Goal: Transaction & Acquisition: Complete application form

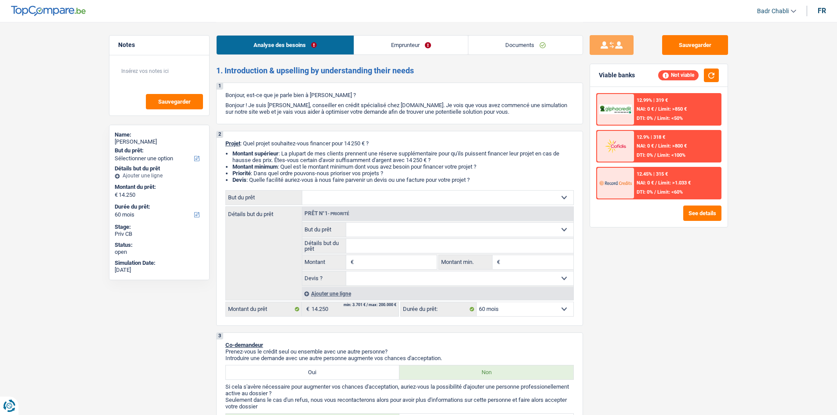
select select "60"
click at [407, 47] on link "Emprunteur" at bounding box center [411, 45] width 114 height 19
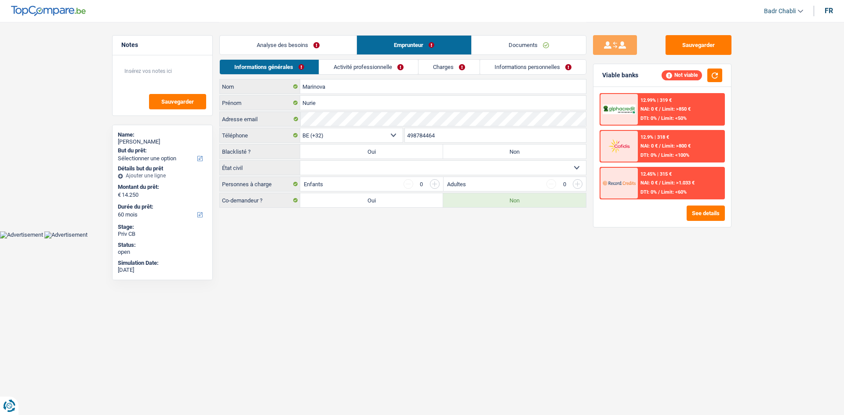
click at [384, 69] on link "Activité professionnelle" at bounding box center [368, 67] width 99 height 14
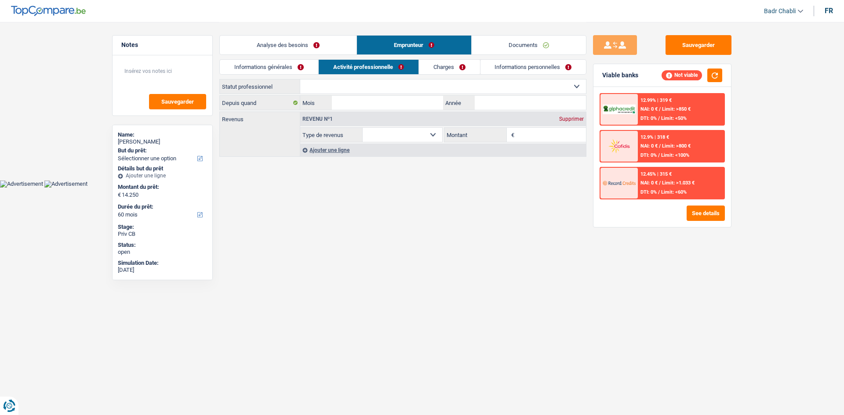
click at [285, 69] on link "Informations générales" at bounding box center [269, 67] width 98 height 14
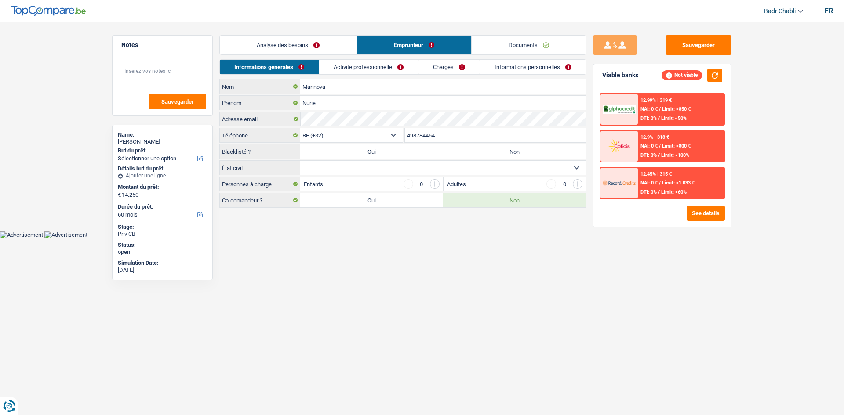
click at [312, 41] on link "Analyse des besoins" at bounding box center [288, 45] width 137 height 19
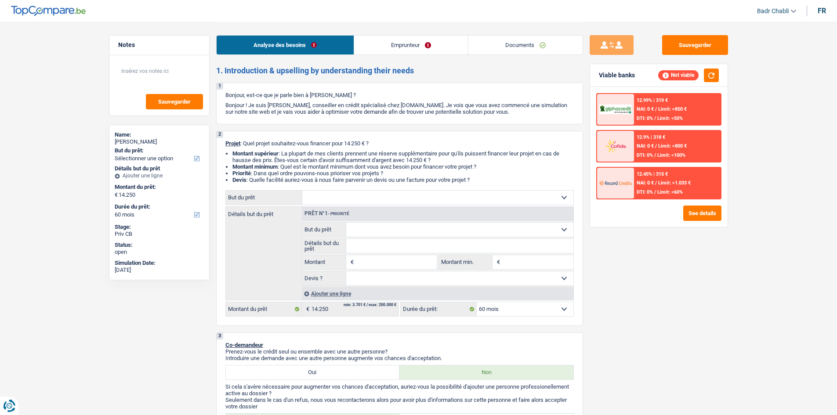
click at [410, 43] on link "Emprunteur" at bounding box center [411, 45] width 114 height 19
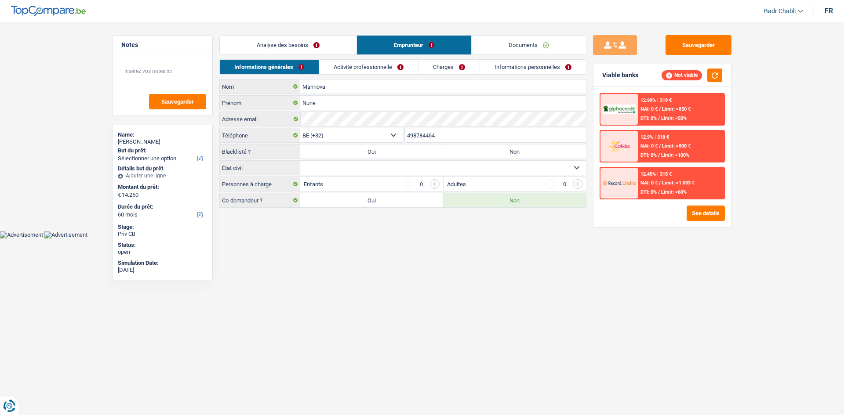
click at [353, 65] on link "Activité professionnelle" at bounding box center [368, 67] width 99 height 14
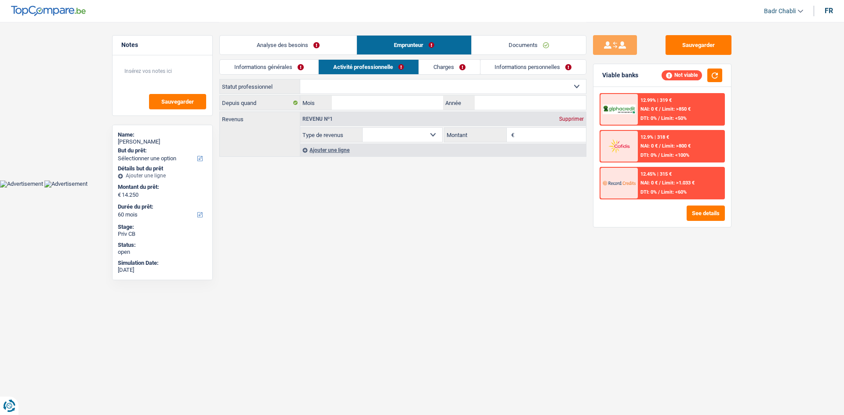
click at [276, 40] on link "Analyse des besoins" at bounding box center [288, 45] width 137 height 19
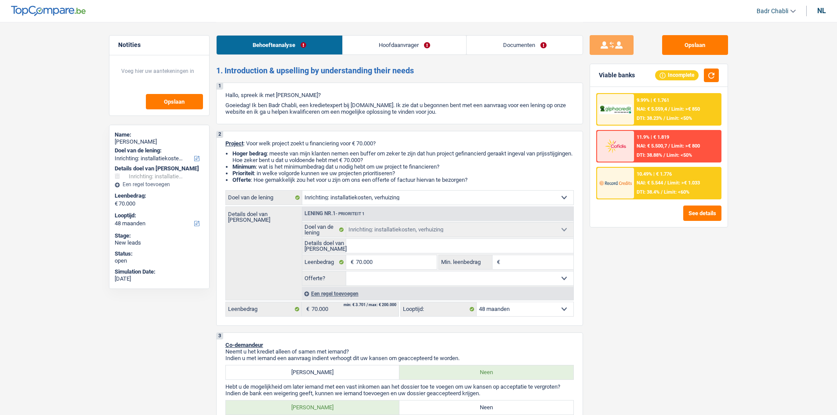
select select "movingOrInstallation"
select select "48"
select select "movingOrInstallation"
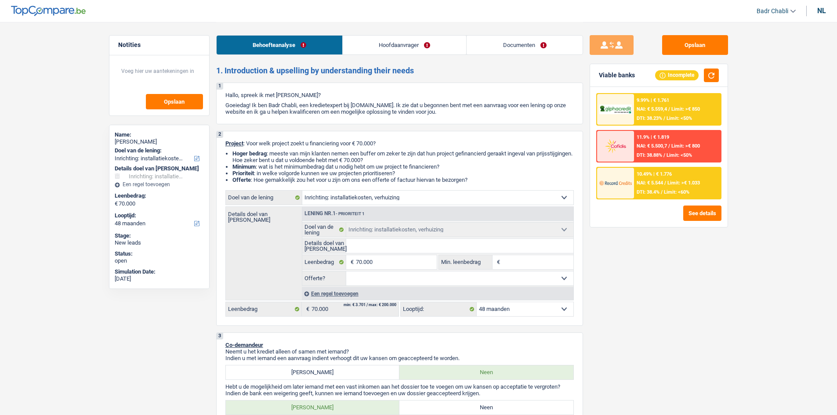
select select "48"
select select "merchant"
select select "netSalary"
select select "rents"
select select "personalLoan"
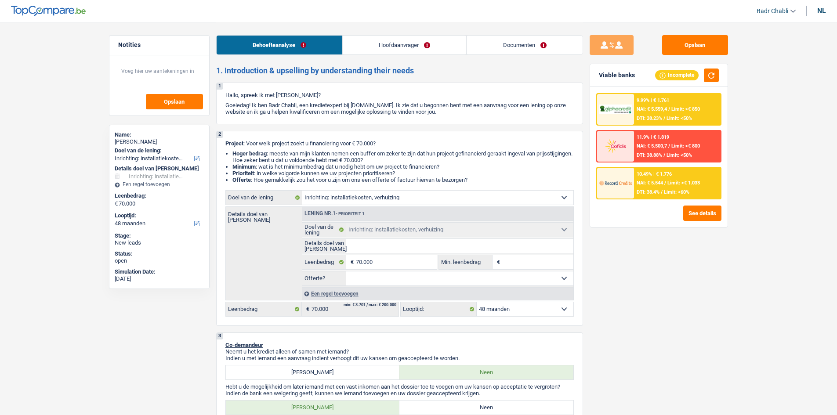
select select "hobbies"
select select "48"
select select "movingOrInstallation"
select select "48"
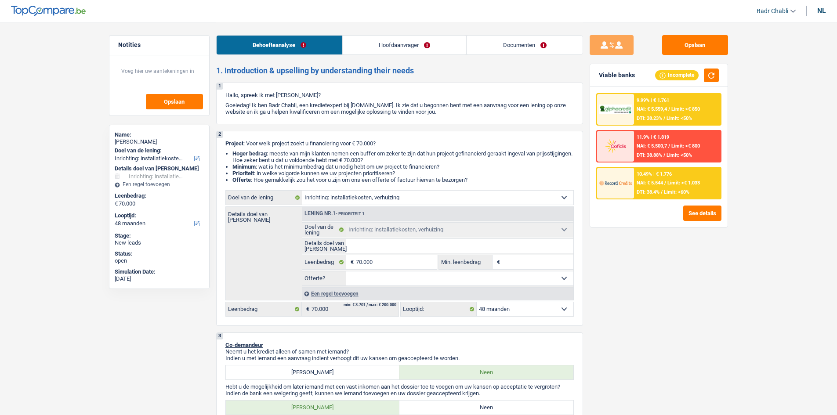
select select "32"
select select "divorced"
click at [402, 40] on link "Hoofdaanvrager" at bounding box center [404, 45] width 123 height 19
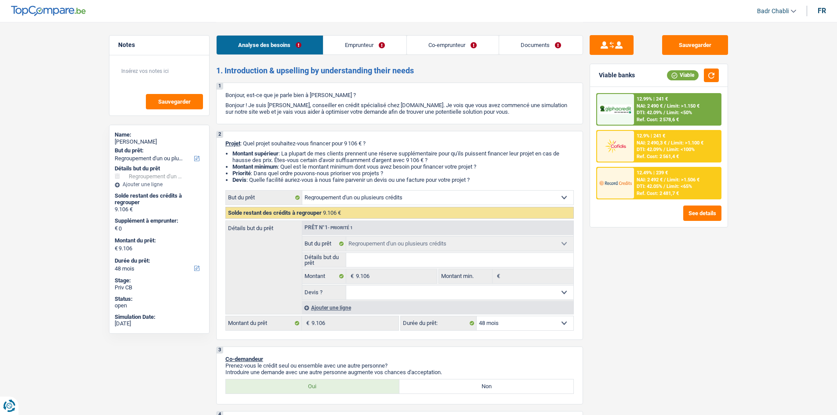
select select "refinancing"
select select "48"
select select "refinancing"
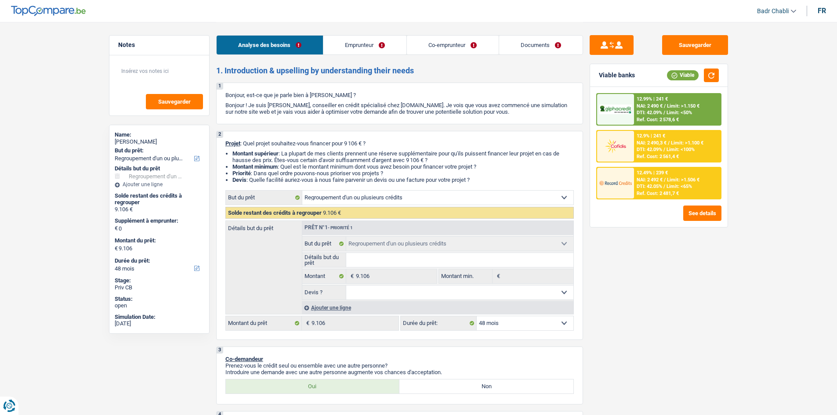
select select "48"
select select "worker"
select select "netSalary"
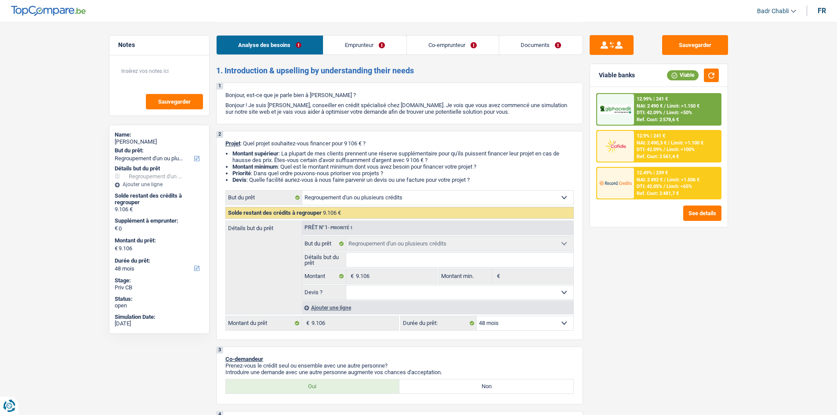
select select "rents"
select select "personalLoan"
select select "medicalFees"
select select "42"
select select "creditConsolidation"
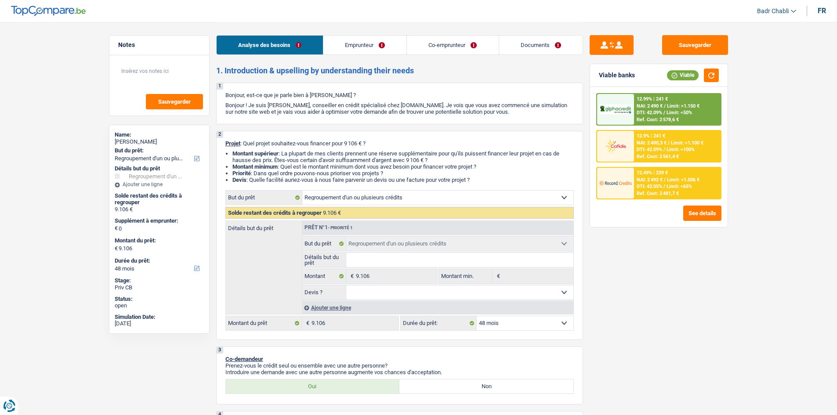
select select "120"
select select "refinancing"
select select "48"
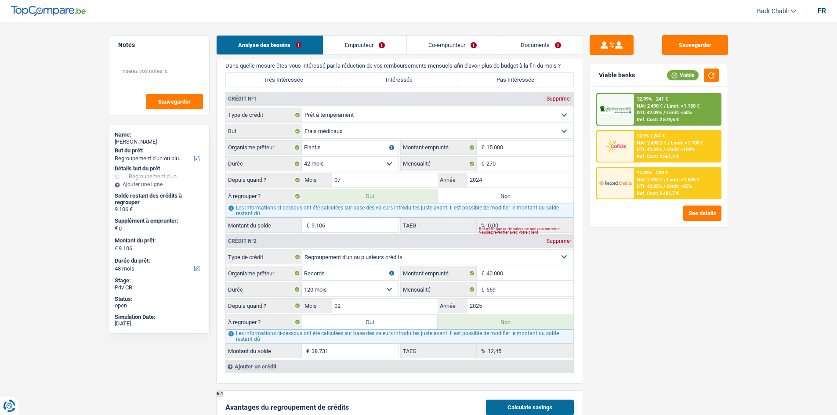
scroll to position [703, 0]
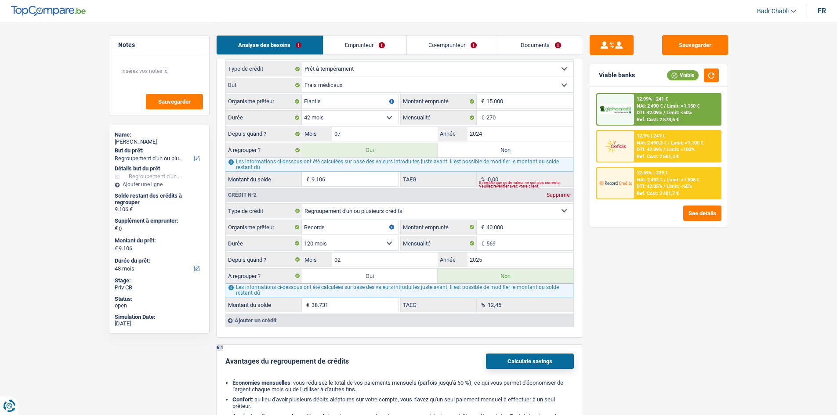
click at [384, 275] on label "Oui" at bounding box center [370, 276] width 136 height 14
click at [384, 275] on input "Oui" at bounding box center [370, 276] width 136 height 14
radio input "true"
type input "47.837"
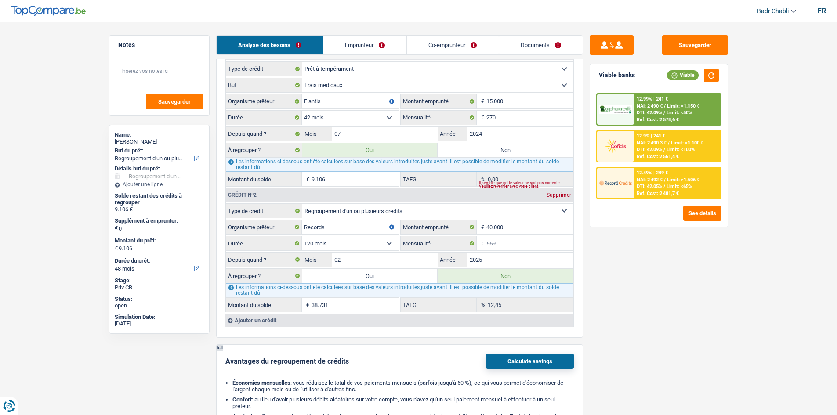
type input "47.837"
radio input "false"
type input "47.837"
select select "144"
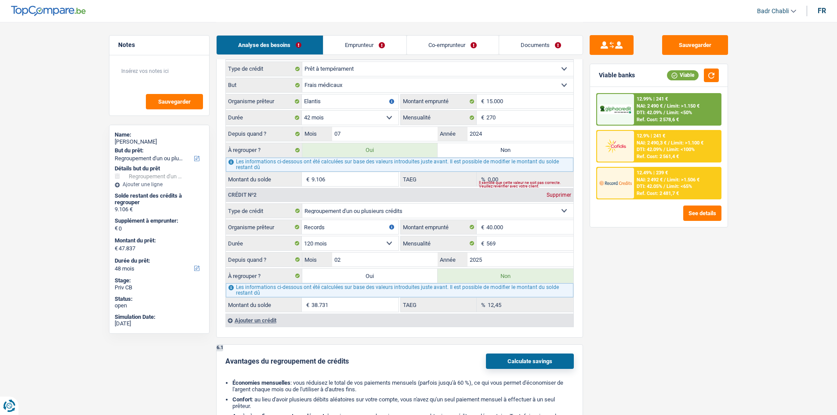
select select "144"
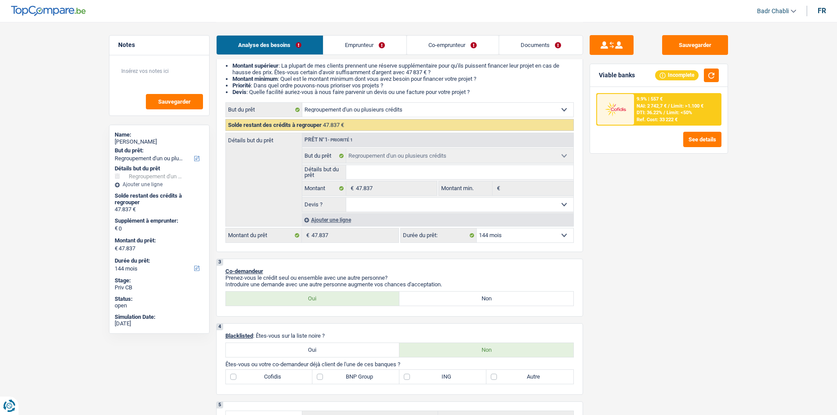
scroll to position [0, 0]
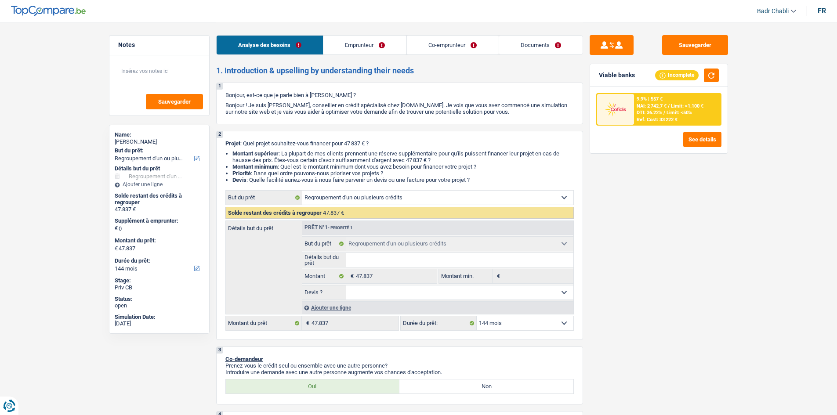
click at [340, 307] on div "Ajouter une ligne" at bounding box center [438, 307] width 272 height 13
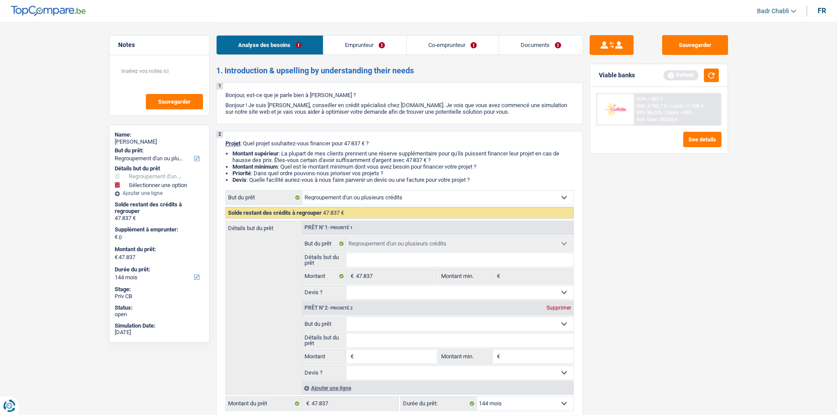
click at [390, 359] on input "Montant" at bounding box center [396, 357] width 80 height 14
type input "1"
type input "10"
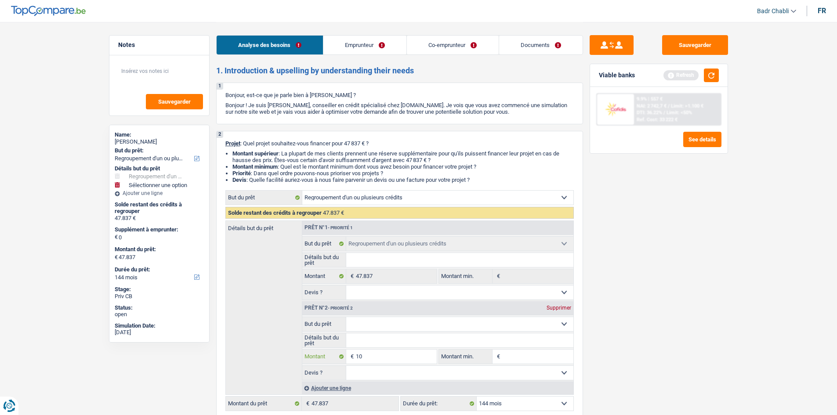
type input "100"
type input "1.000"
type input "10.000"
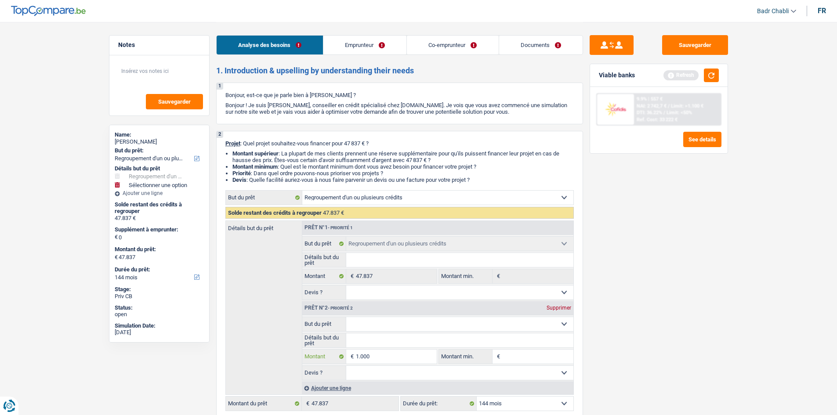
type input "10.000"
type input "57.837"
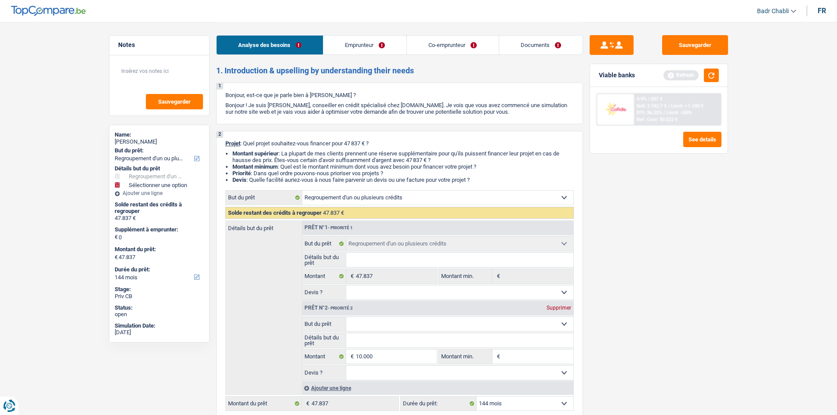
type input "57.837"
click at [377, 323] on select "Confort maison: meubles, textile, peinture, électroménager, outillage non-profe…" at bounding box center [459, 324] width 227 height 14
select select "household"
click at [346, 317] on select "Confort maison: meubles, textile, peinture, électroménager, outillage non-profe…" at bounding box center [459, 324] width 227 height 14
select select "household"
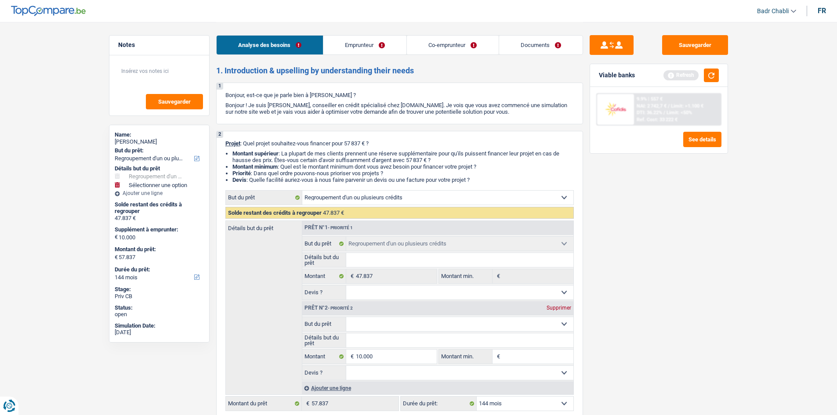
select select "household"
click at [376, 350] on input "10.000" at bounding box center [396, 357] width 80 height 14
type input "5"
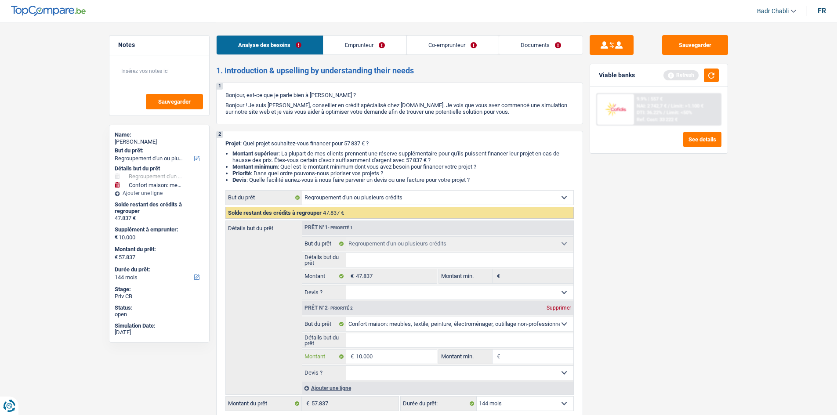
type input "5"
type input "50"
type input "500"
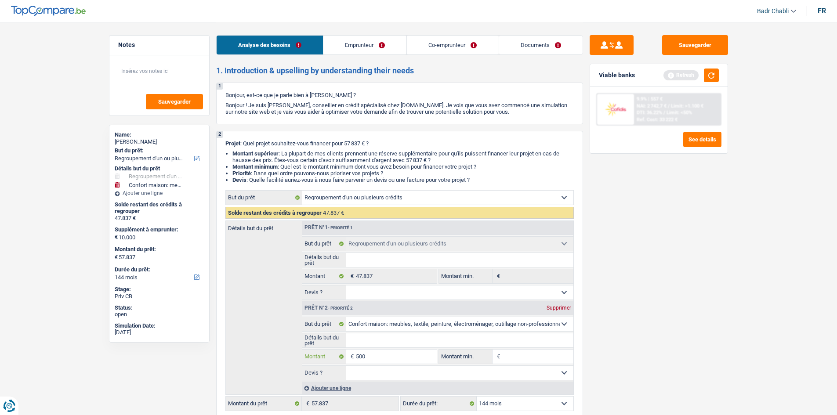
type input "5.000"
type input "50.000"
type input "5.000"
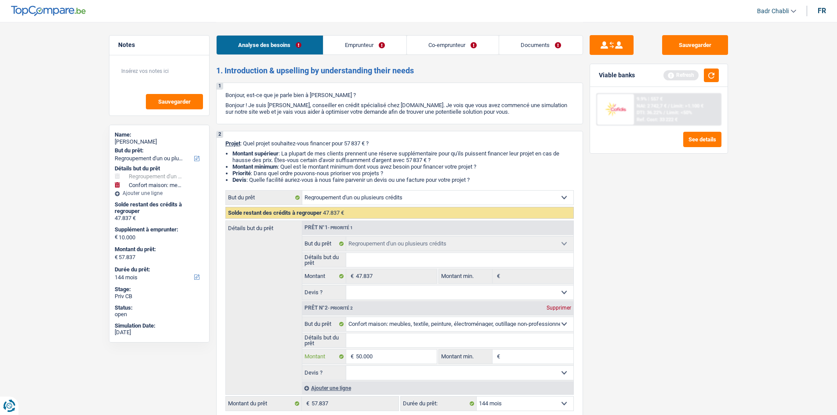
type input "5.000"
type input "52.837"
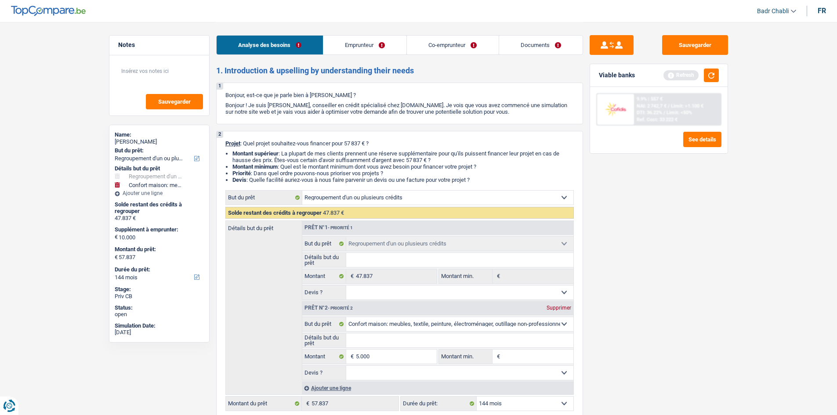
type input "52.837"
click at [397, 333] on fieldset "Détails but du prêt Tous les champs sont obligatoires. Veuillez fournir une rép…" at bounding box center [437, 340] width 271 height 15
click at [394, 337] on input "Détails but du prêt" at bounding box center [459, 340] width 227 height 14
type input "N"
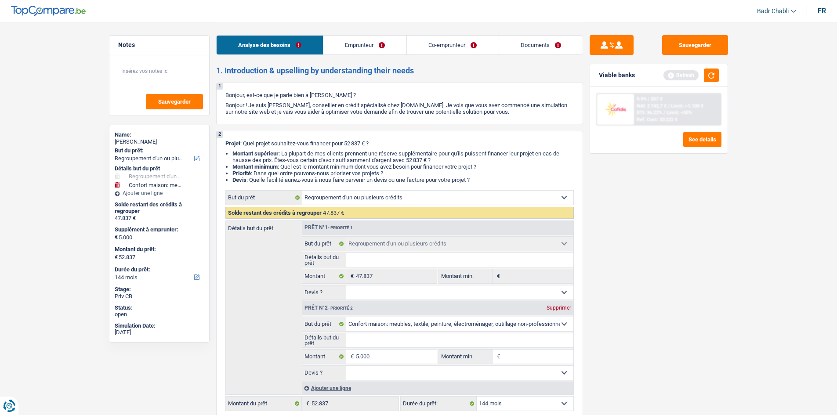
type input "N"
type input "No"
type input "Nou"
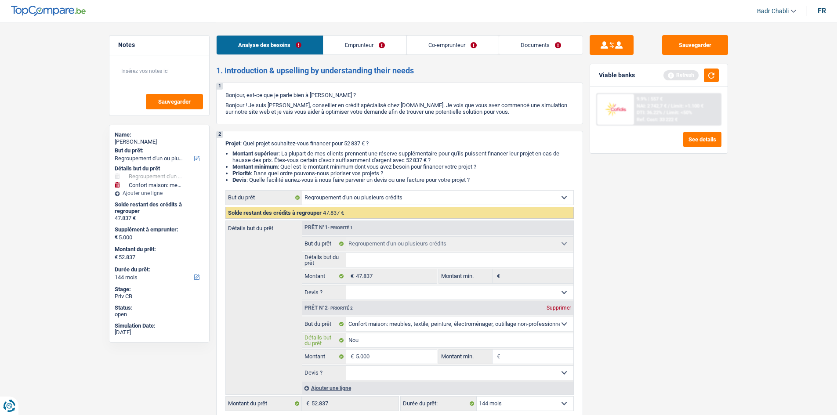
type input "Nouv"
type input "Nouve"
type input "Nouvea"
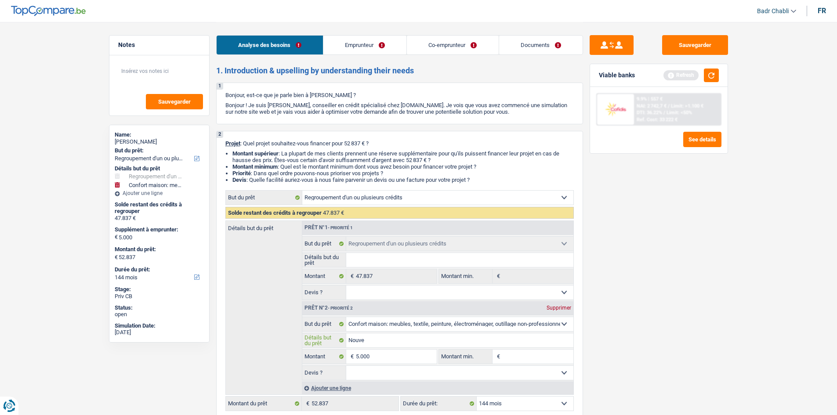
type input "Nouvea"
type input "Nouveau"
type input "Nouveaux"
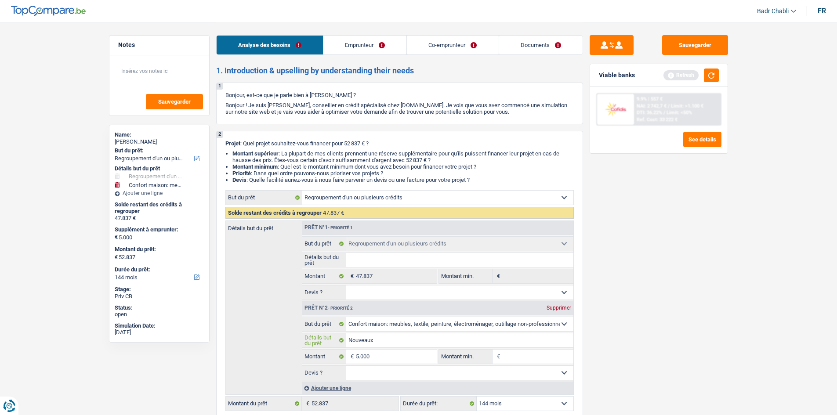
type input "Nouveau"
type input "Nouvea"
type input "Nouve"
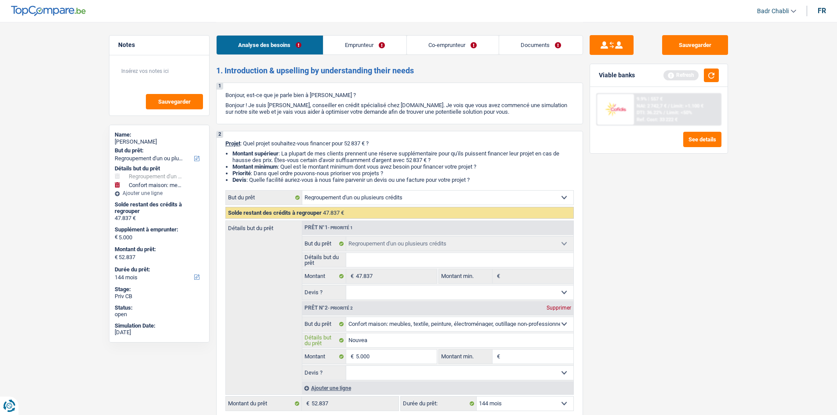
type input "Nouve"
type input "Nouv"
type input "Nouve"
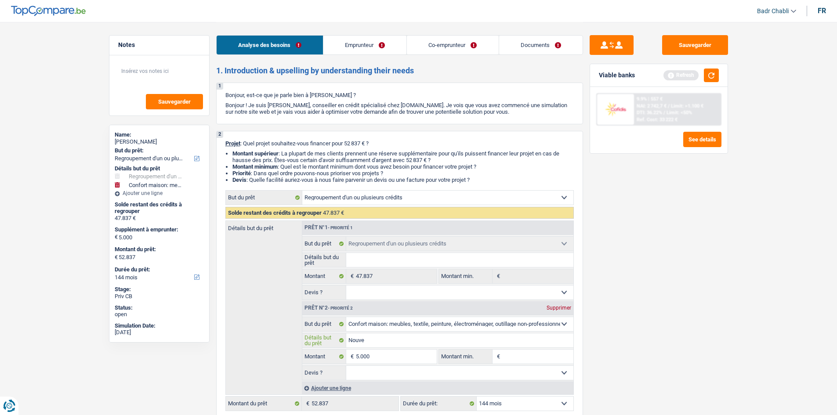
type input "Nouvea"
type input "Nouveau"
type input "Nouveaux"
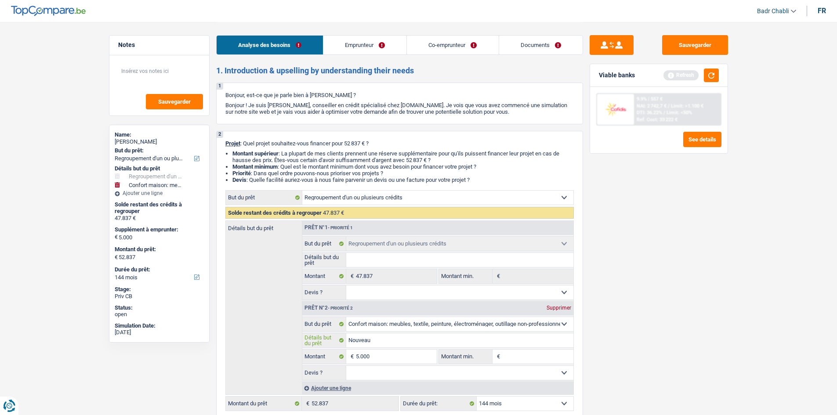
type input "Nouveaux"
type input "Nouveaux m"
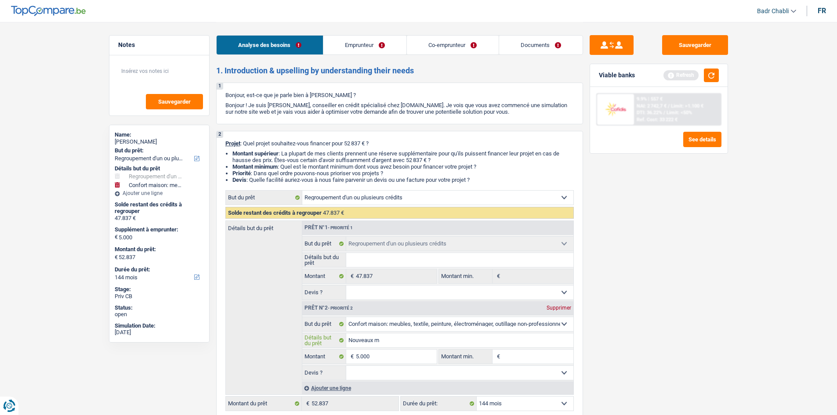
type input "Nouveaux me"
type input "Nouveaux meu"
type input "Nouveaux meub"
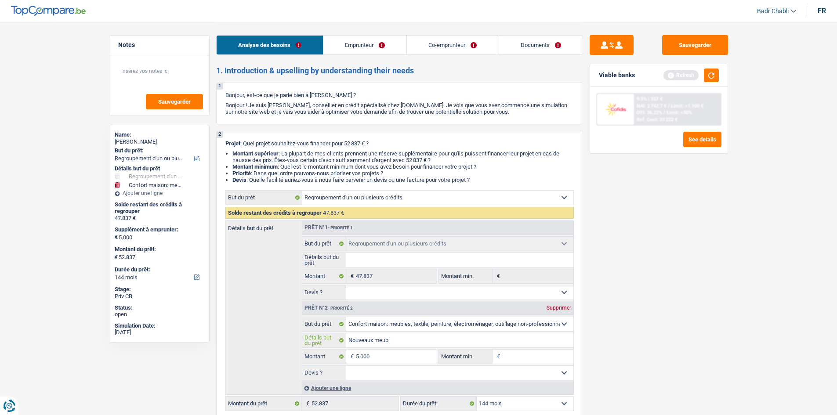
type input "Nouveaux meub"
type input "Nouveaux meubl"
type input "Nouveaux meuble"
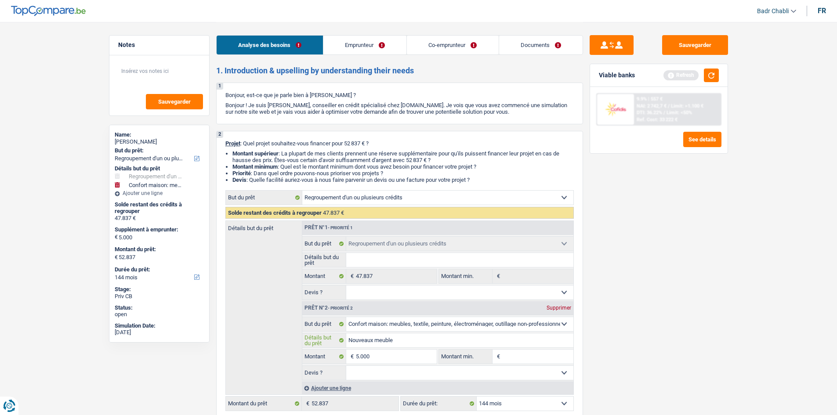
type input "Nouveaux meuble"
type input "Nouveaux meubles"
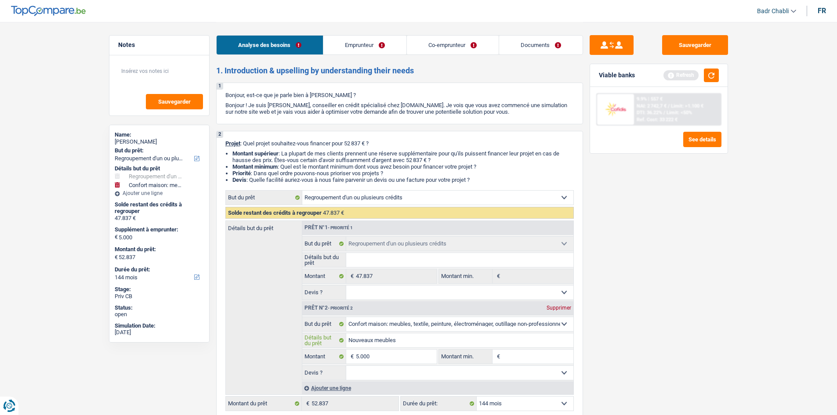
type input "Nouveaux meubles"
click at [374, 370] on select "Oui Non Non répondu Sélectionner une option" at bounding box center [459, 373] width 227 height 14
select select "false"
click at [346, 366] on select "Oui Non Non répondu Sélectionner une option" at bounding box center [459, 373] width 227 height 14
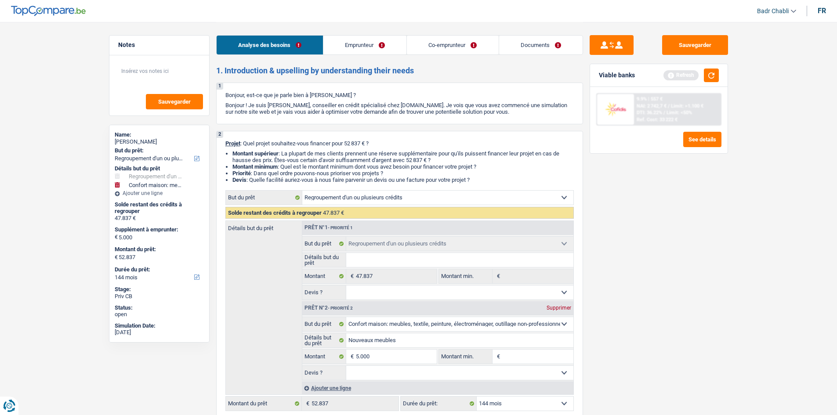
select select "false"
click at [341, 384] on div "Ajouter une ligne" at bounding box center [438, 388] width 272 height 13
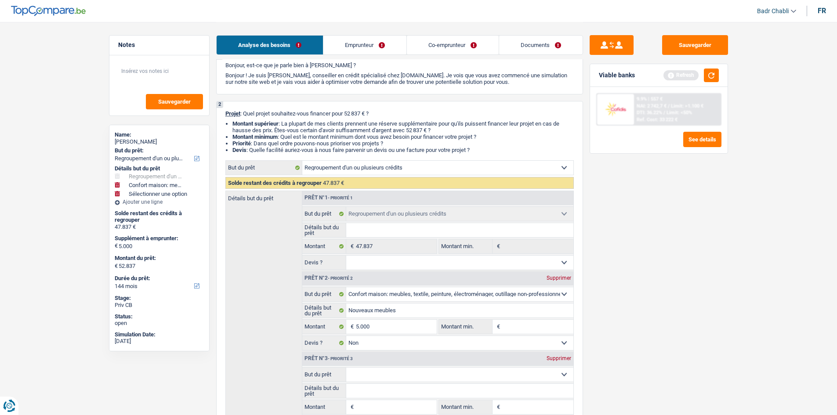
scroll to position [88, 0]
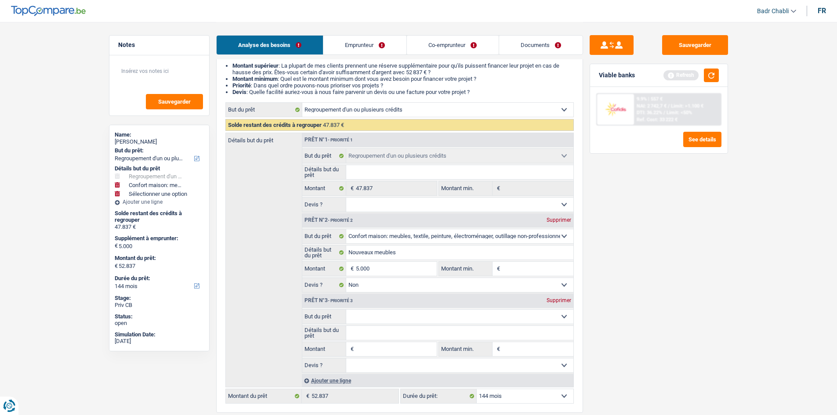
click at [401, 315] on select "Confort maison: meubles, textile, peinture, électroménager, outillage non-profe…" at bounding box center [459, 317] width 227 height 14
select select "medical"
click at [346, 310] on select "Confort maison: meubles, textile, peinture, électroménager, outillage non-profe…" at bounding box center [459, 317] width 227 height 14
select select "medical"
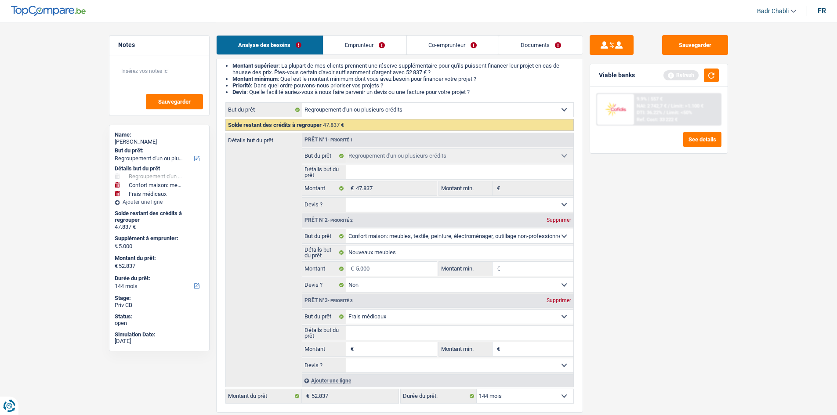
click at [386, 331] on input "Détails but du prêt" at bounding box center [459, 333] width 227 height 14
type input "F"
type input "Fr"
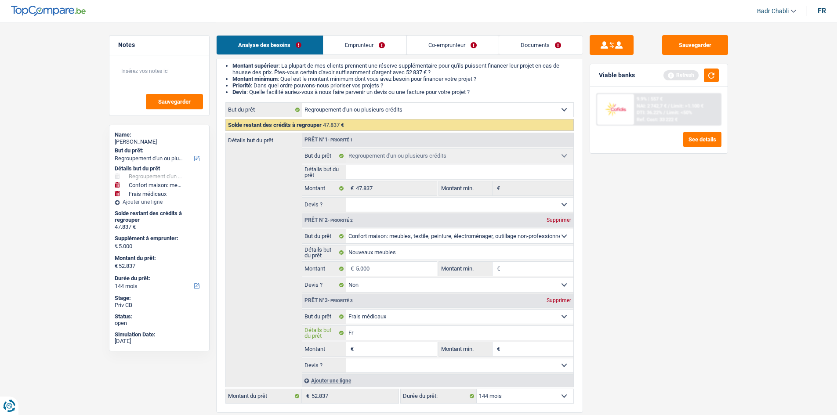
type input "Fra"
type input "Frai"
type input "Frais"
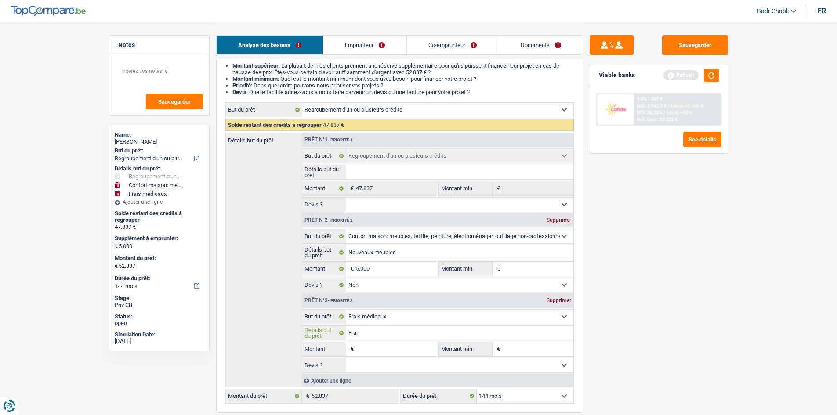
type input "Frais"
type input "Frais d"
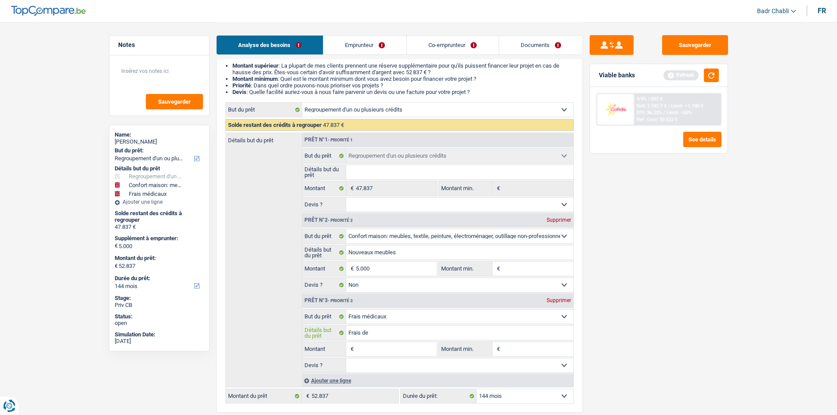
type input "Frais den"
type input "Frais dent"
type input "Frais denta"
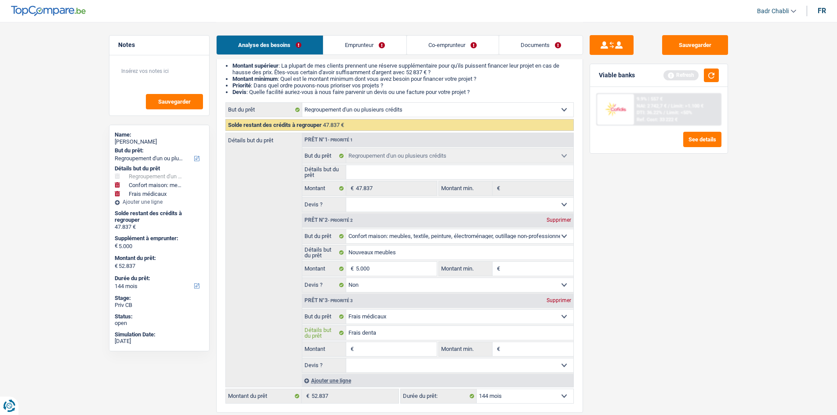
type input "Frais denta"
type input "Frais dentai"
type input "Frais dentair"
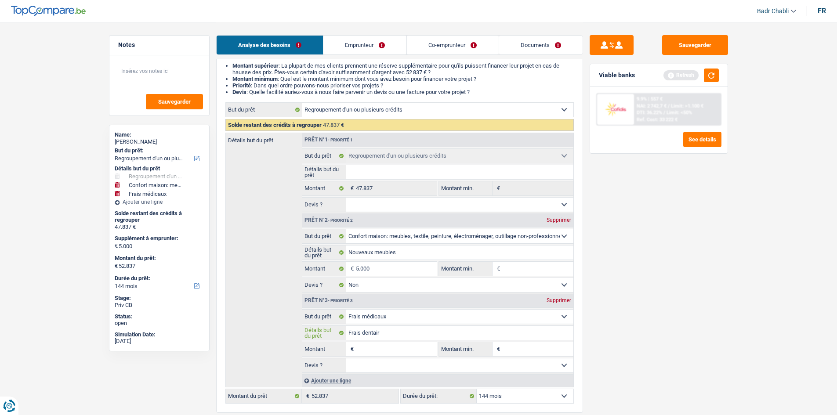
type input "Frais dentaire"
type input "Frais dentaires"
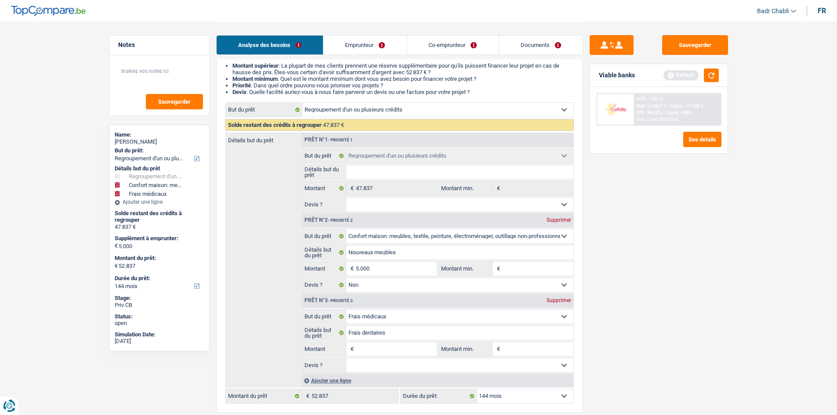
type input "5"
type input "50"
type input "500"
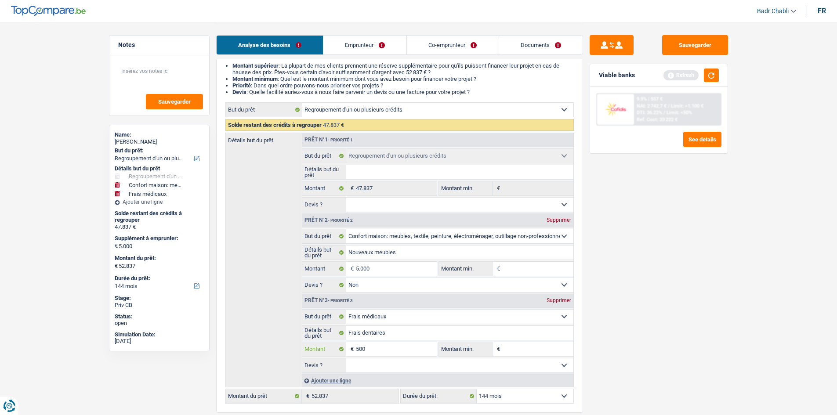
type input "500"
type input "5.000"
type input "10.000"
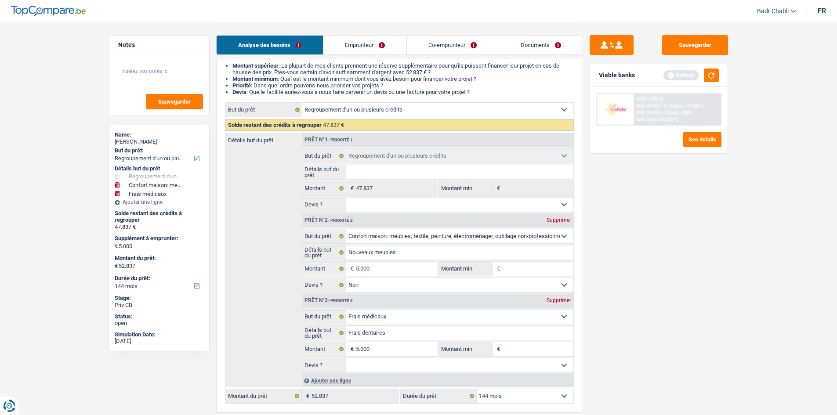
type input "57.837"
type input "3"
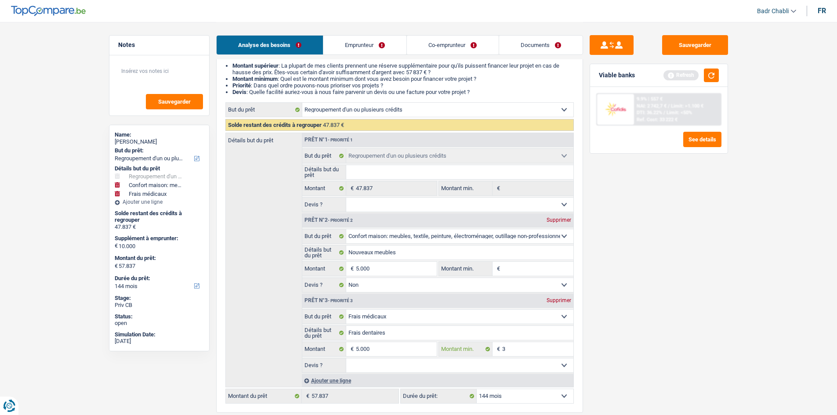
type input "35"
type input "350"
type input "3.500"
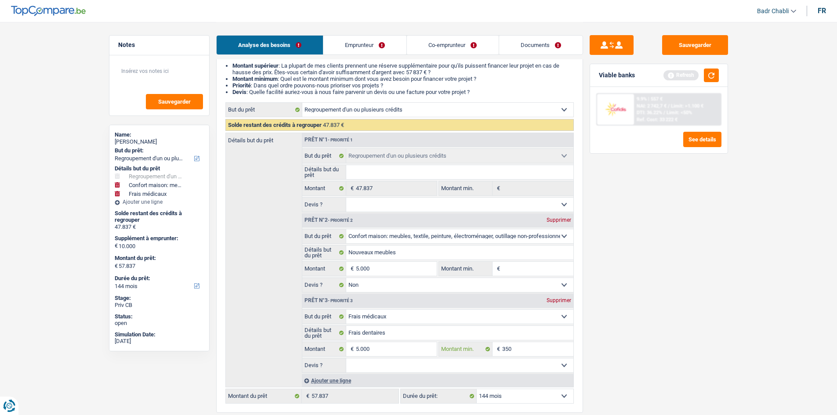
type input "3.500"
click at [517, 274] on input "Montant min." at bounding box center [537, 269] width 71 height 14
type input "3"
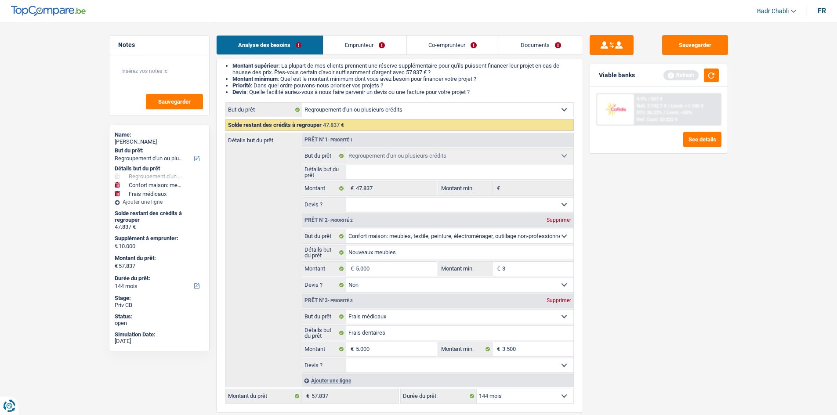
type input "35"
type input "350"
type input "3.500"
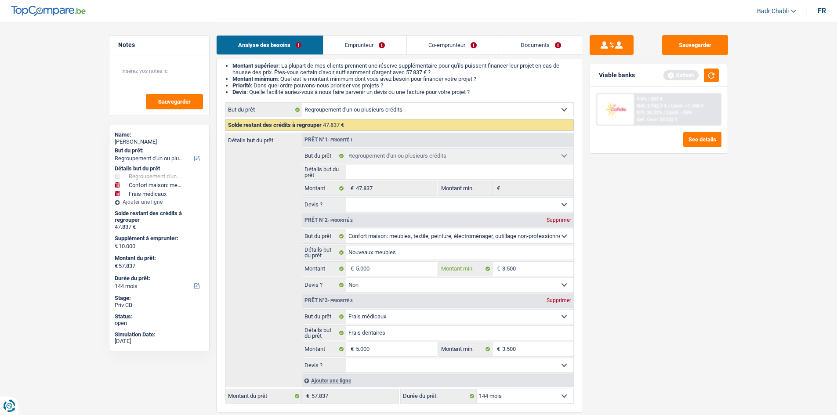
type input "3.500"
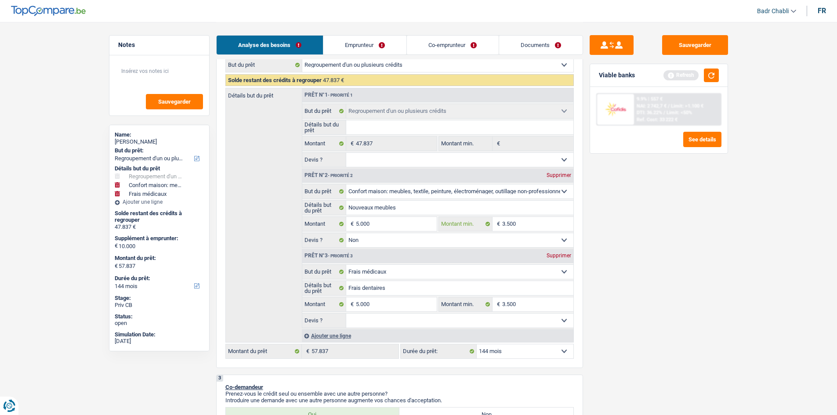
scroll to position [176, 0]
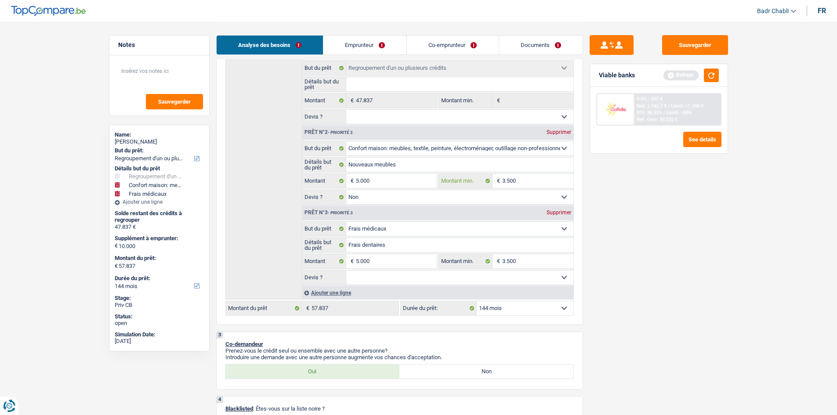
type input "3.500"
click at [421, 275] on select "Oui Non Non répondu Sélectionner une option" at bounding box center [459, 278] width 227 height 14
select select "false"
click at [346, 271] on select "Oui Non Non répondu Sélectionner une option" at bounding box center [459, 278] width 227 height 14
select select "false"
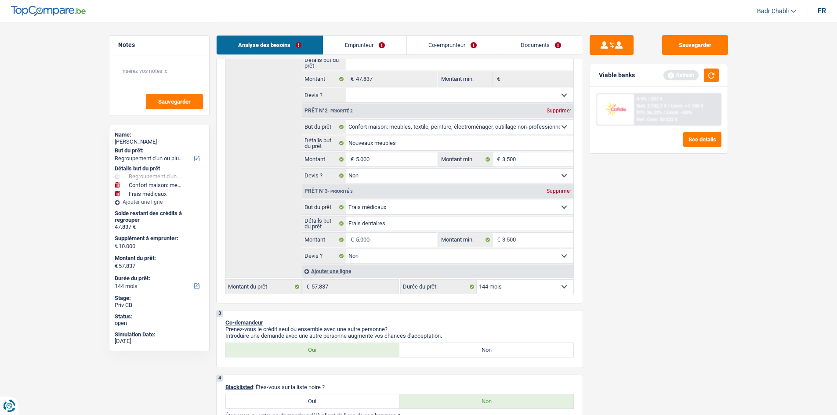
scroll to position [308, 0]
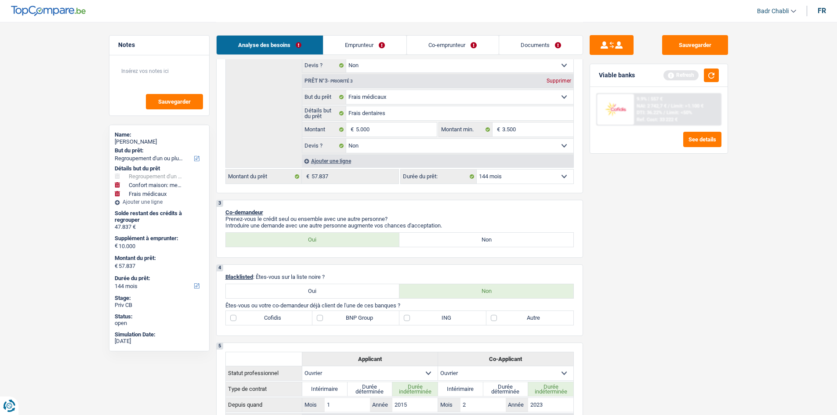
click at [490, 184] on div "12 mois 18 mois 24 mois 30 mois 36 mois 42 mois 48 mois 60 mois 72 mois 84 mois…" at bounding box center [487, 176] width 174 height 15
click at [494, 178] on select "12 mois 18 mois 24 mois 30 mois 36 mois 42 mois 48 mois 60 mois 72 mois 84 mois…" at bounding box center [525, 177] width 97 height 14
select select "120"
click at [477, 170] on select "12 mois 18 mois 24 mois 30 mois 36 mois 42 mois 48 mois 60 mois 72 mois 84 mois…" at bounding box center [525, 177] width 97 height 14
select select "120"
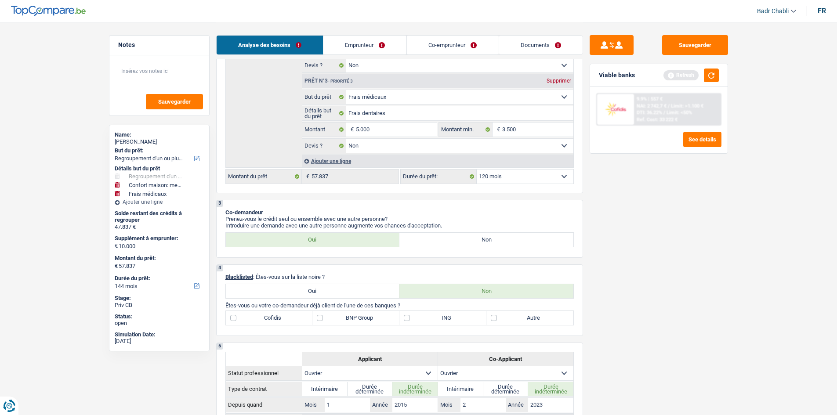
select select "120"
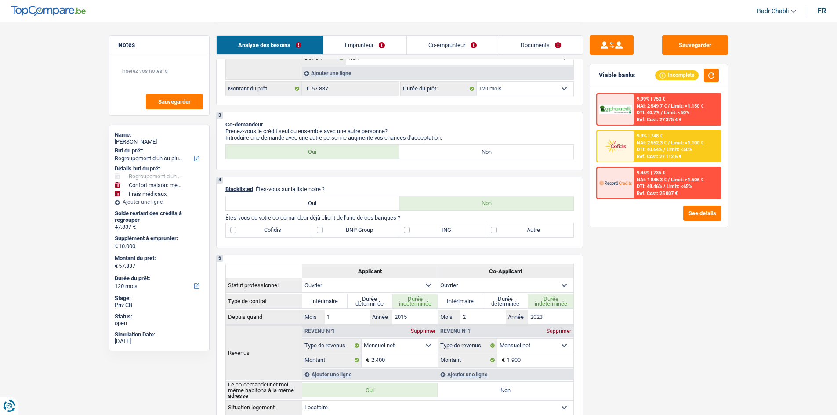
scroll to position [220, 0]
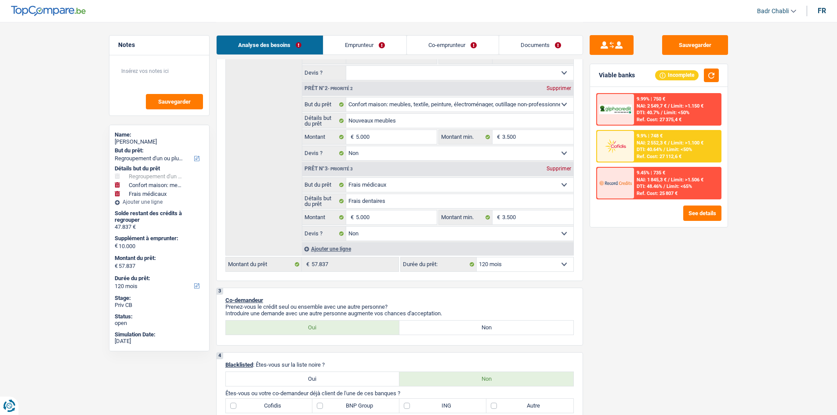
click at [339, 250] on div "Ajouter une ligne" at bounding box center [438, 249] width 272 height 13
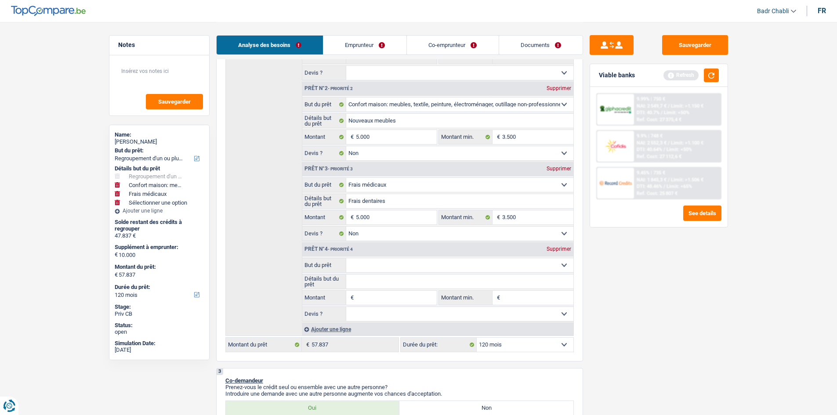
click at [384, 297] on input "Montant" at bounding box center [396, 298] width 80 height 14
type input "5"
type input "50"
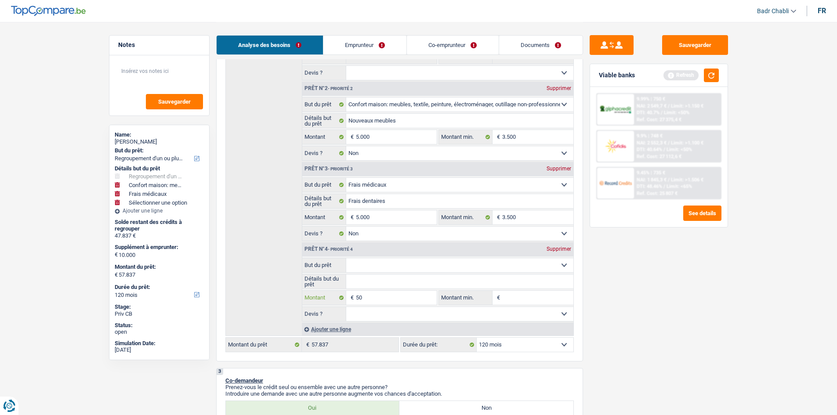
type input "500"
type input "5.000"
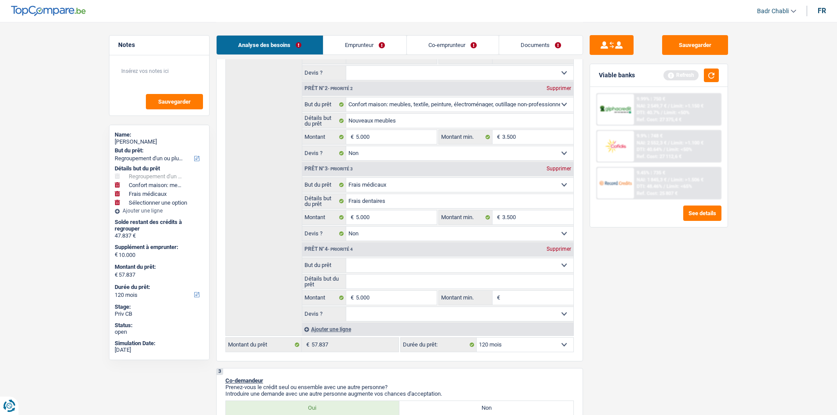
type input "15.000"
type input "62.837"
select select "144"
type input "62.837"
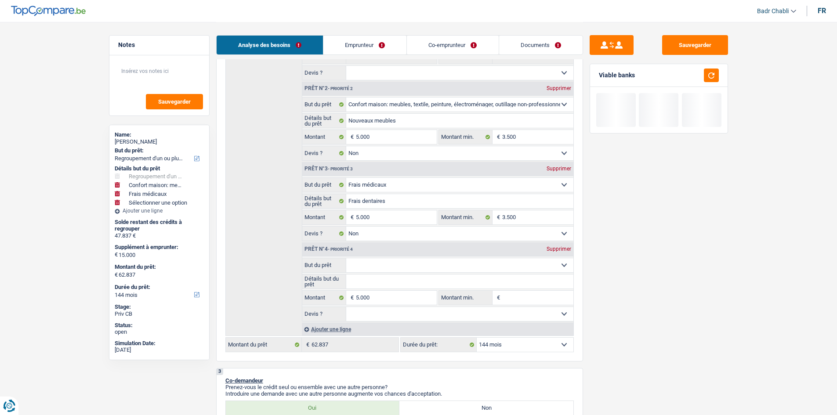
click at [428, 263] on select "Confort maison: meubles, textile, peinture, électroménager, outillage non-profe…" at bounding box center [459, 265] width 227 height 14
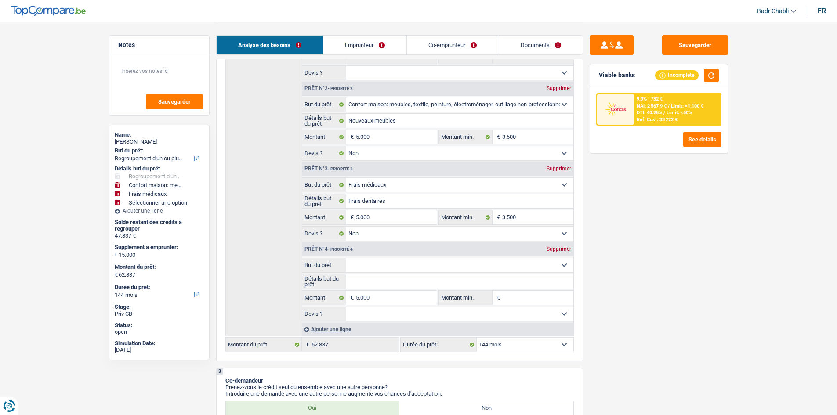
click at [346, 258] on select "Confort maison: meubles, textile, peinture, électroménager, outillage non-profe…" at bounding box center [459, 265] width 227 height 14
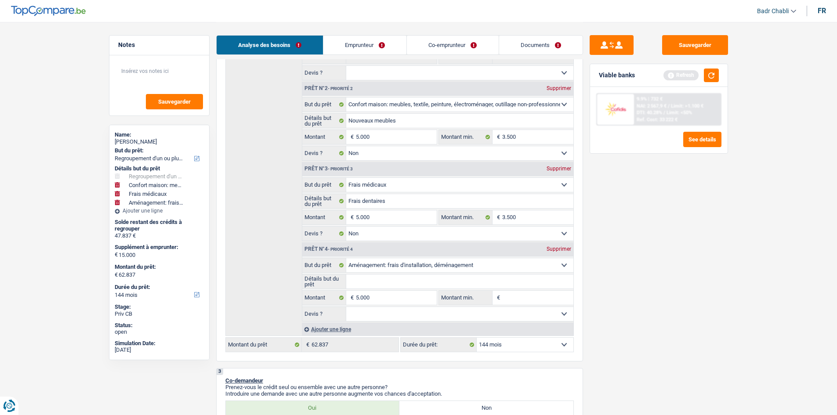
click at [377, 281] on input "Détails but du prêt" at bounding box center [459, 282] width 227 height 14
click at [455, 317] on select "Oui Non Non répondu Sélectionner une option" at bounding box center [459, 314] width 227 height 14
click at [346, 307] on select "Oui Non Non répondu Sélectionner une option" at bounding box center [459, 314] width 227 height 14
click at [520, 349] on select "12 mois 18 mois 24 mois 30 mois 36 mois 42 mois 48 mois 60 mois 72 mois 84 mois…" at bounding box center [525, 345] width 97 height 14
click at [477, 338] on select "12 mois 18 mois 24 mois 30 mois 36 mois 42 mois 48 mois 60 mois 72 mois 84 mois…" at bounding box center [525, 345] width 97 height 14
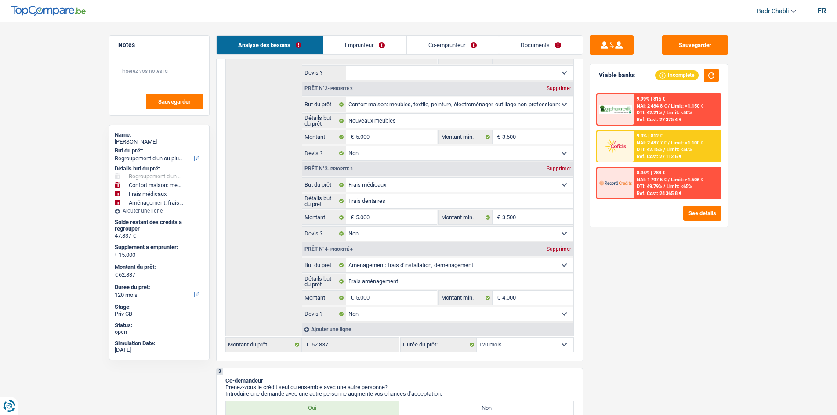
click at [678, 150] on span "Limit: <50%" at bounding box center [679, 150] width 25 height 6
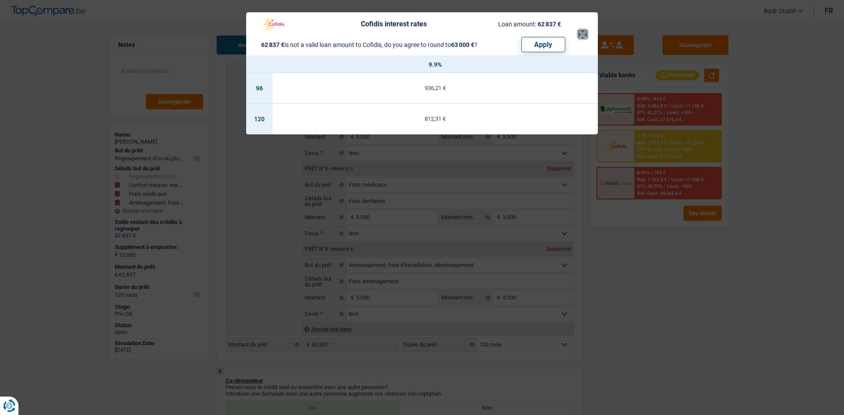
click at [582, 36] on button "×" at bounding box center [582, 34] width 9 height 9
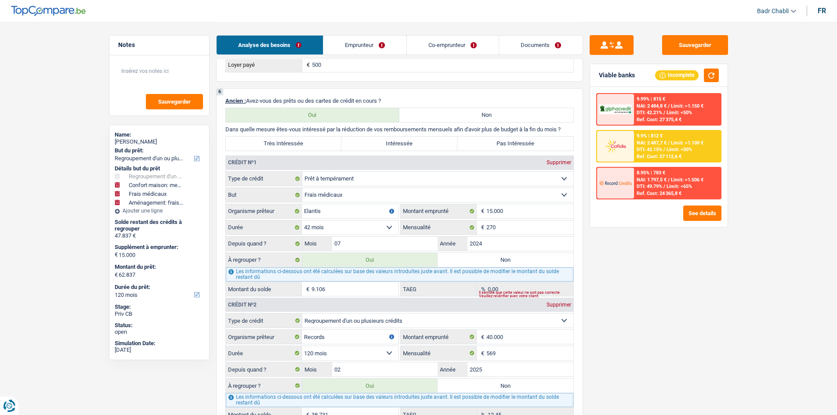
scroll to position [835, 0]
click at [650, 148] on span "DTI: 42.15%" at bounding box center [649, 150] width 25 height 6
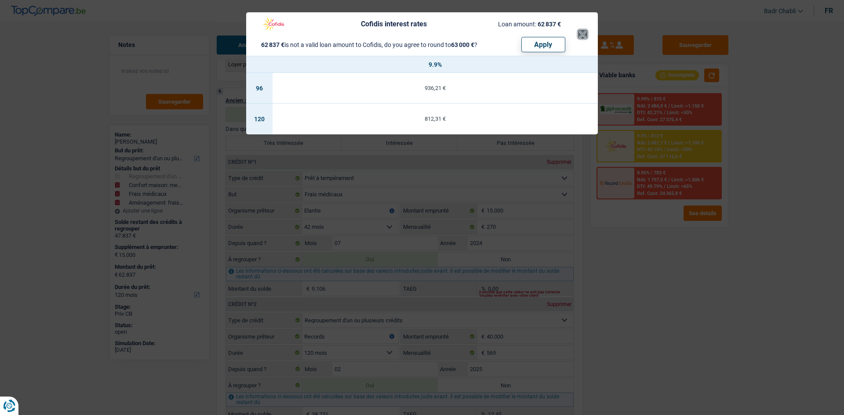
click at [579, 35] on button "×" at bounding box center [582, 34] width 9 height 9
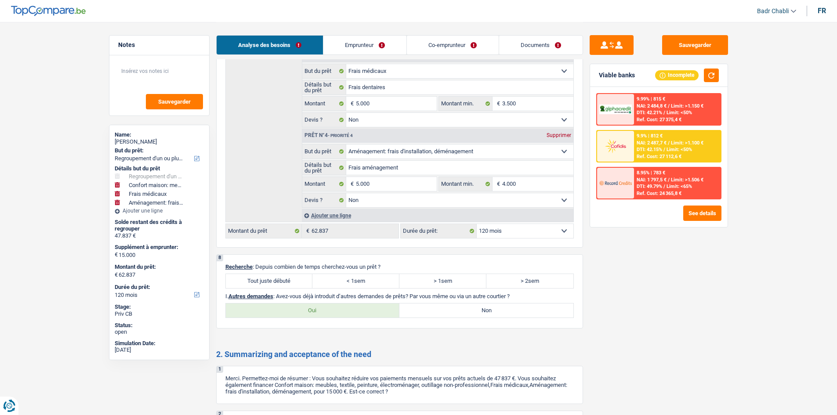
scroll to position [1624, 0]
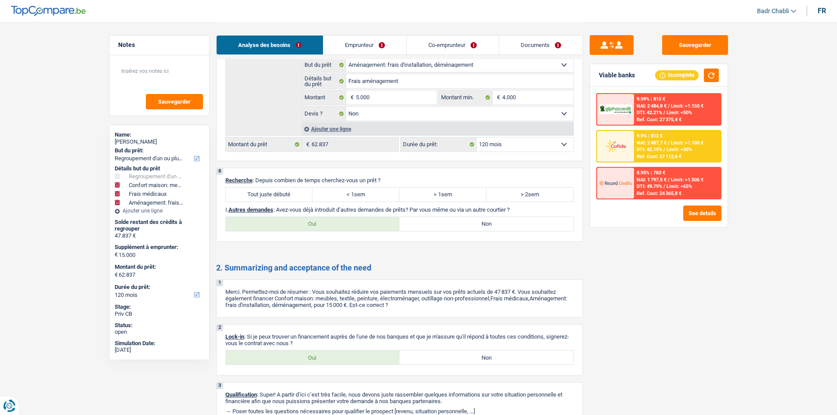
click at [279, 199] on label "Tout juste débuté" at bounding box center [269, 195] width 87 height 14
click at [279, 199] on input "Tout juste débuté" at bounding box center [269, 195] width 87 height 14
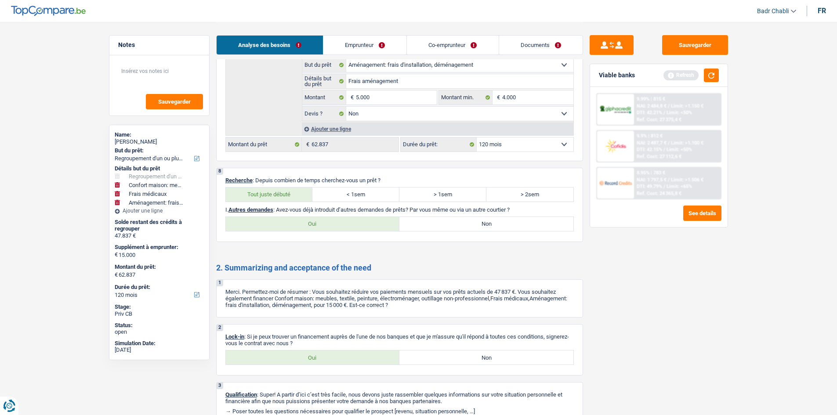
click at [425, 223] on label "Non" at bounding box center [486, 224] width 174 height 14
click at [425, 223] on input "Non" at bounding box center [486, 224] width 174 height 14
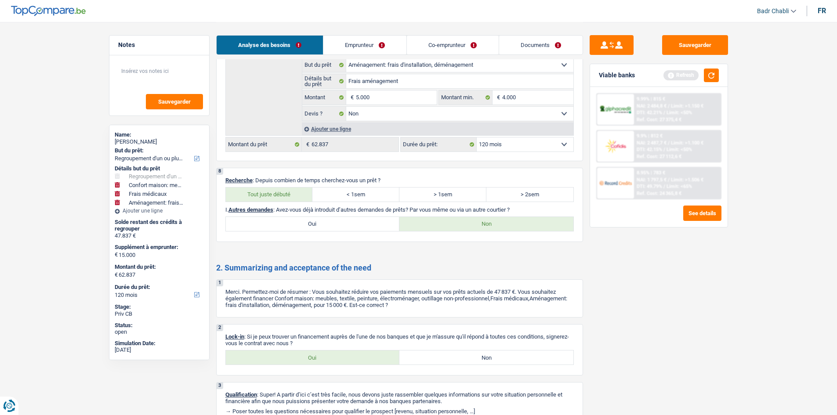
click at [323, 358] on label "Oui" at bounding box center [313, 358] width 174 height 14
click at [323, 358] on input "Oui" at bounding box center [313, 358] width 174 height 14
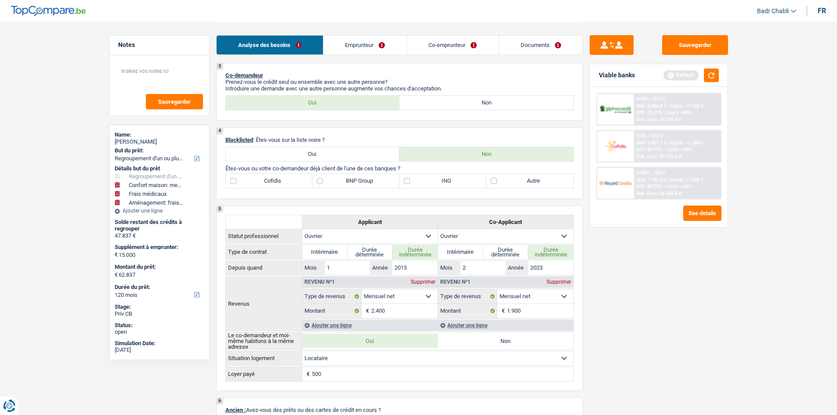
scroll to position [701, 0]
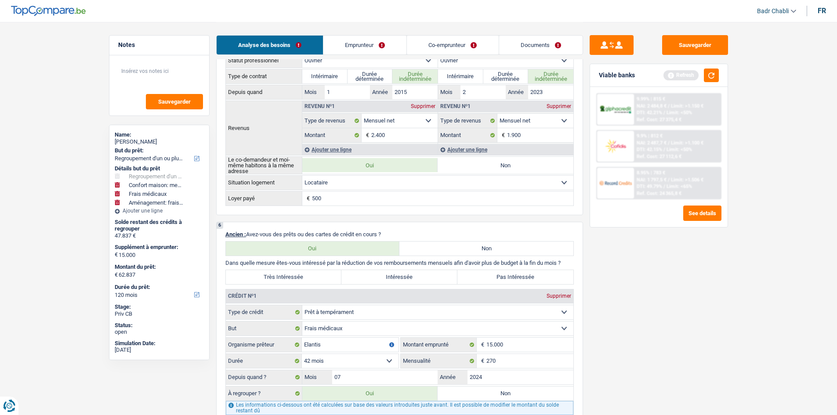
click at [292, 279] on label "Très Intéressée" at bounding box center [284, 277] width 116 height 14
click at [292, 279] on input "Très Intéressée" at bounding box center [284, 277] width 116 height 14
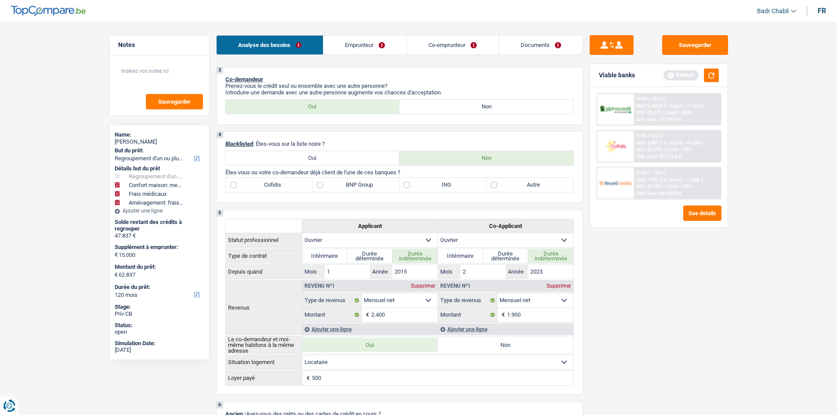
scroll to position [481, 0]
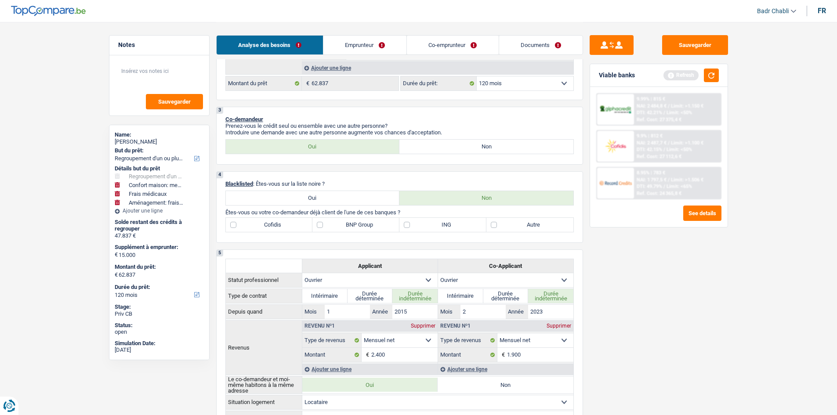
click at [444, 224] on label "ING" at bounding box center [442, 225] width 87 height 14
click at [444, 224] on input "ING" at bounding box center [442, 225] width 87 height 14
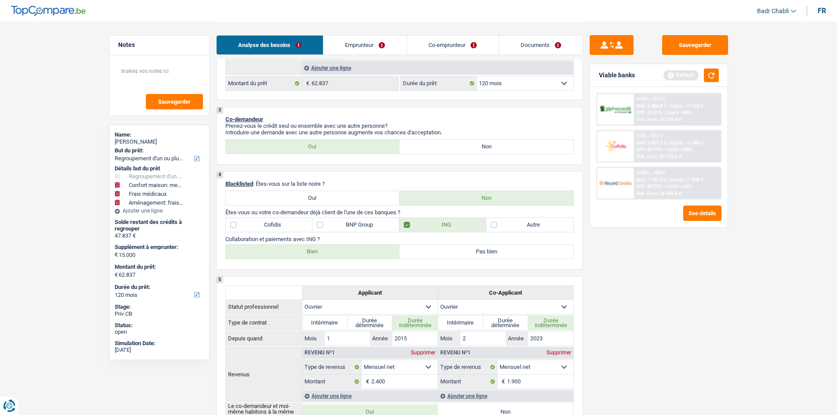
click at [359, 258] on label "Bien" at bounding box center [313, 252] width 174 height 14
click at [359, 258] on input "Bien" at bounding box center [313, 252] width 174 height 14
click at [359, 253] on label "Bien" at bounding box center [313, 252] width 174 height 14
click at [359, 253] on input "Bien" at bounding box center [313, 252] width 174 height 14
click at [713, 73] on button "button" at bounding box center [711, 76] width 15 height 14
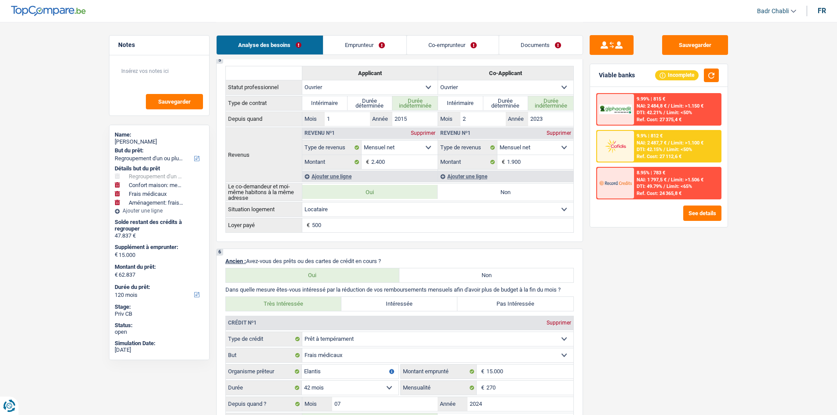
click at [547, 53] on link "Documents" at bounding box center [540, 45] width 83 height 19
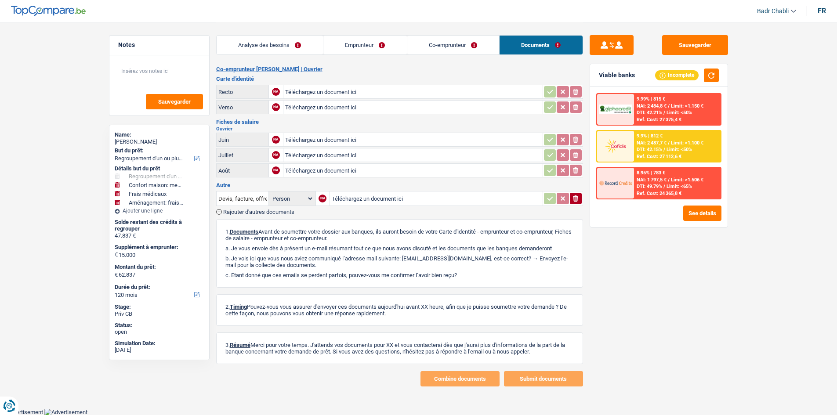
click at [271, 43] on link "Analyse des besoins" at bounding box center [270, 45] width 106 height 19
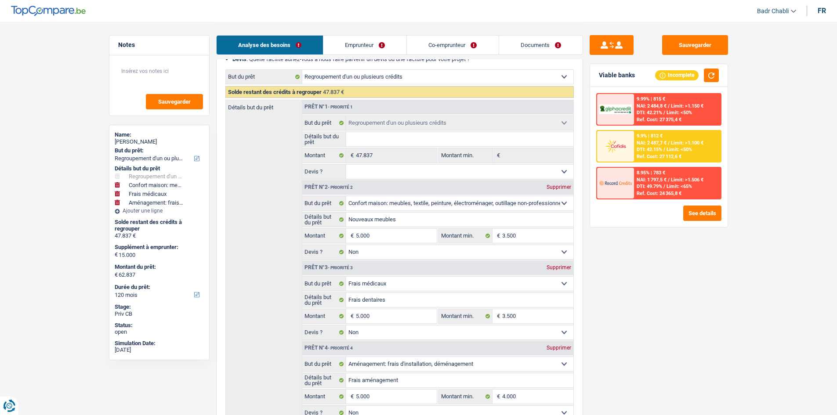
click at [347, 46] on link "Emprunteur" at bounding box center [364, 45] width 83 height 19
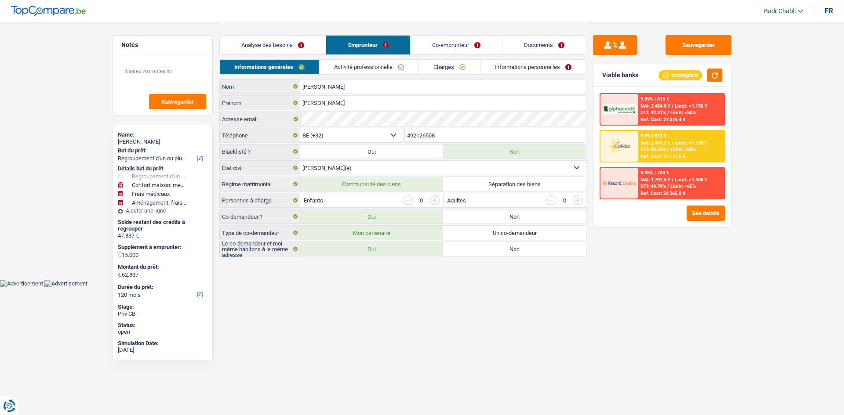
click at [284, 41] on link "Analyse des besoins" at bounding box center [273, 45] width 106 height 19
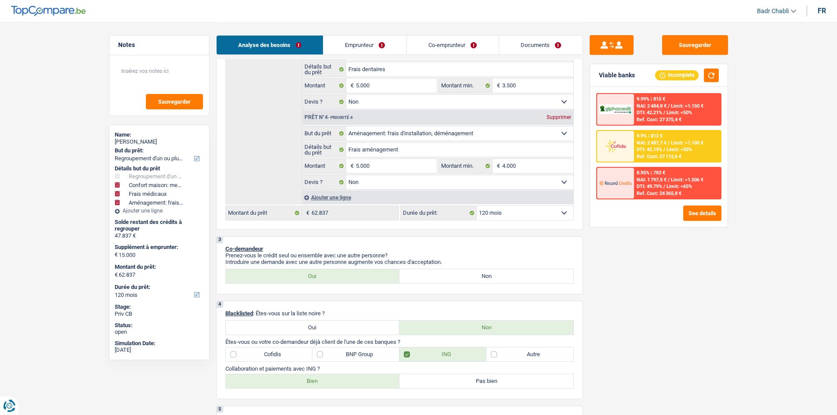
scroll to position [483, 0]
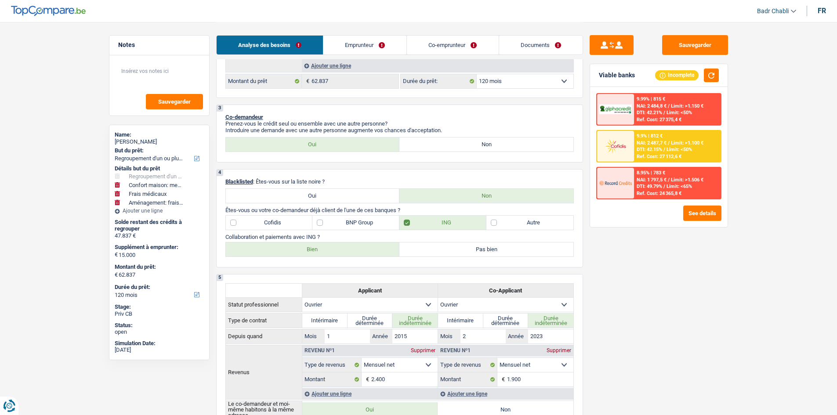
click at [244, 218] on label "Cofidis" at bounding box center [269, 223] width 87 height 14
click at [244, 218] on input "Cofidis" at bounding box center [269, 223] width 87 height 14
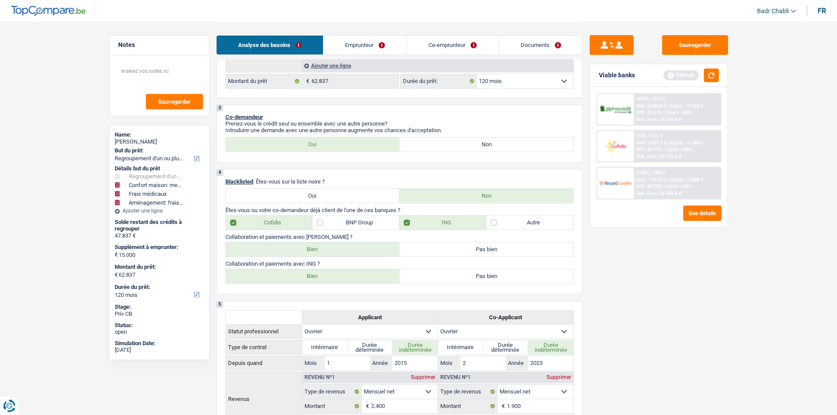
click at [310, 248] on label "Bien" at bounding box center [313, 250] width 174 height 14
click at [310, 248] on input "Bien" at bounding box center [313, 250] width 174 height 14
click at [323, 224] on label "BNP Group" at bounding box center [355, 223] width 87 height 14
click at [323, 224] on input "BNP Group" at bounding box center [355, 223] width 87 height 14
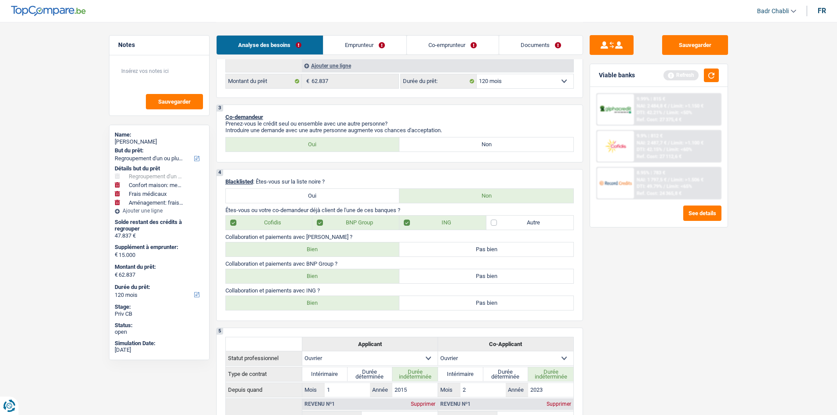
click at [328, 273] on label "Bien" at bounding box center [313, 276] width 174 height 14
click at [328, 273] on input "Bien" at bounding box center [313, 276] width 174 height 14
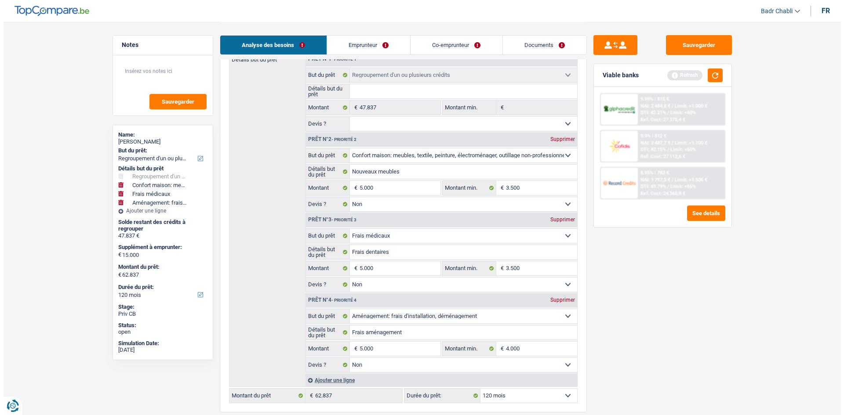
scroll to position [0, 0]
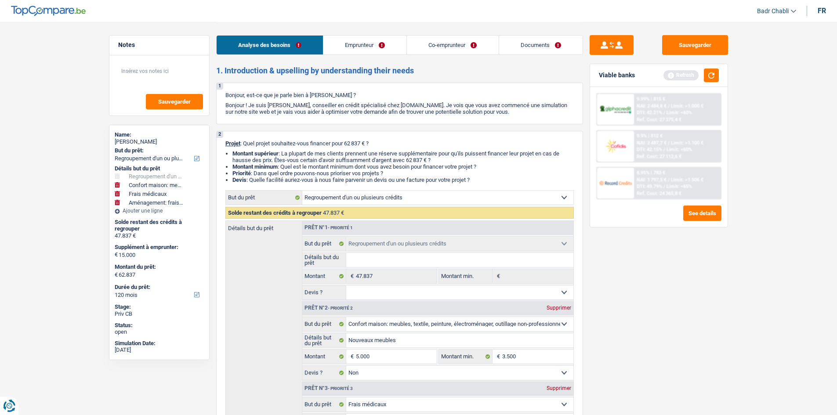
click at [392, 297] on select "Oui Non Non répondu Sélectionner une option" at bounding box center [459, 293] width 227 height 14
click at [346, 286] on select "Oui Non Non répondu Sélectionner une option" at bounding box center [459, 293] width 227 height 14
click at [365, 37] on link "Emprunteur" at bounding box center [364, 45] width 83 height 19
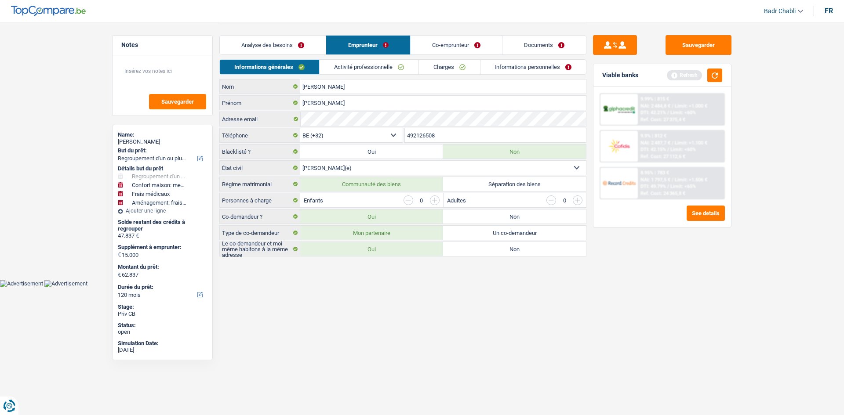
click at [294, 45] on link "Analyse des besoins" at bounding box center [273, 45] width 106 height 19
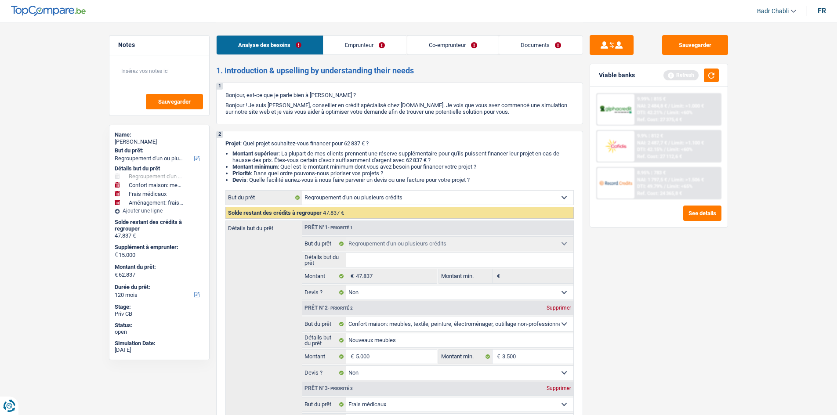
click at [362, 44] on link "Emprunteur" at bounding box center [364, 45] width 83 height 19
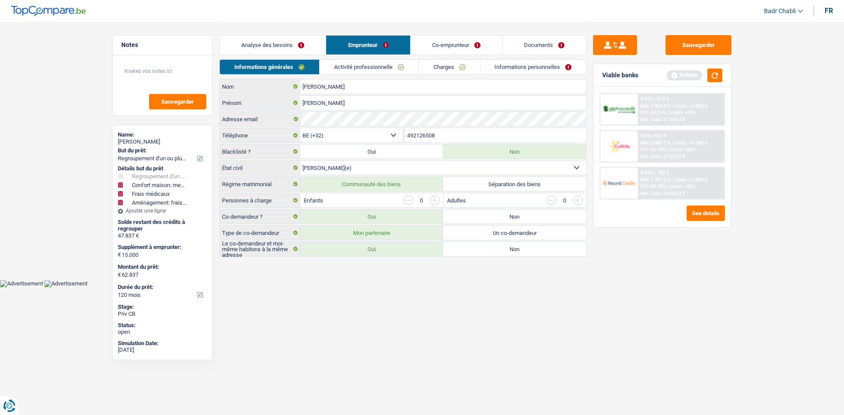
click at [279, 30] on div "Analyse des besoins Emprunteur Co-emprunteur Documents" at bounding box center [402, 40] width 367 height 37
click at [284, 45] on link "Analyse des besoins" at bounding box center [273, 45] width 106 height 19
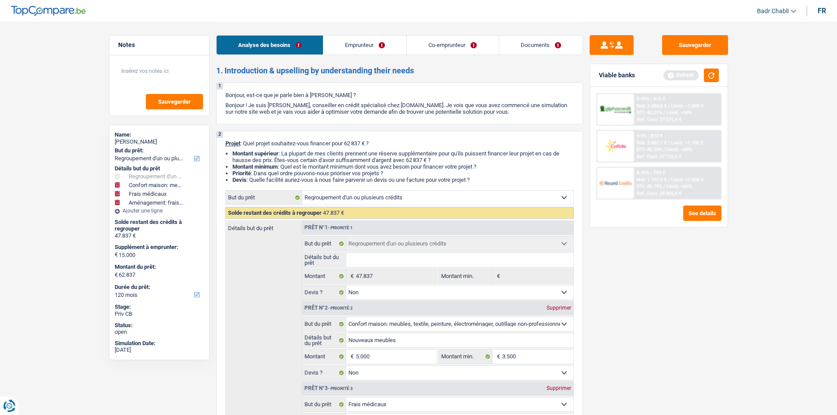
click at [381, 297] on select "Oui Non Non répondu Sélectionner une option" at bounding box center [459, 293] width 227 height 14
click at [377, 297] on select "Oui Non Non répondu Sélectionner une option" at bounding box center [459, 293] width 227 height 14
drag, startPoint x: 382, startPoint y: 286, endPoint x: 382, endPoint y: 291, distance: 5.7
click at [382, 286] on select "Oui Non Non répondu Sélectionner une option" at bounding box center [459, 293] width 227 height 14
click at [346, 286] on select "Oui Non Non répondu Sélectionner une option" at bounding box center [459, 293] width 227 height 14
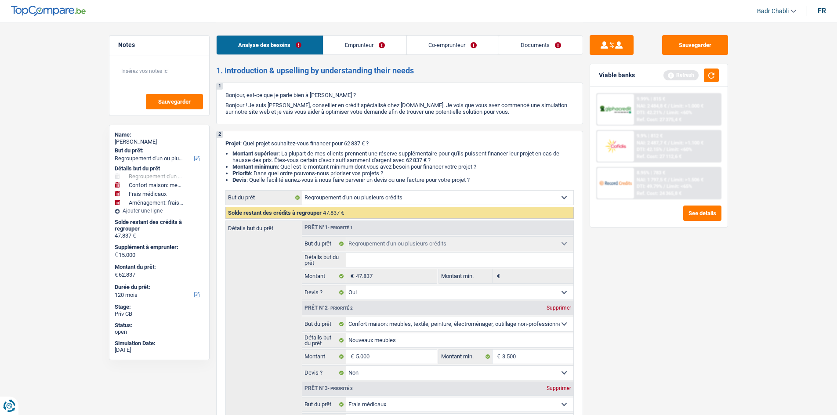
click at [352, 40] on link "Emprunteur" at bounding box center [364, 45] width 83 height 19
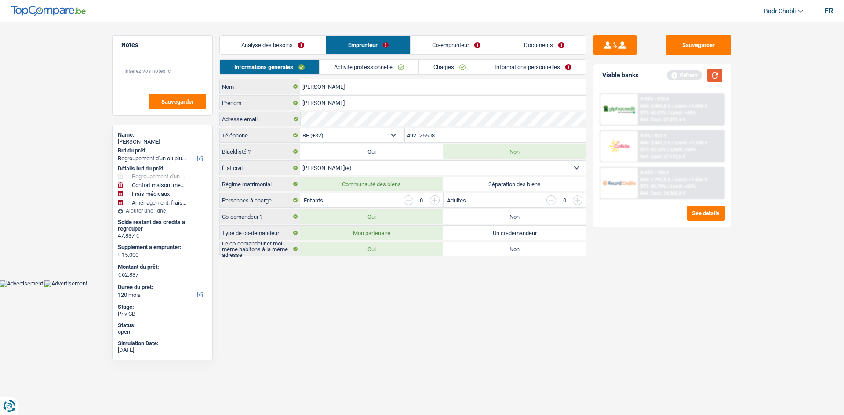
click at [716, 76] on button "button" at bounding box center [714, 76] width 15 height 14
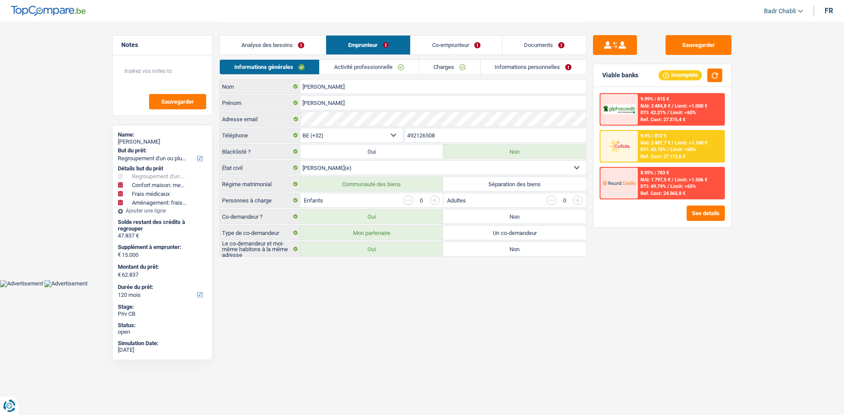
click at [352, 71] on link "Activité professionnelle" at bounding box center [368, 67] width 99 height 14
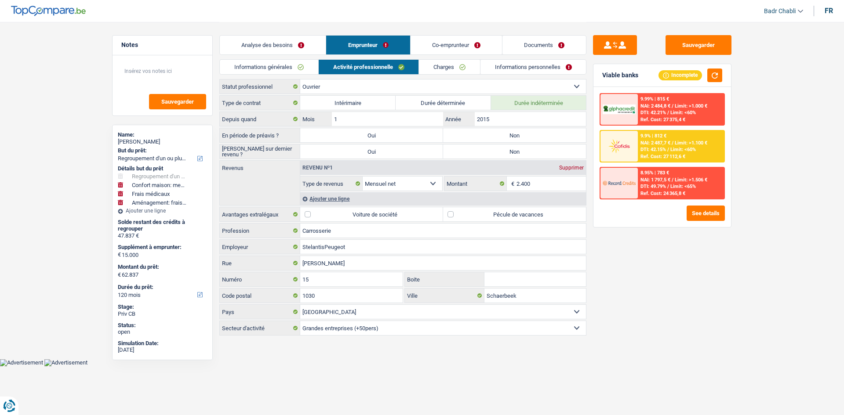
click at [498, 135] on label "Non" at bounding box center [514, 135] width 143 height 14
click at [498, 135] on input "Non" at bounding box center [514, 135] width 143 height 14
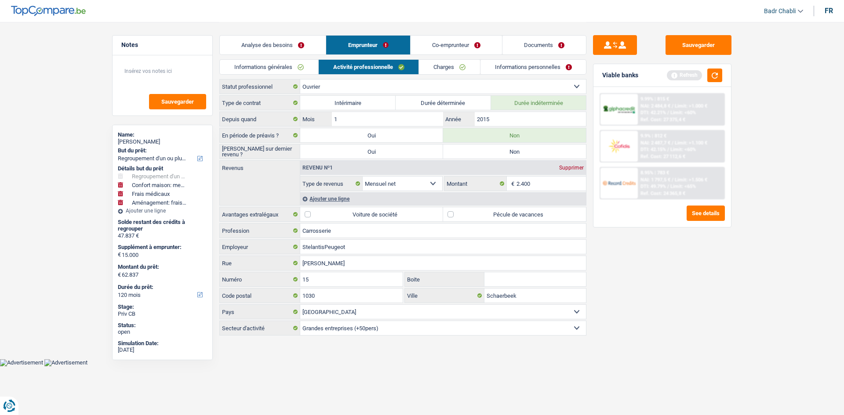
click at [500, 155] on label "Non" at bounding box center [514, 152] width 143 height 14
click at [500, 155] on input "Non" at bounding box center [514, 152] width 143 height 14
click at [449, 213] on label "Pécule de vacances" at bounding box center [514, 214] width 143 height 14
click at [449, 213] on input "Pécule de vacances" at bounding box center [514, 214] width 143 height 14
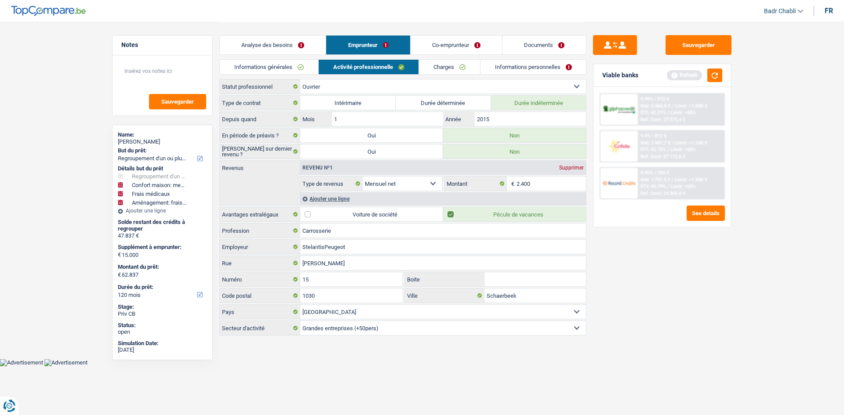
click at [351, 196] on div "Ajouter une ligne" at bounding box center [443, 198] width 286 height 13
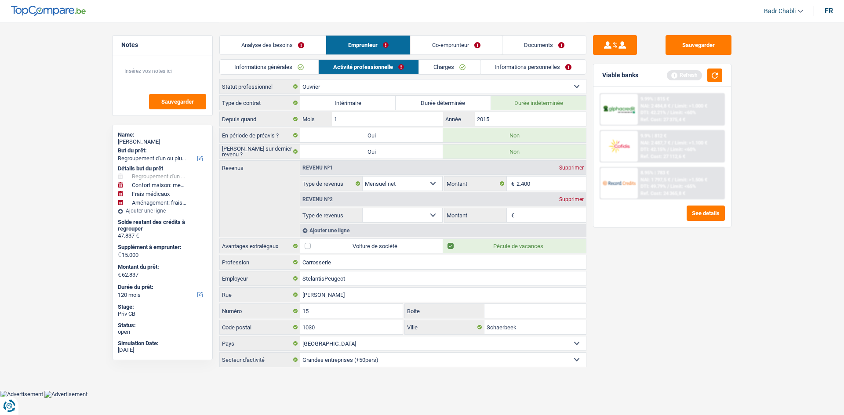
click at [402, 212] on select "Allocation d'handicap Allocations chômage Allocations familiales Chèques repas …" at bounding box center [402, 215] width 80 height 14
click at [362, 208] on select "Allocation d'handicap Allocations chômage Allocations familiales Chèques repas …" at bounding box center [402, 215] width 80 height 14
click at [527, 217] on input "Montant par jour" at bounding box center [551, 215] width 70 height 14
click at [695, 280] on div "Sauvegarder Viable banks Refresh 9.99% | 815 € NAI: 2 484,8 € / Limit: >1.000 €…" at bounding box center [662, 218] width 152 height 366
click at [531, 215] on input "8,0" at bounding box center [551, 215] width 70 height 14
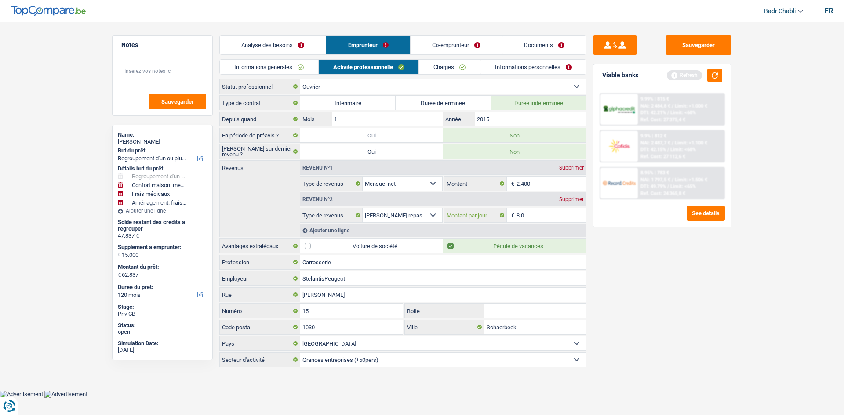
click at [531, 215] on input "8,0" at bounding box center [551, 215] width 70 height 14
click at [605, 263] on div "Sauvegarder Viable banks Refresh 9.99% | 815 € NAI: 2 484,8 € / Limit: >1.000 €…" at bounding box center [662, 218] width 152 height 366
click at [445, 42] on link "Co-emprunteur" at bounding box center [455, 45] width 91 height 19
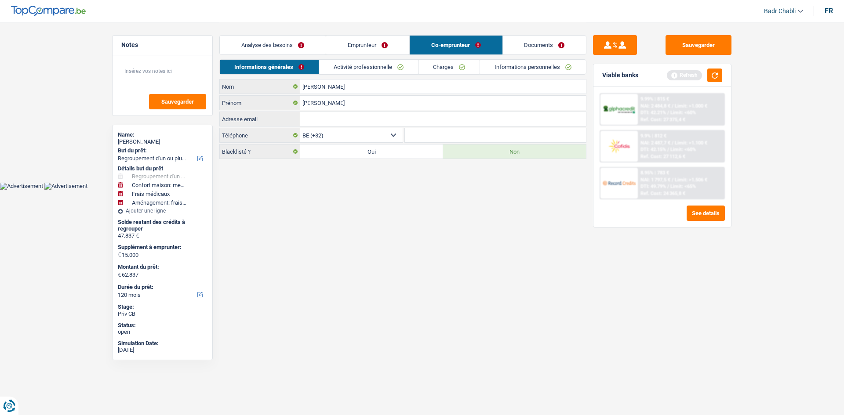
click at [358, 49] on link "Emprunteur" at bounding box center [367, 45] width 83 height 19
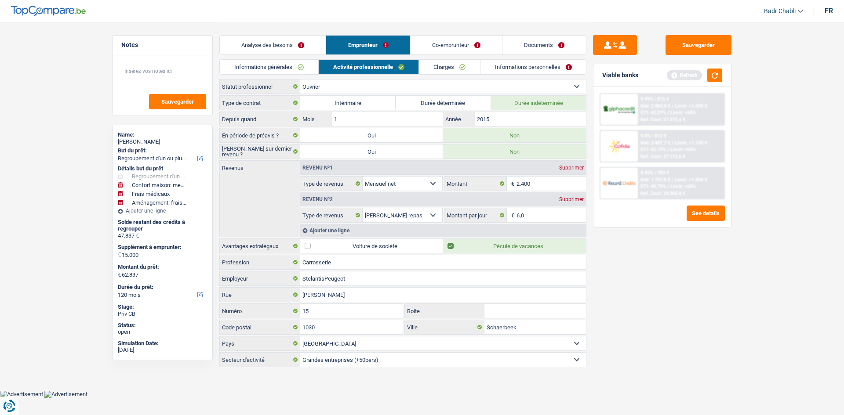
click at [483, 47] on link "Co-emprunteur" at bounding box center [455, 45] width 91 height 19
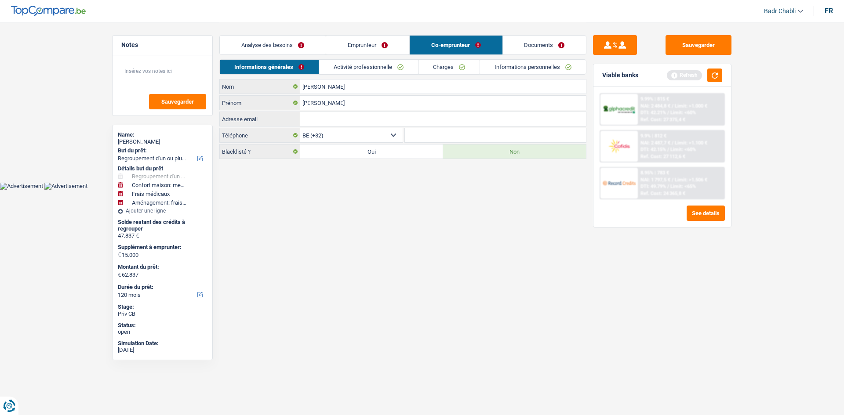
click at [394, 42] on link "Emprunteur" at bounding box center [367, 45] width 83 height 19
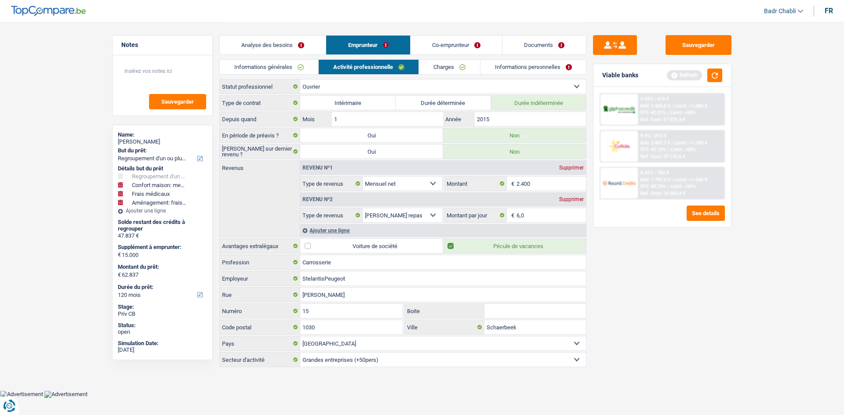
click at [533, 63] on link "Informations personnelles" at bounding box center [533, 67] width 106 height 14
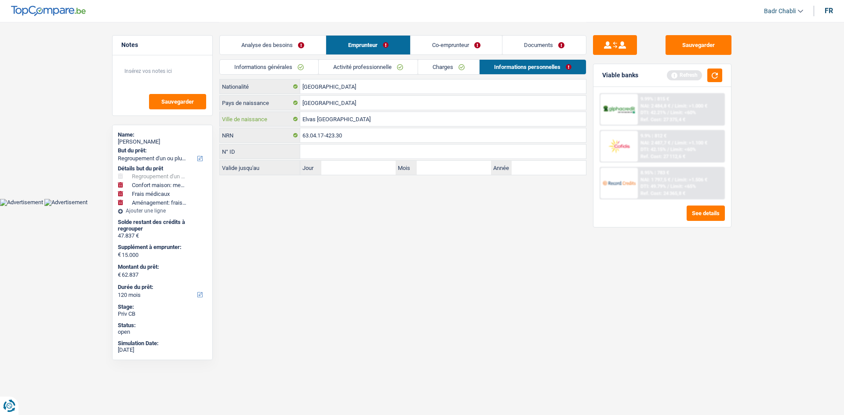
click at [330, 120] on input "Elvas Portugal" at bounding box center [443, 119] width 286 height 14
click at [336, 87] on input "[GEOGRAPHIC_DATA]" at bounding box center [443, 87] width 286 height 14
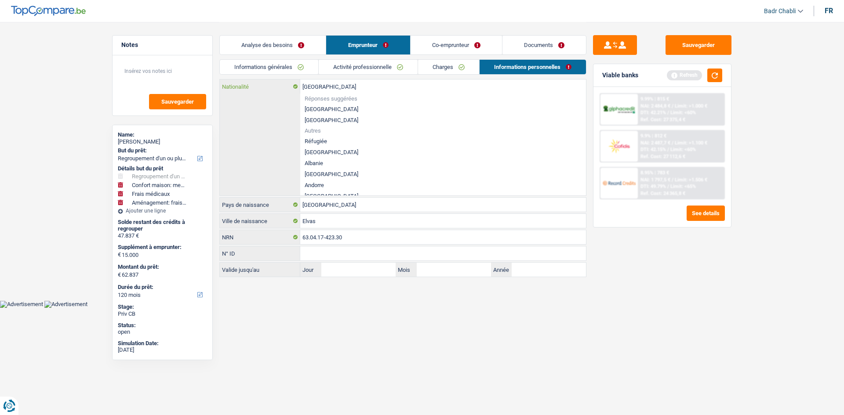
click at [336, 87] on input "[GEOGRAPHIC_DATA]" at bounding box center [443, 87] width 286 height 14
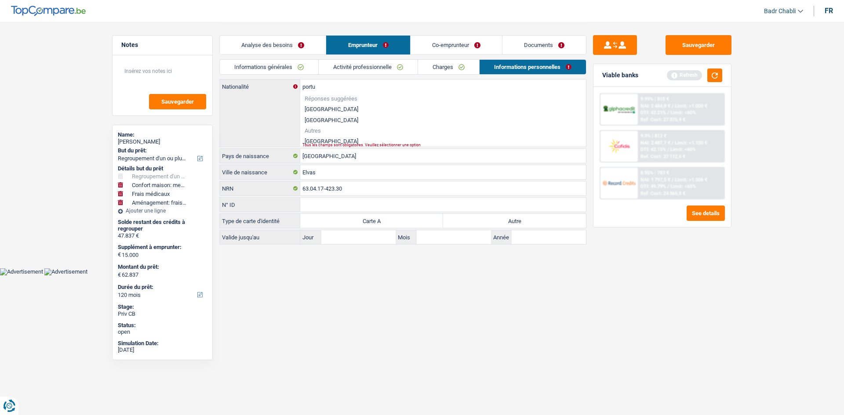
click at [315, 138] on li "Portugal" at bounding box center [443, 141] width 286 height 11
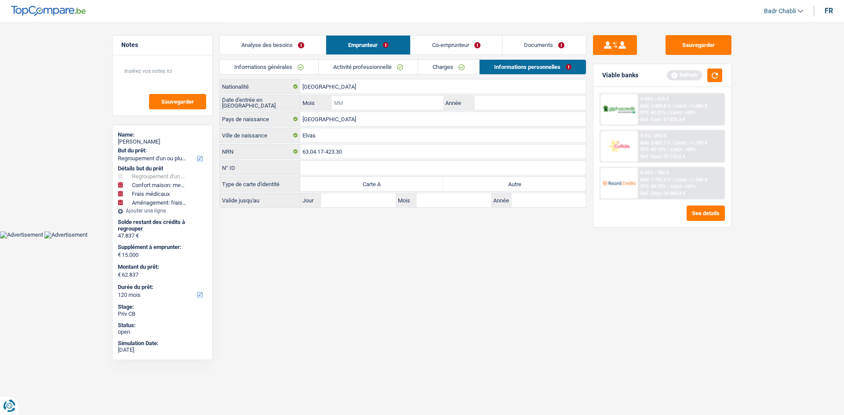
click at [373, 100] on input "Mois" at bounding box center [387, 103] width 111 height 14
click at [504, 181] on label "Autre" at bounding box center [514, 184] width 143 height 14
click at [504, 181] on input "Autre" at bounding box center [514, 184] width 143 height 14
click at [358, 105] on input "Mois" at bounding box center [387, 103] width 111 height 14
click at [454, 41] on link "Co-emprunteur" at bounding box center [455, 45] width 91 height 19
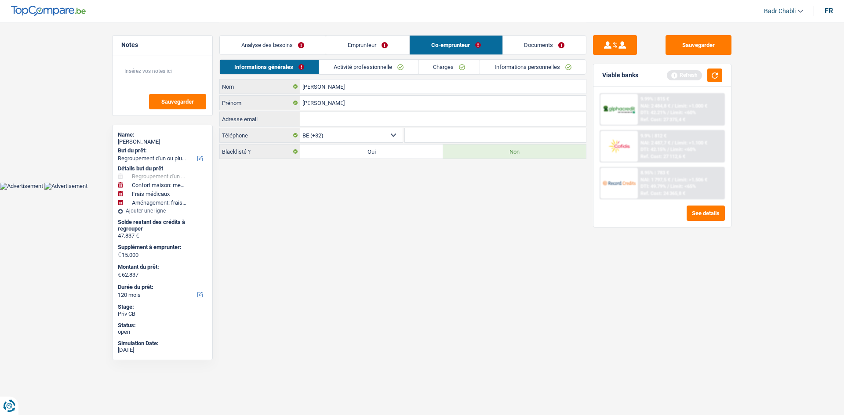
click at [364, 64] on link "Activité professionnelle" at bounding box center [368, 67] width 99 height 14
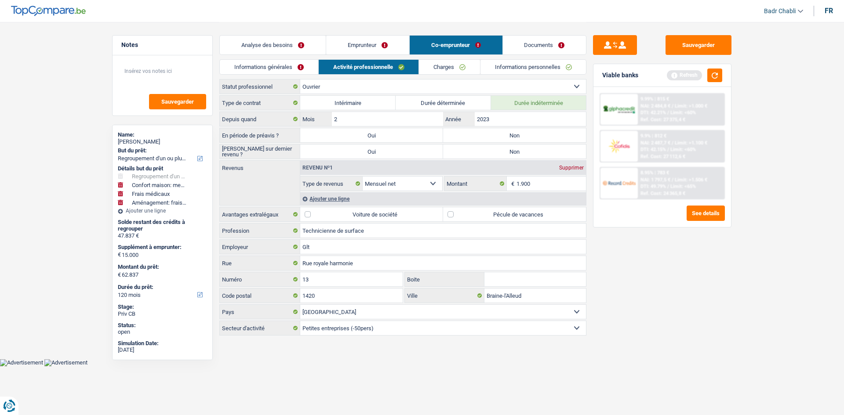
click at [516, 138] on label "Non" at bounding box center [514, 135] width 143 height 14
click at [516, 138] on input "Non" at bounding box center [514, 135] width 143 height 14
click at [518, 153] on label "Non" at bounding box center [514, 152] width 143 height 14
click at [518, 153] on input "Non" at bounding box center [514, 152] width 143 height 14
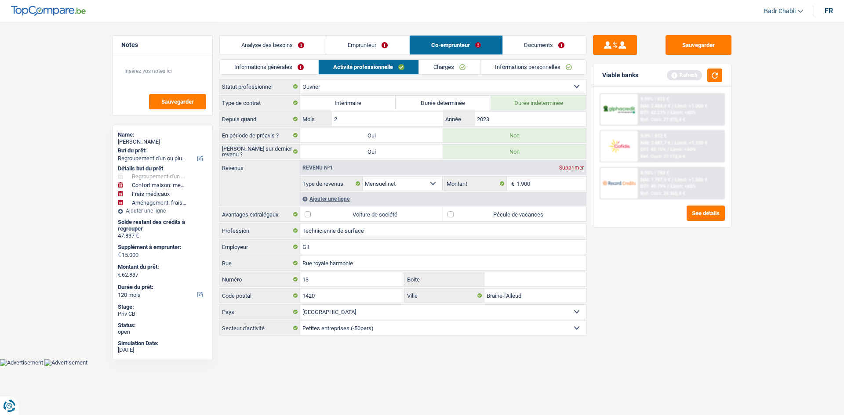
click at [458, 213] on label "Pécule de vacances" at bounding box center [514, 214] width 143 height 14
click at [458, 213] on input "Pécule de vacances" at bounding box center [514, 214] width 143 height 14
click at [328, 198] on div "Ajouter une ligne" at bounding box center [443, 198] width 286 height 13
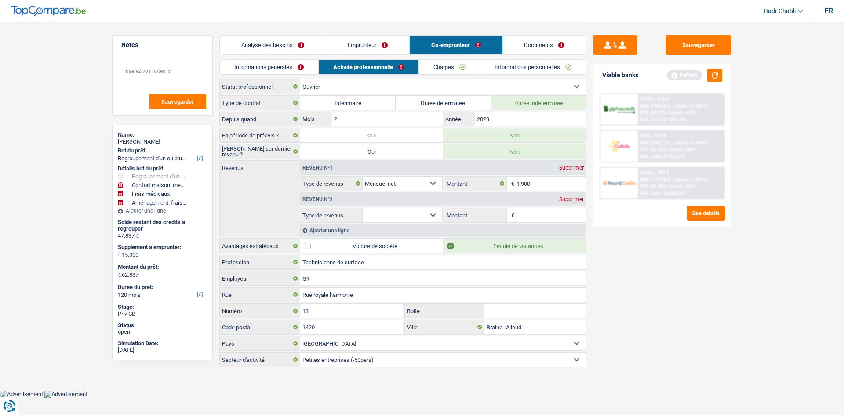
click at [419, 217] on select "Allocation d'handicap Allocations chômage Allocations familiales Chèques repas …" at bounding box center [402, 215] width 80 height 14
click at [584, 200] on div "Supprimer" at bounding box center [571, 199] width 29 height 5
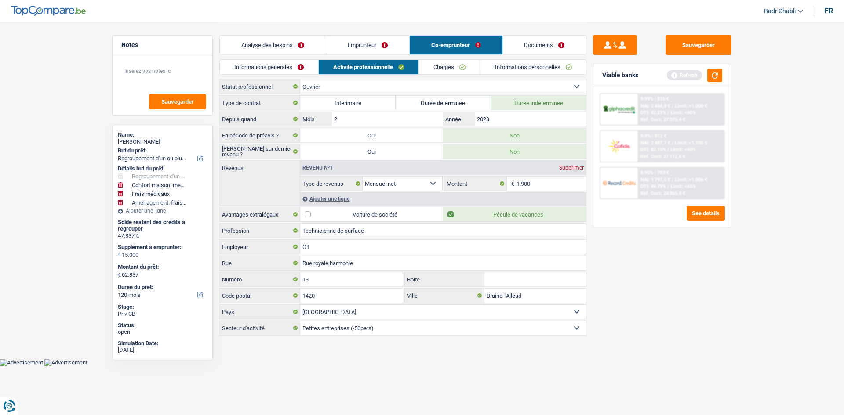
click at [459, 68] on link "Charges" at bounding box center [449, 67] width 61 height 14
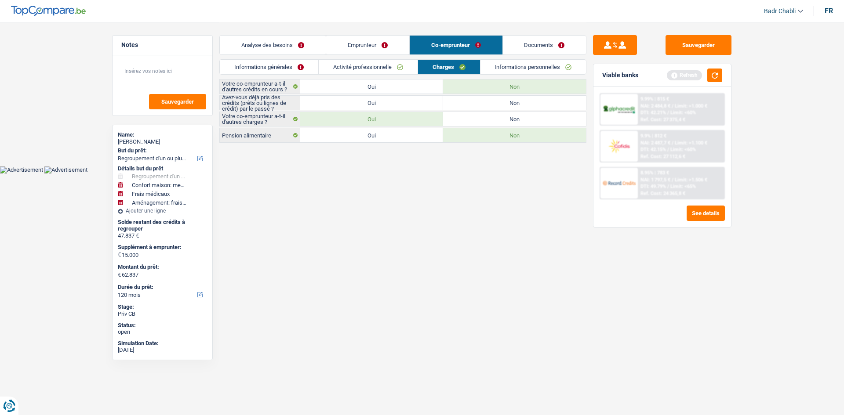
click at [535, 116] on label "Non" at bounding box center [514, 119] width 143 height 14
click at [535, 116] on input "Non" at bounding box center [514, 119] width 143 height 14
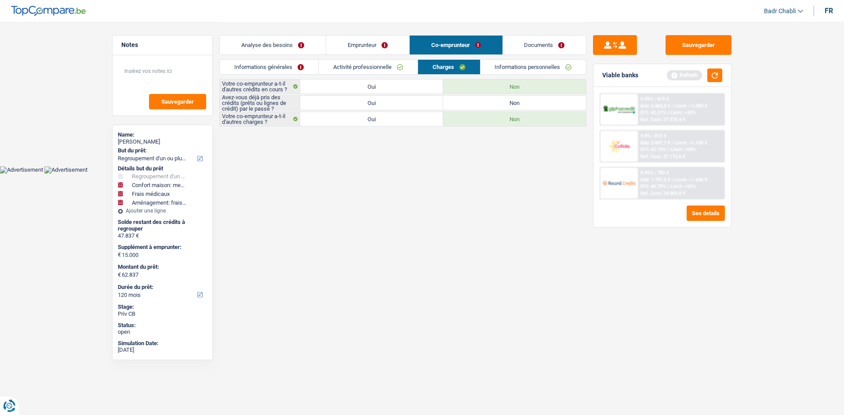
click at [531, 106] on label "Non" at bounding box center [514, 103] width 143 height 14
click at [531, 106] on input "Non" at bounding box center [514, 103] width 143 height 14
click at [516, 68] on link "Informations personnelles" at bounding box center [533, 67] width 106 height 14
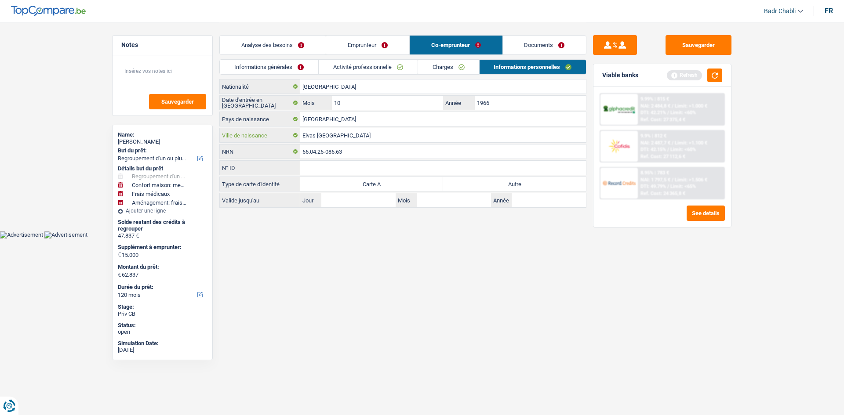
click at [330, 135] on input "Elvas portugal" at bounding box center [443, 135] width 286 height 14
click at [532, 184] on label "Autre" at bounding box center [514, 184] width 143 height 14
click at [532, 184] on input "Autre" at bounding box center [514, 184] width 143 height 14
click at [362, 45] on link "Emprunteur" at bounding box center [367, 45] width 83 height 19
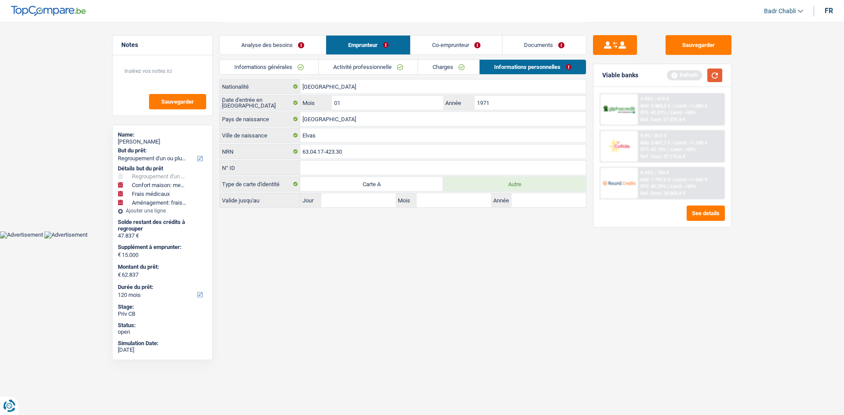
click at [718, 76] on button "button" at bounding box center [714, 76] width 15 height 14
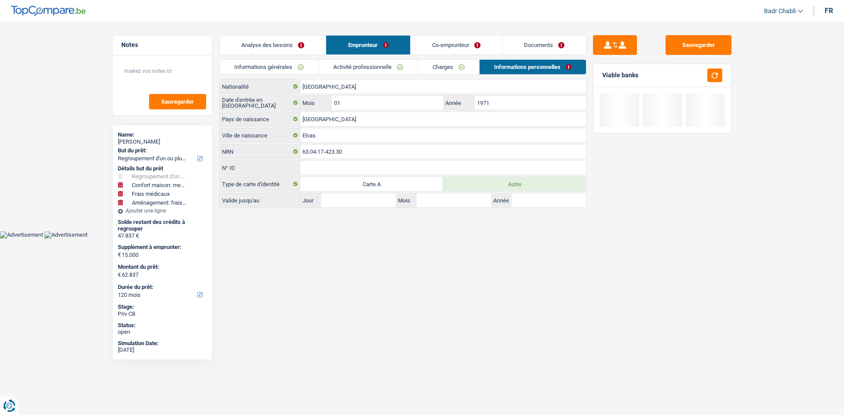
click at [542, 51] on link "Documents" at bounding box center [543, 45] width 83 height 19
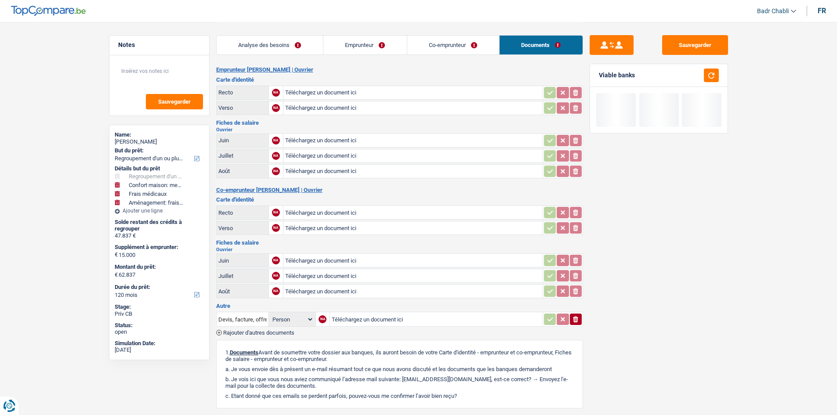
click at [439, 44] on link "Co-emprunteur" at bounding box center [453, 45] width 92 height 19
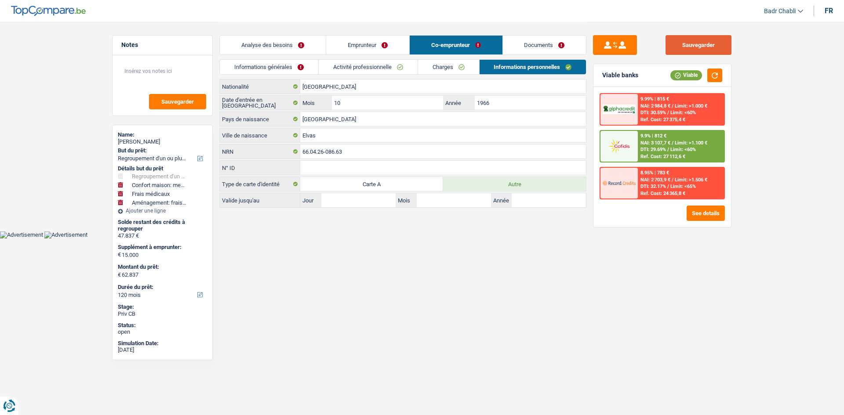
click at [708, 42] on button "Sauvegarder" at bounding box center [698, 45] width 66 height 20
click at [689, 45] on button "Sauvegarder" at bounding box center [698, 45] width 66 height 20
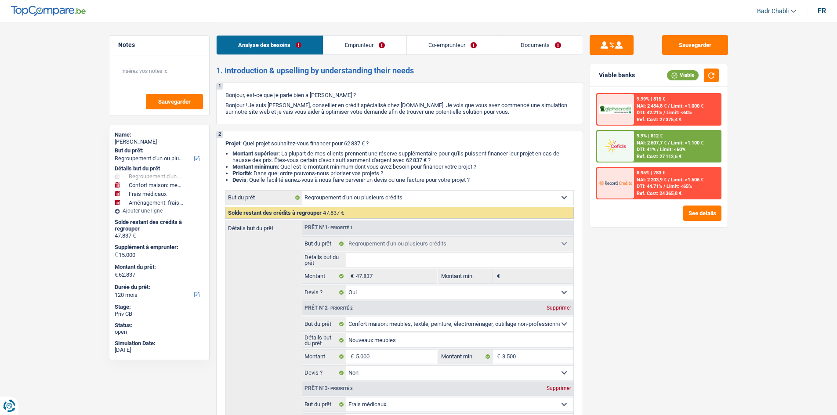
select select "refinancing"
select select "household"
select select "medical"
select select "movingOrInstallation"
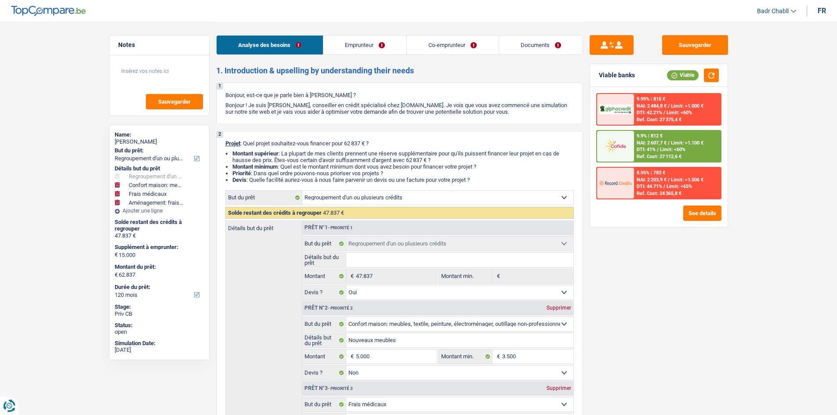
select select "120"
select select "refinancing"
select select "yes"
select select "household"
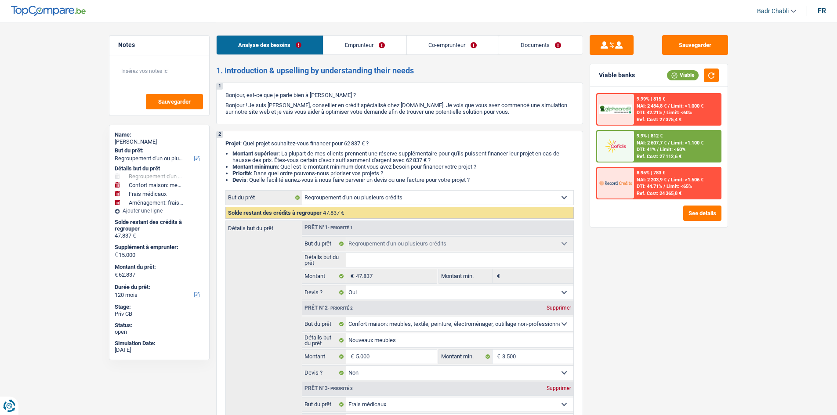
select select "false"
select select "medical"
select select "false"
select select "movingOrInstallation"
select select "false"
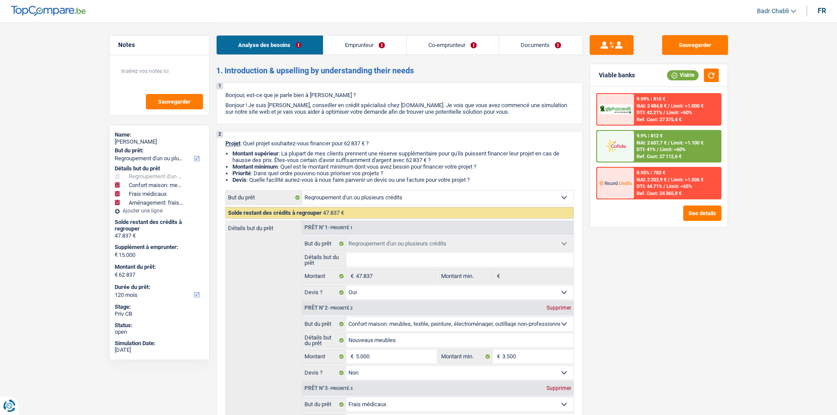
select select "120"
select select "worker"
select select "netSalary"
select select "mealVouchers"
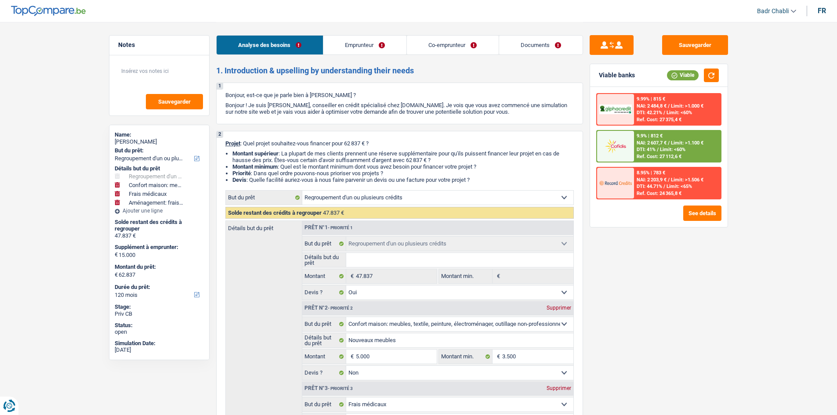
select select "netSalary"
select select "rents"
select select "personalLoan"
select select "medicalFees"
select select "42"
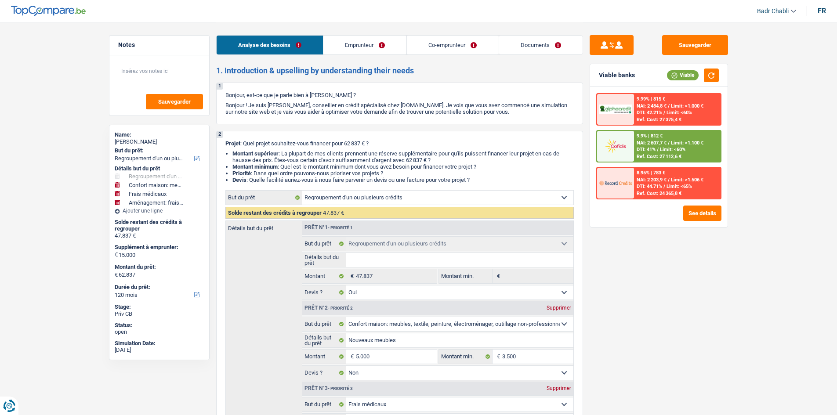
select select "creditConsolidation"
select select "120"
select select "refinancing"
select select "yes"
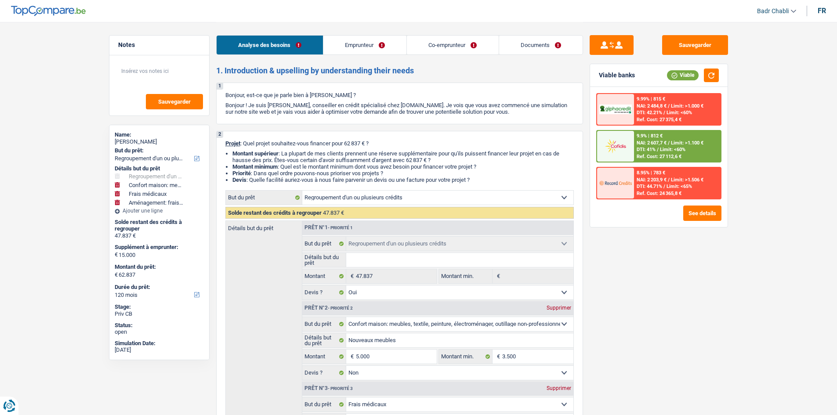
select select "household"
select select "false"
select select "medical"
select select "false"
select select "movingOrInstallation"
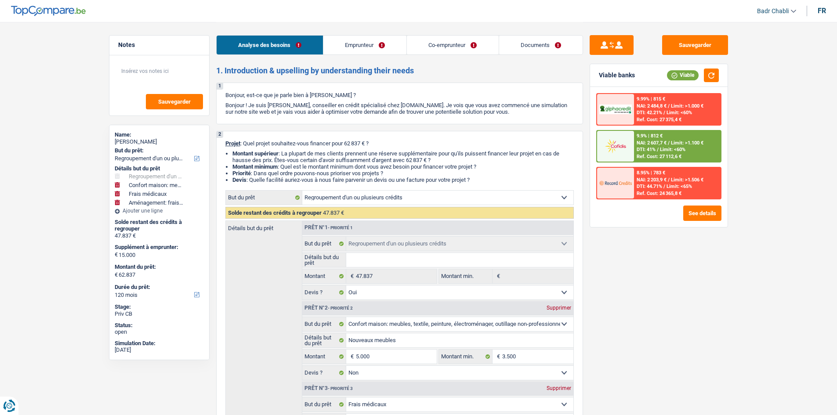
select select "false"
select select "120"
click at [703, 42] on button "Sauvegarder" at bounding box center [695, 45] width 66 height 20
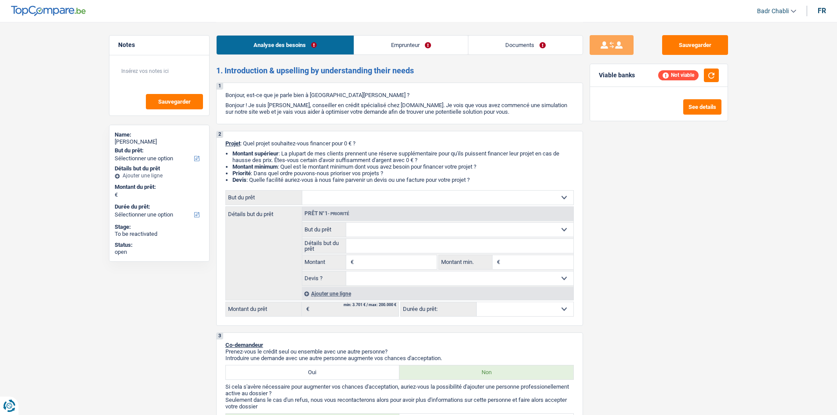
select select "invalid"
select select "disabilityPension"
select select "rents"
select select "creditConsolidation"
select select "96"
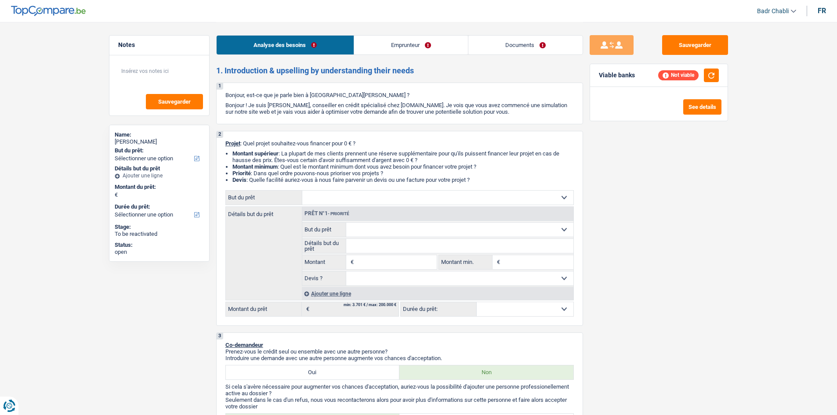
select select "personalLoan"
select select "other"
select select "60"
click at [402, 44] on link "Emprunteur" at bounding box center [411, 45] width 114 height 19
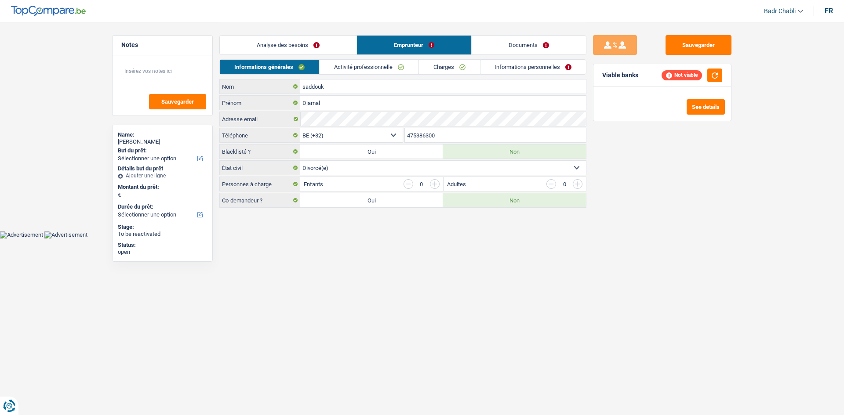
click at [388, 68] on link "Activité professionnelle" at bounding box center [368, 67] width 99 height 14
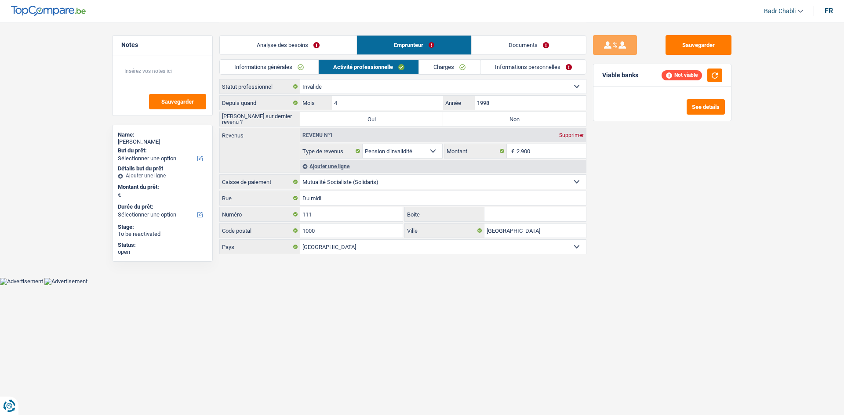
click at [469, 115] on label "Non" at bounding box center [514, 119] width 143 height 14
click at [469, 115] on input "Non" at bounding box center [514, 119] width 143 height 14
radio input "true"
click at [549, 153] on input "2.900" at bounding box center [551, 151] width 70 height 14
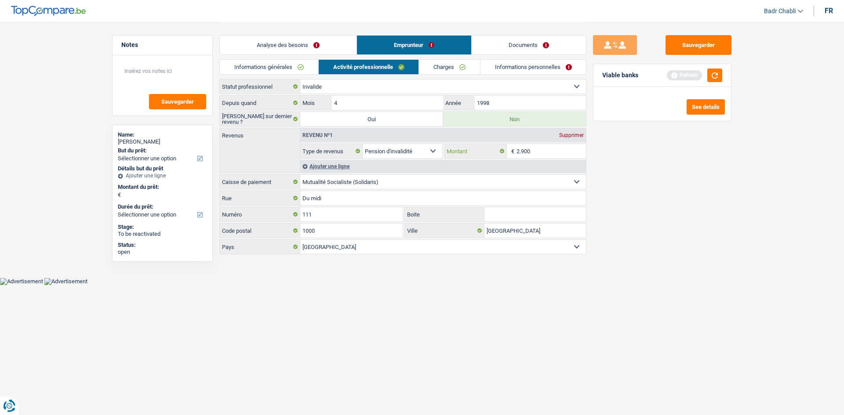
click at [549, 153] on input "2.900" at bounding box center [551, 151] width 70 height 14
type input "3"
type input "35"
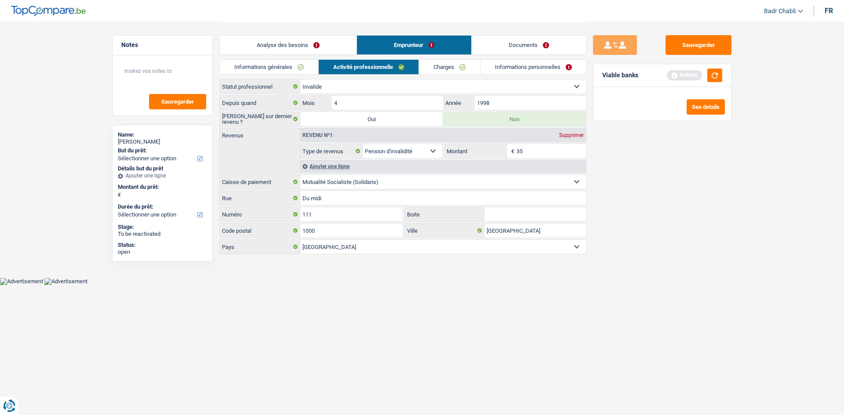
type input "350"
type input "3.500"
click at [717, 74] on button "button" at bounding box center [714, 76] width 15 height 14
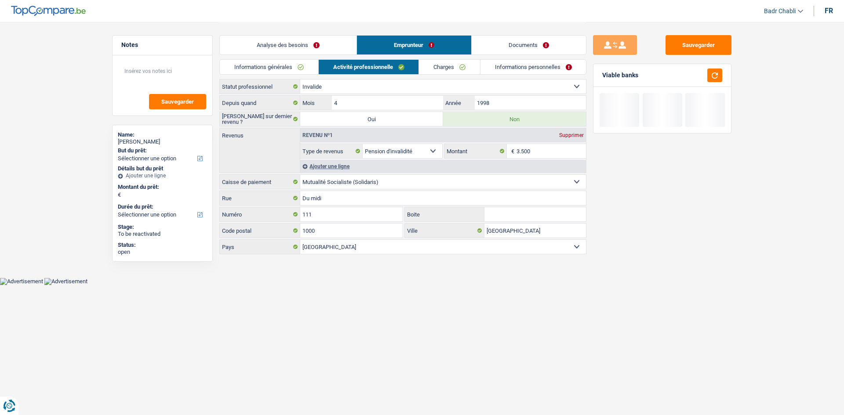
click at [308, 45] on link "Analyse des besoins" at bounding box center [288, 45] width 137 height 19
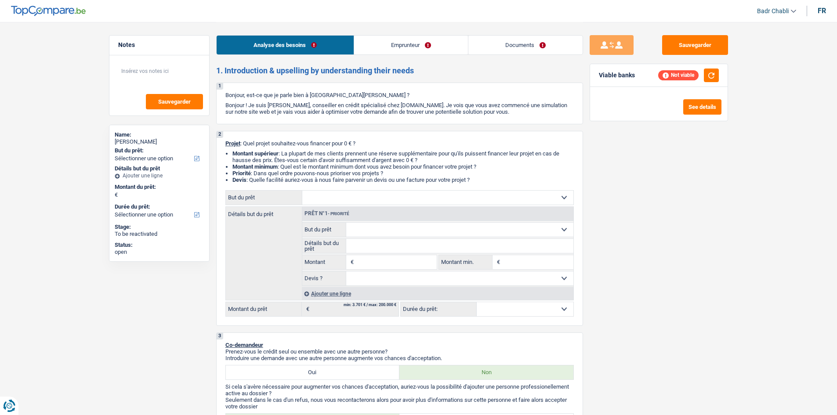
click at [383, 261] on input "Montant" at bounding box center [396, 262] width 80 height 14
click at [391, 261] on input "Montant" at bounding box center [396, 262] width 80 height 14
type input "8.000"
click at [373, 203] on select "Confort maison: meubles, textile, peinture, électroménager, outillage non-profe…" at bounding box center [437, 198] width 271 height 14
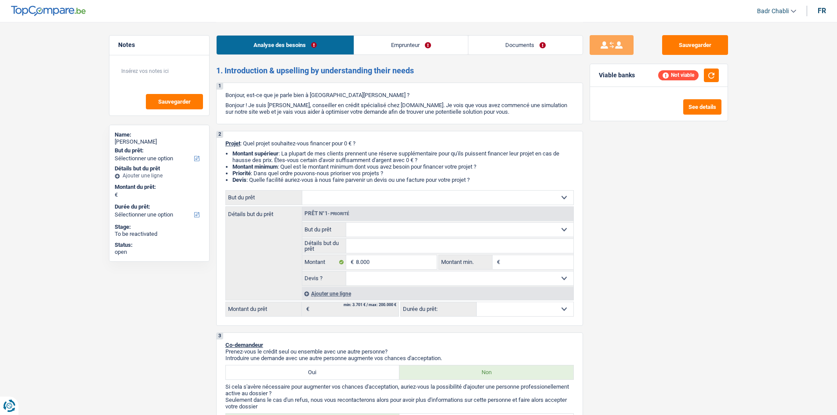
type input "8.000"
select select "48"
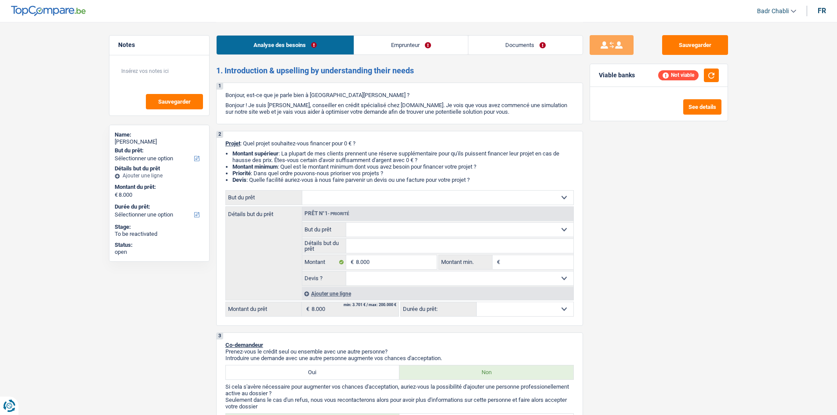
select select "48"
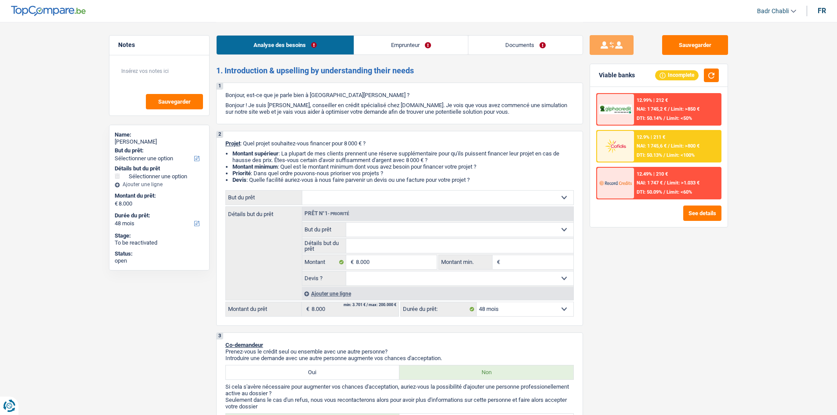
click at [406, 47] on link "Emprunteur" at bounding box center [411, 45] width 114 height 19
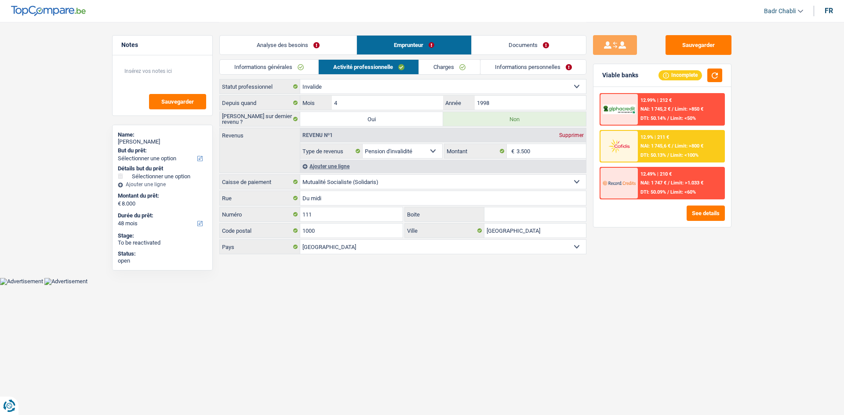
click at [443, 68] on link "Charges" at bounding box center [449, 67] width 61 height 14
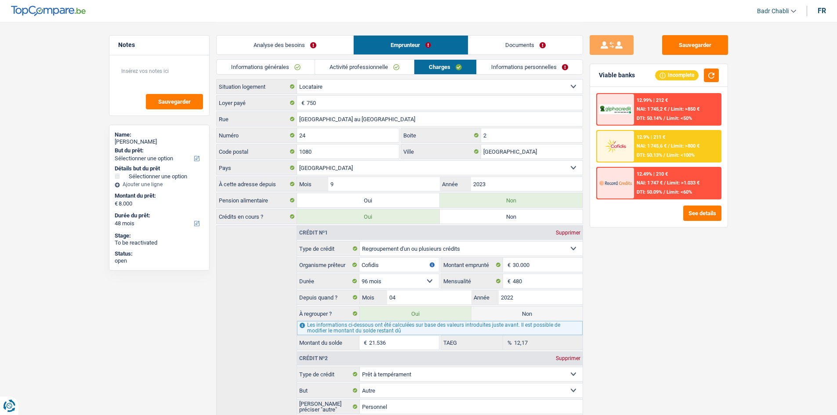
click at [497, 65] on link "Informations personnelles" at bounding box center [530, 67] width 106 height 14
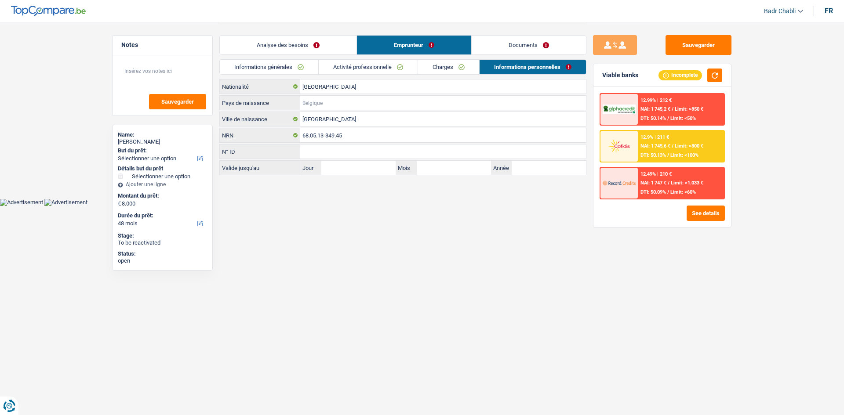
click at [352, 100] on input "Pays de naissance" at bounding box center [443, 103] width 286 height 14
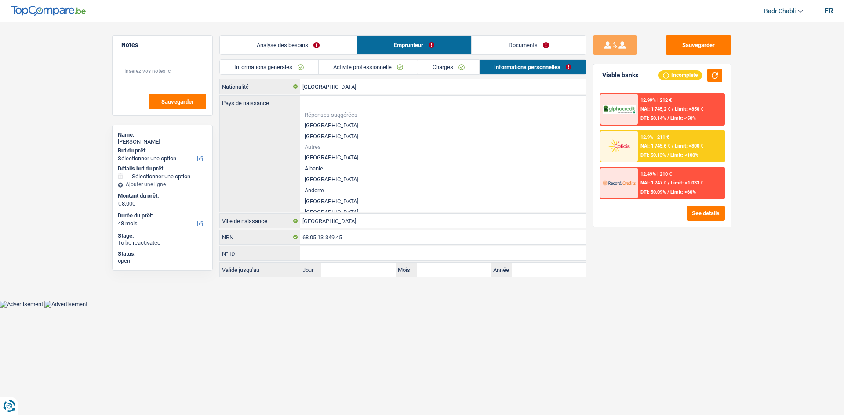
click at [324, 124] on li "[GEOGRAPHIC_DATA]" at bounding box center [443, 125] width 286 height 11
type input "[GEOGRAPHIC_DATA]"
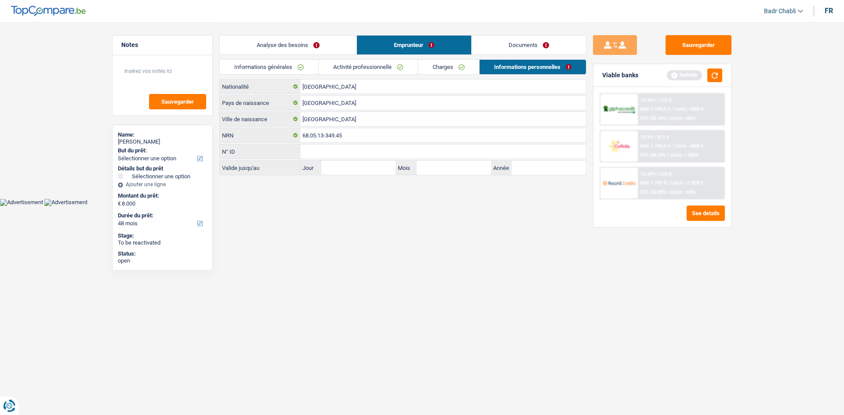
click at [438, 72] on link "Charges" at bounding box center [448, 67] width 61 height 14
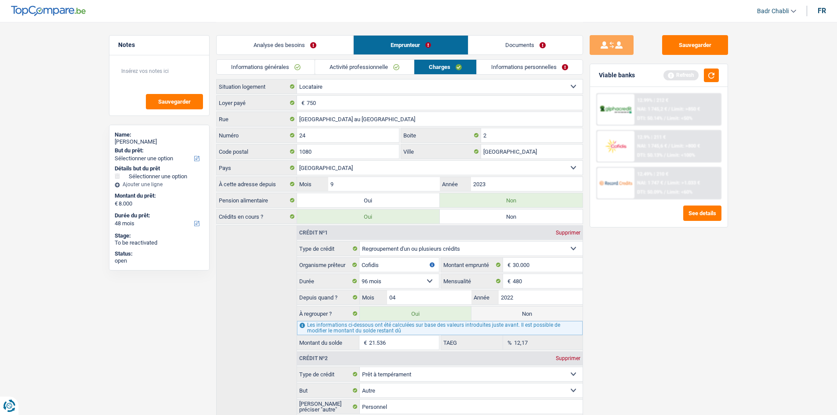
click at [352, 73] on link "Activité professionnelle" at bounding box center [364, 67] width 99 height 14
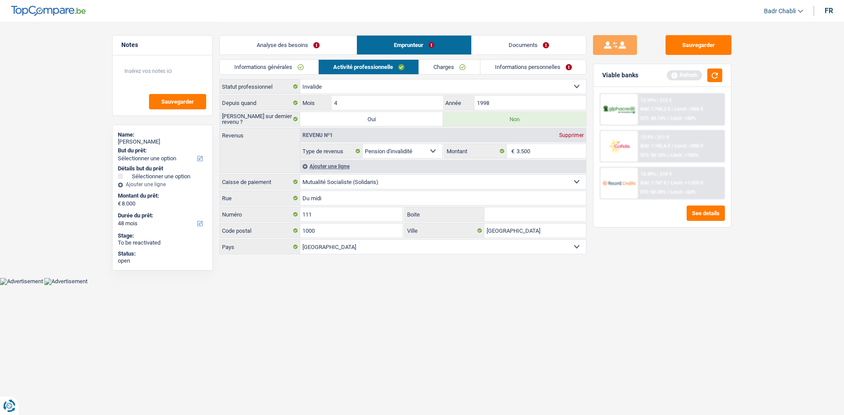
click at [279, 73] on link "Informations générales" at bounding box center [269, 67] width 98 height 14
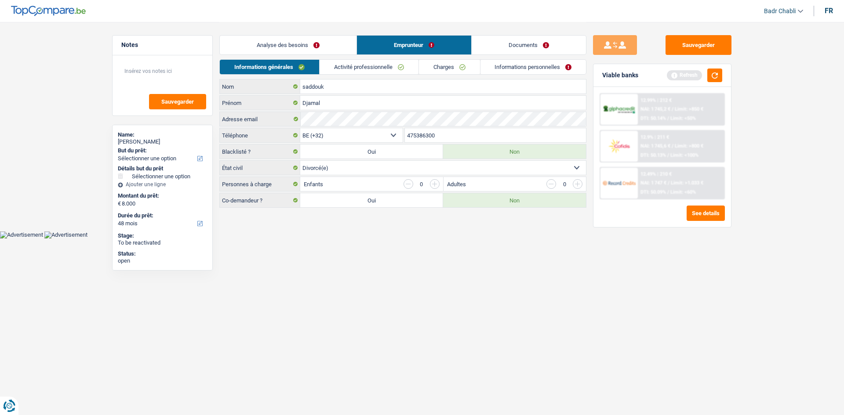
click at [294, 49] on link "Analyse des besoins" at bounding box center [288, 45] width 137 height 19
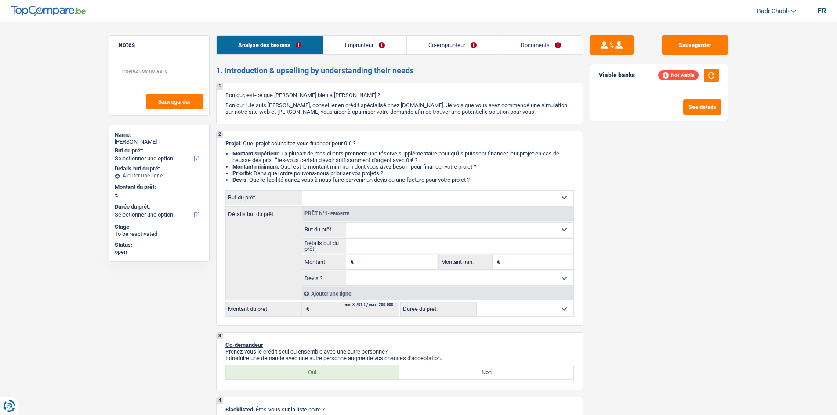
select select "publicEmployee"
select select "worker"
select select "familyAllowances"
select select "netSalary"
select select "mealVouchers"
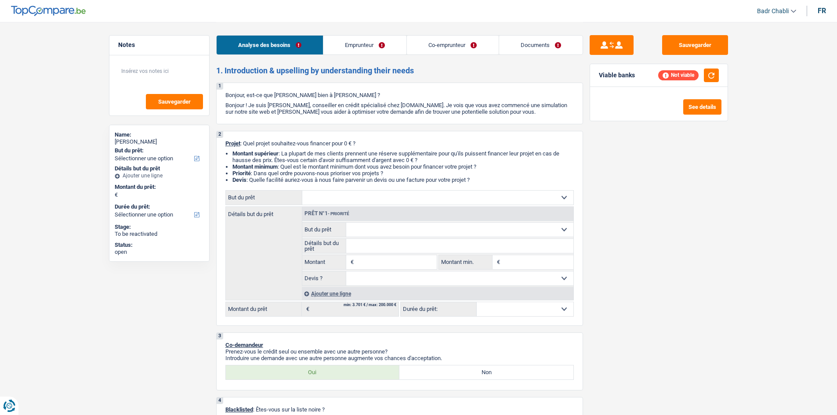
select select "netSalary"
select select "familyAllowances"
select select "mealVouchers"
select select "rents"
select select "carLoan"
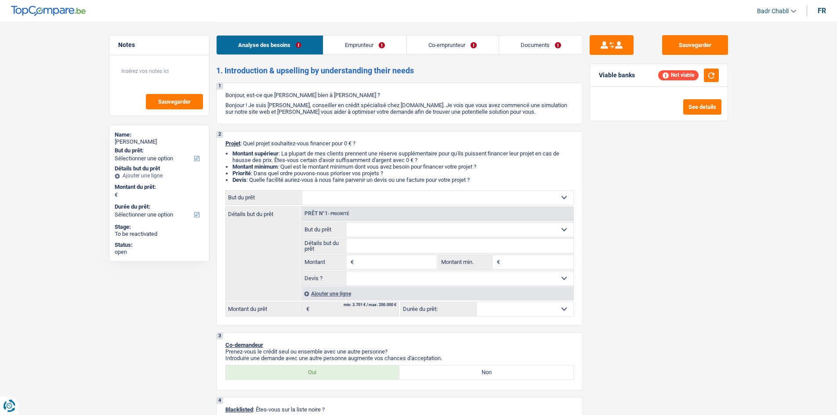
select select "120"
select select "personalLoan"
select select "other"
select select "36"
select select "personalLoan"
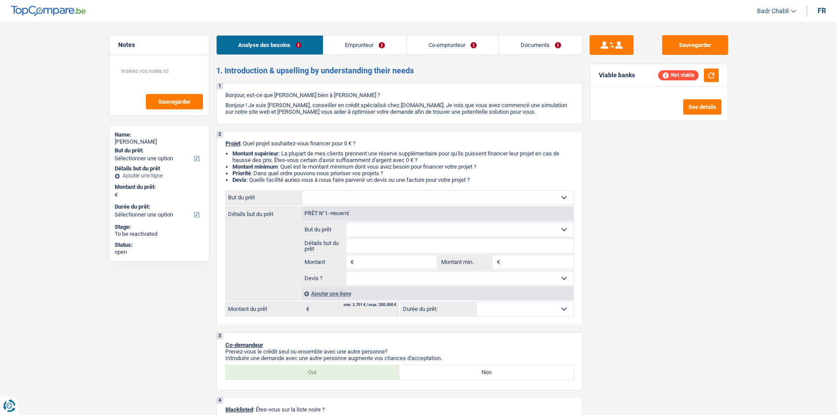
select select "other"
select select "60"
select select "cardOrCredit"
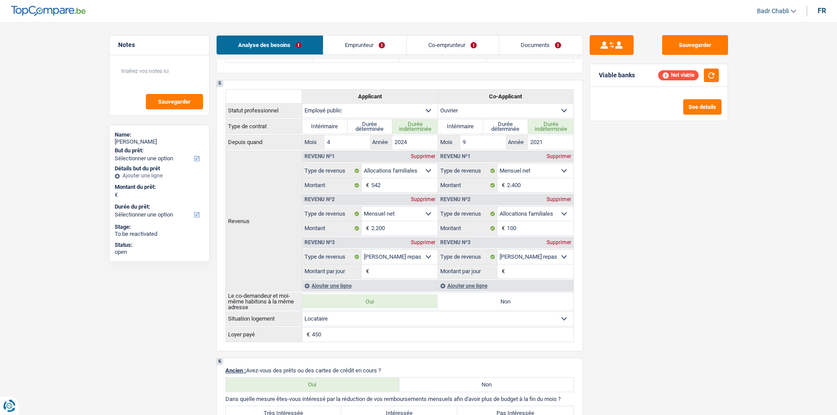
scroll to position [659, 0]
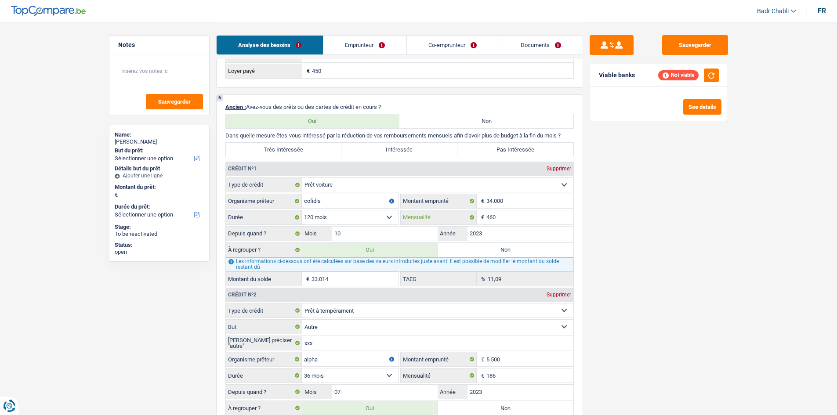
click at [500, 214] on input "460" at bounding box center [529, 217] width 87 height 14
type input "633"
click at [306, 200] on input "cofidis" at bounding box center [350, 201] width 97 height 14
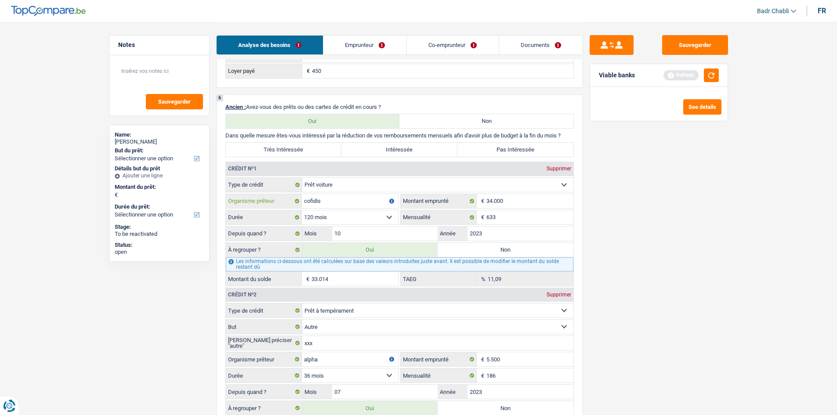
type input "31.202"
type input "20,65"
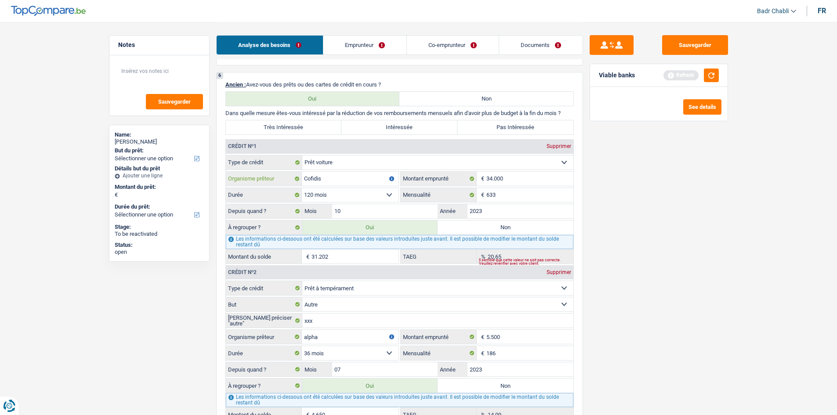
scroll to position [703, 0]
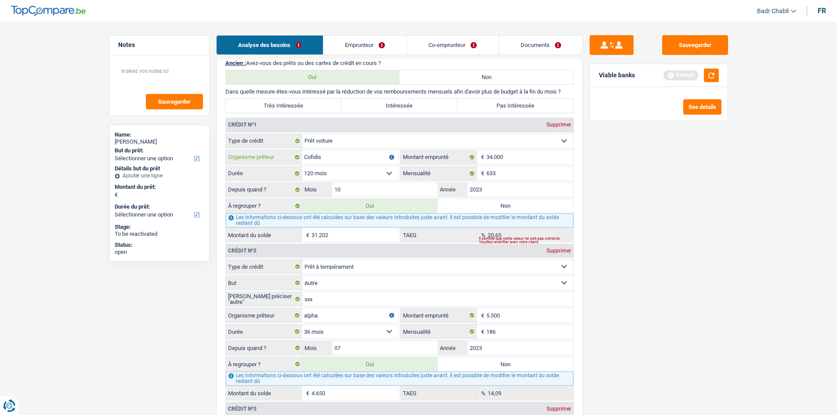
type input "Cofidis"
click at [375, 285] on select "Confort maison: meubles, textile, peinture, électroménager, outillage non-profe…" at bounding box center [437, 283] width 271 height 14
select select "homeFurnishingOrRelocation"
click at [302, 276] on select "Confort maison: meubles, textile, peinture, électroménager, outillage non-profe…" at bounding box center [437, 283] width 271 height 14
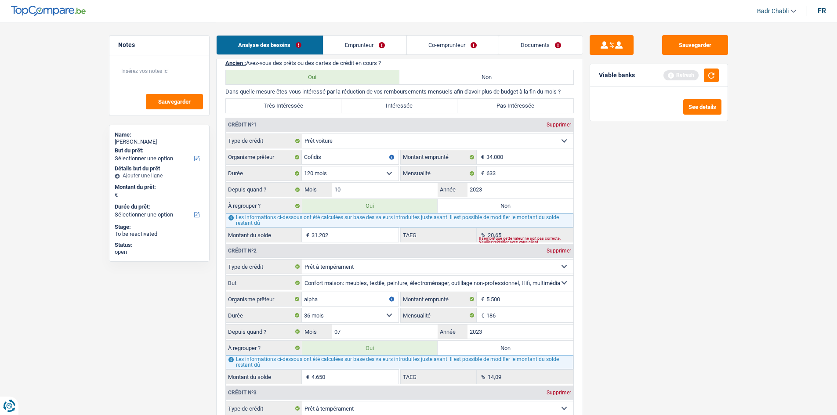
click at [384, 181] on fieldset "Carte ou ouverture de crédit Prêt hypothécaire Vente à tempérament Prêt à tempé…" at bounding box center [400, 188] width 348 height 109
click at [384, 194] on input "10" at bounding box center [385, 190] width 106 height 14
click at [370, 193] on input "10" at bounding box center [385, 190] width 106 height 14
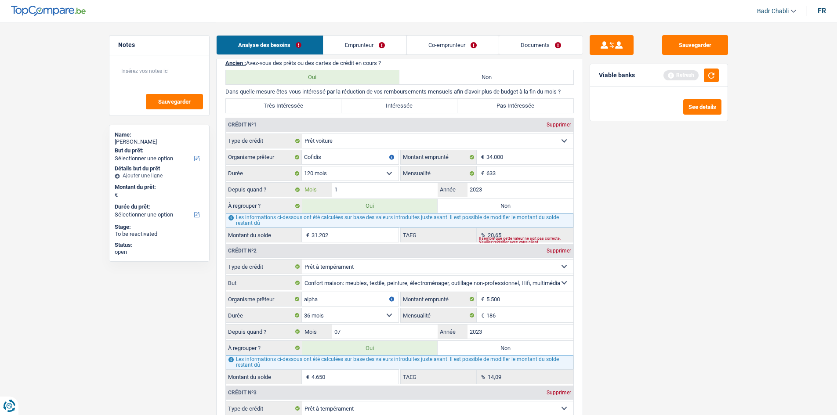
type input "11"
type input "31.341"
click at [370, 193] on input "11" at bounding box center [385, 190] width 106 height 14
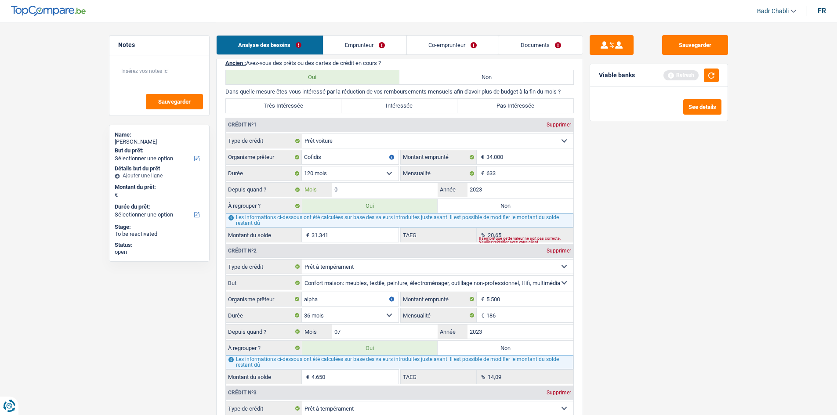
type input "08"
type input "30.918"
type input "2024"
click at [807, 246] on main "Notes Sauvegarder Name: Valerie Lange But du prêt: Confort maison: meubles, tex…" at bounding box center [418, 360] width 837 height 2126
type input "32.497"
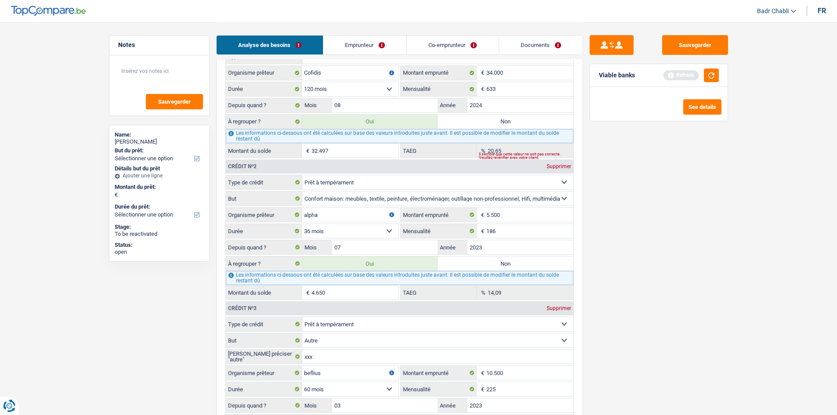
scroll to position [791, 0]
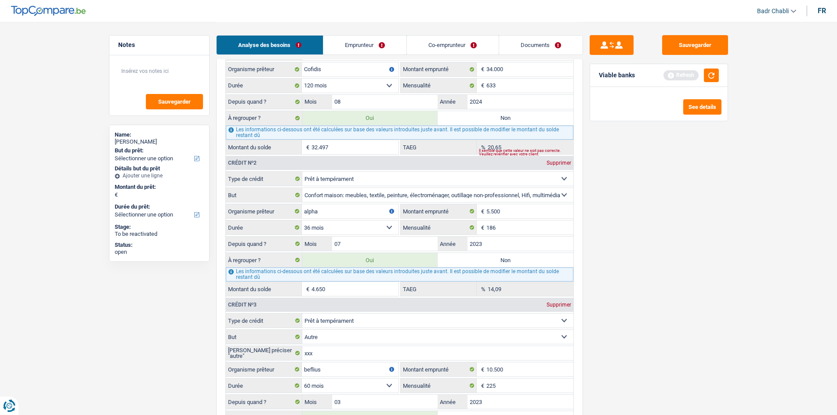
click at [564, 306] on div "Supprimer" at bounding box center [558, 304] width 29 height 5
select select "cardOrCredit"
type input "belfius"
type input "2.500"
type input "100"
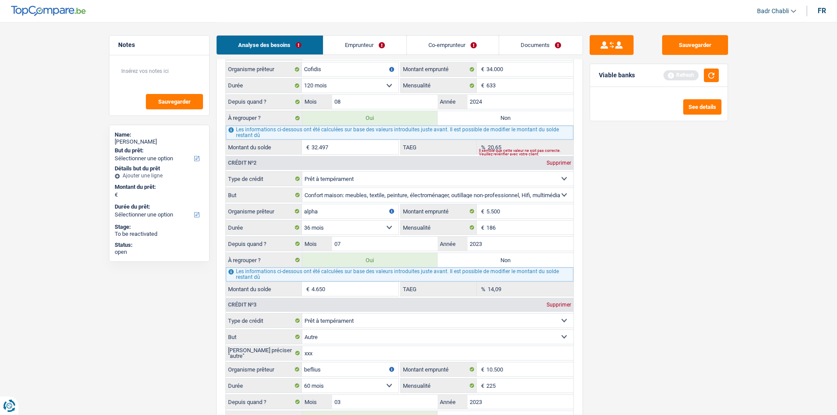
type input "01"
type input "2022"
type input "1.900"
type input "2007"
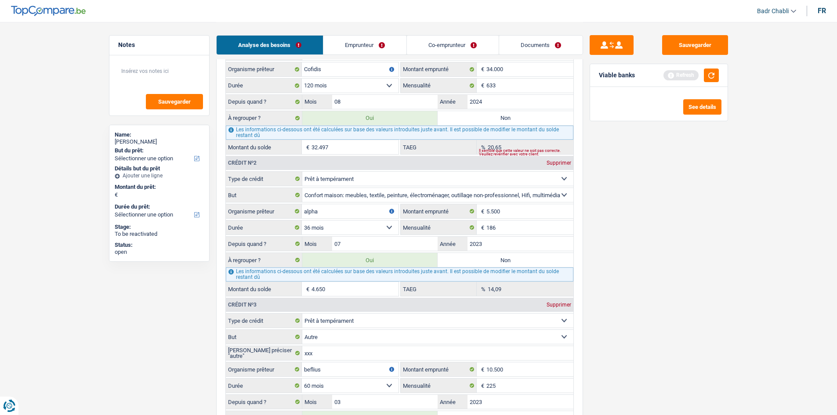
type input "santander"
type input "2.500"
type input "03"
type input "2024"
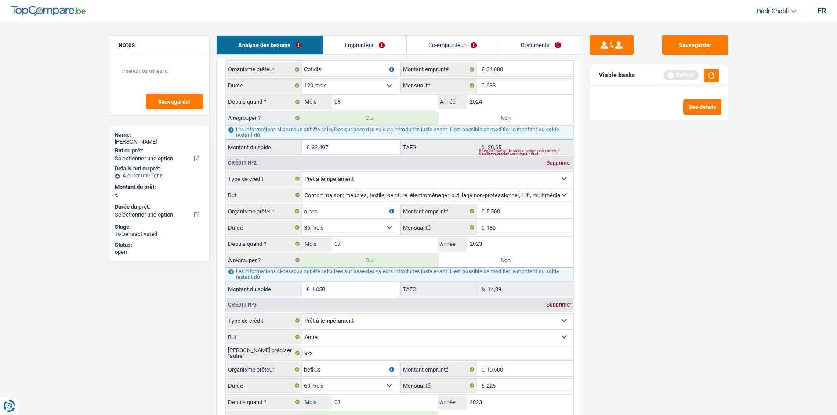
radio input "false"
radio input "true"
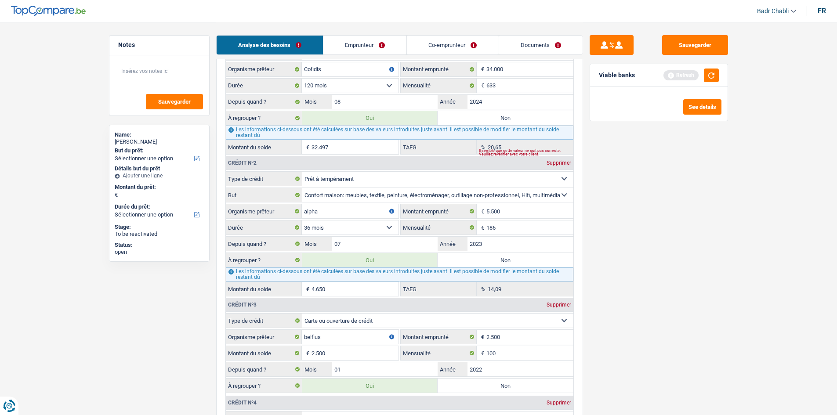
click at [564, 306] on div "Supprimer" at bounding box center [558, 304] width 29 height 5
type input "1.900"
type input "2007"
type input "santander"
type input "2.500"
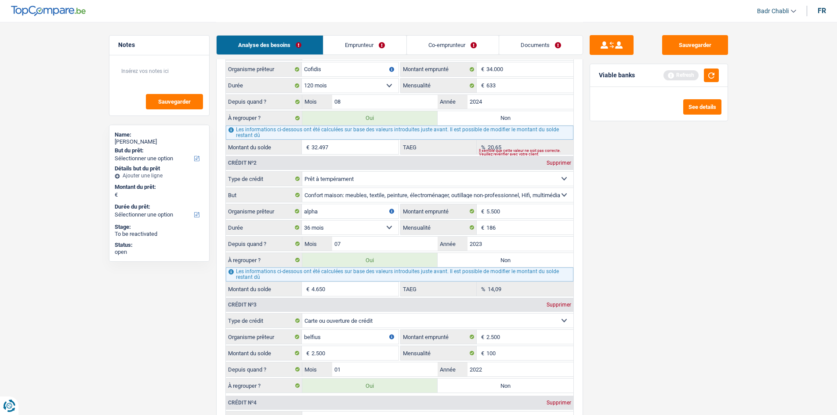
type input "2.500"
type input "03"
type input "2024"
radio input "false"
radio input "true"
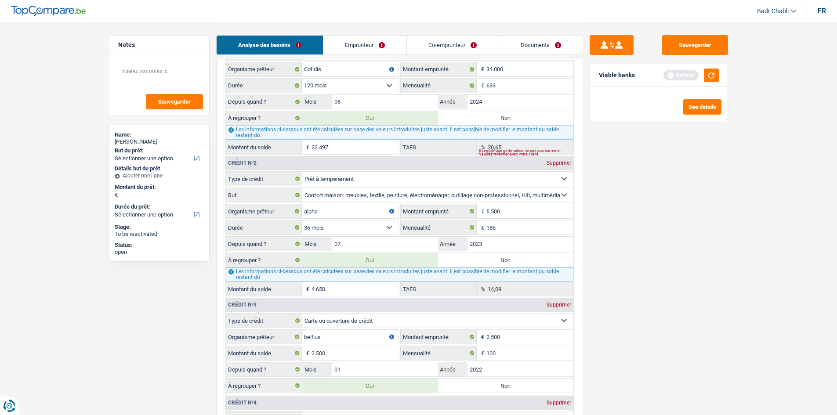
type input "1.900"
click at [562, 304] on div "Supprimer" at bounding box center [558, 304] width 29 height 5
type input "santander"
type input "2.500"
type input "03"
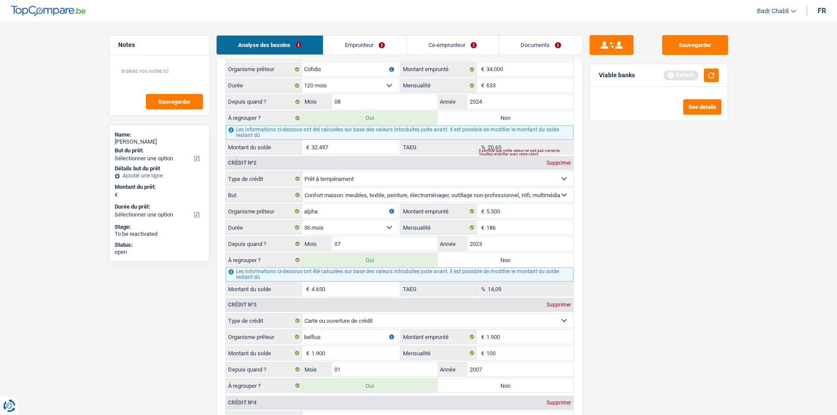
type input "2024"
radio input "false"
radio input "true"
type input "2.500"
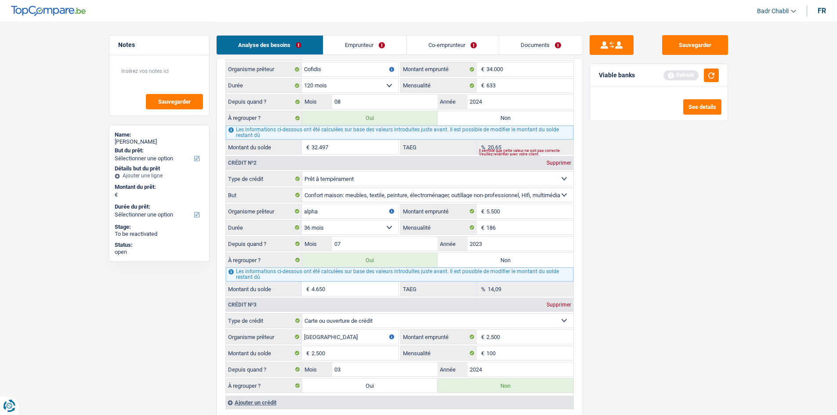
click at [565, 304] on div "Supprimer" at bounding box center [558, 304] width 29 height 5
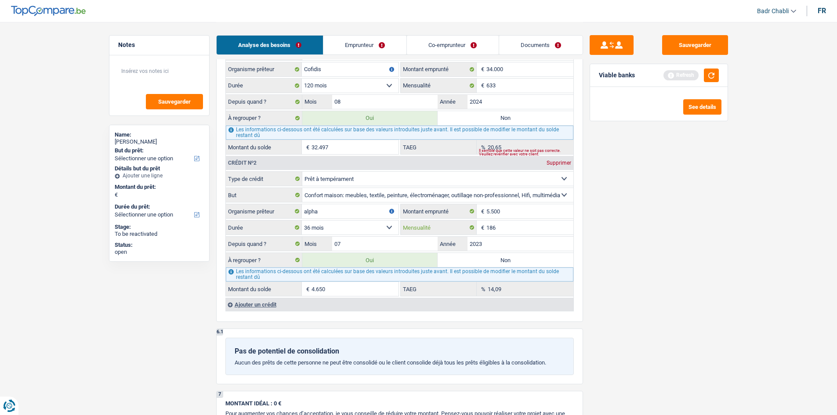
click at [513, 227] on input "186" at bounding box center [529, 228] width 87 height 14
click at [549, 232] on input "794" at bounding box center [529, 228] width 87 height 14
type input "794"
type input "1"
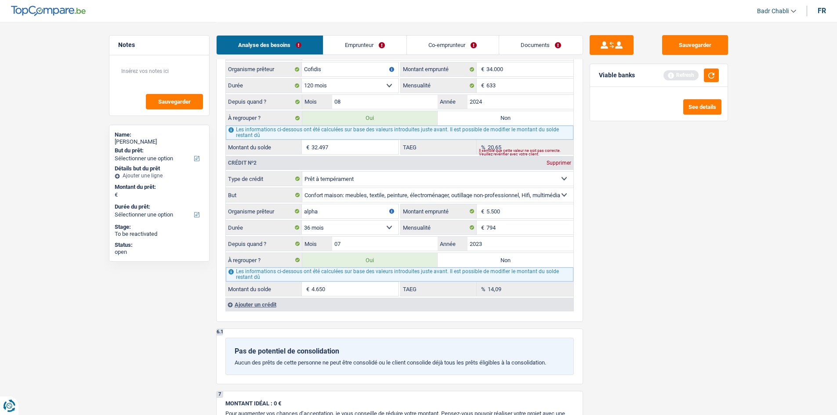
type input "0,00"
click at [667, 220] on div "Sauvegarder Viable banks Refresh See details" at bounding box center [659, 218] width 152 height 366
click at [523, 211] on input "5.500" at bounding box center [529, 211] width 87 height 14
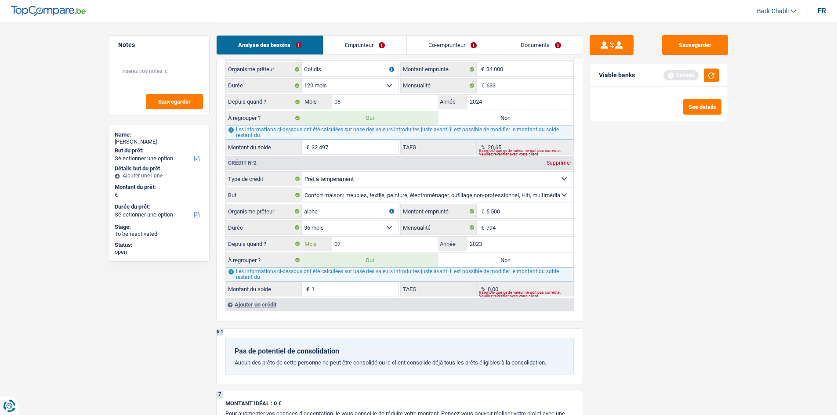
click at [398, 246] on input "07" at bounding box center [385, 244] width 106 height 14
type input "02"
type input "0"
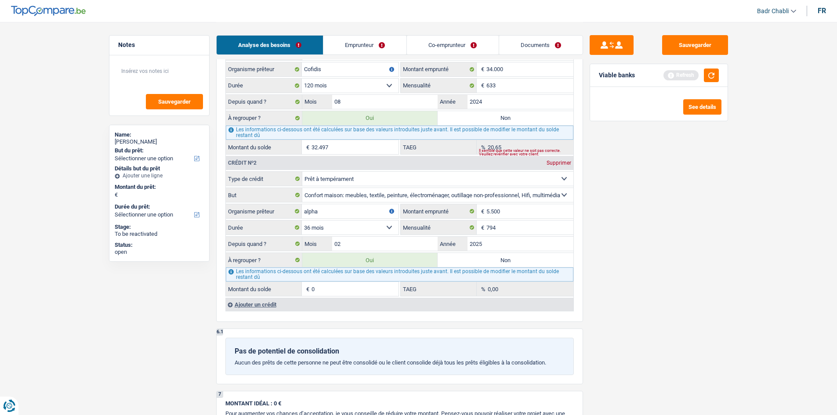
type input "2025"
click at [649, 202] on div "Sauvegarder Viable banks Refresh See details" at bounding box center [659, 218] width 152 height 366
click at [497, 213] on input "5.500" at bounding box center [529, 211] width 87 height 14
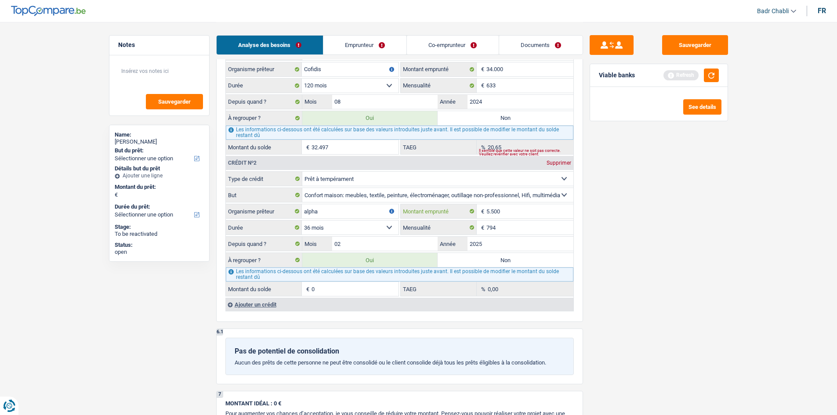
type input "6"
select select
type input "66.000"
click at [383, 233] on div "Tous les champs sont obligatoires. Veuillez fournir une réponse plus longue" at bounding box center [351, 233] width 94 height 4
click at [386, 231] on div "Tous les champs sont obligatoires. Veuillez fournir une réponse plus longue" at bounding box center [351, 233] width 94 height 4
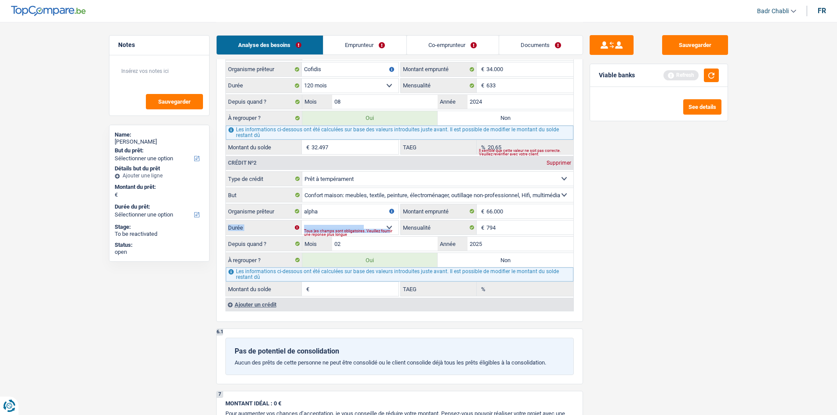
click at [390, 228] on div "12 mois 18 mois 24 mois 30 mois 36 mois 42 mois 48 mois 60 mois 72 mois 84 mois…" at bounding box center [312, 228] width 173 height 14
click at [387, 231] on div "Tous les champs sont obligatoires. Veuillez fournir une réponse plus longue" at bounding box center [351, 233] width 94 height 4
click at [390, 228] on select "12 mois 18 mois 24 mois 30 mois 36 mois 42 mois 48 mois 60 mois 72 mois 84 mois…" at bounding box center [350, 228] width 97 height 14
select select "84"
click at [302, 221] on select "12 mois 18 mois 24 mois 30 mois 36 mois 42 mois 48 mois 60 mois 72 mois 84 mois…" at bounding box center [350, 228] width 97 height 14
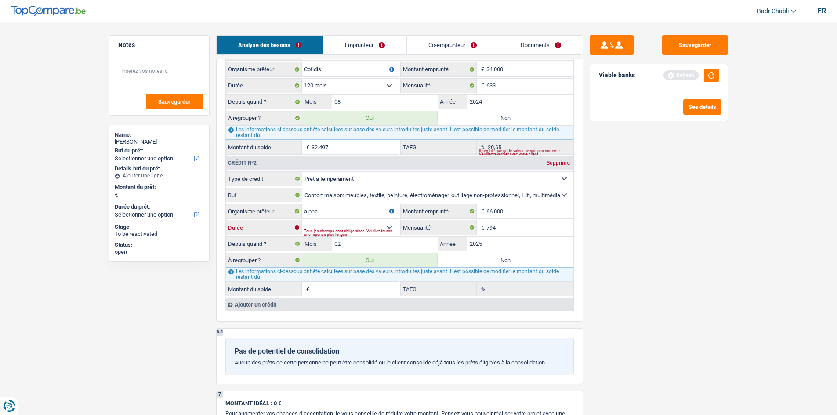
type input "59.774"
type input "0,30"
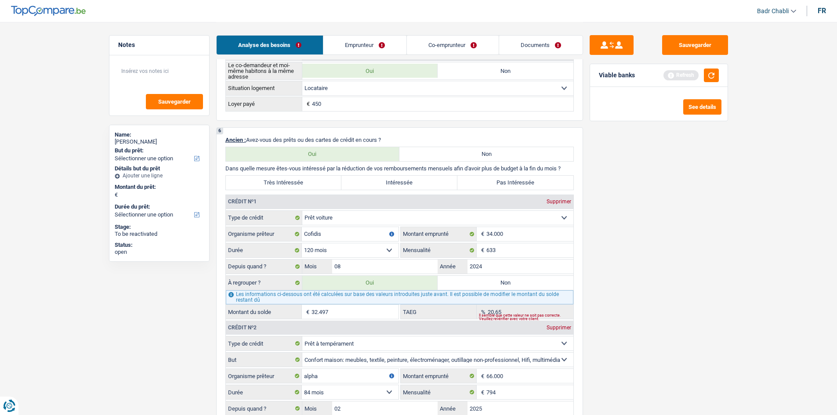
scroll to position [615, 0]
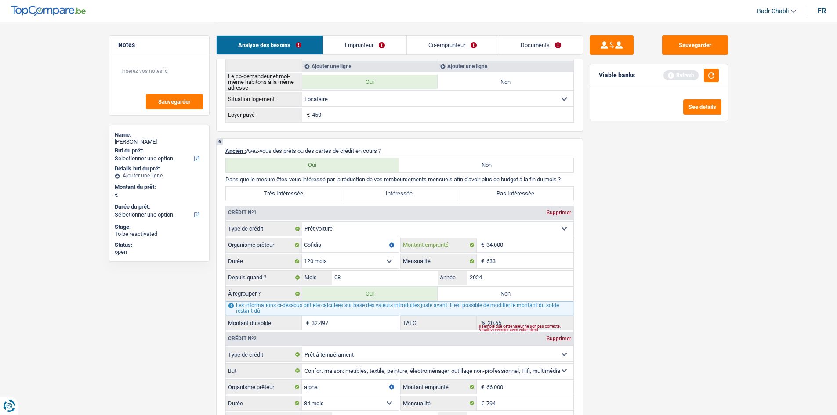
click at [513, 240] on input "34.000" at bounding box center [529, 245] width 87 height 14
type input "7"
select select
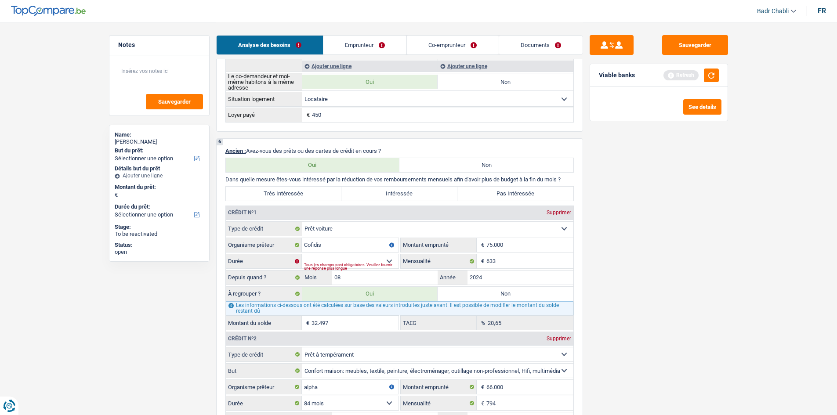
type input "75.000"
click at [390, 257] on select "12 mois 18 mois 24 mois 30 mois 36 mois 42 mois 48 mois 60 mois 72 mois 84 mois…" at bounding box center [350, 261] width 97 height 14
select select "120"
click at [302, 254] on select "12 mois 18 mois 24 mois 30 mois 36 mois 42 mois 48 mois 60 mois 72 mois 84 mois…" at bounding box center [350, 261] width 97 height 14
type input "66.348"
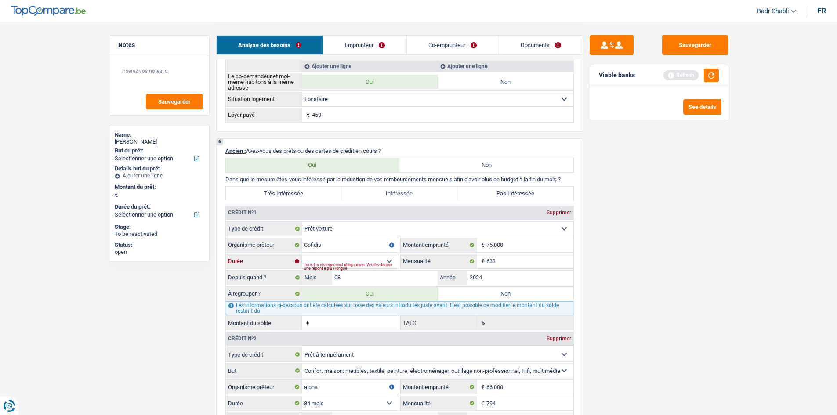
type input "0,25"
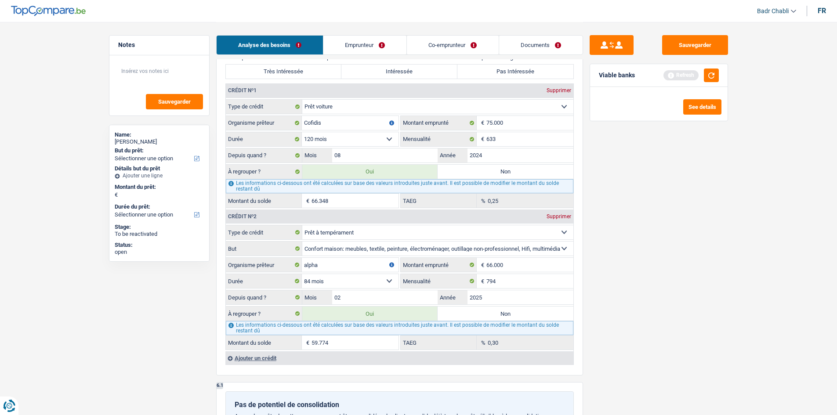
scroll to position [747, 0]
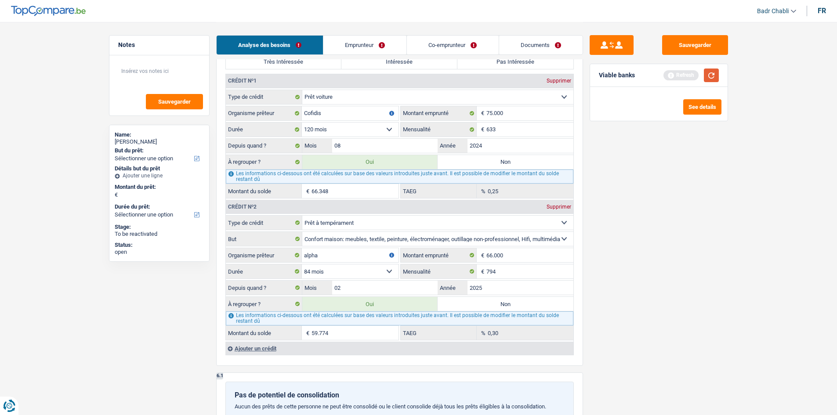
click at [712, 76] on button "button" at bounding box center [711, 76] width 15 height 14
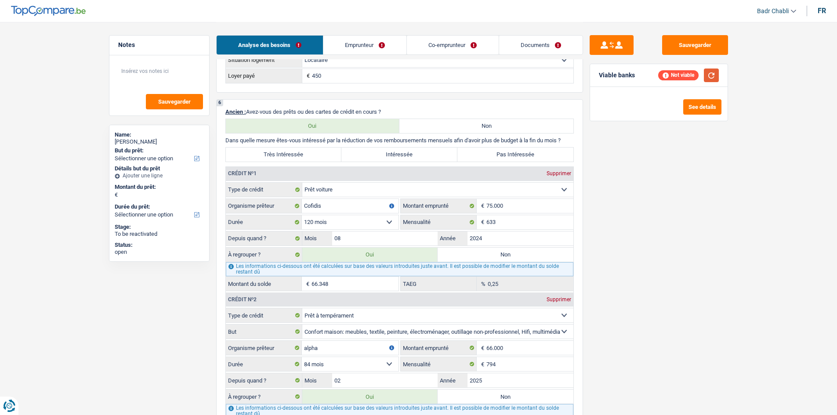
scroll to position [659, 0]
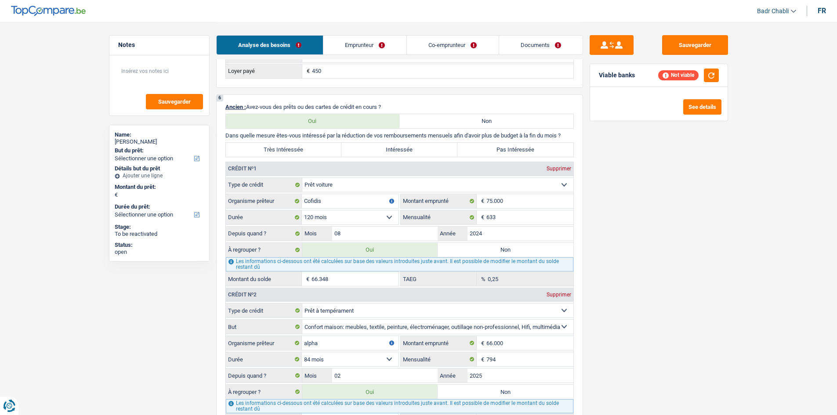
click at [514, 245] on label "Non" at bounding box center [506, 250] width 136 height 14
click at [514, 245] on input "Non" at bounding box center [506, 250] width 136 height 14
radio input "true"
type input "73.197"
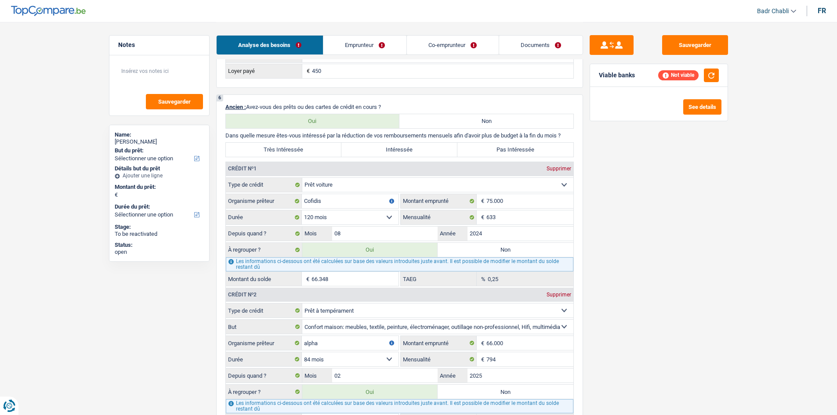
radio input "false"
type input "73.197"
select select "refinancing"
select select "144"
select select "refinancing"
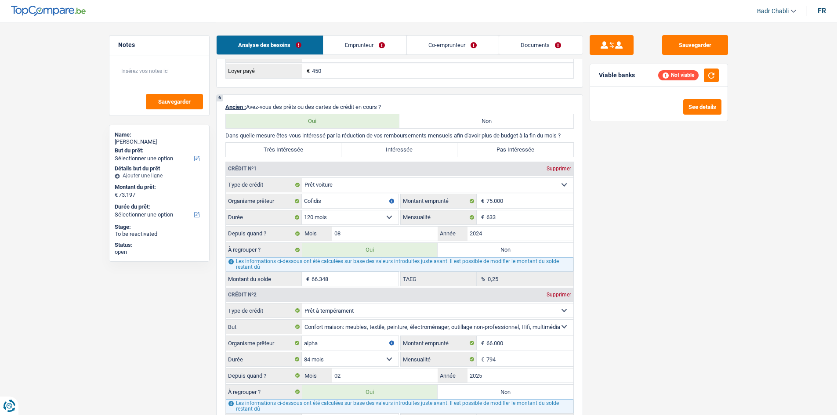
select select "refinancing"
select select "144"
select select "refinancing"
select select "144"
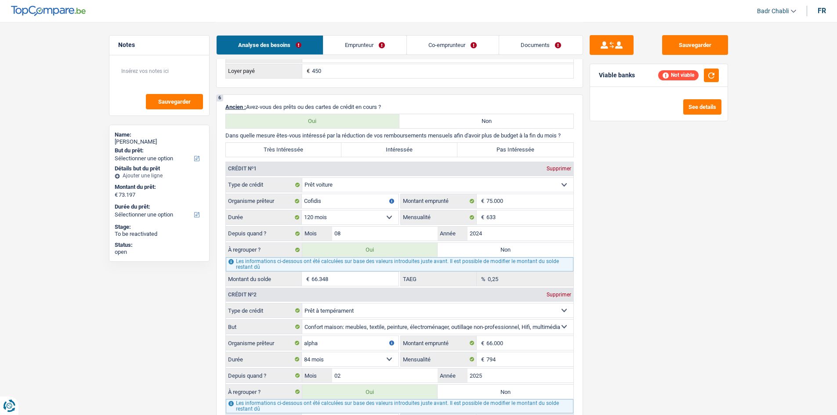
select select "refinancing"
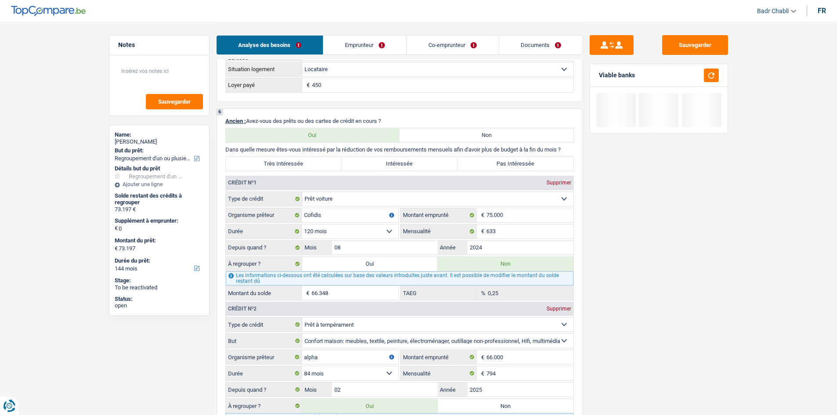
click at [375, 262] on label "Oui" at bounding box center [370, 264] width 136 height 14
click at [375, 262] on input "Oui" at bounding box center [370, 264] width 136 height 14
radio input "true"
type input "139.545"
radio input "false"
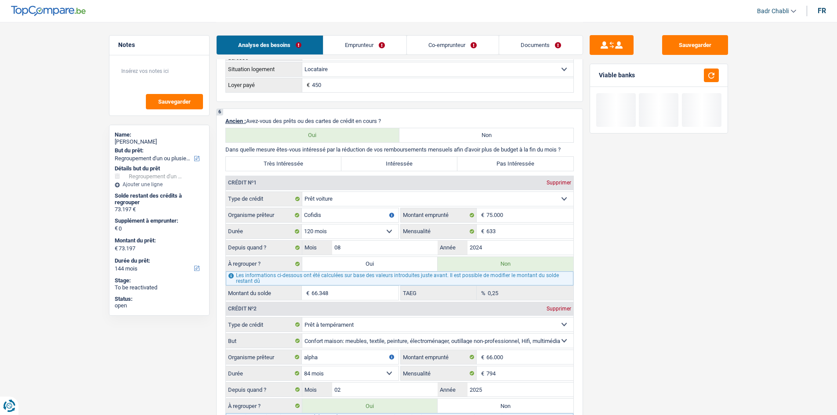
type input "139.545"
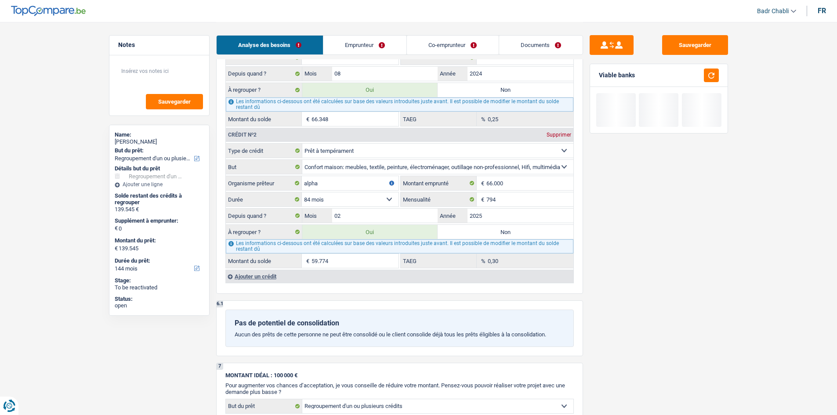
scroll to position [835, 0]
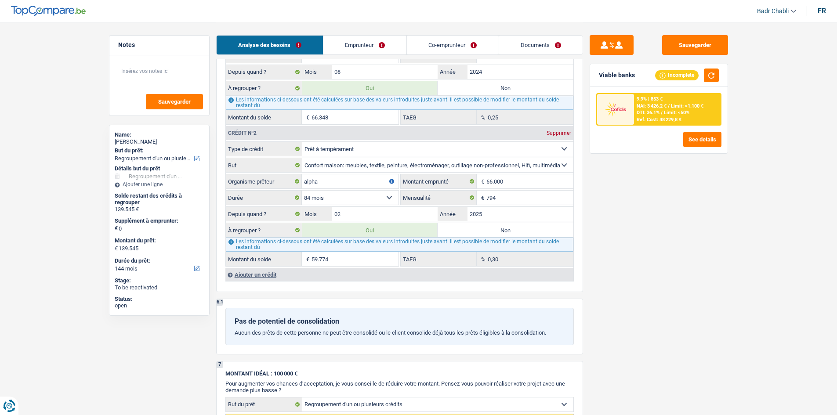
click at [518, 225] on label "Non" at bounding box center [506, 230] width 136 height 14
click at [518, 225] on input "Non" at bounding box center [506, 230] width 136 height 14
radio input "true"
type input "79.771"
radio input "false"
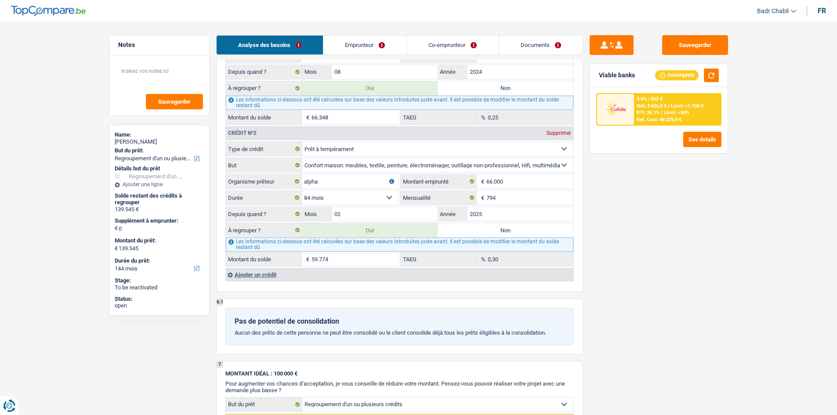
type input "79.771"
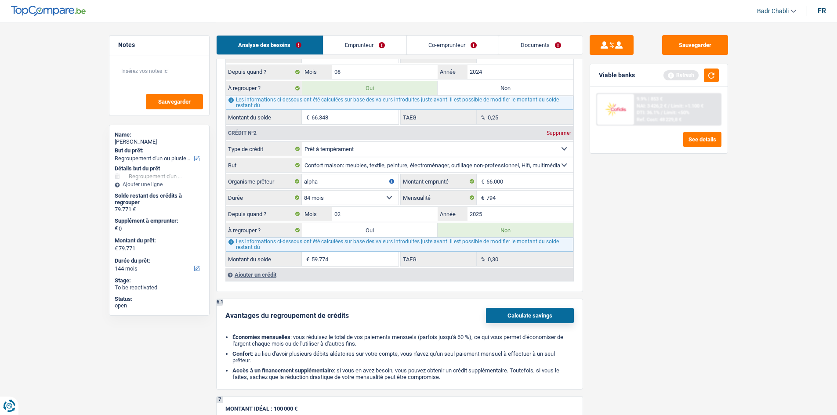
click at [395, 227] on label "Oui" at bounding box center [370, 230] width 136 height 14
click at [395, 227] on input "Oui" at bounding box center [370, 230] width 136 height 14
radio input "true"
type input "139.545"
radio input "false"
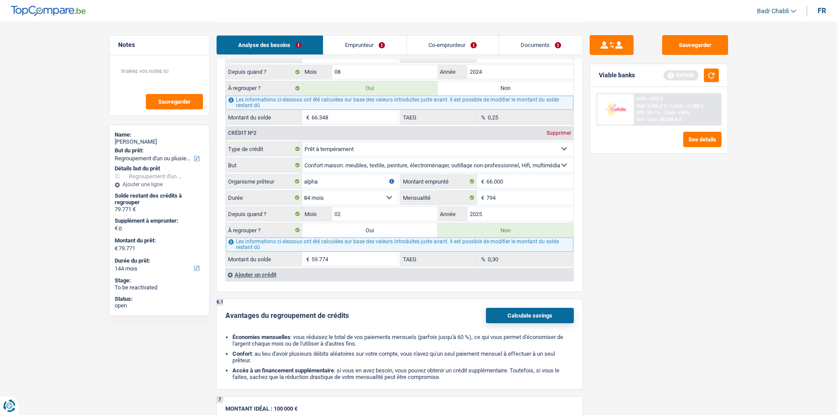
type input "139.545"
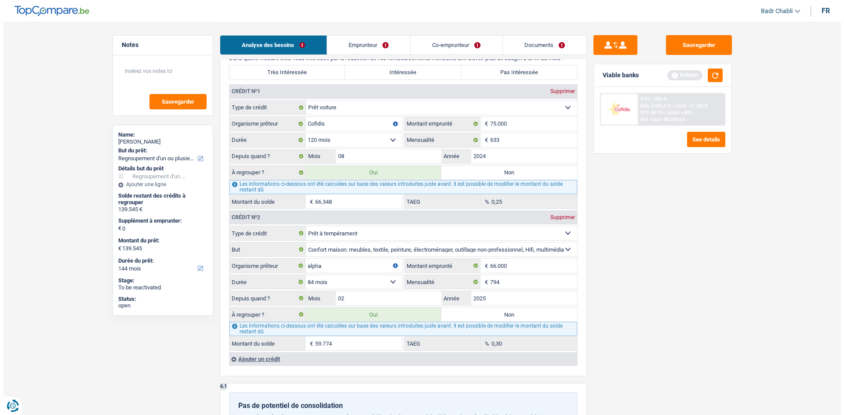
scroll to position [747, 0]
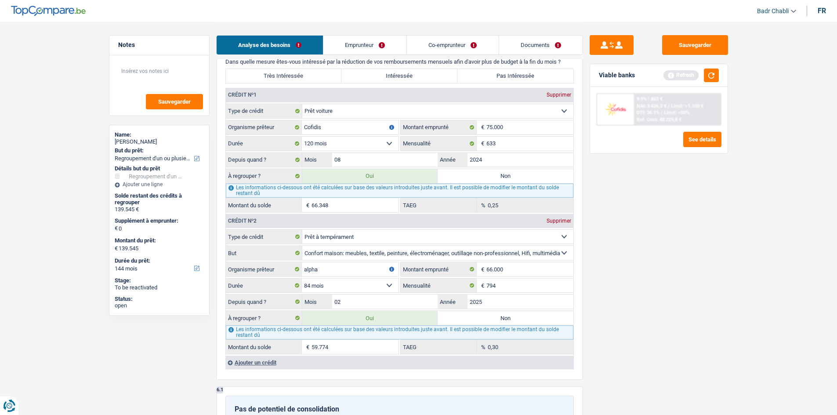
click at [707, 83] on div "Viable banks Refresh" at bounding box center [659, 75] width 138 height 23
click at [710, 81] on button "button" at bounding box center [711, 76] width 15 height 14
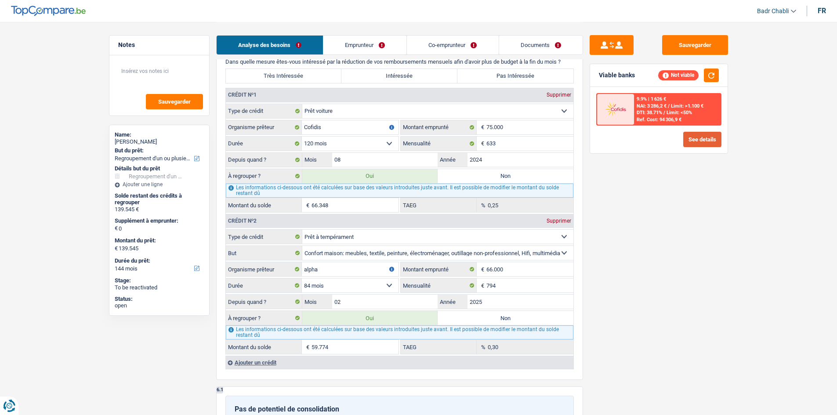
click at [696, 142] on button "See details" at bounding box center [702, 139] width 38 height 15
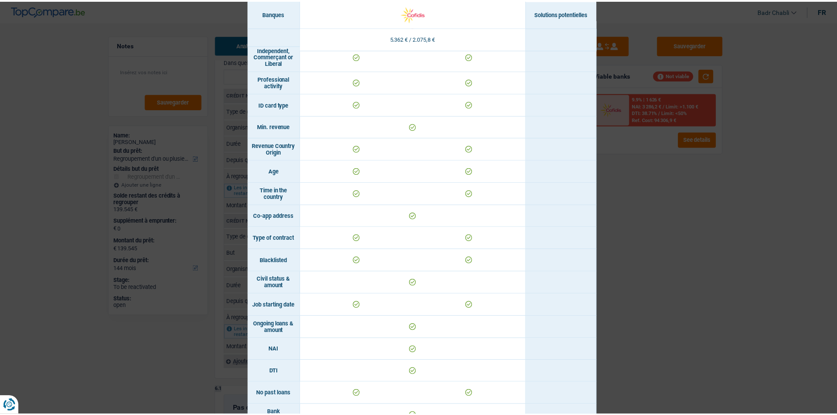
scroll to position [0, 0]
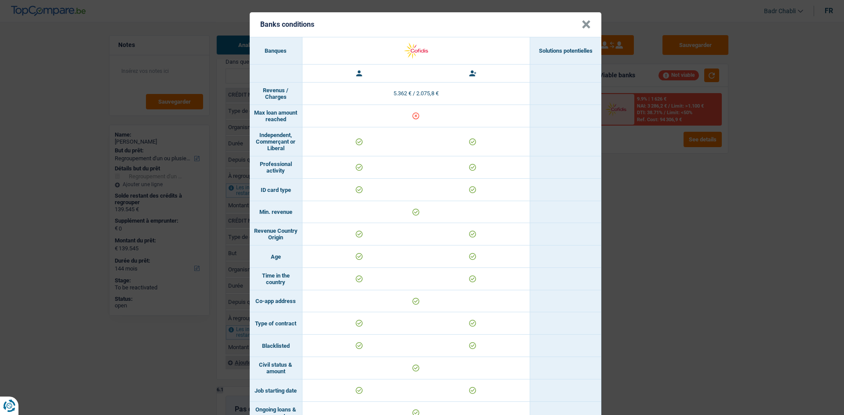
click at [586, 25] on button "×" at bounding box center [585, 24] width 9 height 9
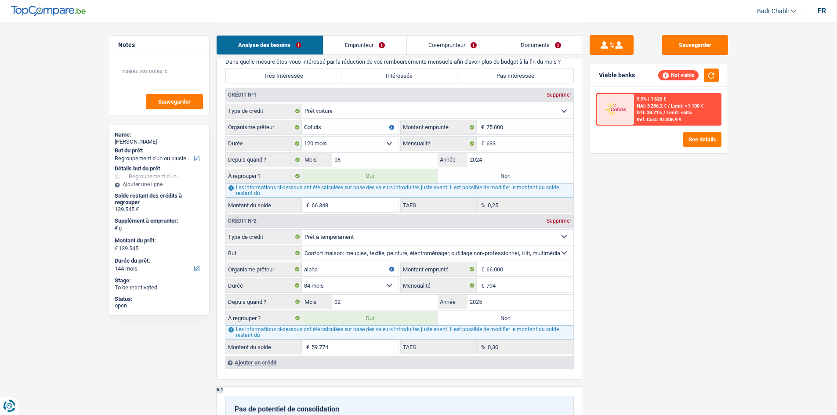
click at [492, 318] on label "Non" at bounding box center [506, 318] width 136 height 14
click at [492, 318] on input "Non" at bounding box center [506, 318] width 136 height 14
radio input "true"
type input "79.771"
radio input "false"
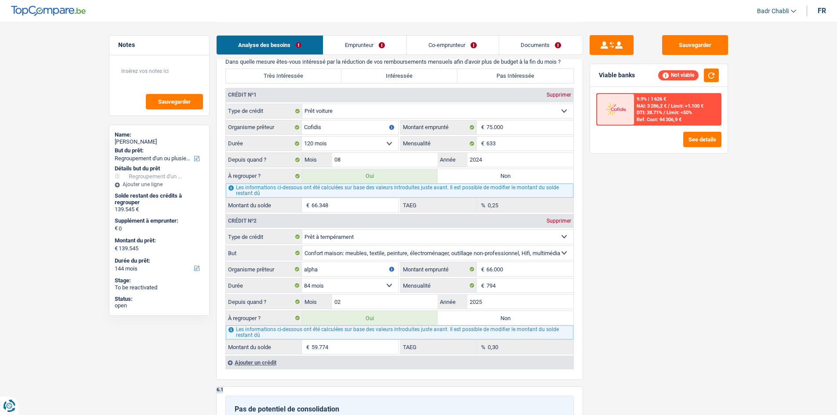
type input "79.771"
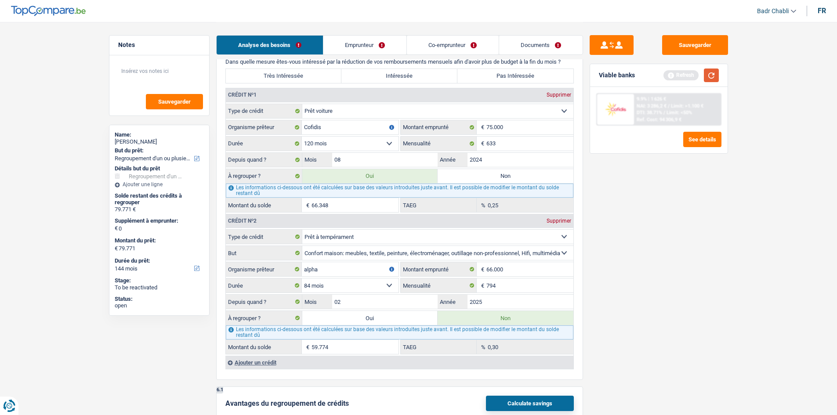
click at [715, 76] on button "button" at bounding box center [711, 76] width 15 height 14
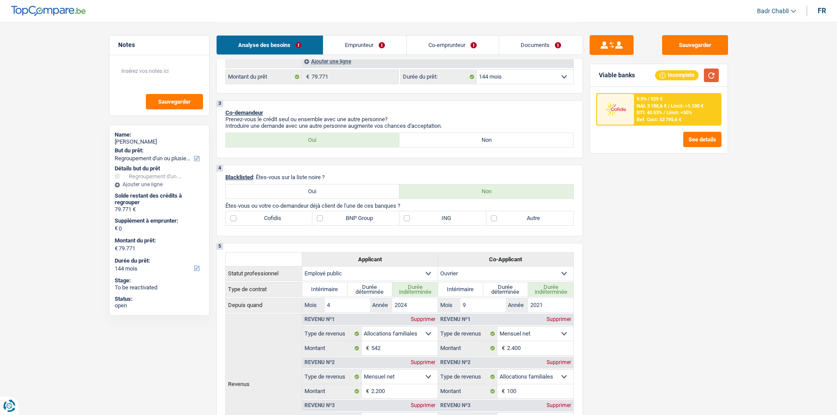
scroll to position [176, 0]
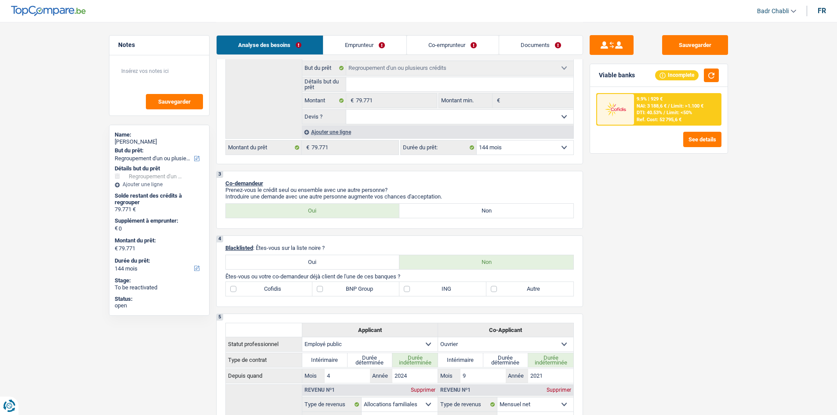
click at [511, 152] on select "12 mois 18 mois 24 mois 30 mois 36 mois 42 mois 48 mois 60 mois 72 mois 84 mois…" at bounding box center [525, 148] width 97 height 14
select select "120"
click at [477, 141] on select "12 mois 18 mois 24 mois 30 mois 36 mois 42 mois 48 mois 60 mois 72 mois 84 mois…" at bounding box center [525, 148] width 97 height 14
select select "120"
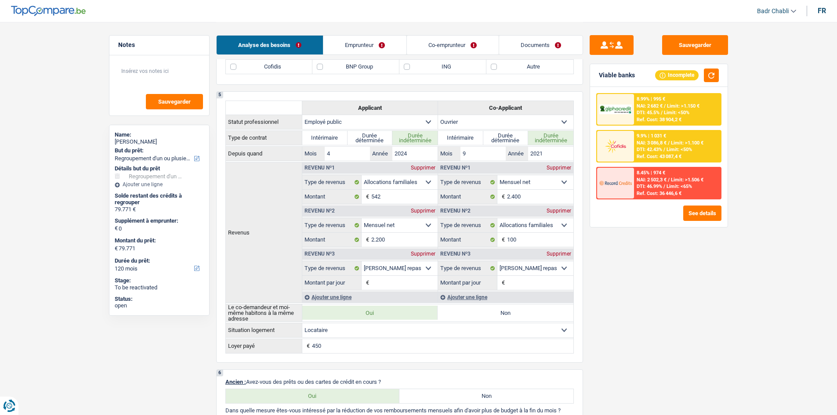
scroll to position [483, 0]
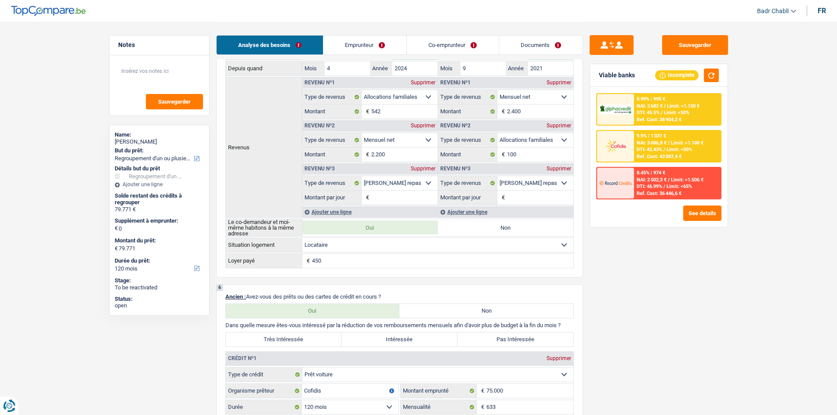
click at [681, 101] on div "8.99% | 995 € NAI: 2 682 € / Limit: >1.150 € DTI: 45.5% / Limit: <50% Ref. Cost…" at bounding box center [677, 109] width 87 height 31
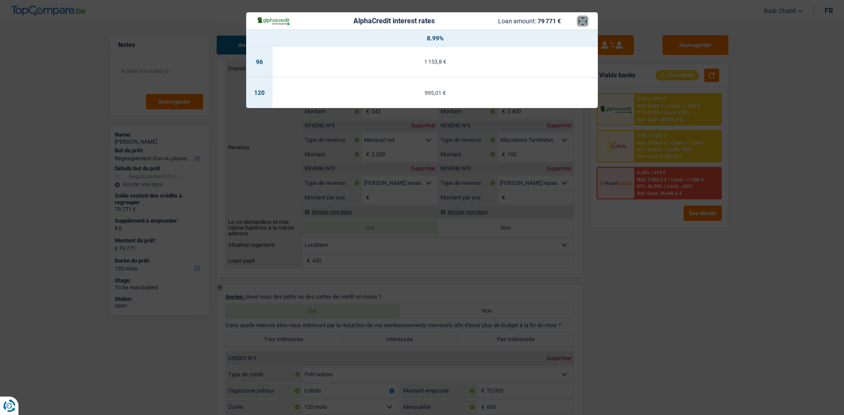
click at [585, 18] on button "×" at bounding box center [582, 21] width 9 height 9
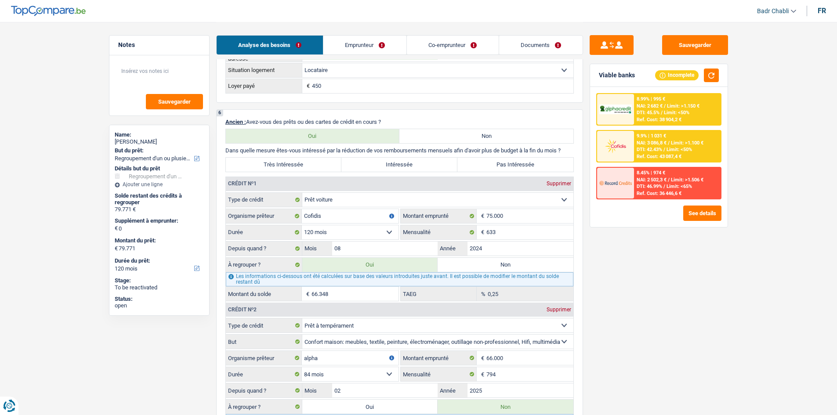
scroll to position [659, 0]
click at [516, 214] on input "75.000" at bounding box center [529, 215] width 87 height 14
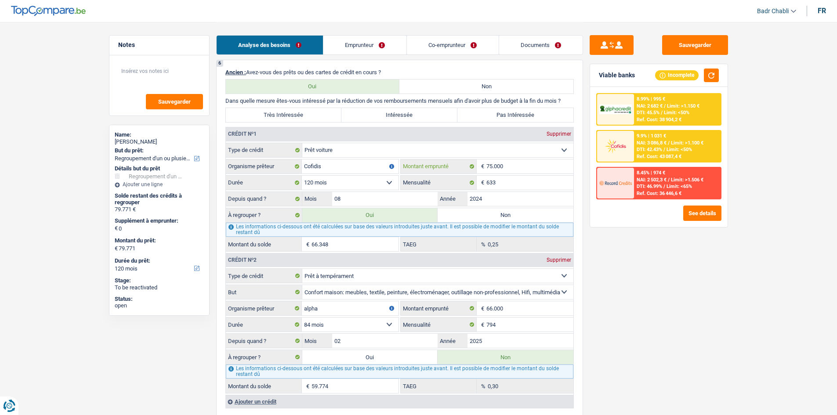
scroll to position [791, 0]
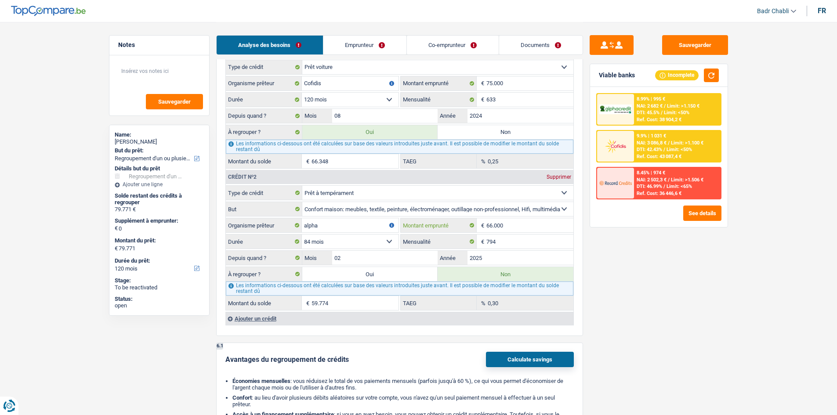
click at [509, 231] on input "66.000" at bounding box center [529, 225] width 87 height 14
type input "5"
select select
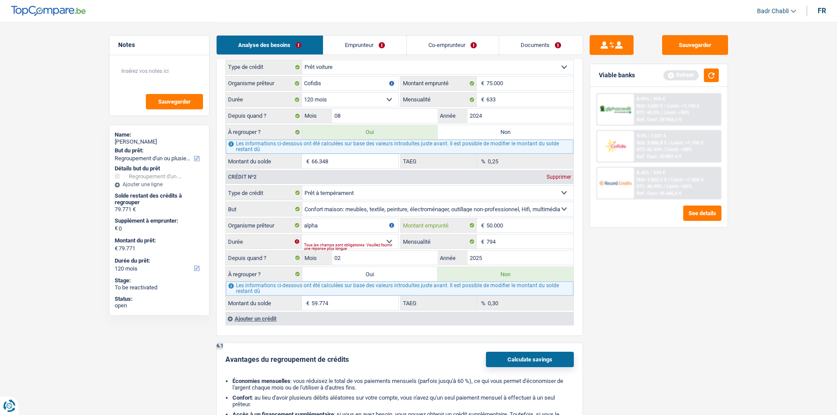
type input "50.000"
click at [388, 242] on select "12 mois 18 mois 24 mois 30 mois 36 mois 42 mois 48 mois 60 mois 72 mois 84 mois…" at bounding box center [350, 242] width 97 height 14
select select "120"
click at [302, 235] on select "12 mois 18 mois 24 mois 30 mois 36 mois 42 mois 48 mois 60 mois 72 mois 84 mois…" at bounding box center [350, 242] width 97 height 14
type input "48.445"
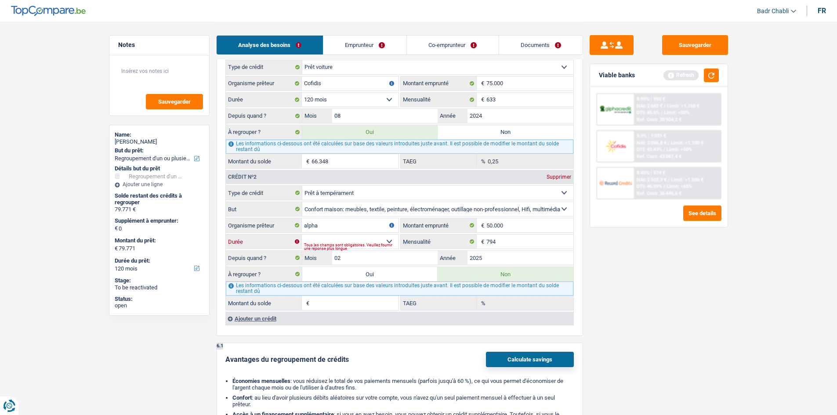
type input "15,60"
click at [643, 280] on div "Sauvegarder Viable banks Refresh 8.99% | 995 € NAI: 2 682 € / Limit: >1.150 € D…" at bounding box center [659, 218] width 152 height 366
click at [709, 65] on div "Viable banks Refresh" at bounding box center [659, 75] width 138 height 23
click at [713, 81] on button "button" at bounding box center [711, 76] width 15 height 14
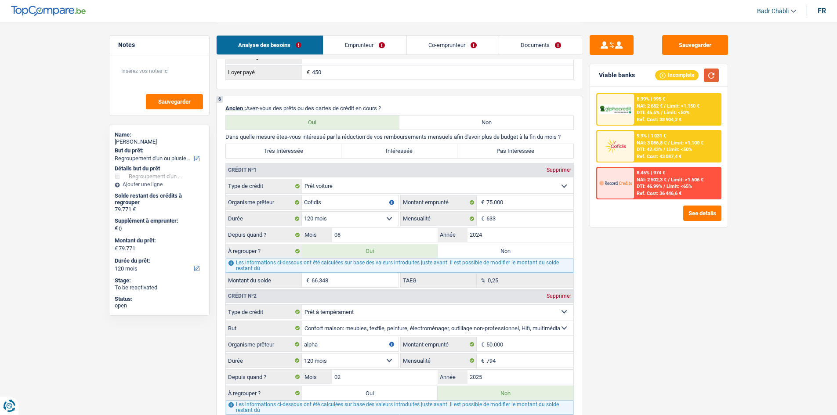
scroll to position [659, 0]
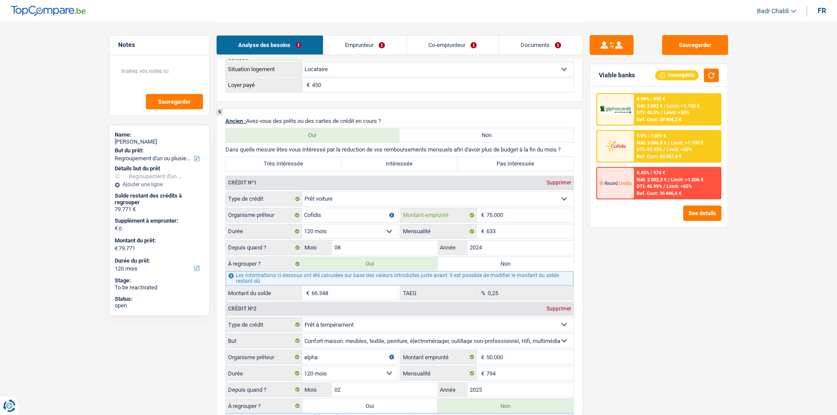
click at [508, 216] on input "75.000" at bounding box center [529, 215] width 87 height 14
type input "6"
select select
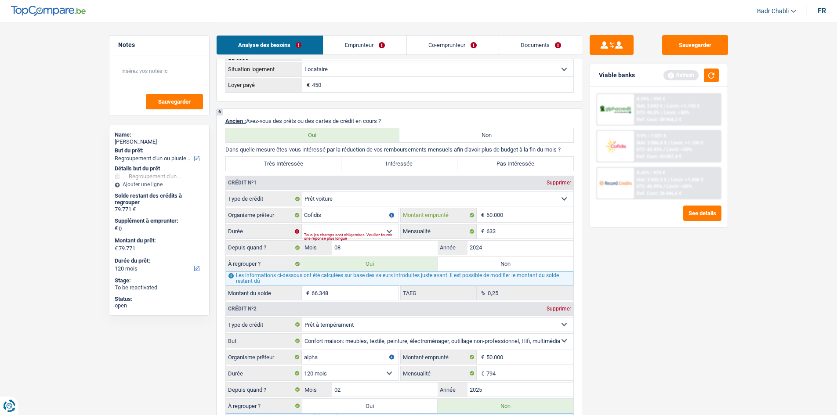
type input "60.000"
click at [388, 231] on select "12 mois 18 mois 24 mois 30 mois 36 mois 42 mois 48 mois 60 mois 72 mois 84 mois…" at bounding box center [350, 232] width 97 height 14
select select "120"
click at [302, 225] on select "12 mois 18 mois 24 mois 30 mois 36 mois 42 mois 48 mois 60 mois 72 mois 84 mois…" at bounding box center [350, 232] width 97 height 14
select select "144"
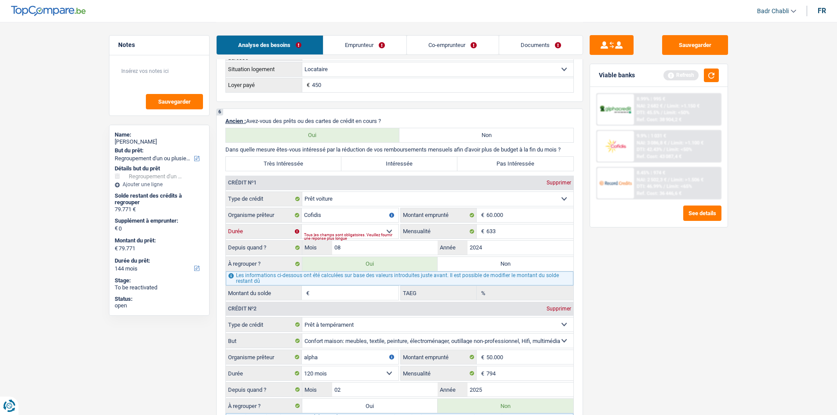
type input "67.834"
select select "144"
type input "54.411"
type input "4,99"
type input "67.834"
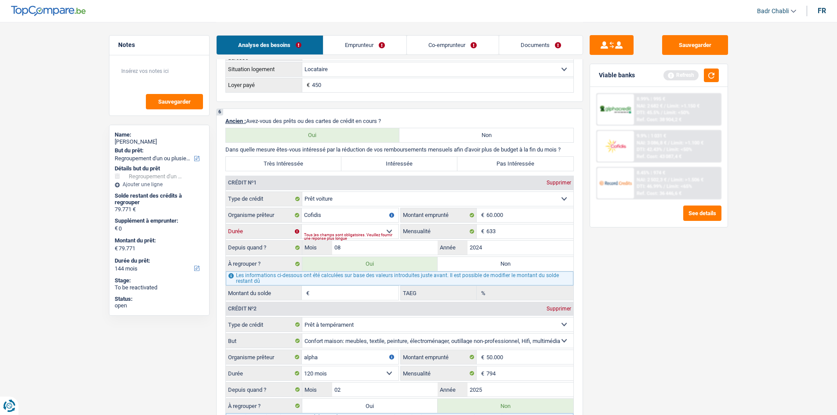
select select "144"
type input "67.834"
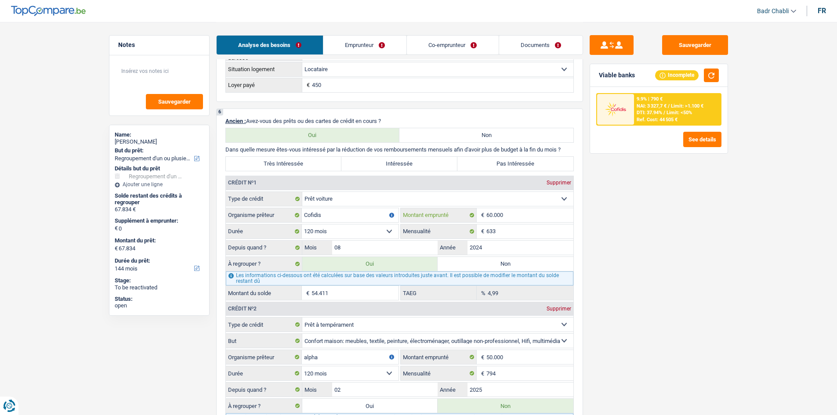
click at [506, 217] on input "60.000" at bounding box center [529, 215] width 87 height 14
type input "5"
select select
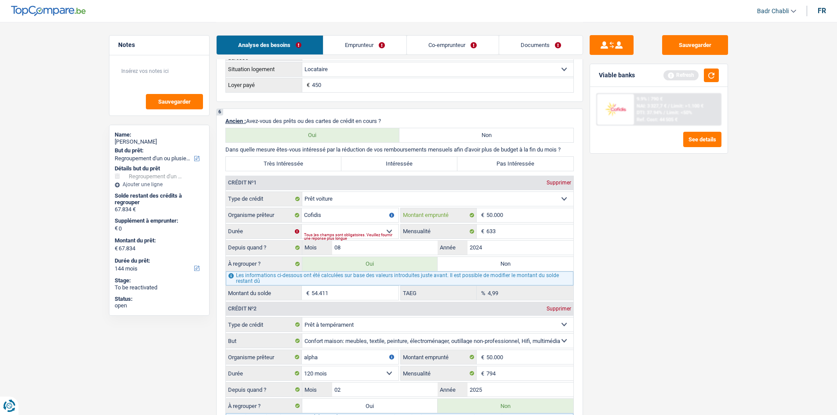
type input "50.000"
click at [390, 235] on div "Tous les champs sont obligatoires. Veuillez fournir une réponse plus longue" at bounding box center [351, 237] width 94 height 4
click at [391, 231] on select "12 mois 18 mois 24 mois 30 mois 36 mois 42 mois 48 mois 60 mois 72 mois 84 mois…" at bounding box center [350, 232] width 97 height 14
select select "120"
click at [302, 225] on select "12 mois 18 mois 24 mois 30 mois 36 mois 42 mois 48 mois 60 mois 72 mois 84 mois…" at bounding box center [350, 232] width 97 height 14
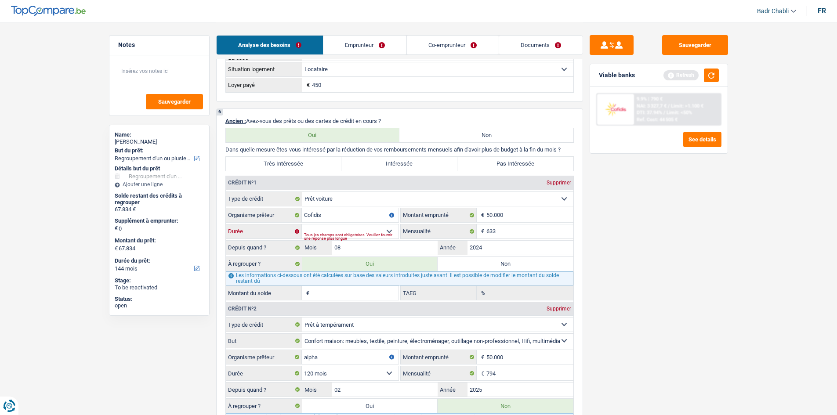
type input "59.622"
type input "46.199"
type input "9,37"
type input "59.622"
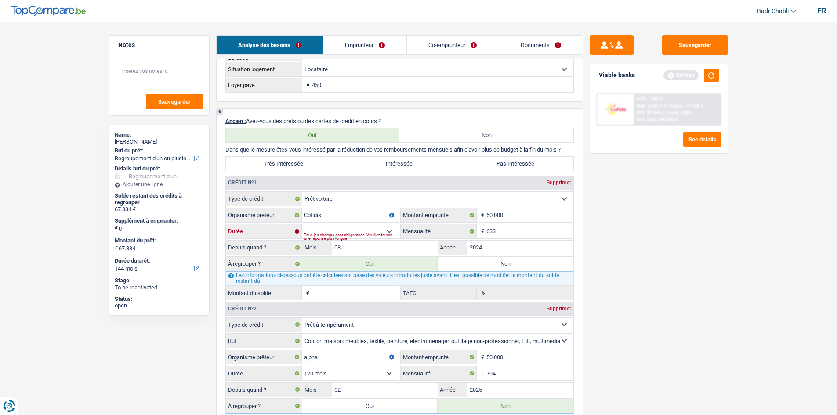
type input "59.622"
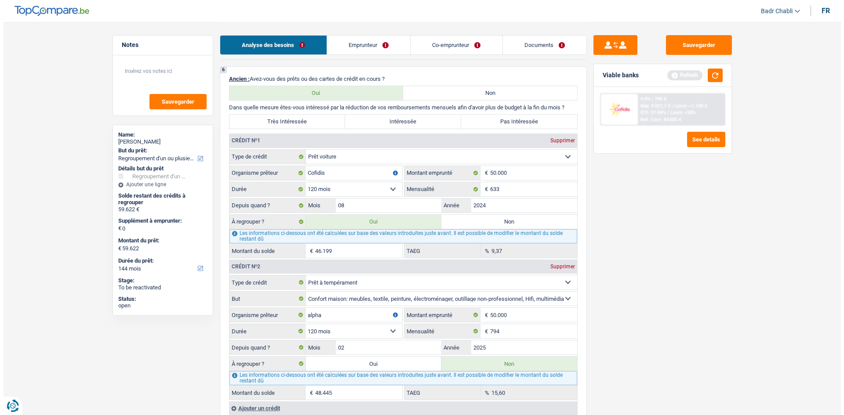
scroll to position [747, 0]
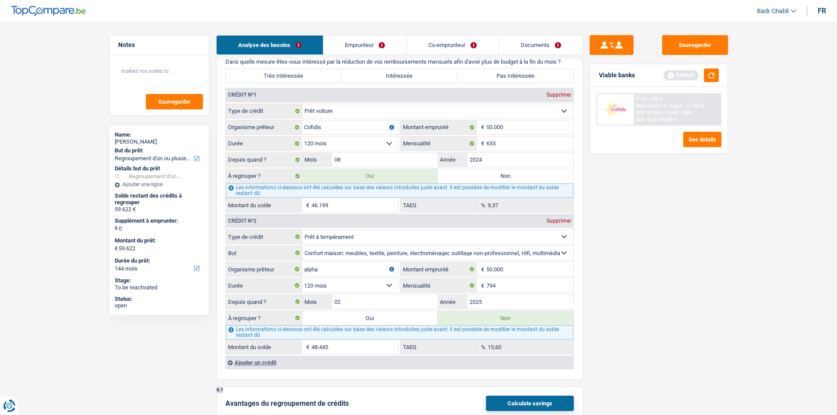
click at [386, 286] on select "12 mois 18 mois 24 mois 30 mois 36 mois 42 mois 48 mois 60 mois 72 mois 84 mois…" at bounding box center [350, 286] width 97 height 14
select select "84"
click at [302, 279] on select "12 mois 18 mois 24 mois 30 mois 36 mois 42 mois 48 mois 60 mois 72 mois 84 mois…" at bounding box center [350, 286] width 97 height 14
type input "46.422"
type input "8,93"
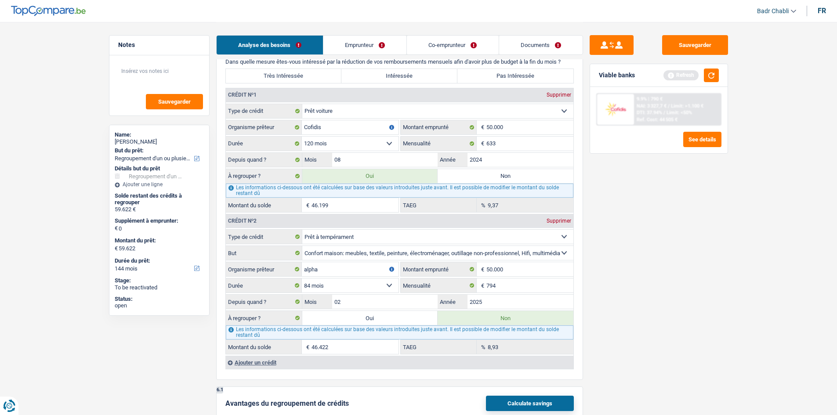
click at [676, 286] on div "Sauvegarder Viable banks Refresh 9.9% | 790 € NAI: 3 327,7 € / Limit: >1.100 € …" at bounding box center [659, 218] width 152 height 366
click at [369, 320] on label "Oui" at bounding box center [370, 318] width 136 height 14
click at [369, 320] on input "Oui" at bounding box center [370, 318] width 136 height 14
radio input "true"
type input "106.044"
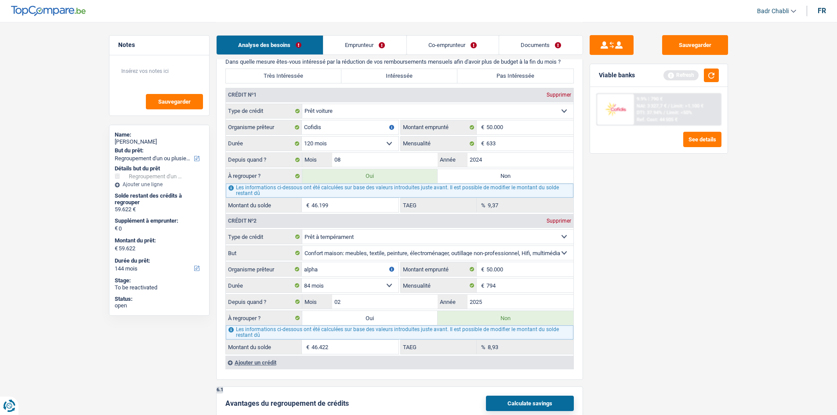
radio input "false"
type input "106.044"
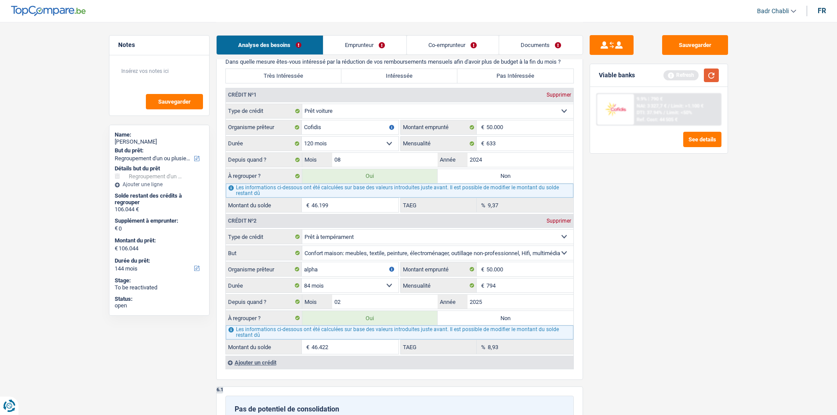
click at [711, 76] on button "button" at bounding box center [711, 76] width 15 height 14
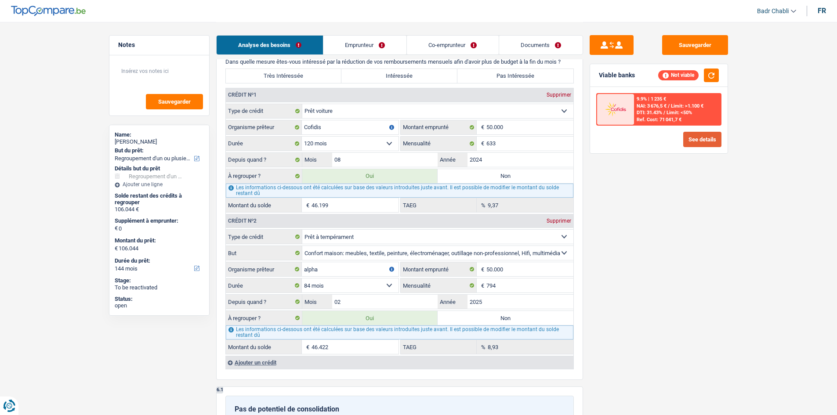
click at [705, 141] on button "See details" at bounding box center [702, 139] width 38 height 15
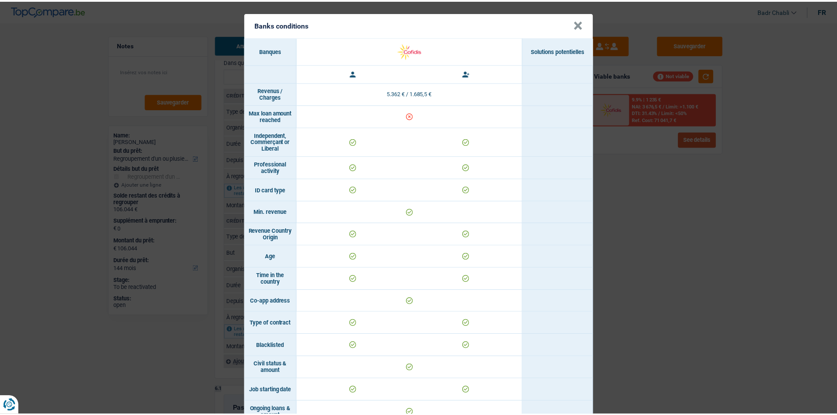
scroll to position [0, 0]
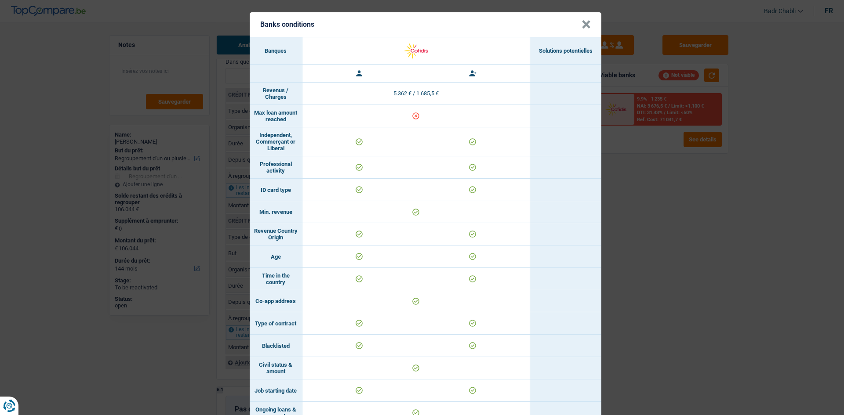
click at [583, 26] on button "×" at bounding box center [585, 24] width 9 height 9
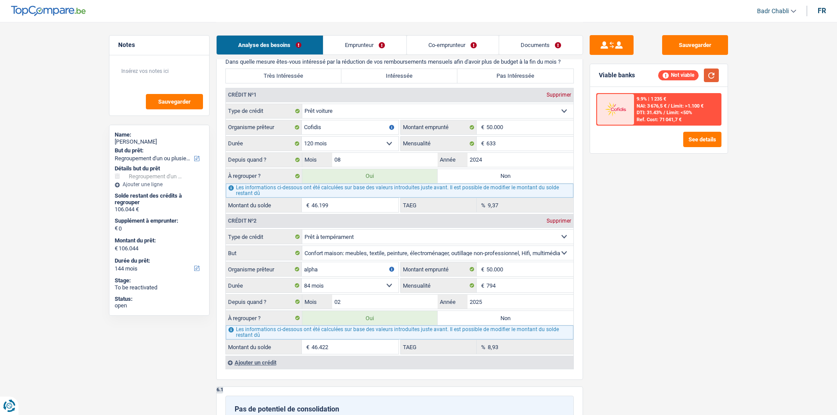
click at [710, 70] on button "button" at bounding box center [711, 76] width 15 height 14
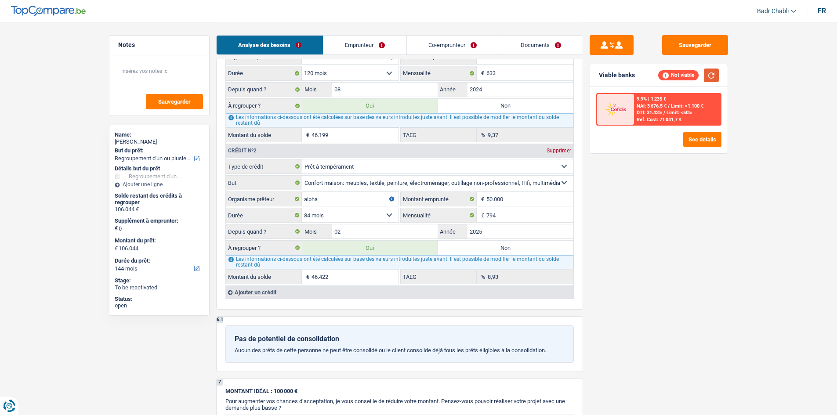
scroll to position [747, 0]
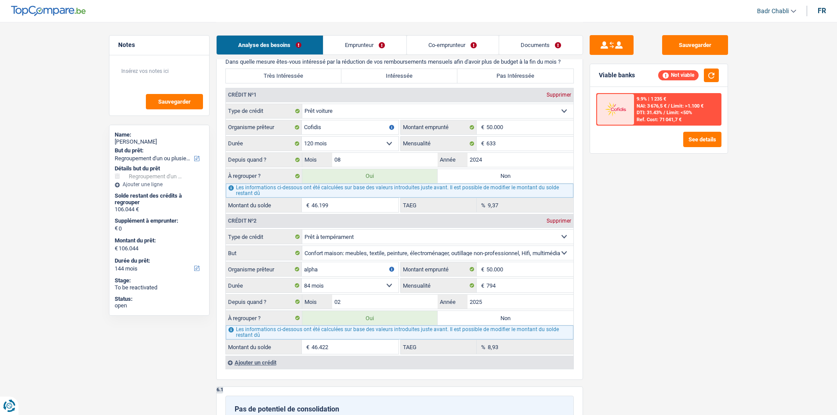
click at [459, 42] on link "Co-emprunteur" at bounding box center [452, 45] width 91 height 19
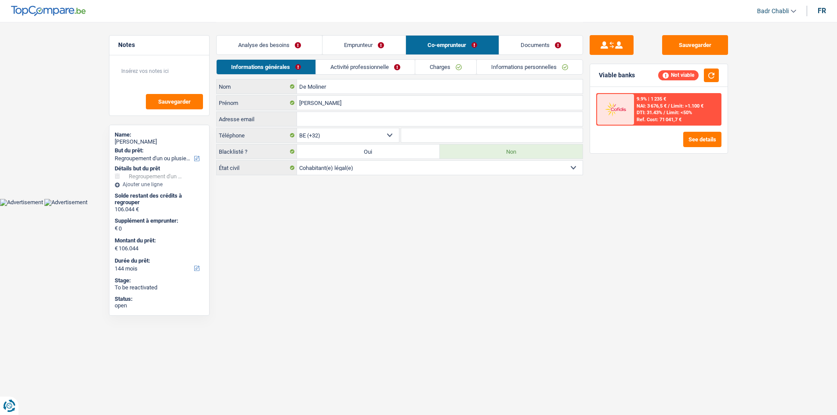
scroll to position [0, 0]
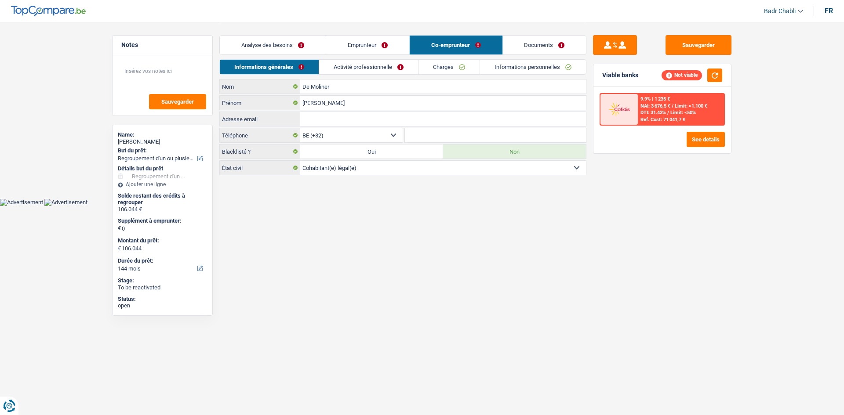
click at [447, 66] on link "Charges" at bounding box center [448, 67] width 61 height 14
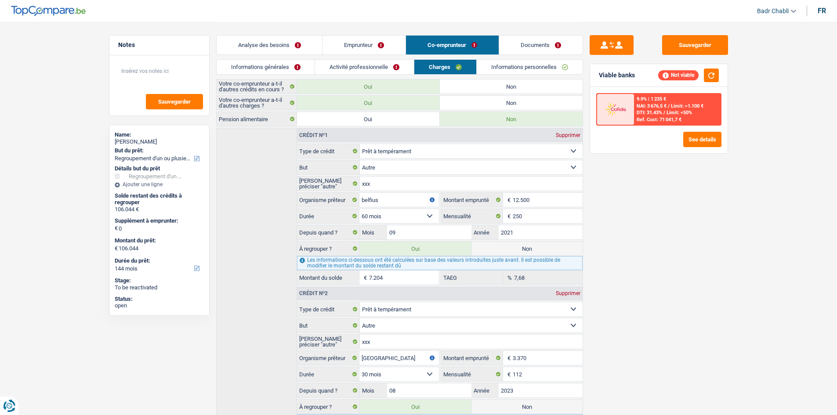
click at [542, 247] on label "Non" at bounding box center [526, 249] width 111 height 14
click at [542, 247] on input "Non" at bounding box center [526, 249] width 111 height 14
radio input "true"
radio input "false"
type input "98.840"
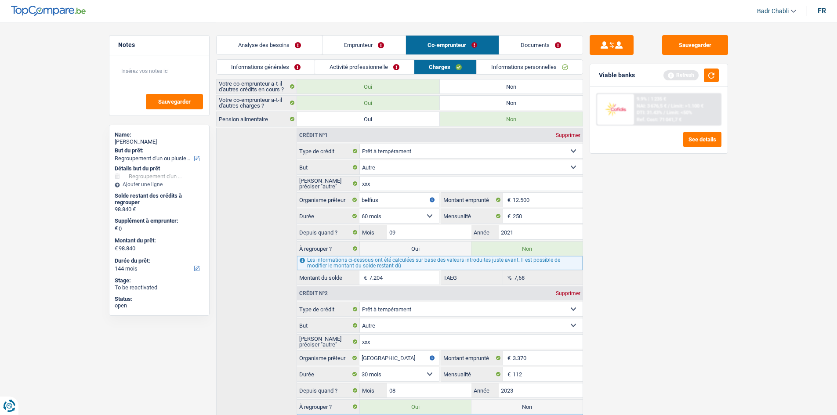
click at [571, 136] on div "Supprimer" at bounding box center [568, 135] width 29 height 5
type input "santander"
type input "3.370"
select select "30"
type input "112"
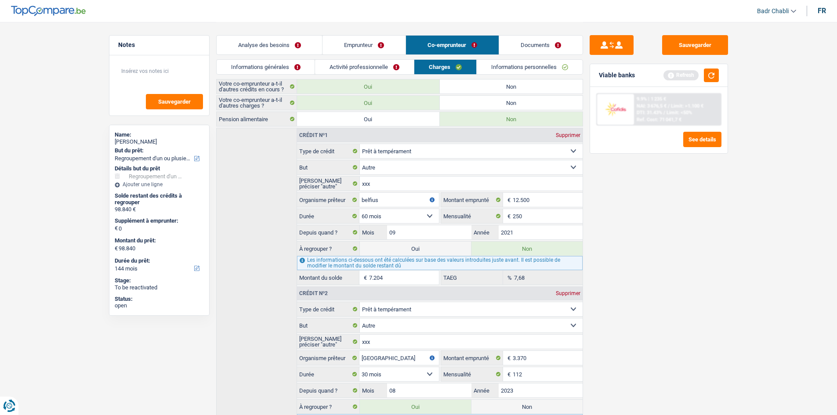
type input "08"
type input "2023"
radio input "true"
radio input "false"
type input "2.469"
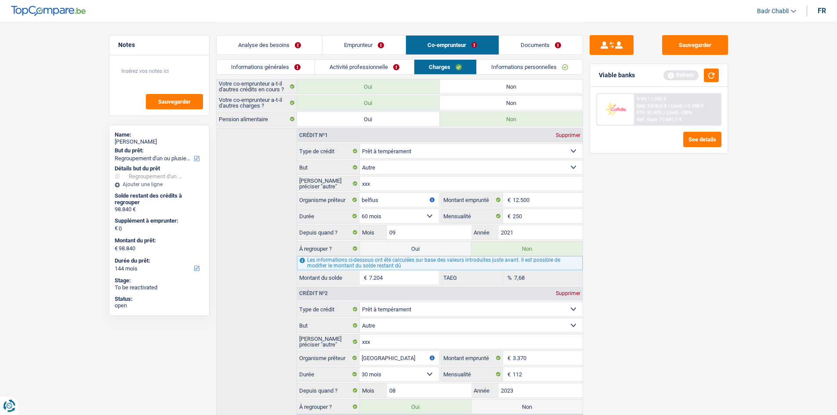
type input "0,00"
select select "cardOrCredit"
type input "Belfius"
type input "2.500"
type input "100"
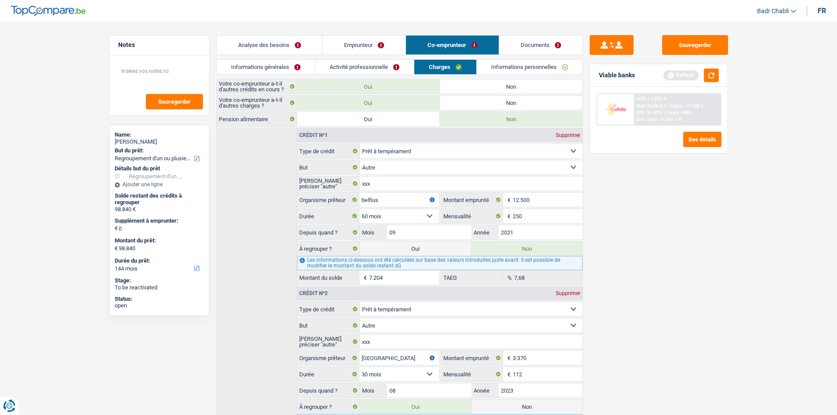
type input "04"
type input "belfius"
type input "1.250"
type input "01"
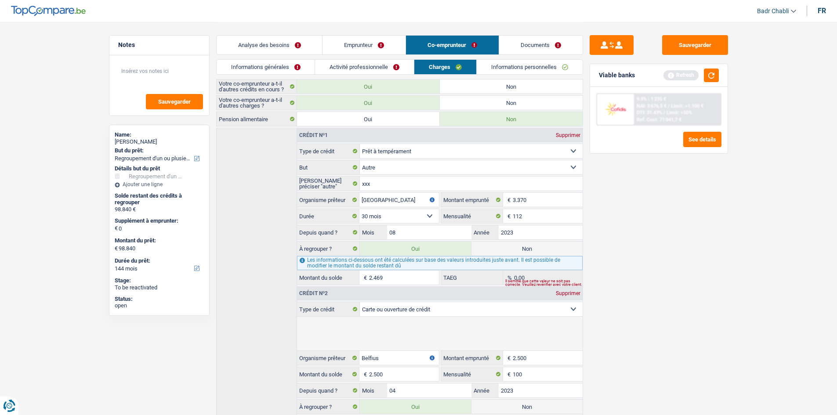
click at [571, 136] on div "Supprimer" at bounding box center [568, 135] width 29 height 5
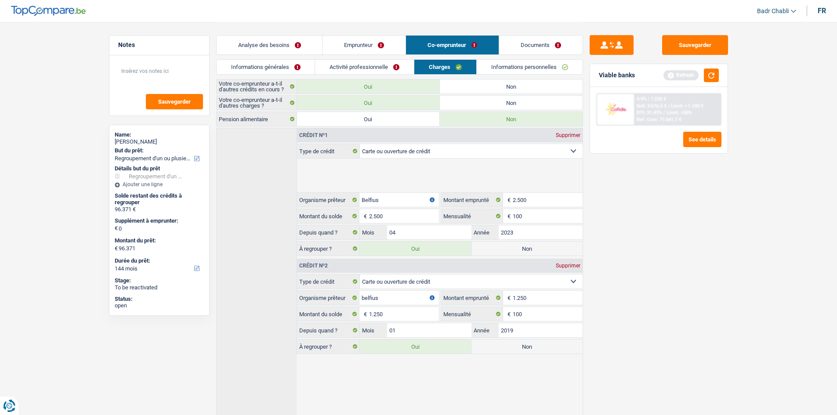
click at [571, 136] on div "Supprimer" at bounding box center [568, 135] width 29 height 5
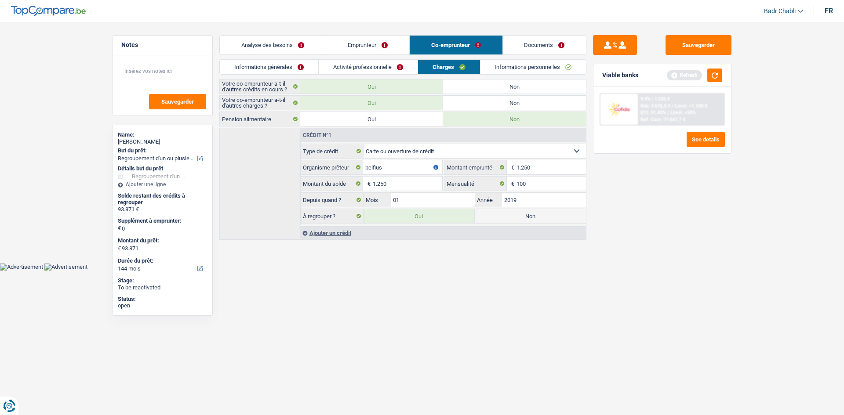
click at [571, 136] on div "Crédit nº1" at bounding box center [443, 135] width 285 height 14
click at [539, 207] on fieldset "Carte ou ouverture de crédit Prêt hypothécaire Vente à tempérament Prêt à tempé…" at bounding box center [443, 184] width 285 height 81
click at [539, 214] on label "Non" at bounding box center [530, 216] width 111 height 14
click at [539, 214] on input "Non" at bounding box center [530, 216] width 111 height 14
click at [533, 98] on label "Non" at bounding box center [514, 103] width 143 height 14
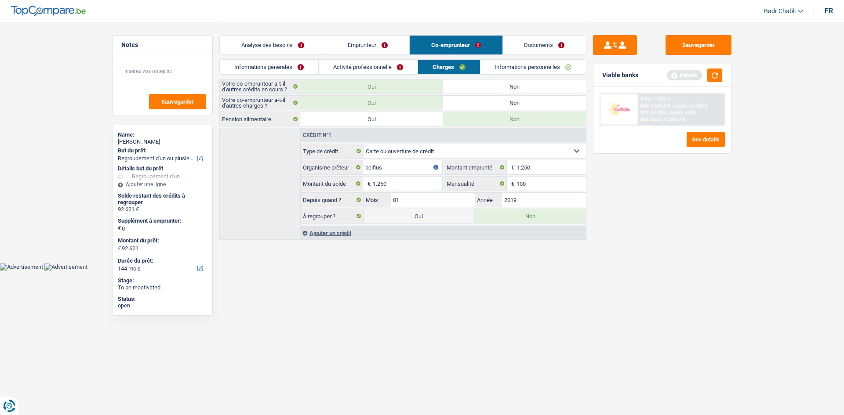
click at [533, 98] on input "Non" at bounding box center [514, 103] width 143 height 14
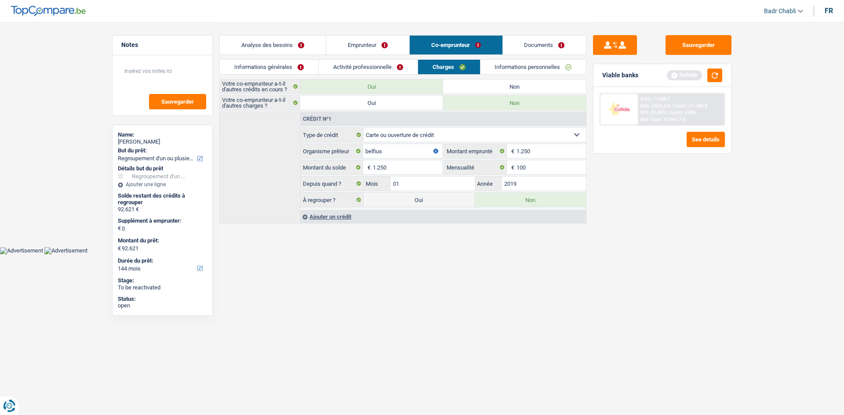
click at [515, 75] on div "Informations générales Activité professionnelle Charges Informations personnell…" at bounding box center [402, 69] width 367 height 20
click at [515, 87] on label "Non" at bounding box center [514, 87] width 143 height 14
click at [515, 87] on input "Non" at bounding box center [514, 87] width 143 height 14
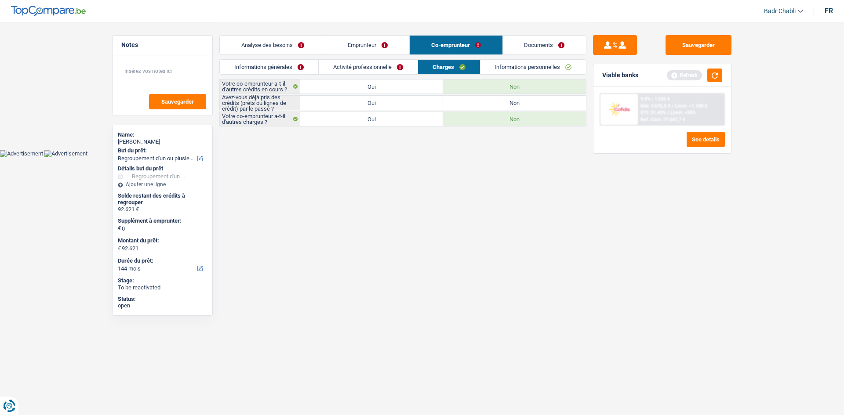
click at [526, 93] on label "Non" at bounding box center [514, 87] width 143 height 14
click at [526, 93] on input "Non" at bounding box center [514, 87] width 143 height 14
click at [526, 100] on label "Non" at bounding box center [514, 103] width 143 height 14
click at [526, 100] on input "Non" at bounding box center [514, 103] width 143 height 14
click at [723, 79] on div "Viable banks Refresh" at bounding box center [662, 75] width 138 height 23
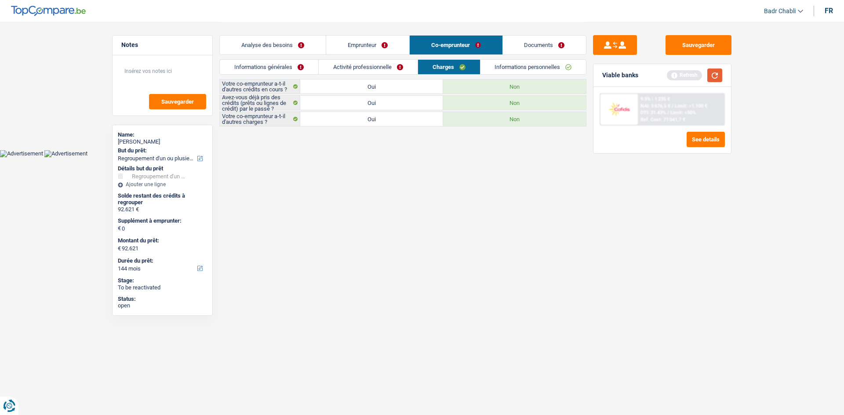
click at [714, 75] on button "button" at bounding box center [714, 76] width 15 height 14
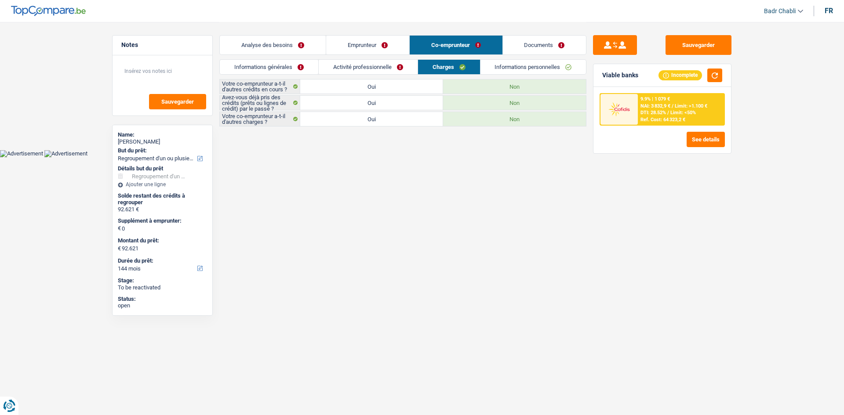
click at [283, 45] on link "Analyse des besoins" at bounding box center [273, 45] width 106 height 19
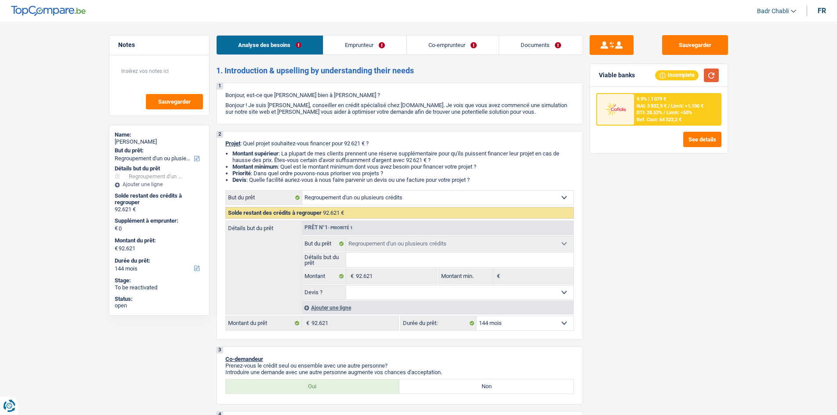
click at [713, 69] on button "button" at bounding box center [711, 76] width 15 height 14
click at [714, 76] on button "button" at bounding box center [711, 76] width 15 height 14
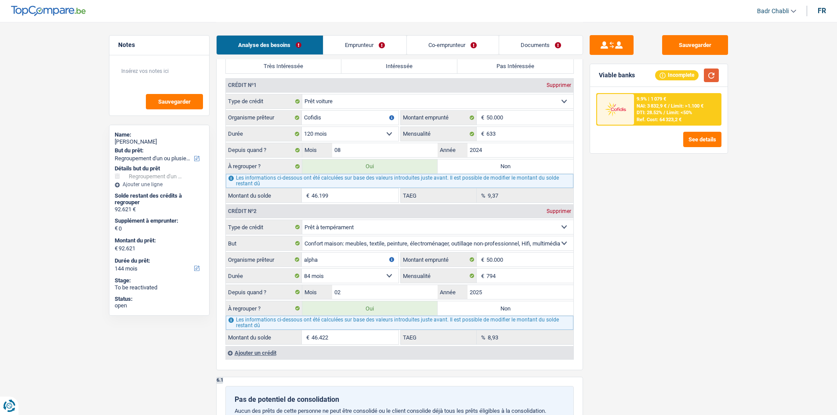
scroll to position [747, 0]
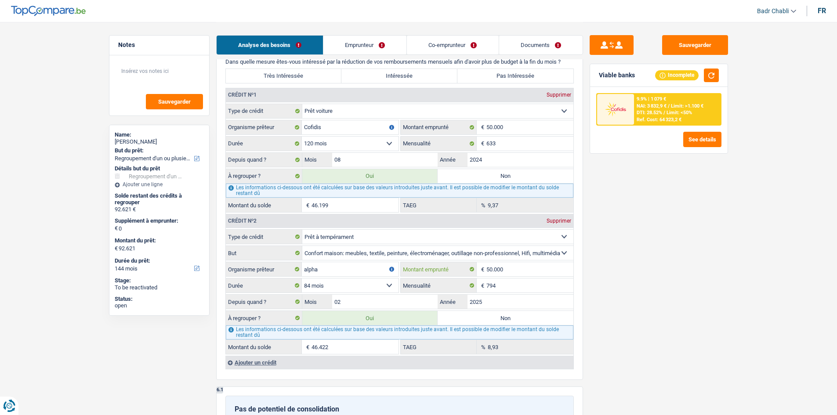
click at [514, 268] on input "50.000" at bounding box center [529, 269] width 87 height 14
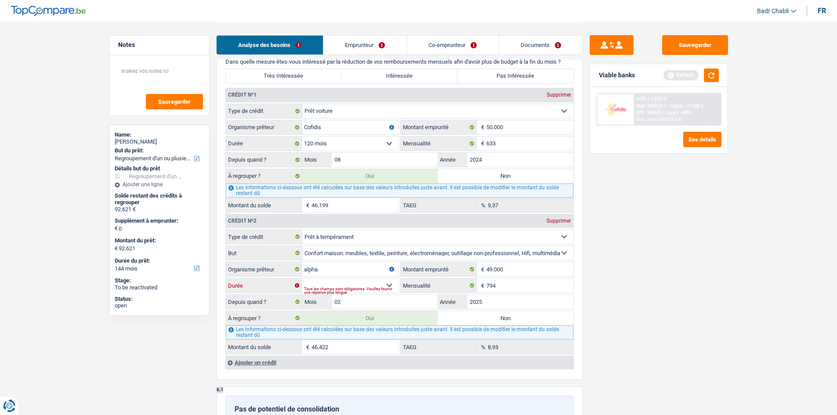
click at [385, 285] on select "12 mois 18 mois 24 mois 30 mois 36 mois 42 mois 48 mois 60 mois 72 mois 84 mois…" at bounding box center [350, 286] width 97 height 14
click at [763, 283] on main "Notes Sauvegarder Name: Valerie Lange But du prêt: Confort maison: meubles, tex…" at bounding box center [418, 89] width 837 height 1673
click at [364, 286] on select "12 mois 18 mois 24 mois 30 mois 36 mois 42 mois 48 mois 60 mois 72 mois 84 mois…" at bounding box center [350, 286] width 97 height 14
click at [371, 289] on div "Tous les champs sont obligatoires. Veuillez fournir une réponse plus longue" at bounding box center [351, 291] width 94 height 4
click at [382, 289] on div "Tous les champs sont obligatoires. Veuillez fournir une réponse plus longue" at bounding box center [351, 291] width 94 height 4
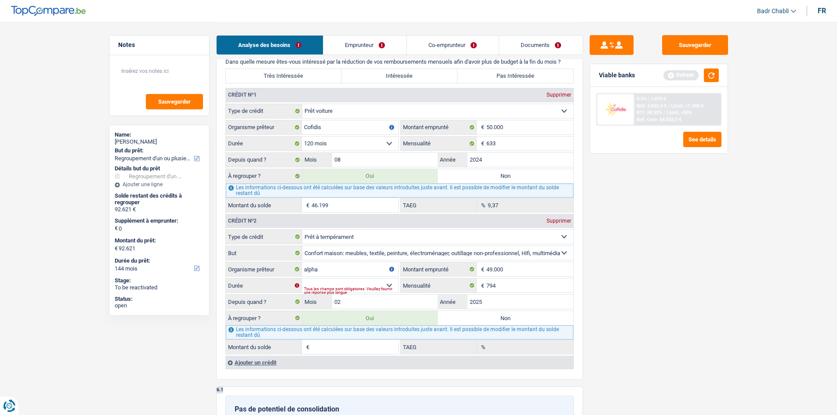
click at [390, 289] on div "Tous les champs sont obligatoires. Veuillez fournir une réponse plus longue" at bounding box center [351, 291] width 94 height 4
click at [390, 283] on select "12 mois 18 mois 24 mois 30 mois 36 mois 42 mois 48 mois 60 mois 72 mois 84 mois…" at bounding box center [350, 286] width 97 height 14
click at [302, 279] on select "12 mois 18 mois 24 mois 30 mois 36 mois 42 mois 48 mois 60 mois 72 mois 84 mois…" at bounding box center [350, 286] width 97 height 14
click at [768, 249] on main "Notes Sauvegarder Name: Valerie Lange But du prêt: Confort maison: meubles, tex…" at bounding box center [418, 89] width 837 height 1673
click at [711, 74] on button "button" at bounding box center [711, 76] width 15 height 14
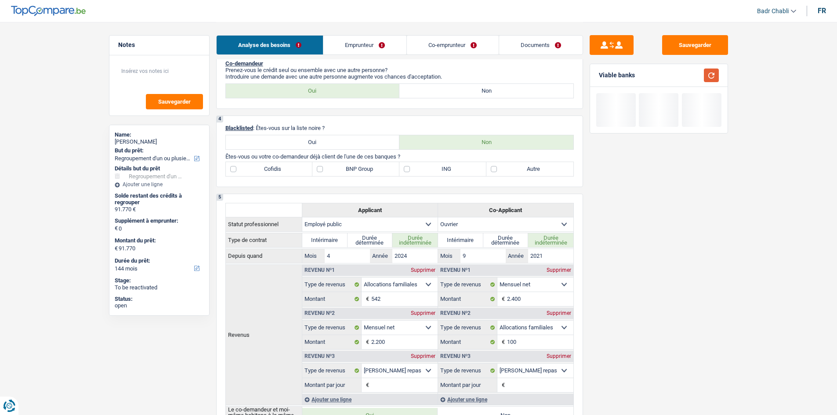
scroll to position [220, 0]
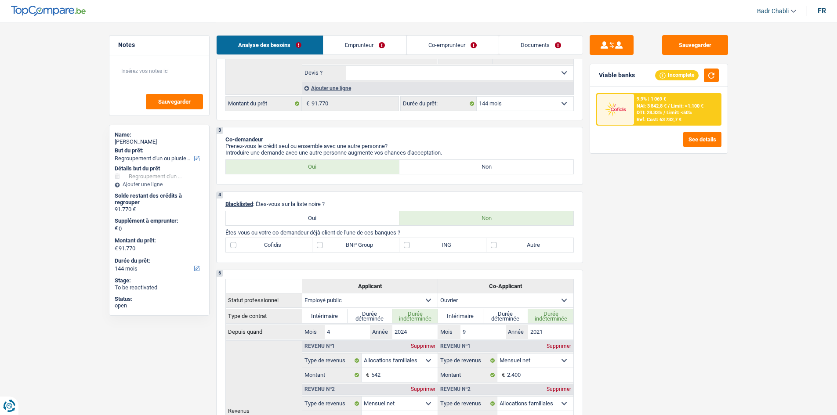
click at [518, 104] on select "12 mois 18 mois 24 mois 30 mois 36 mois 42 mois 48 mois 60 mois 72 mois 84 mois…" at bounding box center [525, 104] width 97 height 14
click at [477, 97] on select "12 mois 18 mois 24 mois 30 mois 36 mois 42 mois 48 mois 60 mois 72 mois 84 mois…" at bounding box center [525, 104] width 97 height 14
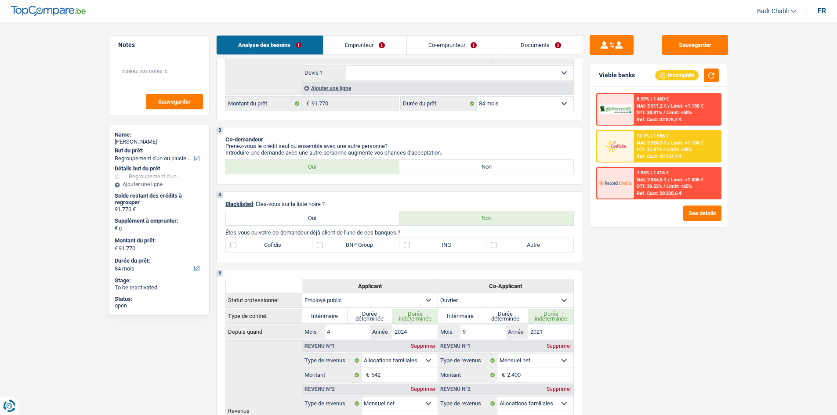
click at [509, 105] on select "12 mois 18 mois 24 mois 30 mois 36 mois 42 mois 48 mois 60 mois 72 mois 84 mois…" at bounding box center [525, 104] width 97 height 14
click at [477, 97] on select "12 mois 18 mois 24 mois 30 mois 36 mois 42 mois 48 mois 60 mois 72 mois 84 mois…" at bounding box center [525, 104] width 97 height 14
click at [670, 150] on span "Limit: <50%" at bounding box center [679, 150] width 25 height 6
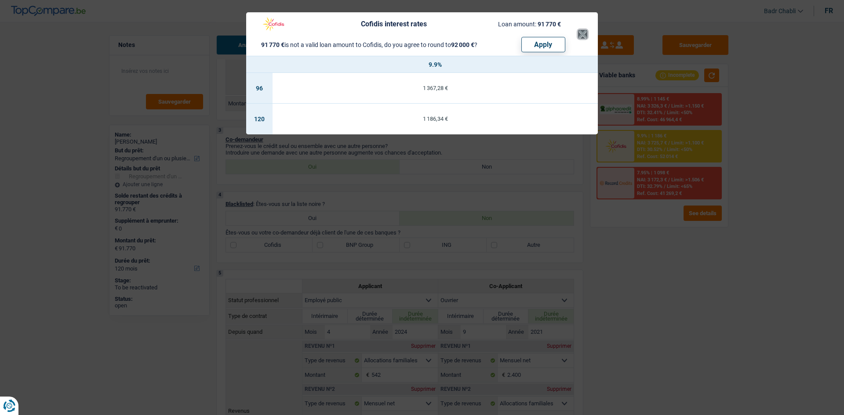
click at [583, 36] on button "×" at bounding box center [582, 34] width 9 height 9
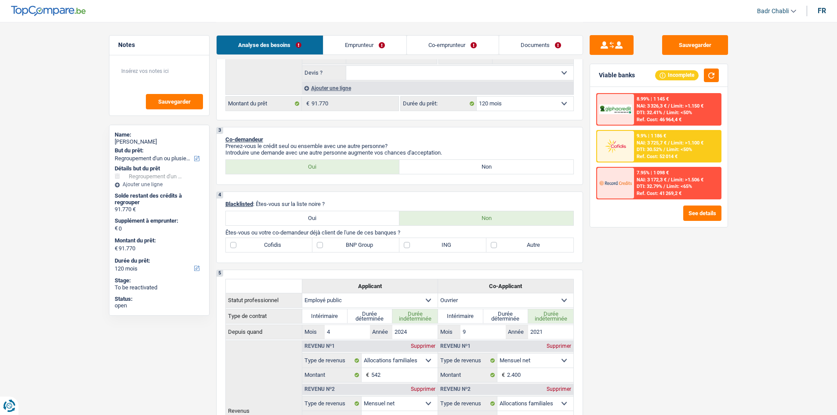
click at [654, 159] on div "Ref. Cost: 52 014 €" at bounding box center [657, 157] width 41 height 6
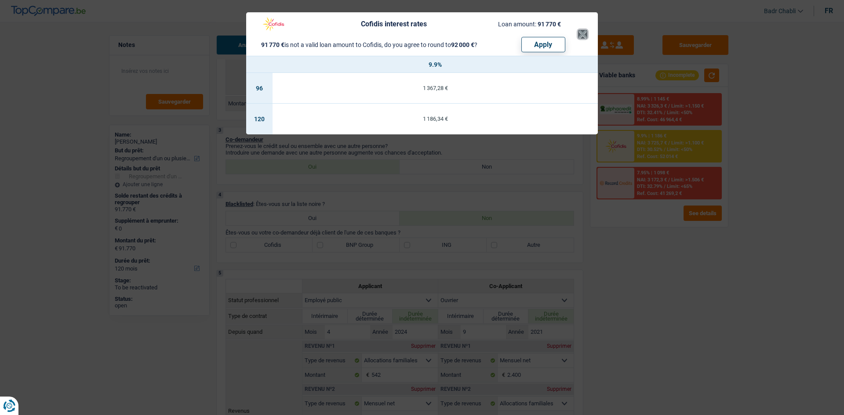
click at [578, 34] on button "×" at bounding box center [582, 34] width 9 height 9
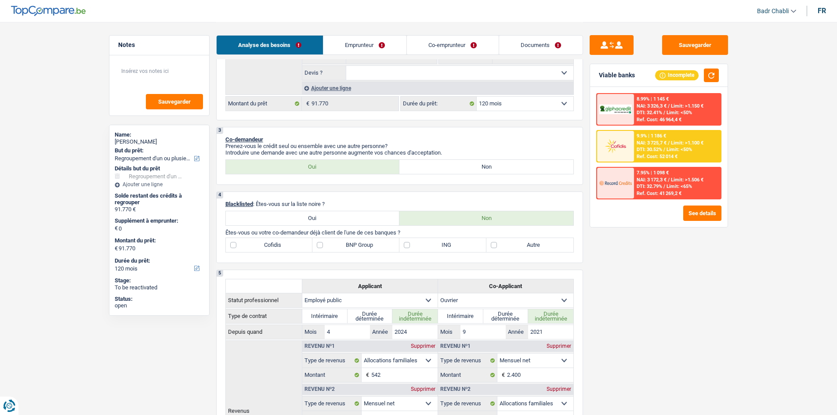
click at [517, 103] on select "12 mois 18 mois 24 mois 30 mois 36 mois 42 mois 48 mois 60 mois 72 mois 84 mois…" at bounding box center [525, 104] width 97 height 14
click at [477, 97] on select "12 mois 18 mois 24 mois 30 mois 36 mois 42 mois 48 mois 60 mois 72 mois 84 mois…" at bounding box center [525, 104] width 97 height 14
click at [667, 145] on span "NAI: 3 544,7 €" at bounding box center [652, 143] width 30 height 6
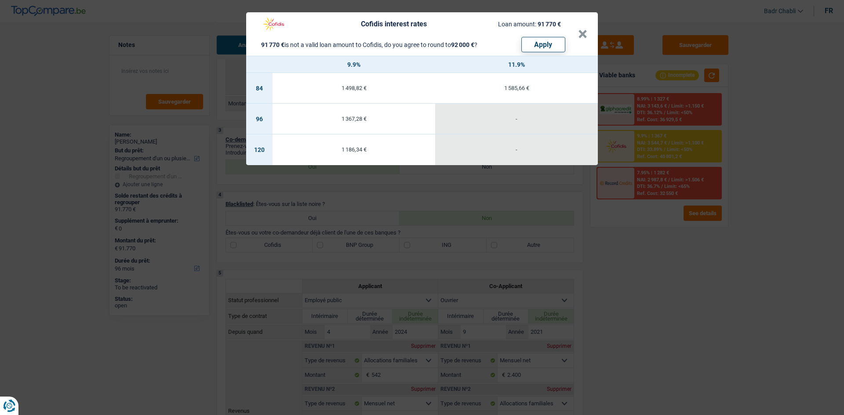
click at [590, 29] on header "Cofidis interest rates Loan amount: 91 770 € 91 770 € is not a valid loan amoun…" at bounding box center [422, 33] width 352 height 43
click at [583, 34] on button "×" at bounding box center [582, 34] width 9 height 9
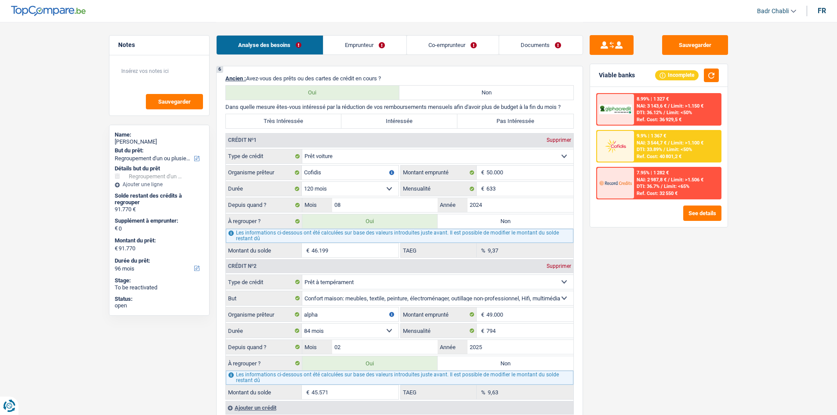
scroll to position [703, 0]
click at [696, 147] on div "9.9% | 1 367 € NAI: 3 544,7 € / Limit: >1.100 € DTI: 33.89% / Limit: <50% Ref. …" at bounding box center [677, 146] width 87 height 31
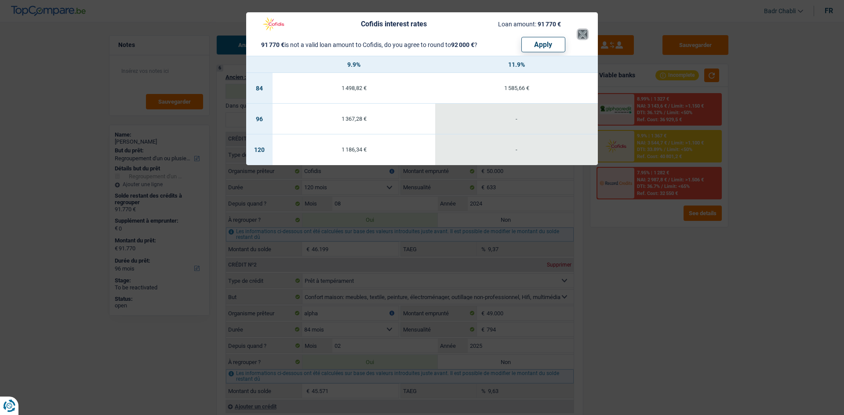
click at [587, 36] on button "×" at bounding box center [582, 34] width 9 height 9
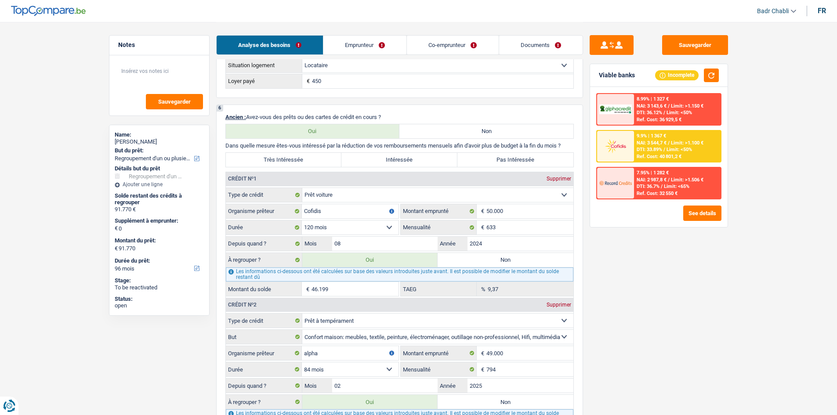
scroll to position [659, 0]
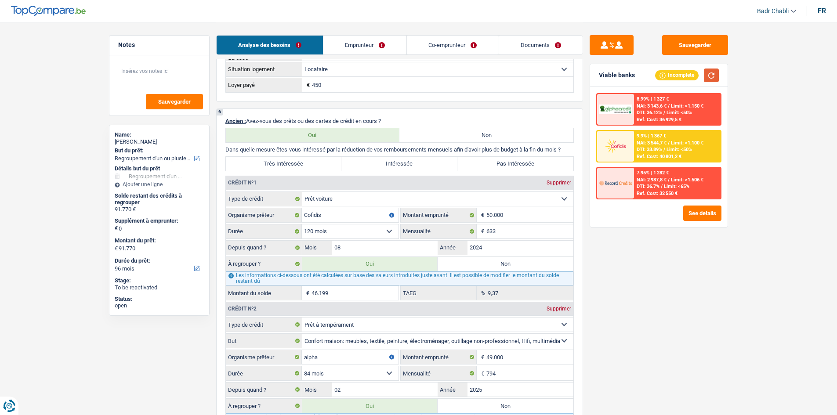
click at [713, 71] on button "button" at bounding box center [711, 76] width 15 height 14
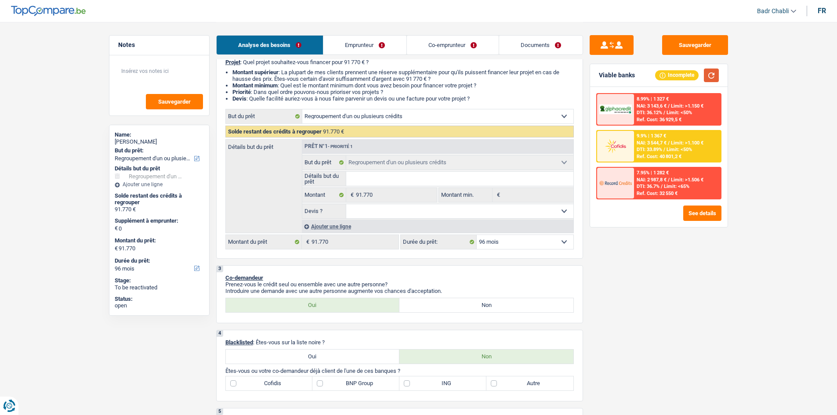
scroll to position [0, 0]
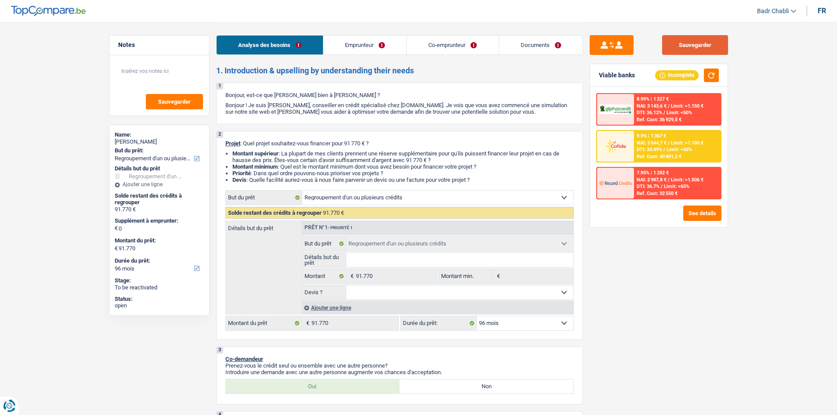
click at [712, 47] on button "Sauvegarder" at bounding box center [695, 45] width 66 height 20
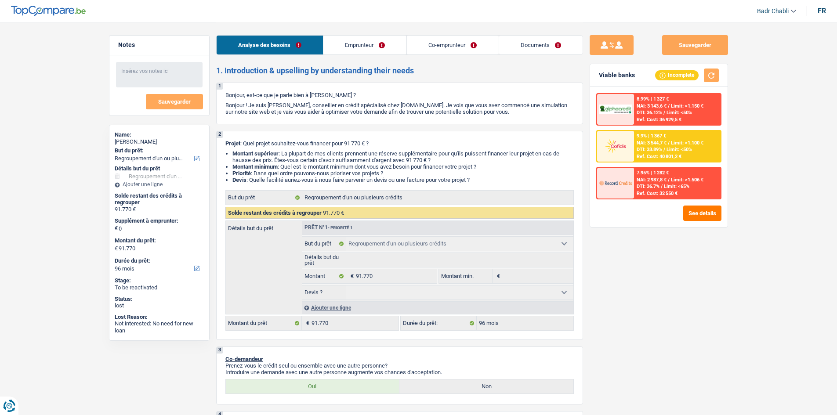
select select "refinancing"
select select "96"
select select "refinancing"
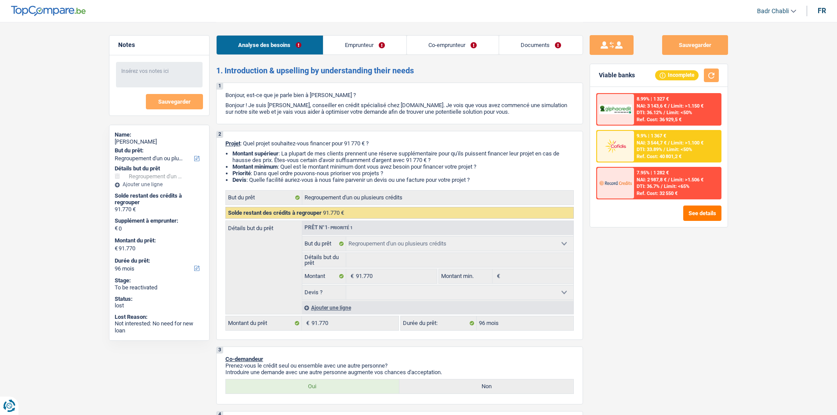
select select "96"
select select "publicEmployee"
select select "worker"
select select "familyAllowances"
select select "netSalary"
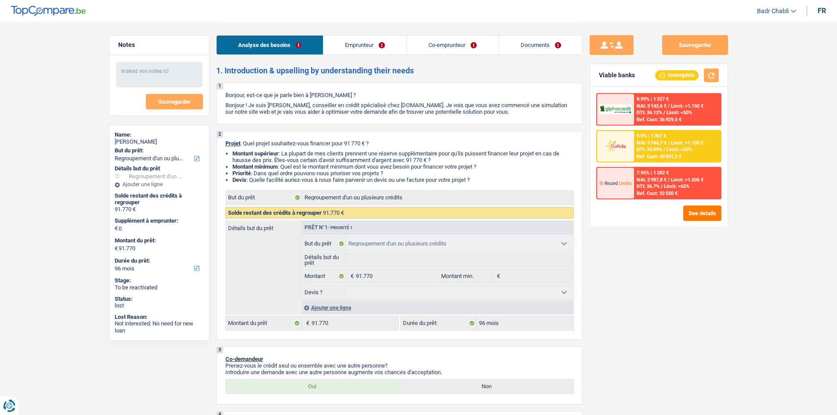
select select "mealVouchers"
select select "netSalary"
select select "familyAllowances"
select select "mealVouchers"
select select "rents"
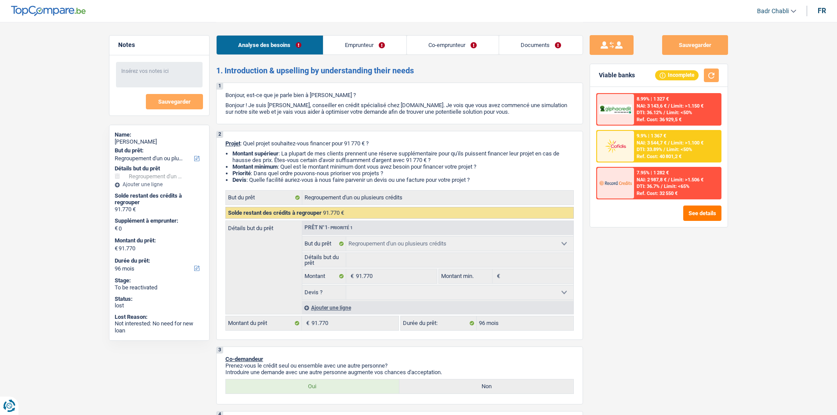
select select "carLoan"
select select "120"
select select "personalLoan"
select select "homeFurnishingOrRelocation"
select select "84"
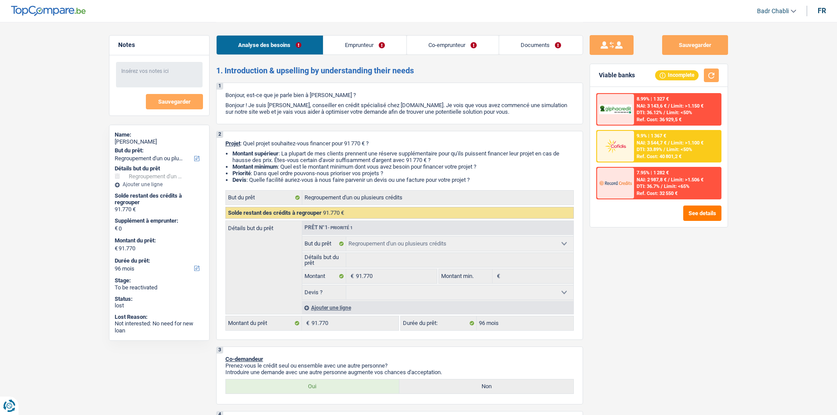
select select "refinancing"
select select "96"
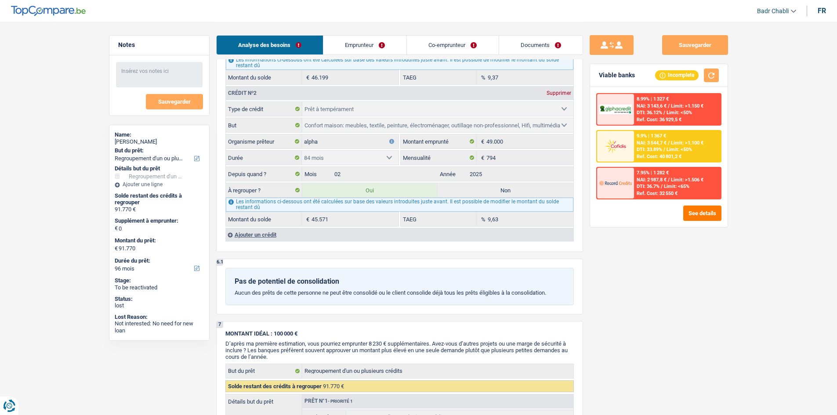
scroll to position [791, 0]
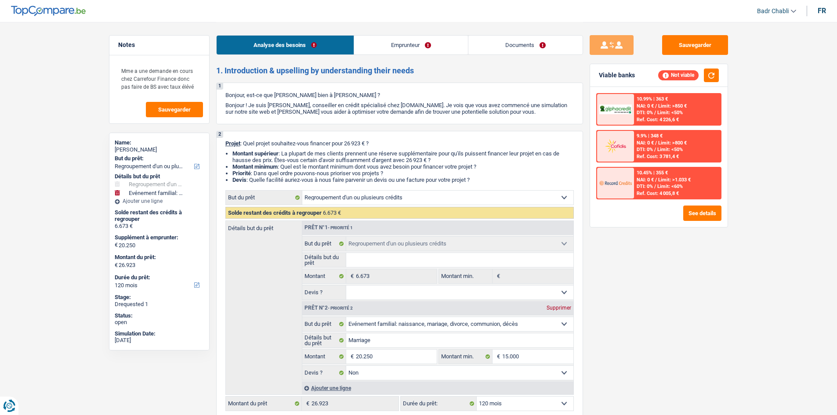
select select "refinancing"
select select "familyEvent"
select select "120"
select select "refinancing"
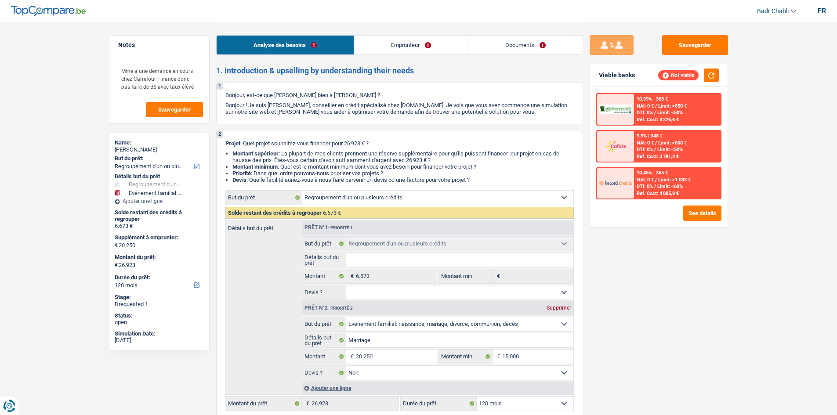
select select "refinancing"
select select "familyEvent"
select select "false"
select select "120"
select select "worker"
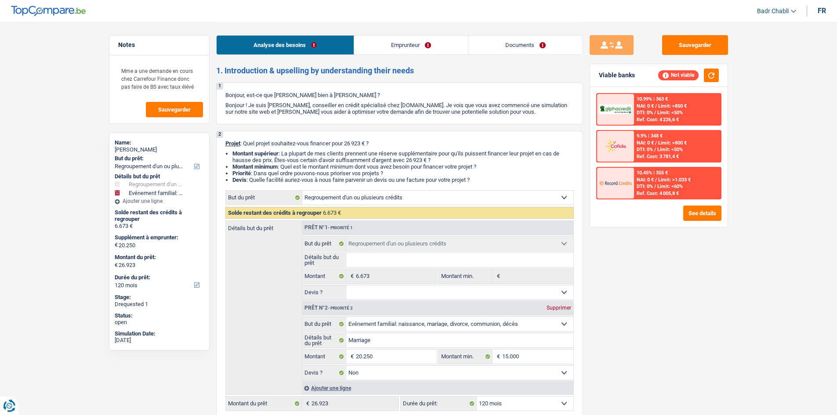
select select "familyAllowances"
select select "netSalary"
select select "rents"
select select "carLoan"
select select "60"
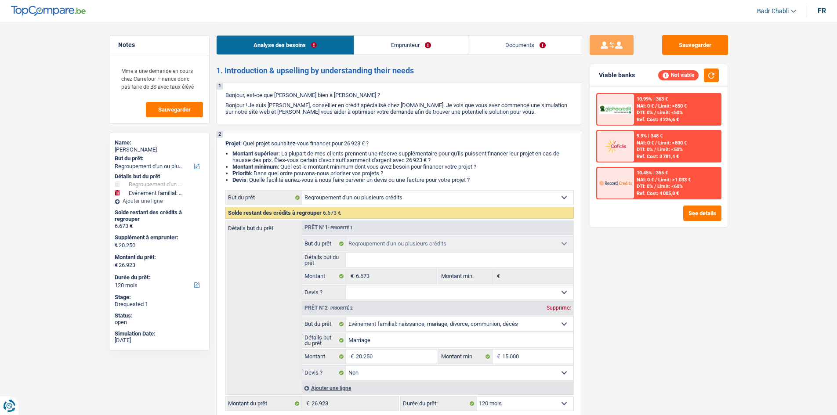
select select "refinancing"
select select "familyEvent"
select select "false"
select select "120"
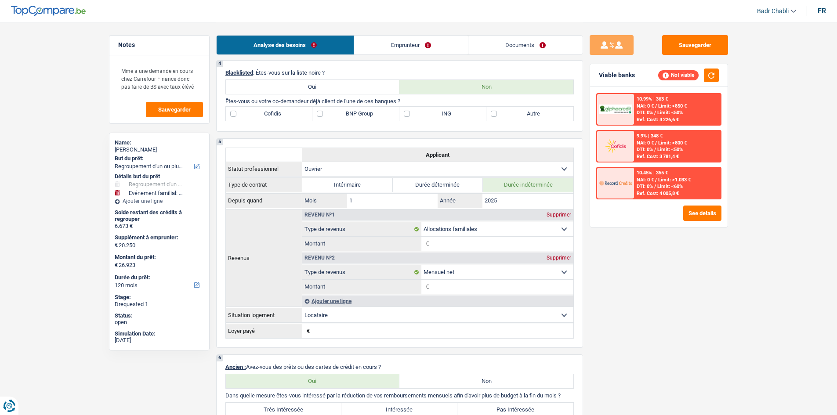
scroll to position [352, 0]
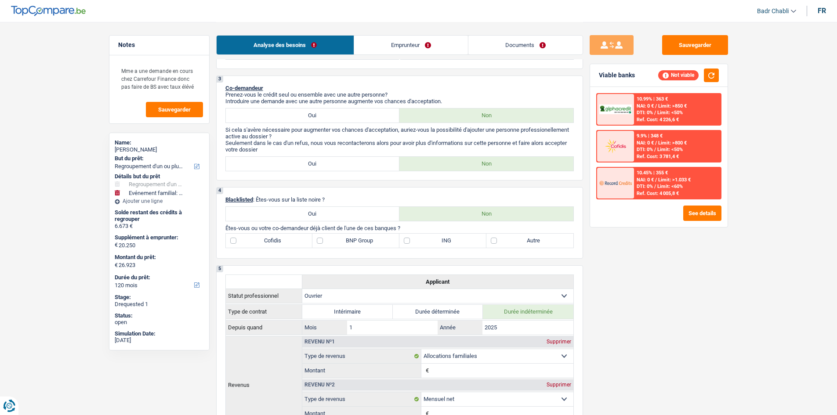
click at [332, 240] on label "BNP Group" at bounding box center [355, 241] width 87 height 14
click at [332, 240] on input "BNP Group" at bounding box center [355, 241] width 87 height 14
checkbox input "true"
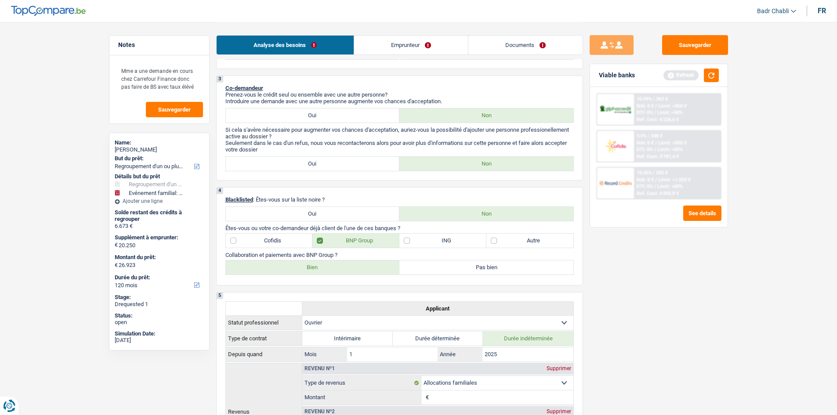
click at [328, 268] on label "Bien" at bounding box center [313, 268] width 174 height 14
click at [328, 268] on input "Bien" at bounding box center [313, 268] width 174 height 14
radio input "true"
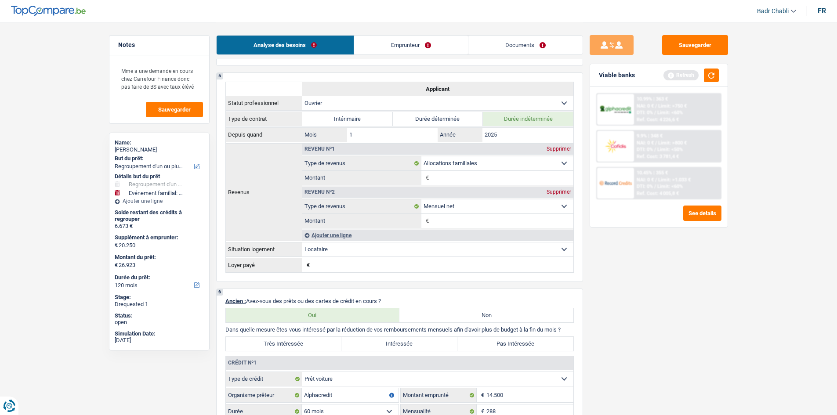
scroll to position [747, 0]
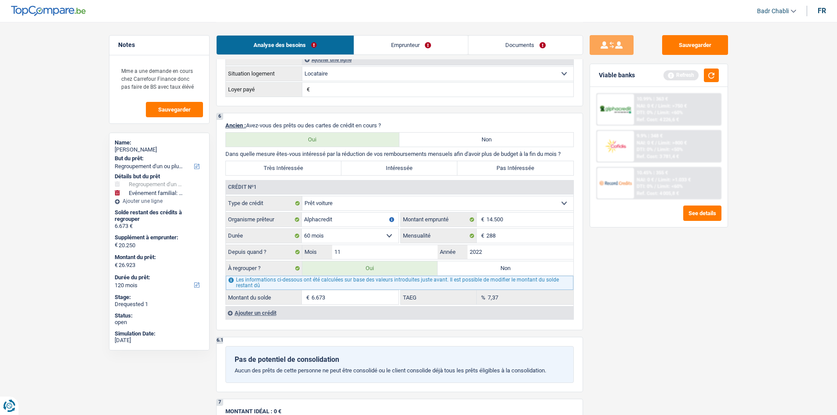
click at [330, 168] on label "Très Intéressée" at bounding box center [284, 168] width 116 height 14
click at [330, 168] on input "Très Intéressée" at bounding box center [284, 168] width 116 height 14
radio input "true"
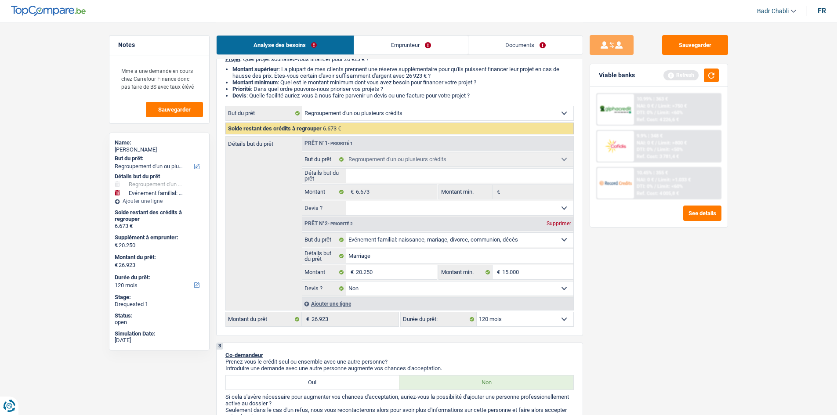
scroll to position [0, 0]
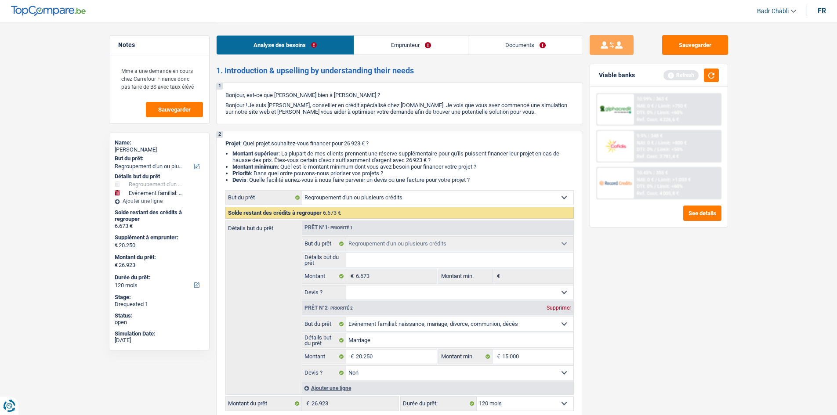
click at [396, 51] on link "Emprunteur" at bounding box center [411, 45] width 114 height 19
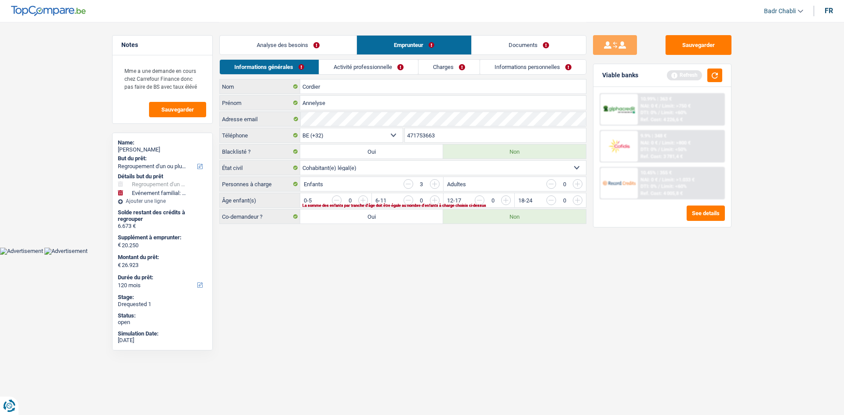
click at [577, 203] on input "button" at bounding box center [756, 203] width 366 height 14
click at [430, 200] on input "button" at bounding box center [613, 203] width 366 height 14
click at [438, 199] on input "button" at bounding box center [613, 203] width 366 height 14
click at [373, 73] on link "Activité professionnelle" at bounding box center [368, 67] width 99 height 14
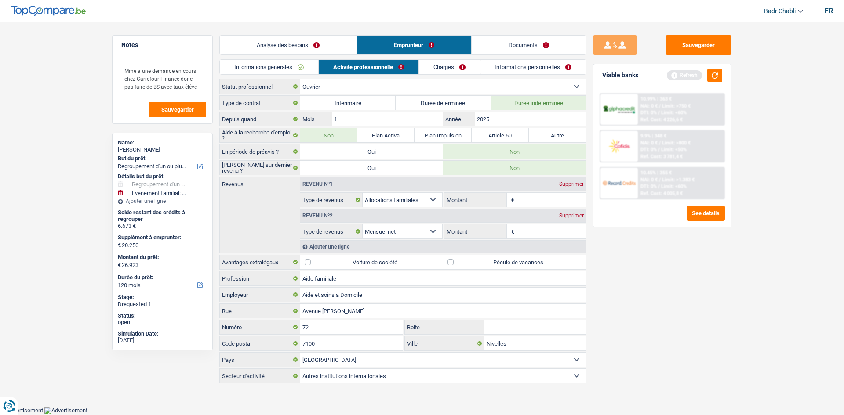
click at [447, 266] on label "Pécule de vacances" at bounding box center [514, 262] width 143 height 14
click at [447, 266] on input "Pécule de vacances" at bounding box center [514, 262] width 143 height 14
checkbox input "true"
click at [530, 223] on div "Revenu nº2 Supprimer Allocation d'handicap Allocations chômage Allocations fami…" at bounding box center [443, 223] width 286 height 32
click at [370, 120] on input "1" at bounding box center [387, 119] width 111 height 14
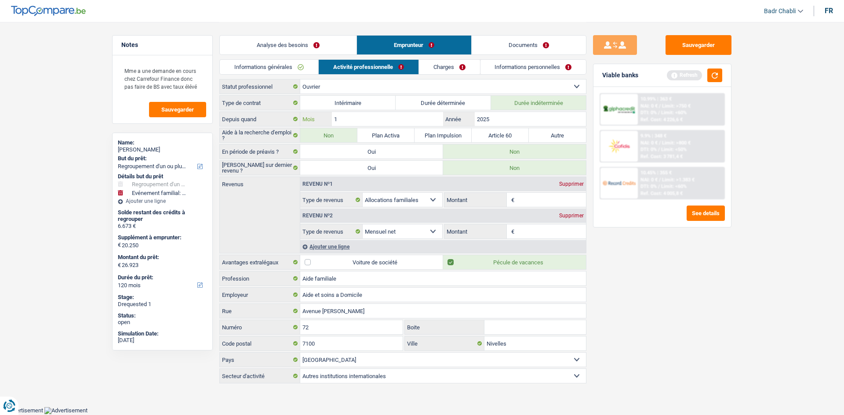
click at [370, 120] on input "1" at bounding box center [387, 119] width 111 height 14
click at [535, 118] on input "2025" at bounding box center [530, 119] width 111 height 14
type input "2024"
click at [628, 270] on div "Sauvegarder Viable banks Refresh 10.99% | 363 € NAI: 0 € / Limit: >750 € DTI: 0…" at bounding box center [662, 218] width 152 height 366
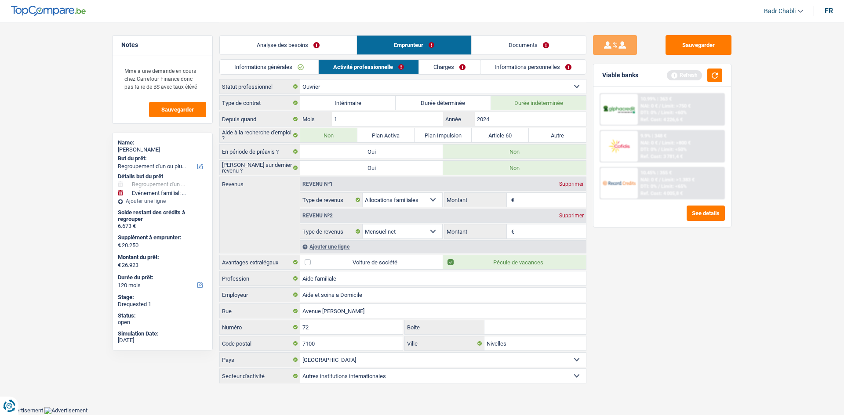
click at [540, 227] on input "Montant" at bounding box center [551, 232] width 70 height 14
type input "2.800"
click at [526, 198] on input "Montant" at bounding box center [551, 200] width 70 height 14
click at [720, 310] on div "Sauvegarder Viable banks Refresh 10.99% | 363 € NAI: 0 € / Limit: >750 € DTI: 0…" at bounding box center [662, 218] width 152 height 366
click at [529, 43] on link "Documents" at bounding box center [528, 45] width 114 height 19
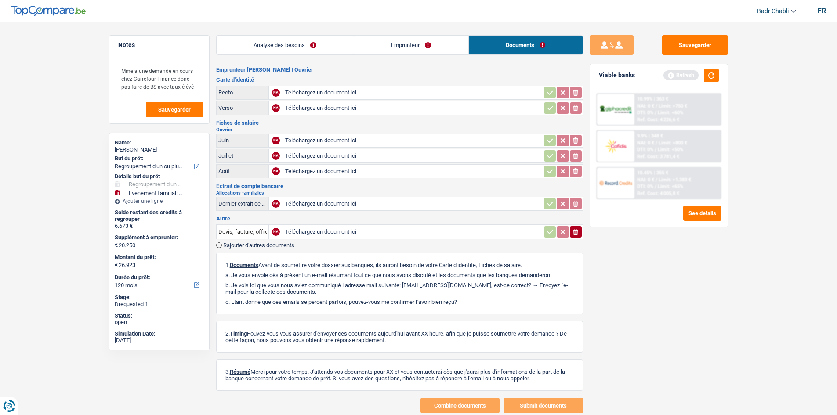
click at [396, 39] on link "Emprunteur" at bounding box center [411, 45] width 114 height 19
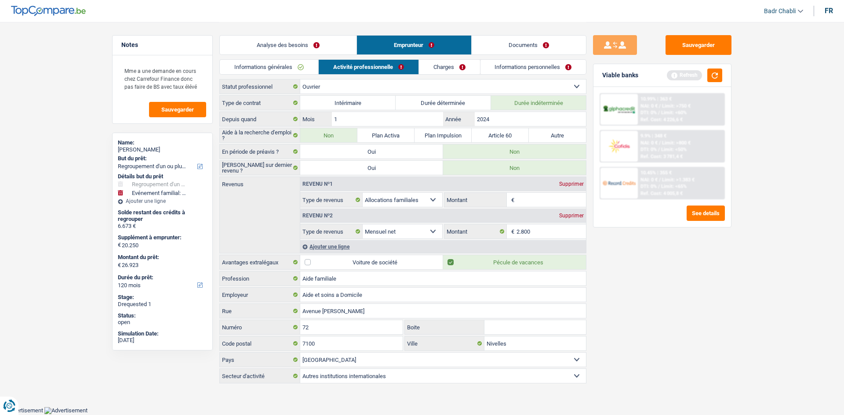
click at [552, 198] on input "Montant" at bounding box center [551, 200] width 70 height 14
click at [544, 198] on input "7" at bounding box center [551, 200] width 70 height 14
type input "787"
click at [699, 286] on div "Sauvegarder Viable banks Refresh 10.99% | 363 € NAI: 0 € / Limit: >750 € DTI: 0…" at bounding box center [662, 218] width 152 height 366
click at [339, 248] on div "Ajouter une ligne" at bounding box center [443, 246] width 286 height 13
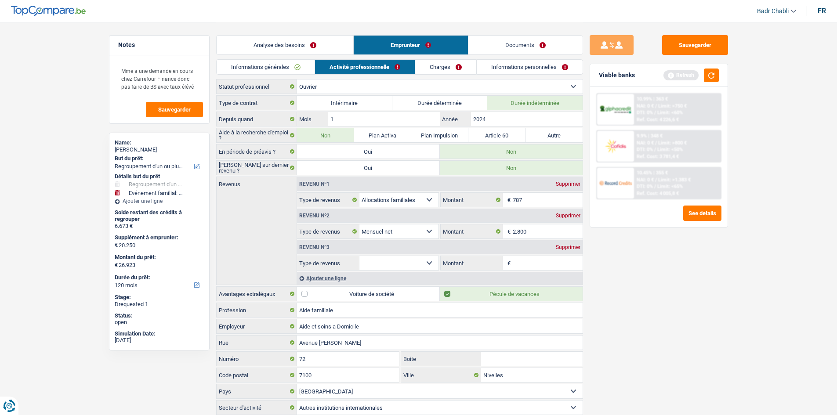
click at [573, 247] on div "Supprimer" at bounding box center [568, 247] width 29 height 5
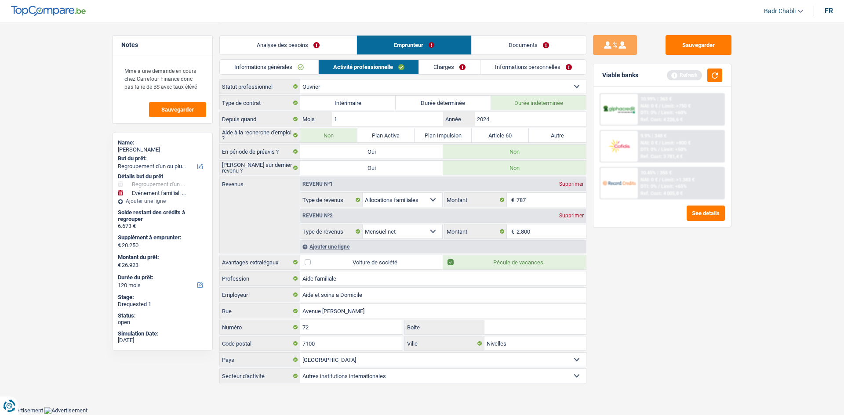
click at [456, 68] on link "Charges" at bounding box center [449, 67] width 61 height 14
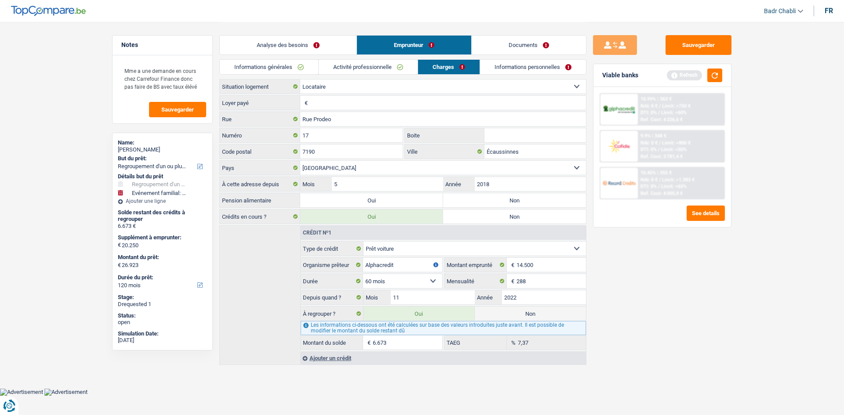
click at [323, 100] on input "Loyer payé" at bounding box center [448, 103] width 276 height 14
type input "540"
click at [492, 199] on label "Non" at bounding box center [514, 200] width 143 height 14
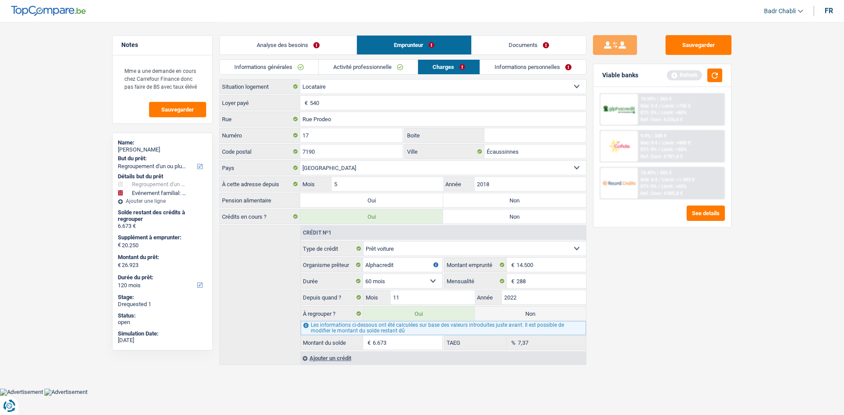
click at [492, 199] on input "Non" at bounding box center [514, 200] width 143 height 14
radio input "true"
click at [530, 69] on link "Informations personnelles" at bounding box center [533, 67] width 106 height 14
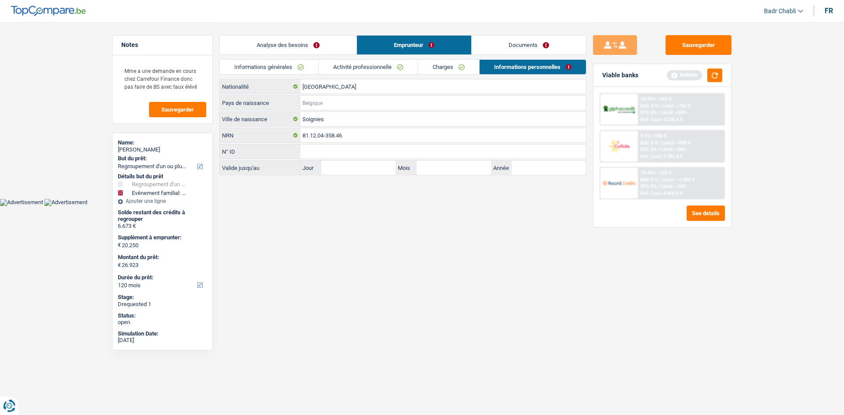
click at [335, 104] on input "Pays de naissance" at bounding box center [443, 103] width 286 height 14
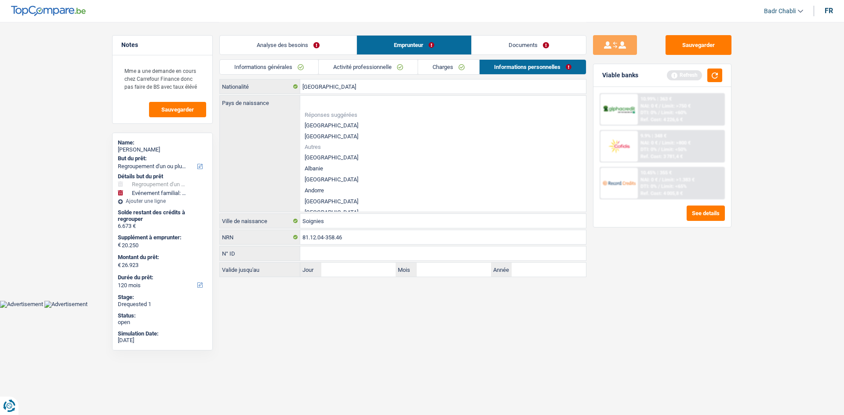
click at [317, 127] on li "[GEOGRAPHIC_DATA]" at bounding box center [443, 125] width 286 height 11
type input "[GEOGRAPHIC_DATA]"
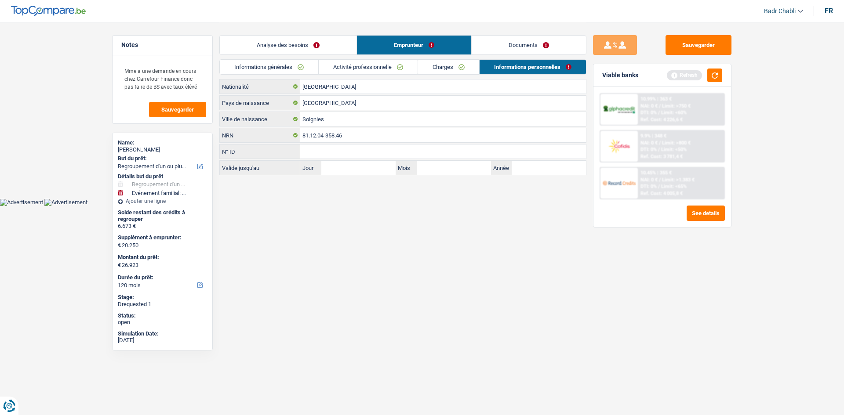
click at [279, 72] on link "Informations générales" at bounding box center [269, 67] width 98 height 14
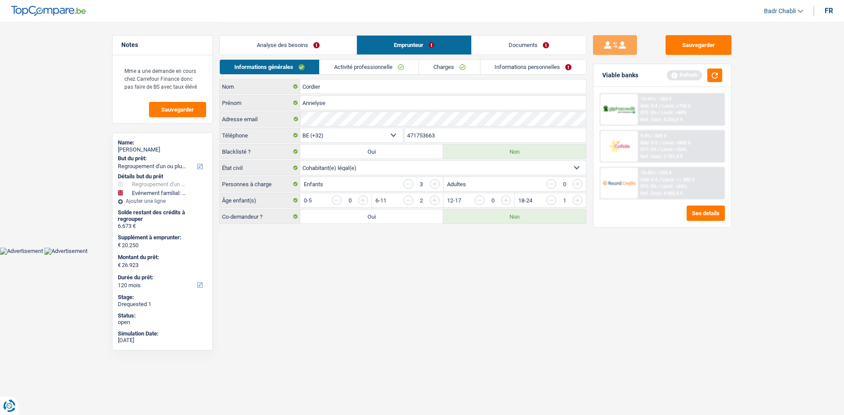
click at [358, 214] on label "Oui" at bounding box center [371, 217] width 143 height 14
click at [358, 214] on input "Oui" at bounding box center [371, 217] width 143 height 14
radio input "true"
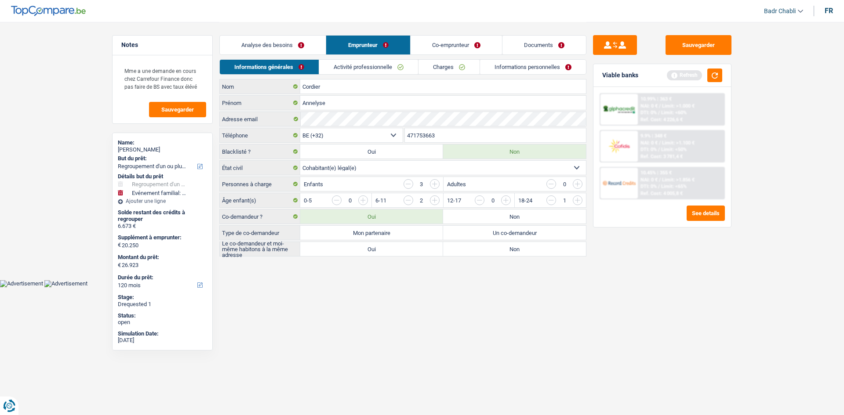
click at [365, 238] on label "Mon partenaire" at bounding box center [371, 233] width 143 height 14
click at [365, 238] on input "Mon partenaire" at bounding box center [371, 233] width 143 height 14
radio input "true"
click at [373, 252] on label "Oui" at bounding box center [371, 249] width 143 height 14
click at [373, 252] on input "Oui" at bounding box center [371, 249] width 143 height 14
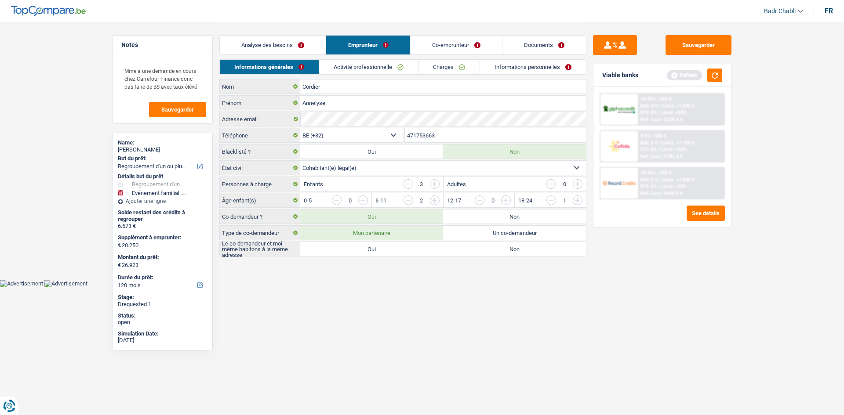
radio input "true"
click at [455, 45] on link "Co-emprunteur" at bounding box center [455, 45] width 91 height 19
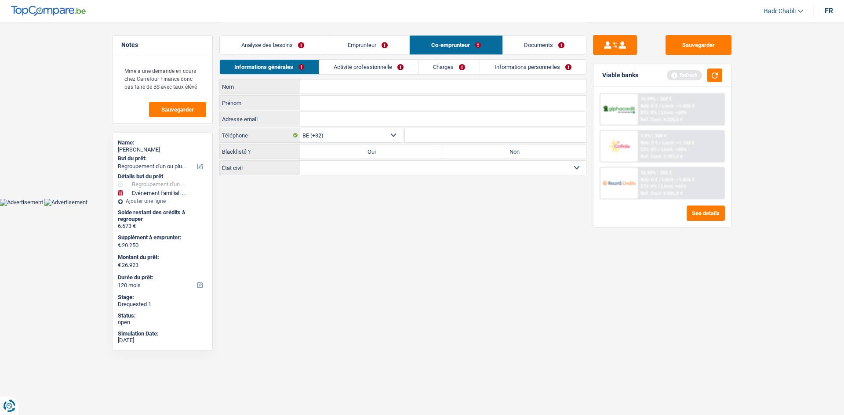
click at [485, 149] on label "Non" at bounding box center [514, 152] width 143 height 14
click at [485, 149] on input "Non" at bounding box center [514, 152] width 143 height 14
radio input "true"
click at [430, 174] on select "Célibataire Marié(e) Cohabitant(e) légal(e) Divorcé(e) Veuf(ve) Séparé (de fait…" at bounding box center [443, 168] width 286 height 14
select select "cohabitation"
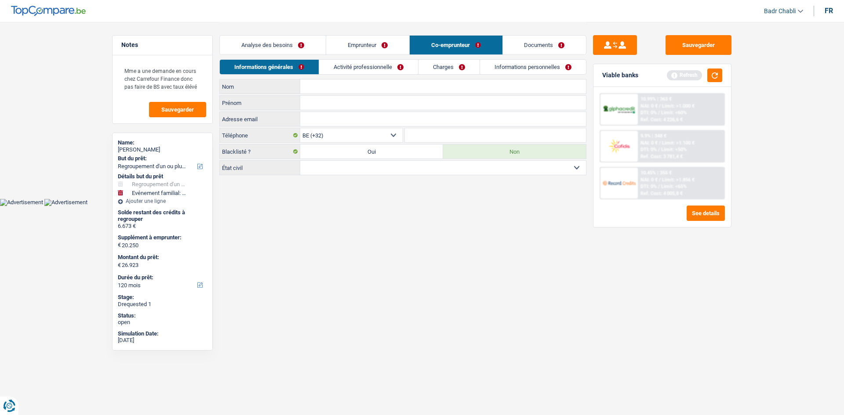
click at [300, 161] on select "Célibataire Marié(e) Cohabitant(e) légal(e) Divorcé(e) Veuf(ve) Séparé (de fait…" at bounding box center [443, 168] width 286 height 14
click at [366, 91] on input "Nom" at bounding box center [443, 87] width 286 height 14
type input "Tahon"
type input "Alan"
click at [370, 63] on link "Activité professionnelle" at bounding box center [368, 67] width 99 height 14
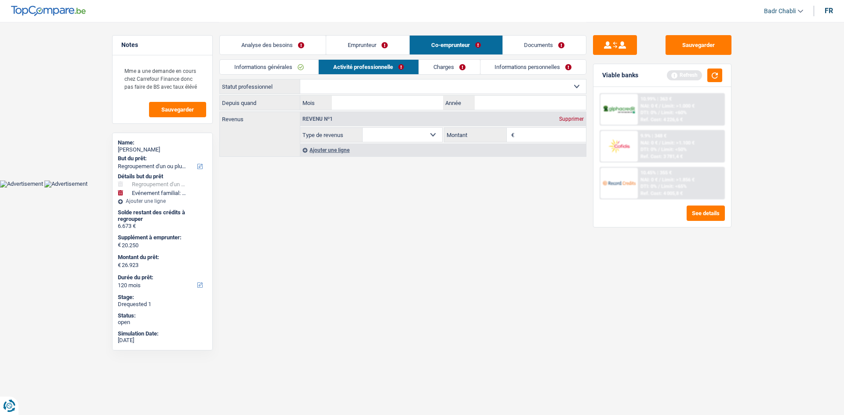
click at [363, 85] on select "Ouvrier Employé privé Employé public Invalide Indépendant Pensionné Chômeur Mut…" at bounding box center [443, 87] width 286 height 14
select select "worker"
click at [300, 80] on select "Ouvrier Employé privé Employé public Invalide Indépendant Pensionné Chômeur Mut…" at bounding box center [443, 87] width 286 height 14
select select "netSalary"
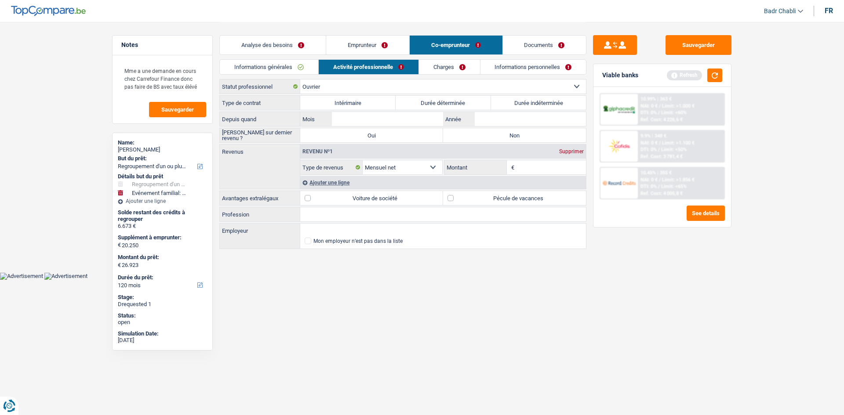
click at [535, 99] on label "Durée indéterminée" at bounding box center [538, 103] width 95 height 14
click at [535, 99] on input "Durée indéterminée" at bounding box center [538, 103] width 95 height 14
radio input "true"
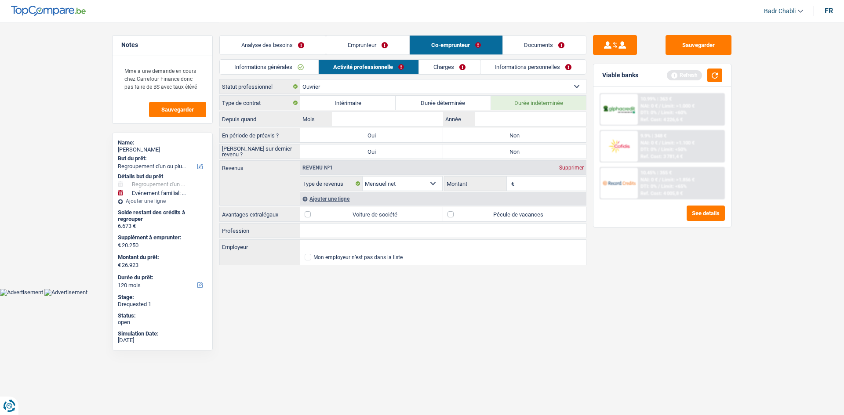
click at [518, 135] on label "Non" at bounding box center [514, 135] width 143 height 14
click at [518, 135] on input "Non" at bounding box center [514, 135] width 143 height 14
radio input "true"
click at [520, 149] on label "Non" at bounding box center [514, 152] width 143 height 14
click at [520, 149] on input "Non" at bounding box center [514, 152] width 143 height 14
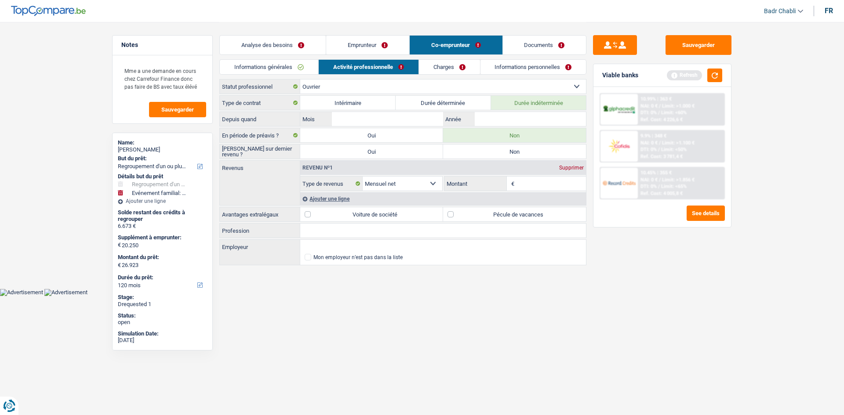
radio input "true"
click at [330, 246] on input "Employeur" at bounding box center [443, 247] width 286 height 14
click at [338, 230] on input "Profession" at bounding box center [443, 231] width 286 height 14
type input "Ouvrier"
type input "S"
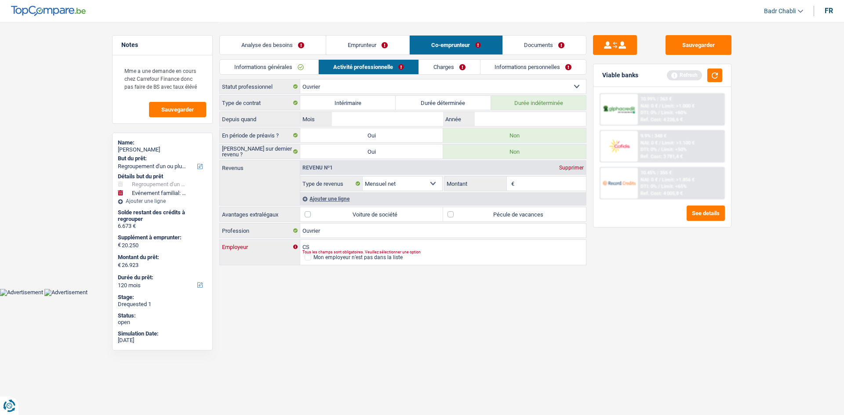
type input "C"
type input "TSD La Louvière"
click at [448, 217] on label "Pécule de vacances" at bounding box center [514, 214] width 143 height 14
click at [448, 217] on input "Pécule de vacances" at bounding box center [514, 214] width 143 height 14
checkbox input "true"
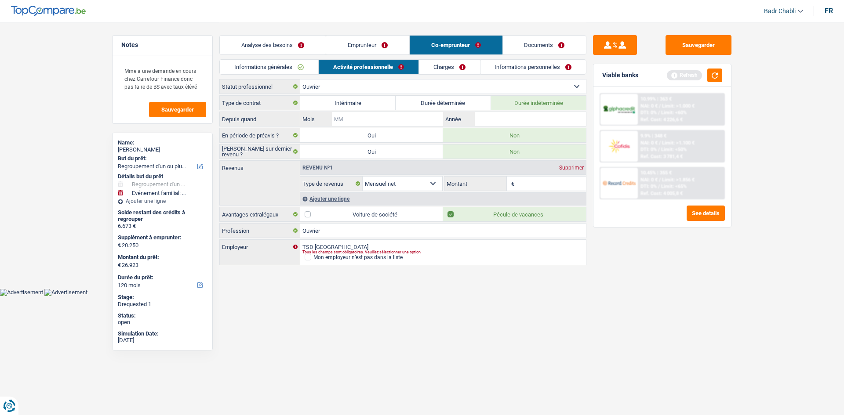
click at [415, 116] on input "Mois" at bounding box center [387, 119] width 111 height 14
click at [402, 118] on input "Mois" at bounding box center [387, 119] width 111 height 14
type input "09"
type input "2023"
click at [385, 116] on input "09" at bounding box center [387, 119] width 111 height 14
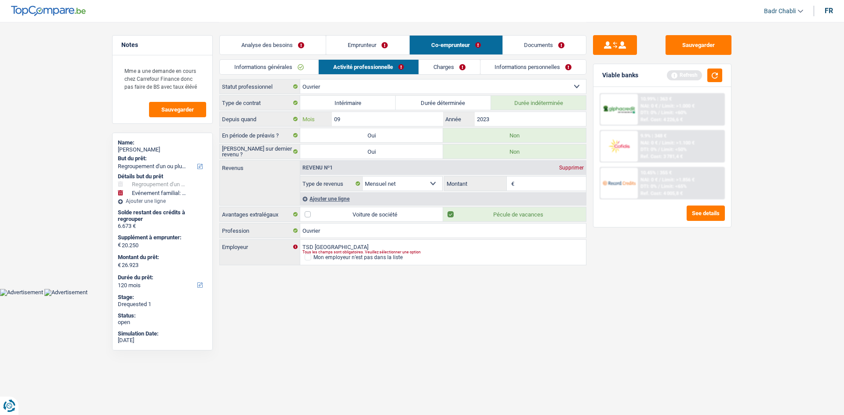
click at [385, 116] on input "09" at bounding box center [387, 119] width 111 height 14
type input "01"
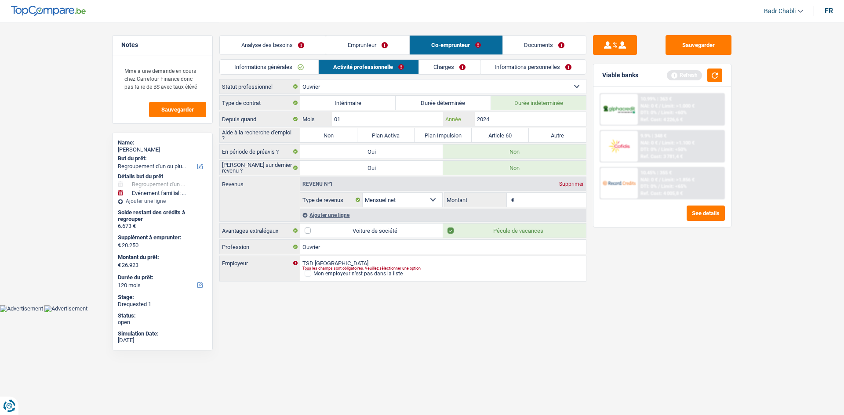
type input "2024"
click at [700, 380] on div "Sauvegarder Viable banks Refresh 10.99% | 363 € NAI: 0 € / Limit: >1.000 € DTI:…" at bounding box center [662, 218] width 152 height 366
click at [525, 199] on input "Montant" at bounding box center [551, 200] width 70 height 14
click at [337, 215] on div "Ajouter une ligne" at bounding box center [443, 215] width 286 height 13
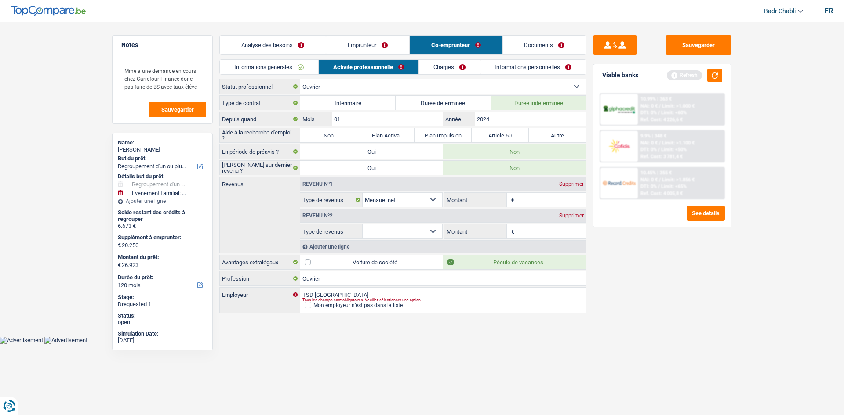
drag, startPoint x: 420, startPoint y: 230, endPoint x: 418, endPoint y: 235, distance: 4.7
click at [420, 230] on select "Allocation d'handicap Allocations chômage Allocations familiales Chèques repas …" at bounding box center [402, 232] width 80 height 14
select select "mealVouchers"
click at [362, 225] on select "Allocation d'handicap Allocations chômage Allocations familiales Chèques repas …" at bounding box center [402, 232] width 80 height 14
click at [526, 199] on input "Montant" at bounding box center [551, 200] width 70 height 14
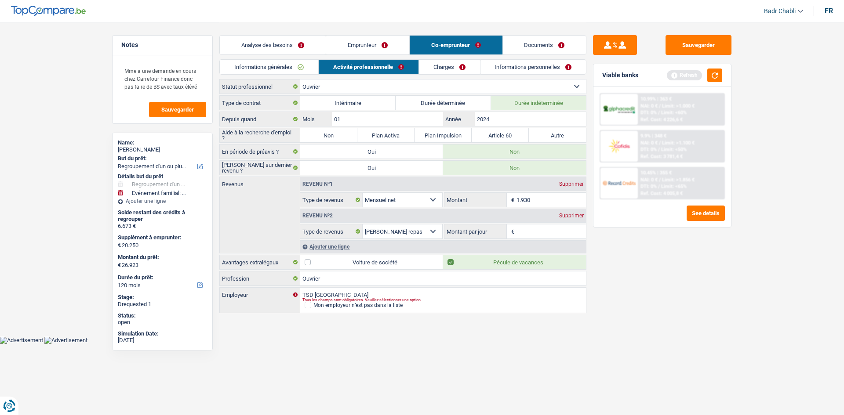
type input "1.930"
click at [534, 230] on input "Montant par jour" at bounding box center [551, 232] width 70 height 14
click at [679, 270] on div "Sauvegarder Viable banks Refresh 10.99% | 363 € NAI: 0 € / Limit: >1.000 € DTI:…" at bounding box center [662, 218] width 152 height 366
click at [450, 65] on link "Charges" at bounding box center [449, 67] width 61 height 14
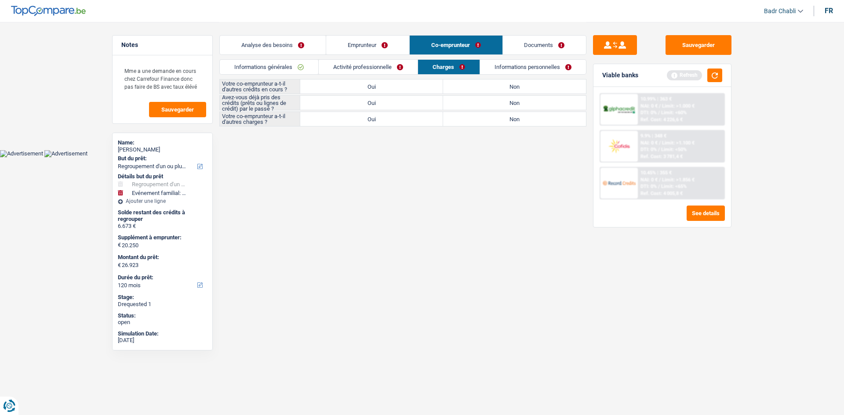
click at [395, 65] on link "Activité professionnelle" at bounding box center [368, 67] width 99 height 14
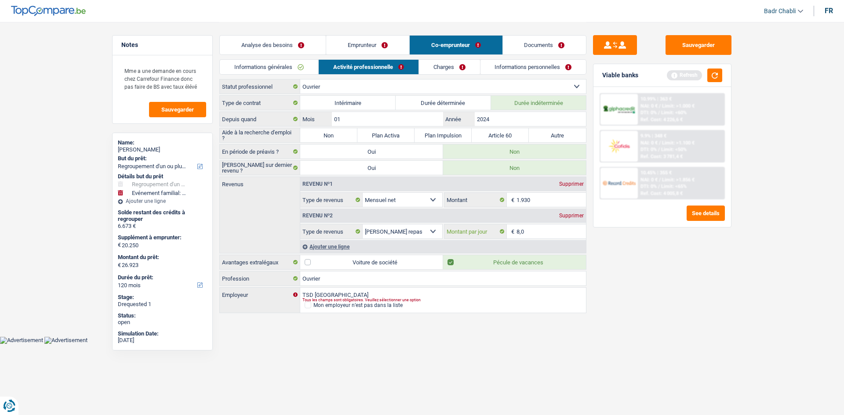
click at [531, 236] on input "8,0" at bounding box center [551, 232] width 70 height 14
type input "7,0"
click at [703, 257] on div "Sauvegarder Viable banks Refresh 10.99% | 363 € NAI: 0 € / Limit: >1.000 € DTI:…" at bounding box center [662, 218] width 152 height 366
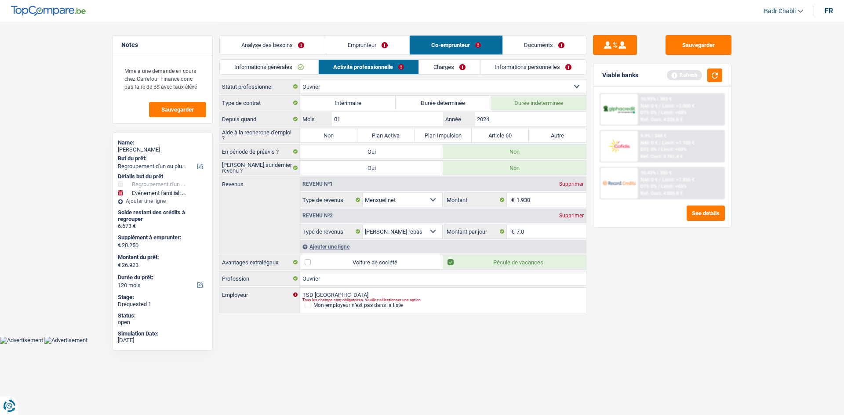
click at [457, 65] on link "Charges" at bounding box center [449, 67] width 61 height 14
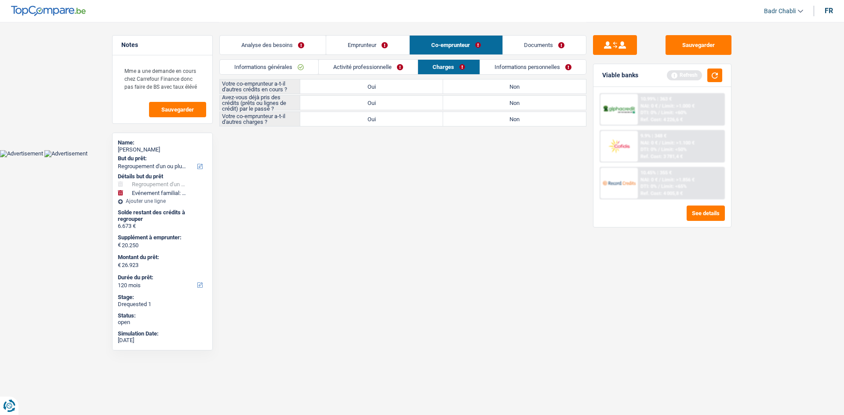
click at [507, 84] on label "Non" at bounding box center [514, 87] width 143 height 14
click at [507, 84] on input "Non" at bounding box center [514, 87] width 143 height 14
radio input "true"
click at [381, 101] on label "Oui" at bounding box center [371, 103] width 143 height 14
click at [381, 101] on input "Oui" at bounding box center [371, 103] width 143 height 14
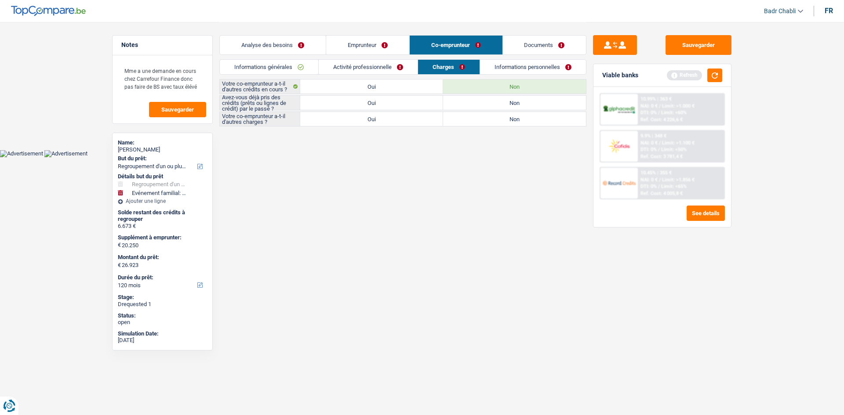
radio input "true"
click at [402, 87] on label "Oui" at bounding box center [371, 87] width 143 height 14
click at [402, 87] on input "Oui" at bounding box center [371, 87] width 143 height 14
radio input "true"
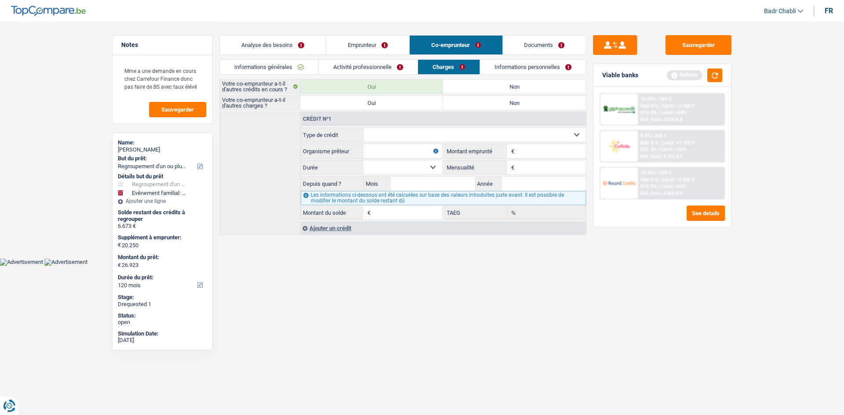
click at [495, 101] on label "Non" at bounding box center [514, 103] width 143 height 14
click at [495, 101] on input "Non" at bounding box center [514, 103] width 143 height 14
radio input "true"
click at [418, 134] on select "Carte ou ouverture de crédit Prêt hypothécaire Vente à tempérament Prêt à tempé…" at bounding box center [474, 135] width 223 height 14
select select "carLoan"
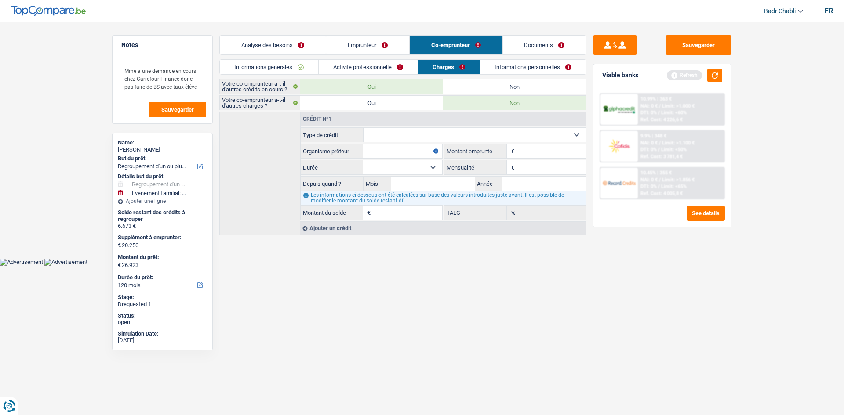
type input "0"
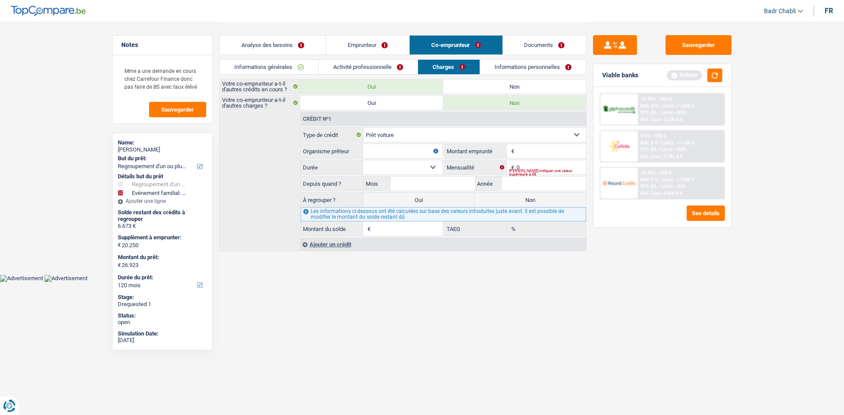
click at [410, 149] on input "Organisme prêteur" at bounding box center [402, 151] width 79 height 14
type input "Alphacredit"
type input "25"
click at [524, 166] on input "0" at bounding box center [550, 167] width 69 height 14
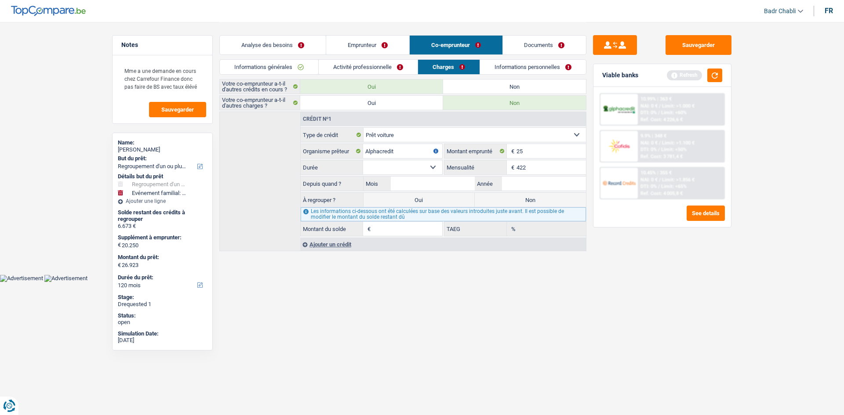
type input "422"
click at [430, 164] on select "12 mois 18 mois 24 mois Sélectionner une option" at bounding box center [402, 167] width 79 height 14
click at [538, 156] on input "25" at bounding box center [550, 151] width 69 height 14
type input "25.000"
click at [417, 165] on select "12 mois 18 mois 24 mois 30 mois 36 mois 42 mois 48 mois 60 mois 72 mois 84 mois…" at bounding box center [402, 167] width 79 height 14
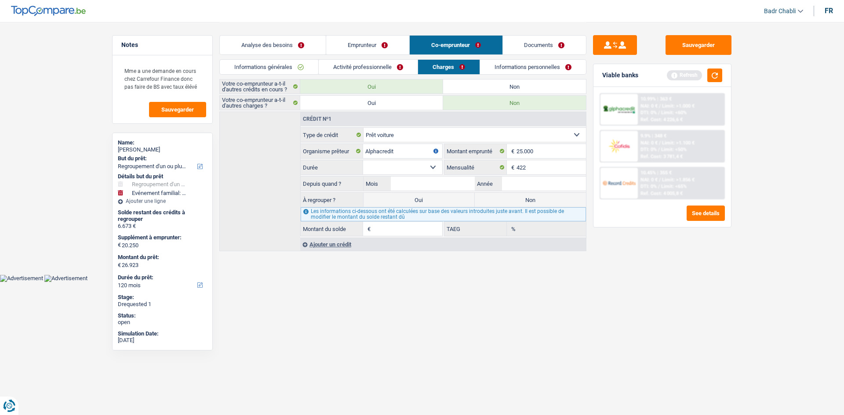
click at [363, 160] on select "12 mois 18 mois 24 mois 30 mois 36 mois 42 mois 48 mois 60 mois 72 mois 84 mois…" at bounding box center [402, 167] width 79 height 14
click at [431, 167] on select "12 mois 18 mois 24 mois 30 mois 36 mois 42 mois 48 mois 60 mois 72 mois 84 mois…" at bounding box center [402, 167] width 79 height 14
select select "72"
click at [363, 160] on select "12 mois 18 mois 24 mois 30 mois 36 mois 42 mois 48 mois 60 mois 72 mois 84 mois…" at bounding box center [402, 167] width 79 height 14
click at [439, 186] on input "Mois" at bounding box center [433, 184] width 84 height 14
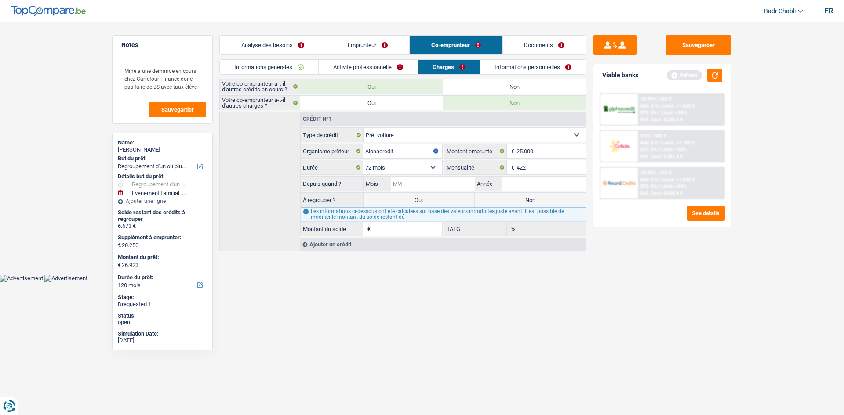
click at [424, 183] on input "Mois" at bounding box center [433, 184] width 84 height 14
type input "11"
type input "2024"
type input "21.794"
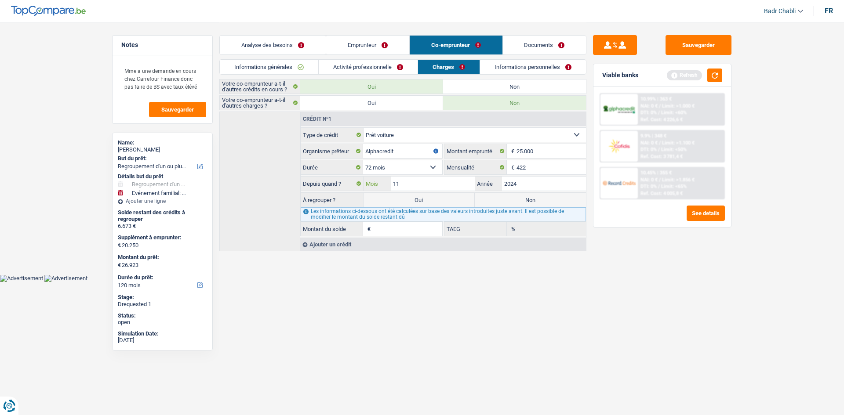
type input "6,85"
click at [424, 183] on input "11" at bounding box center [433, 184] width 84 height 14
type input "10"
type input "21.493"
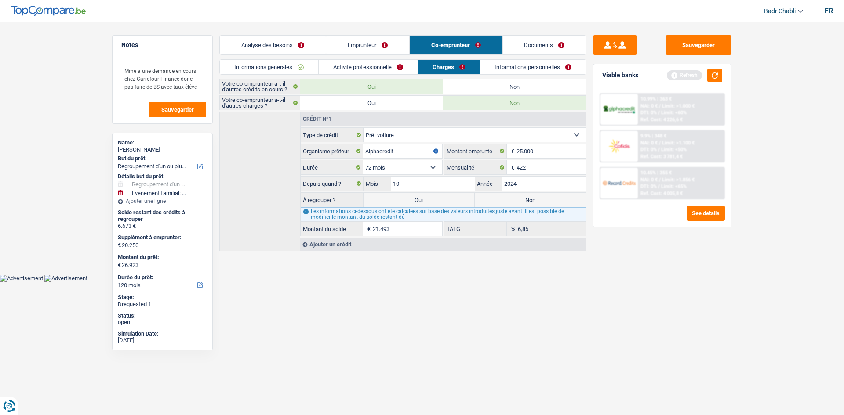
click at [723, 77] on div "Viable banks Refresh" at bounding box center [662, 75] width 138 height 23
click at [719, 77] on button "button" at bounding box center [714, 76] width 15 height 14
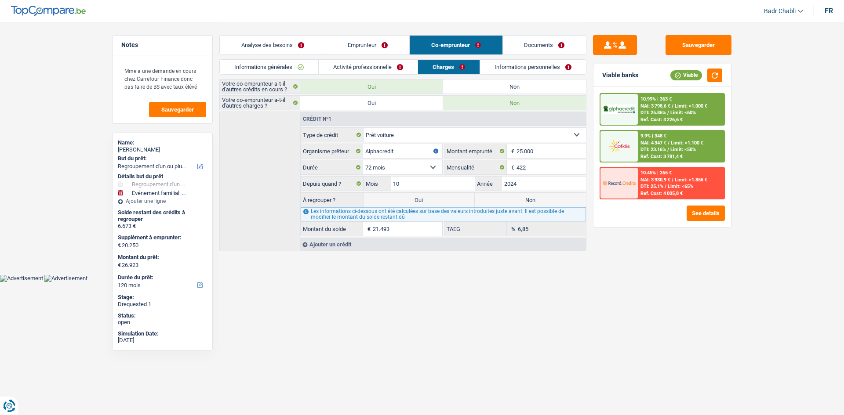
click at [440, 199] on label "Oui" at bounding box center [418, 200] width 111 height 14
click at [440, 199] on input "Oui" at bounding box center [418, 200] width 111 height 14
radio input "true"
type input "48.416"
select select "144"
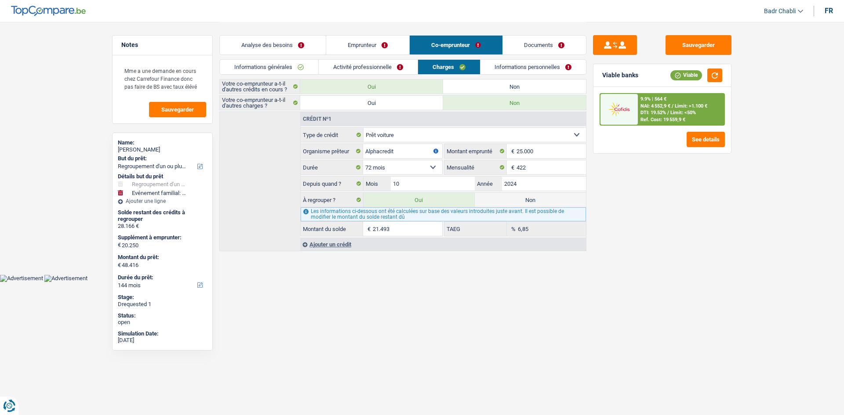
click at [370, 40] on link "Emprunteur" at bounding box center [367, 45] width 83 height 19
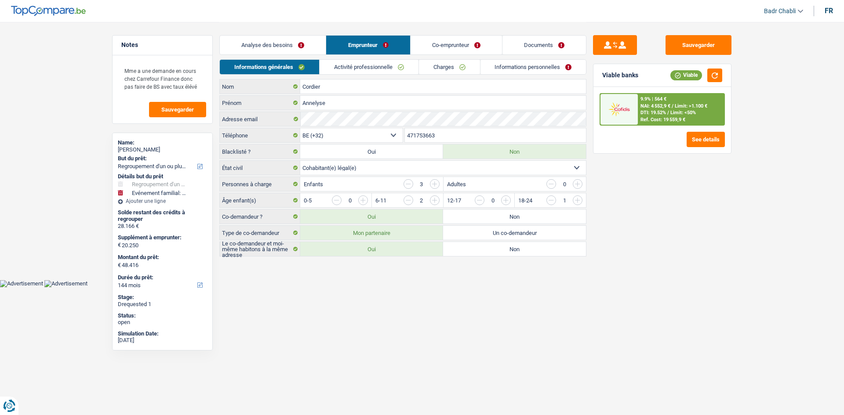
click at [372, 65] on link "Activité professionnelle" at bounding box center [368, 67] width 99 height 14
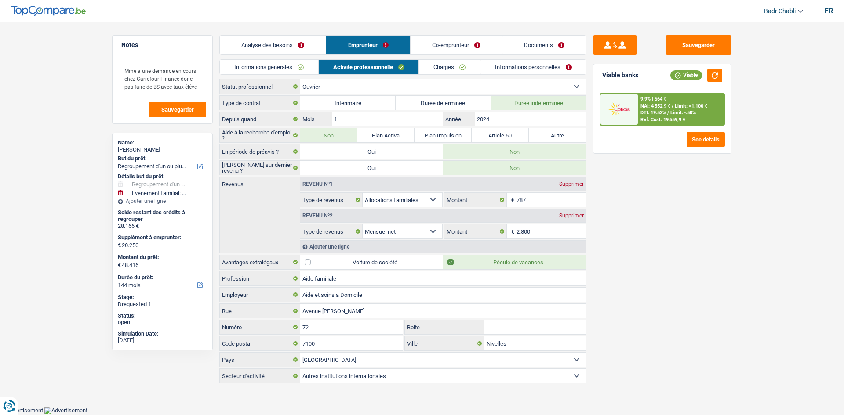
click at [435, 66] on link "Charges" at bounding box center [449, 67] width 61 height 14
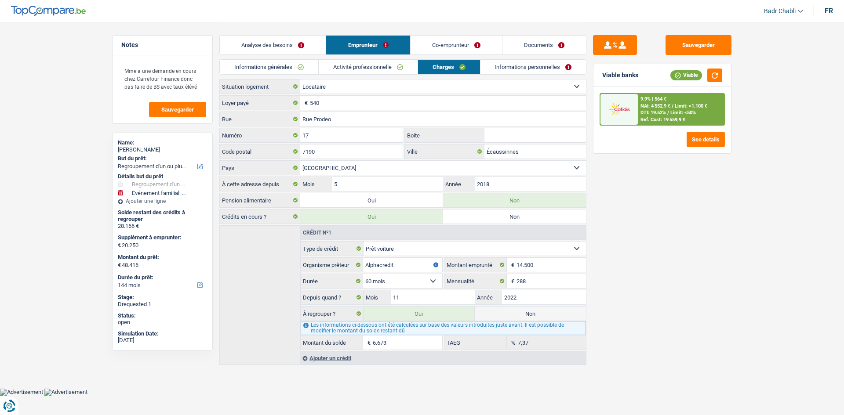
click at [250, 45] on link "Analyse des besoins" at bounding box center [273, 45] width 106 height 19
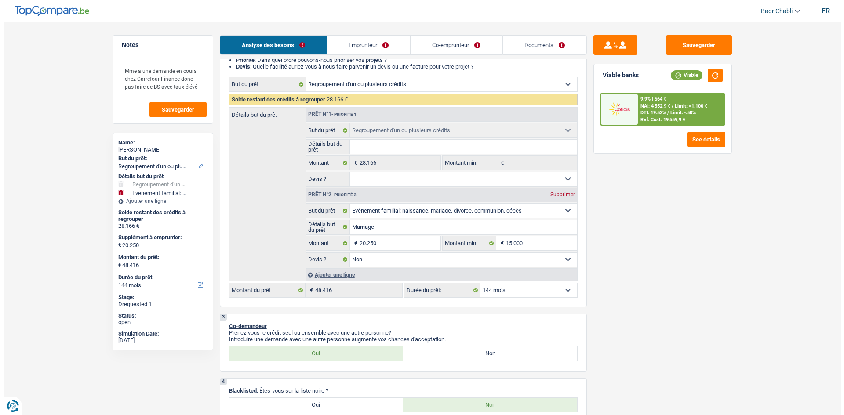
scroll to position [176, 0]
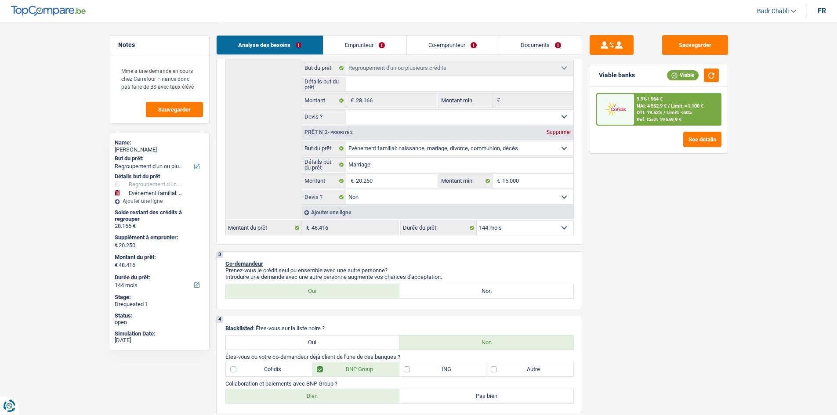
click at [508, 229] on select "12 mois 18 mois 24 mois 30 mois 36 mois 42 mois 48 mois 60 mois 72 mois 84 mois…" at bounding box center [525, 228] width 97 height 14
select select "120"
click at [477, 221] on select "12 mois 18 mois 24 mois 30 mois 36 mois 42 mois 48 mois 60 mois 72 mois 84 mois…" at bounding box center [525, 228] width 97 height 14
select select "120"
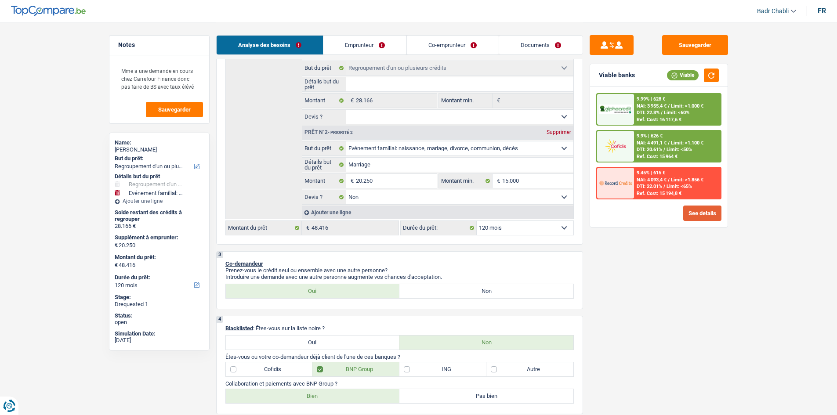
click at [704, 209] on button "See details" at bounding box center [702, 213] width 38 height 15
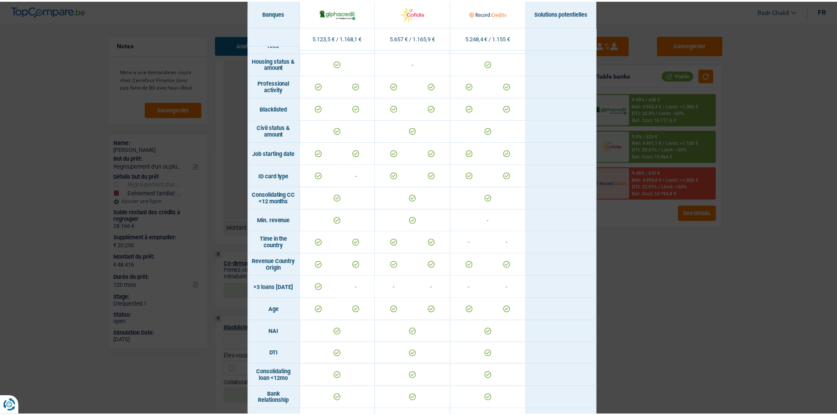
scroll to position [0, 0]
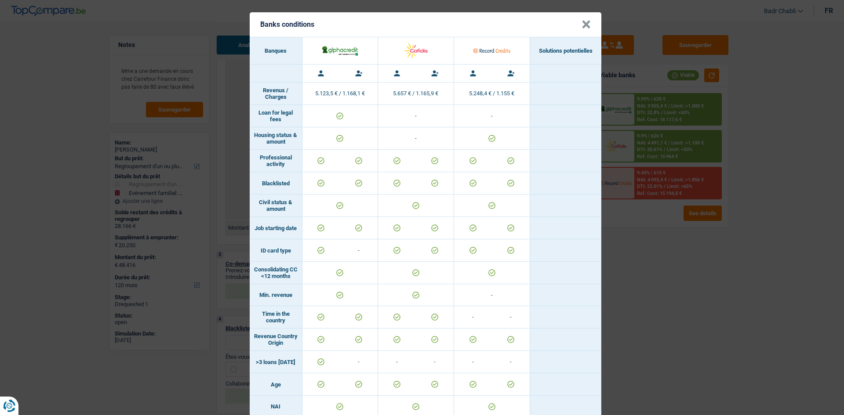
click at [583, 25] on button "×" at bounding box center [585, 24] width 9 height 9
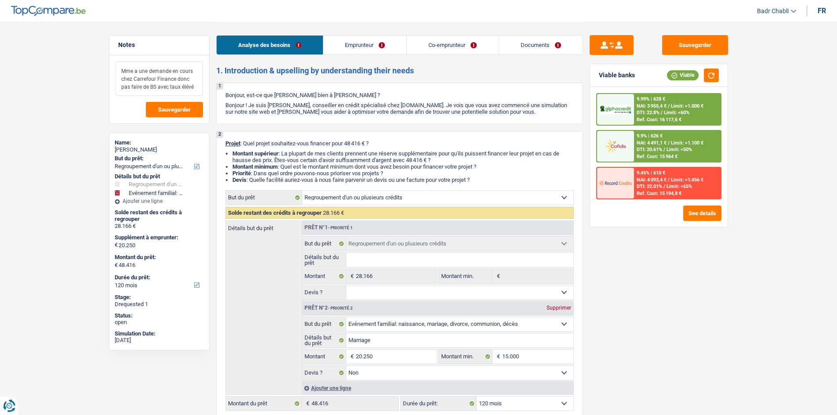
click at [194, 86] on textarea "Mme a une demande en cours chez Carrefour Finance donc pas faire de BS avec tau…" at bounding box center [159, 79] width 87 height 34
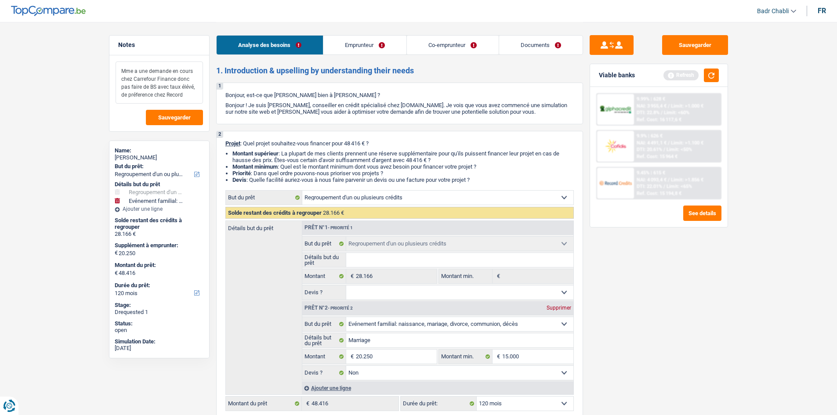
type textarea "Mme a une demande en cours chez Carrefour Finance donc pas faire de BS avec tau…"
click at [340, 47] on link "Emprunteur" at bounding box center [364, 45] width 83 height 19
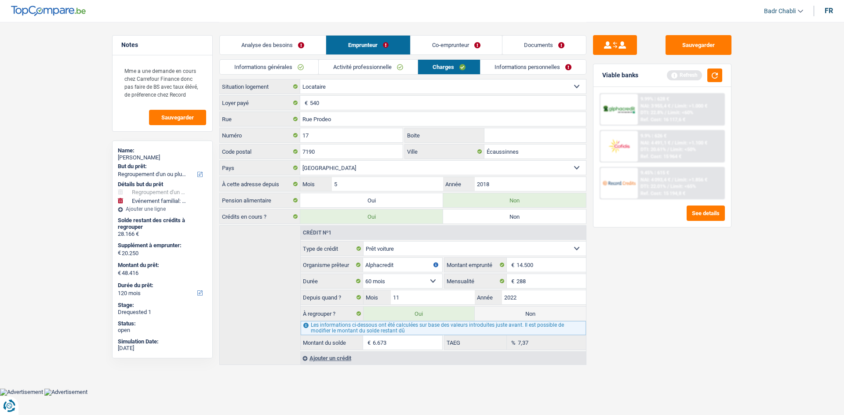
click at [452, 50] on link "Co-emprunteur" at bounding box center [455, 45] width 91 height 19
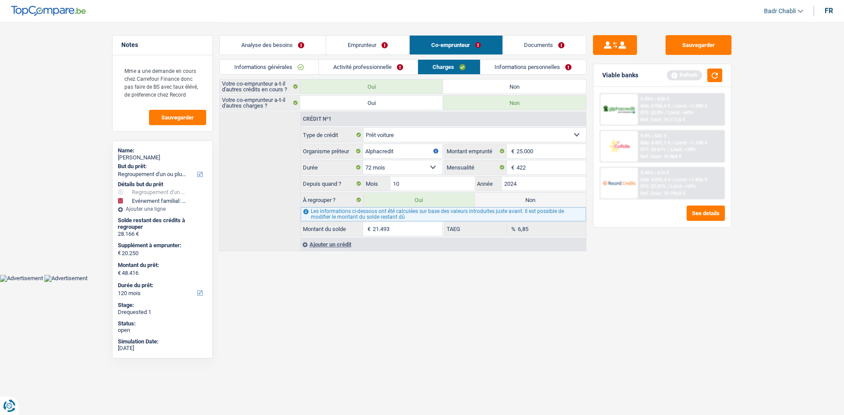
click at [367, 62] on link "Activité professionnelle" at bounding box center [368, 67] width 99 height 14
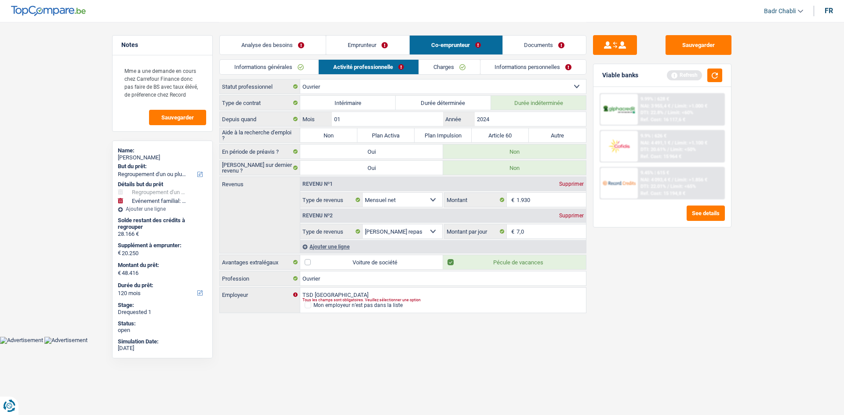
click at [444, 73] on link "Charges" at bounding box center [449, 67] width 61 height 14
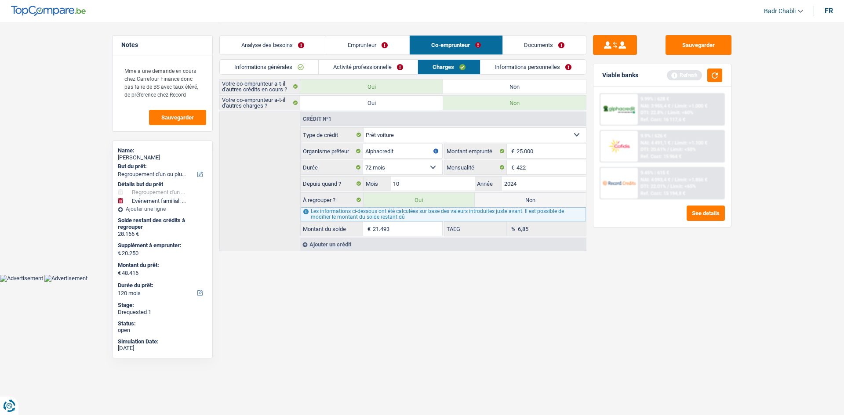
click at [542, 68] on link "Informations personnelles" at bounding box center [533, 67] width 106 height 14
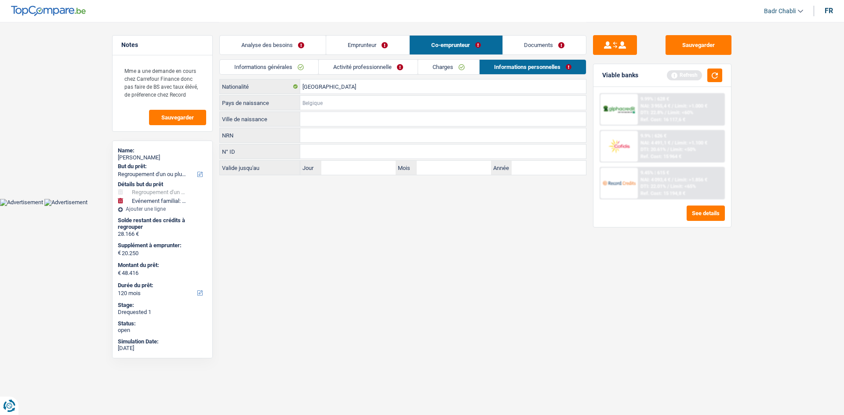
click at [343, 104] on input "Pays de naissance" at bounding box center [443, 103] width 286 height 14
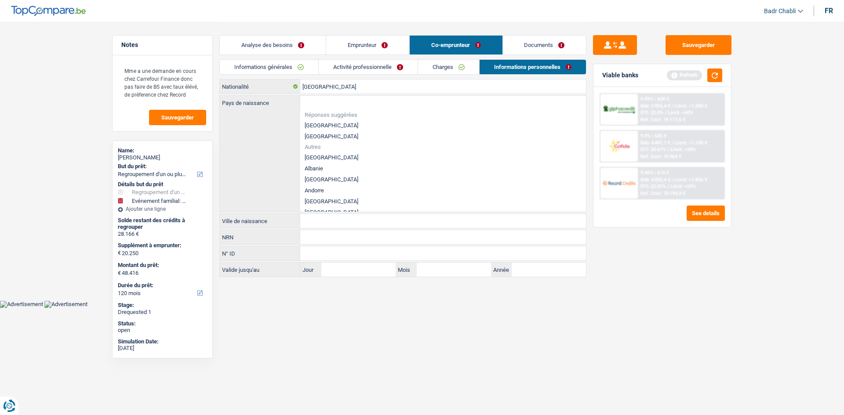
click at [323, 122] on li "[GEOGRAPHIC_DATA]" at bounding box center [443, 125] width 286 height 11
type input "[GEOGRAPHIC_DATA]"
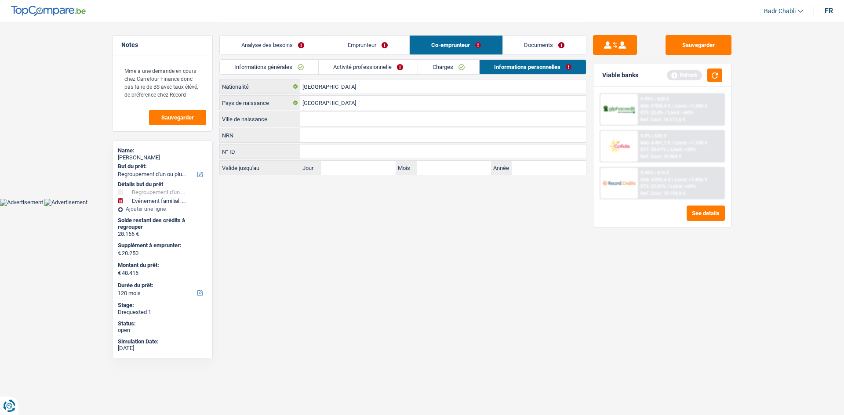
click at [321, 112] on input "Ville de naissance" at bounding box center [443, 119] width 286 height 14
type input "La Louvière"
click at [467, 64] on link "Charges" at bounding box center [448, 67] width 61 height 14
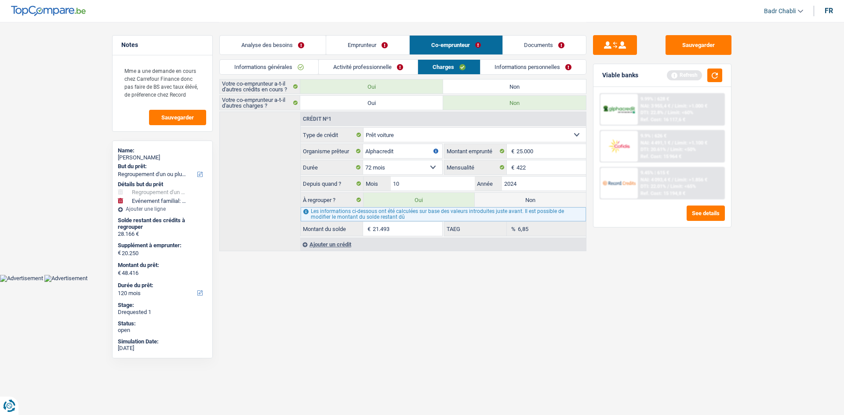
click at [358, 65] on link "Activité professionnelle" at bounding box center [368, 67] width 99 height 14
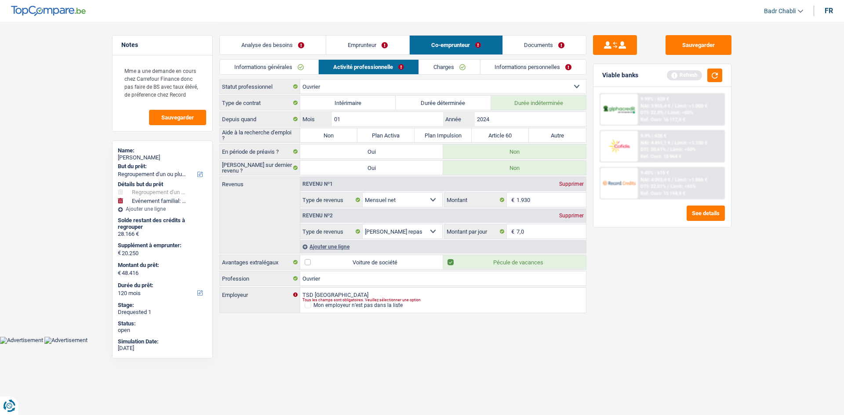
click at [282, 67] on link "Informations générales" at bounding box center [269, 67] width 98 height 14
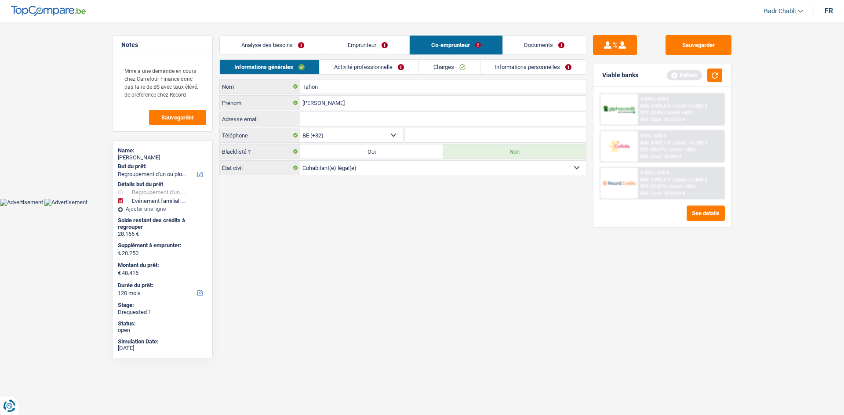
click at [381, 45] on link "Emprunteur" at bounding box center [367, 45] width 83 height 19
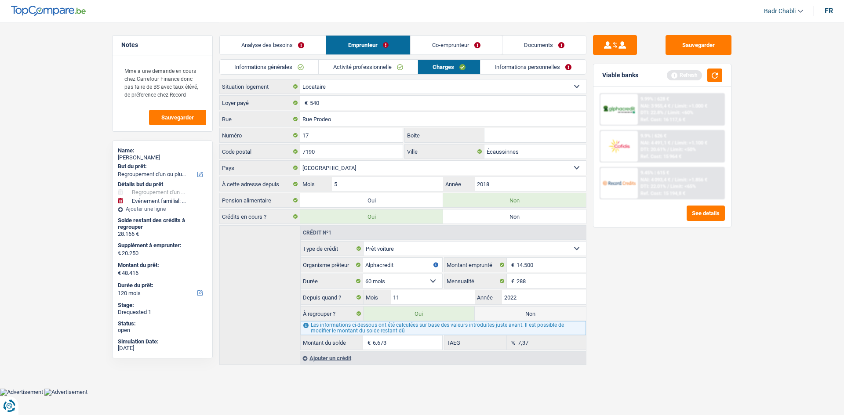
click at [274, 40] on link "Analyse des besoins" at bounding box center [273, 45] width 106 height 19
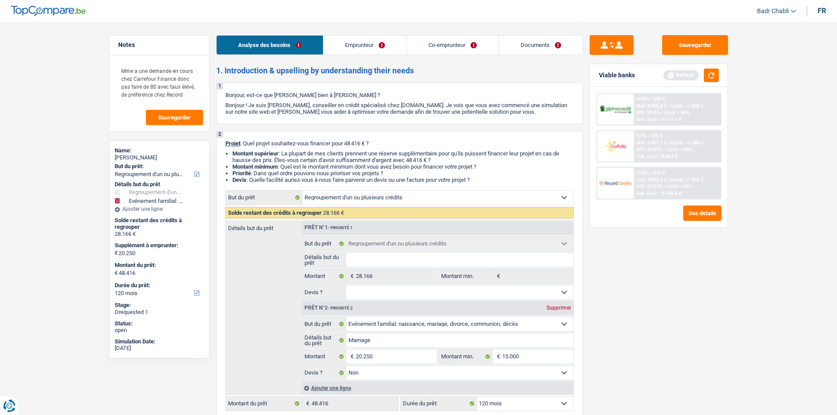
click at [408, 291] on select "Oui Non Non répondu Sélectionner une option" at bounding box center [459, 293] width 227 height 14
select select "yes"
click at [346, 286] on select "Oui Non Non répondu Sélectionner une option" at bounding box center [459, 293] width 227 height 14
select select "yes"
click at [715, 75] on button "button" at bounding box center [711, 76] width 15 height 14
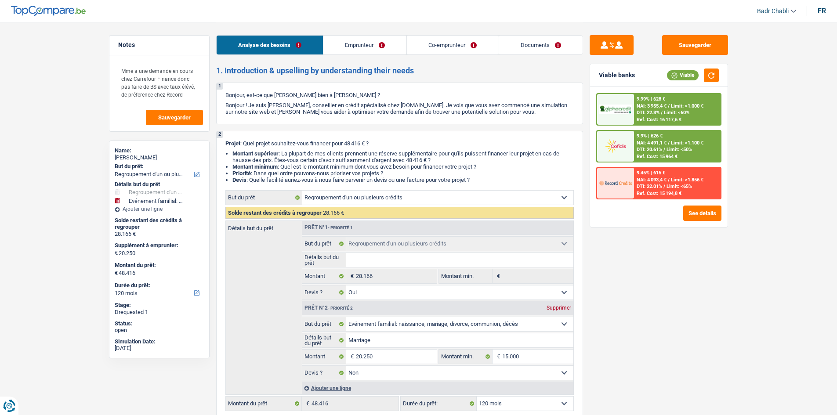
click at [667, 99] on div "9.99% | 628 € NAI: 3 955,4 € / Limit: >1.000 € DTI: 22.8% / Limit: <60% Ref. Co…" at bounding box center [677, 109] width 87 height 31
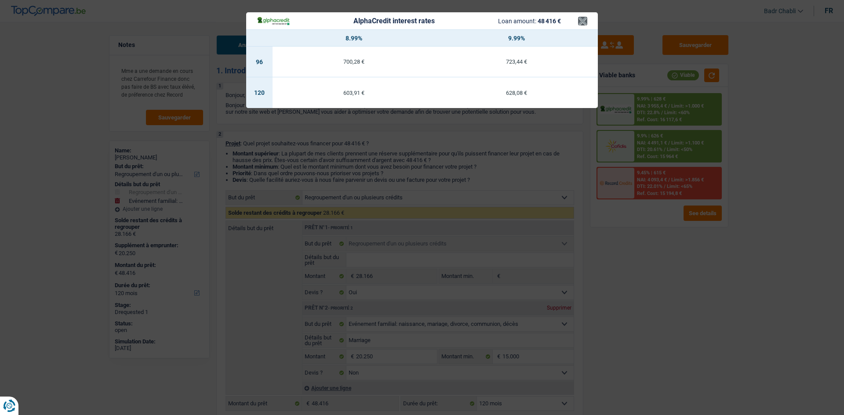
click at [587, 22] on header "AlphaCredit interest rates Loan amount: 48 416 € ×" at bounding box center [422, 20] width 352 height 17
click at [586, 22] on button "×" at bounding box center [582, 21] width 9 height 9
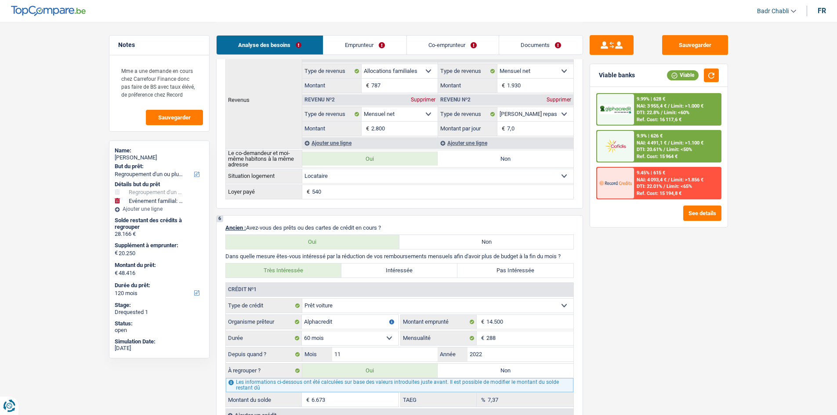
scroll to position [571, 0]
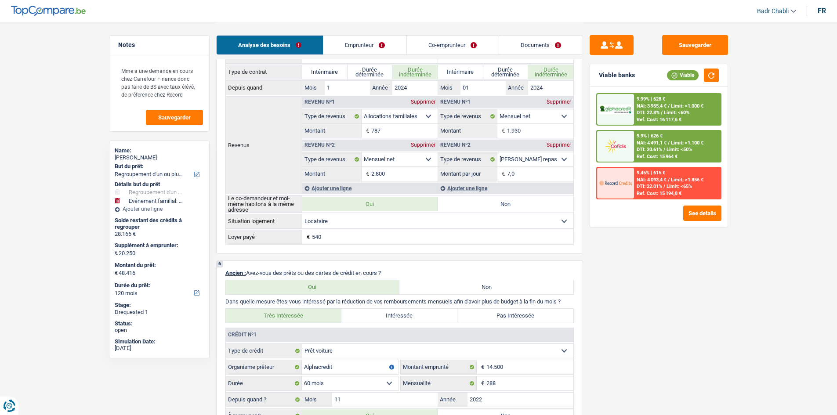
click at [447, 46] on link "Co-emprunteur" at bounding box center [452, 45] width 91 height 19
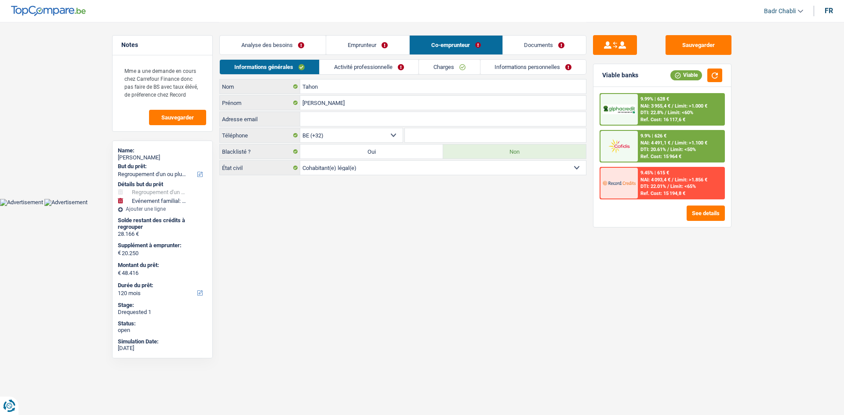
click at [454, 67] on link "Charges" at bounding box center [449, 67] width 61 height 14
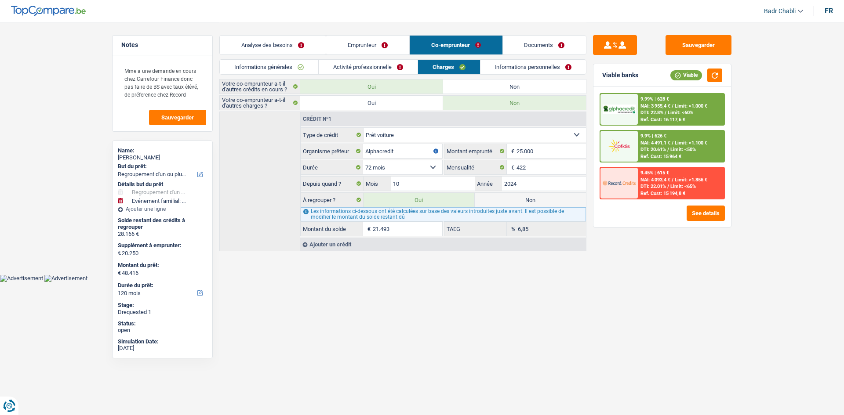
click at [663, 111] on span "DTI: 22.8%" at bounding box center [651, 113] width 23 height 6
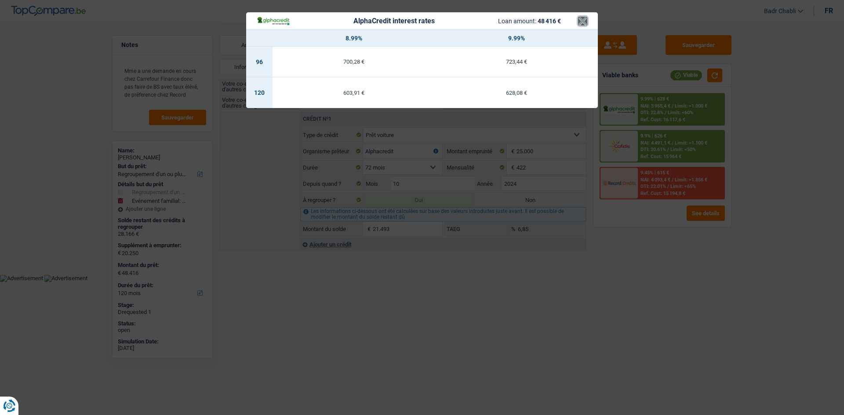
click at [581, 21] on button "×" at bounding box center [582, 21] width 9 height 9
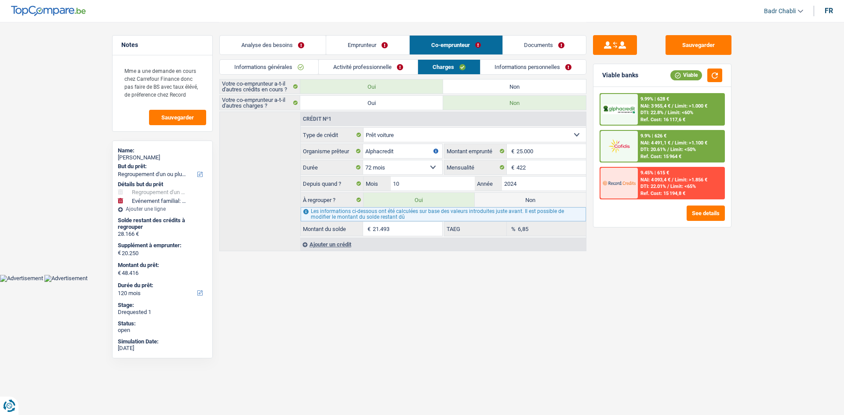
click at [686, 181] on span "Limit: >1.856 €" at bounding box center [690, 180] width 33 height 6
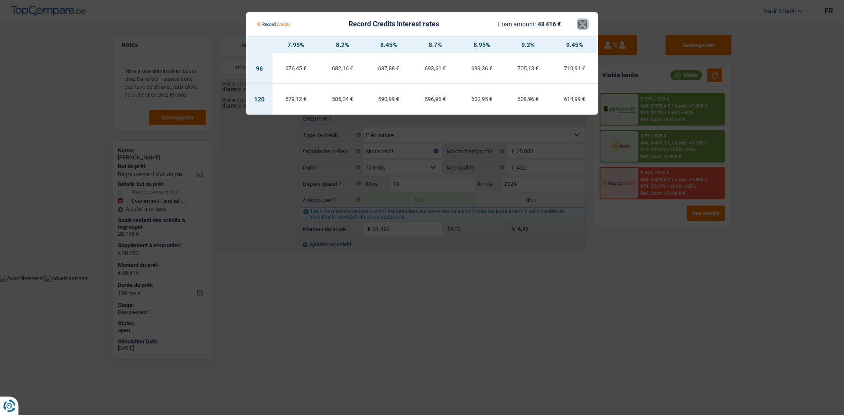
click at [580, 24] on button "×" at bounding box center [582, 24] width 9 height 9
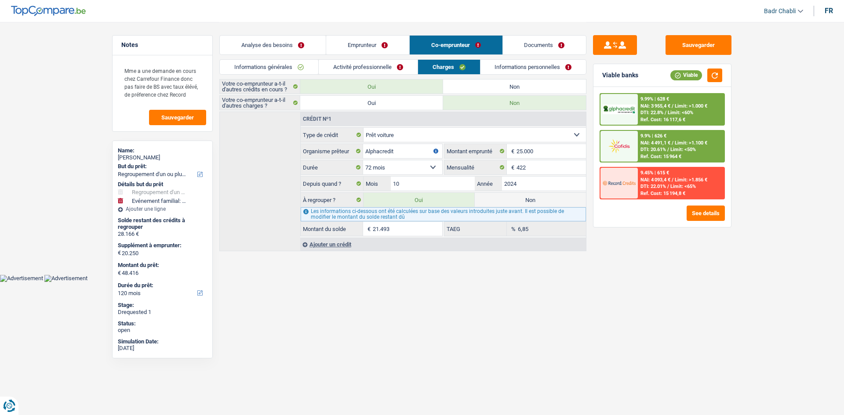
click at [703, 342] on div "Sauvegarder Viable banks Viable 9.99% | 628 € NAI: 3 955,4 € / Limit: >1.000 € …" at bounding box center [662, 218] width 152 height 366
click at [664, 108] on span "NAI: 3 955,4 €" at bounding box center [655, 106] width 30 height 6
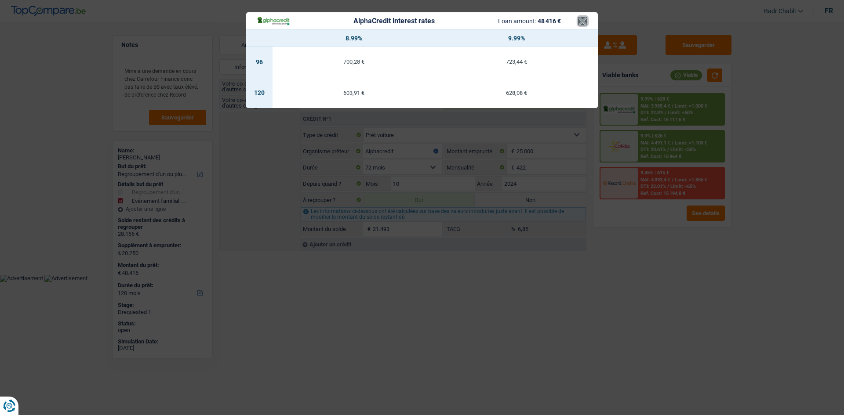
click at [580, 17] on button "×" at bounding box center [582, 21] width 9 height 9
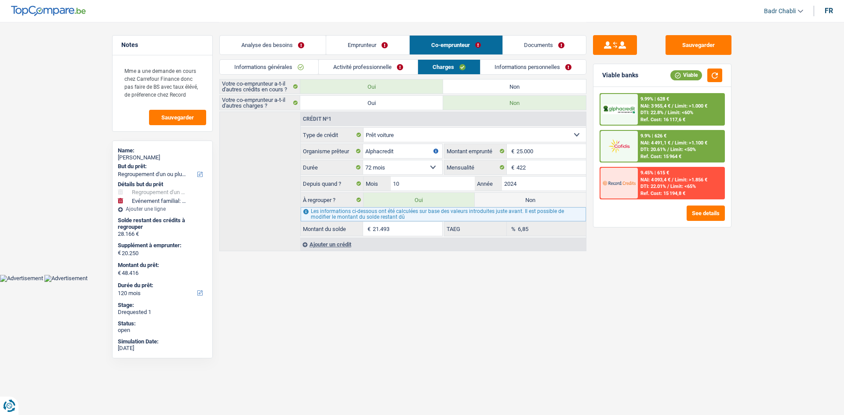
click at [678, 190] on div "9.45% | 615 € NAI: 4 093,4 € / Limit: >1.856 € DTI: 22.01% / Limit: <65% Ref. C…" at bounding box center [681, 183] width 87 height 31
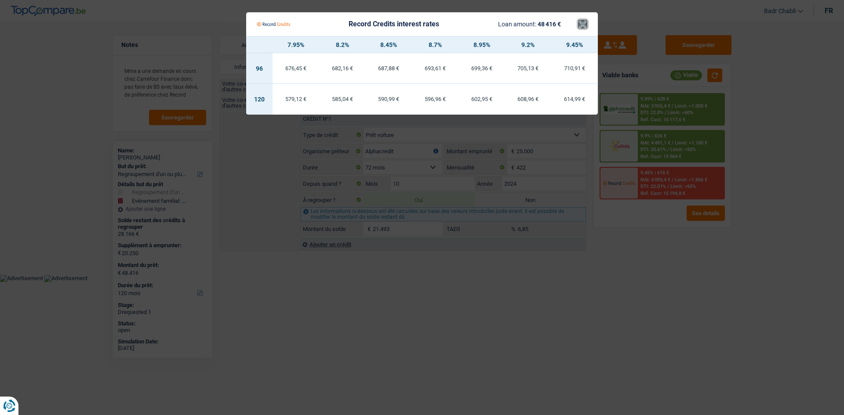
click at [583, 23] on button "×" at bounding box center [582, 24] width 9 height 9
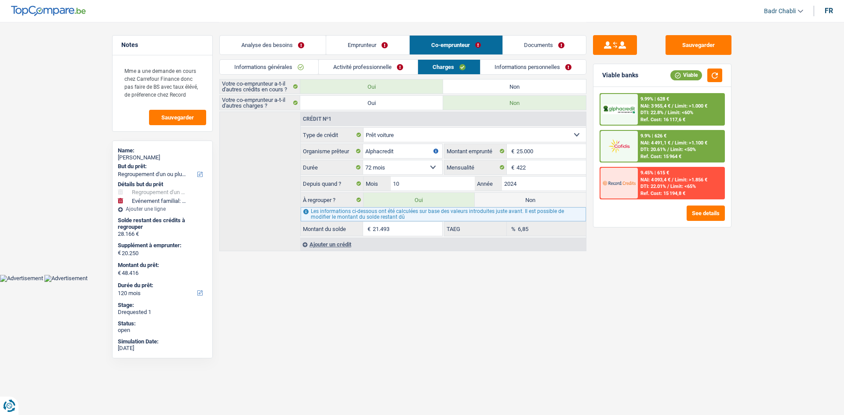
click at [547, 62] on link "Informations personnelles" at bounding box center [533, 67] width 106 height 14
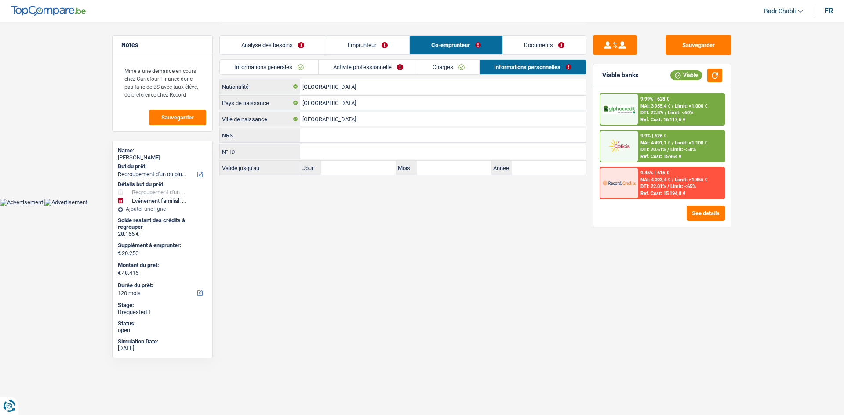
click at [273, 44] on link "Analyse des besoins" at bounding box center [273, 45] width 106 height 19
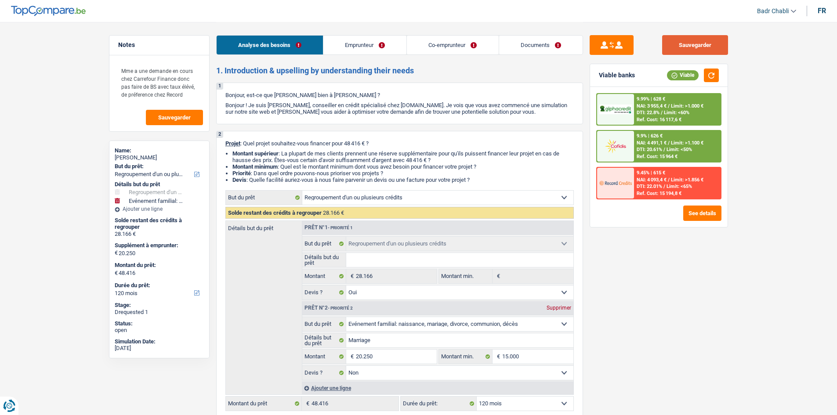
click at [713, 51] on button "Sauvegarder" at bounding box center [695, 45] width 66 height 20
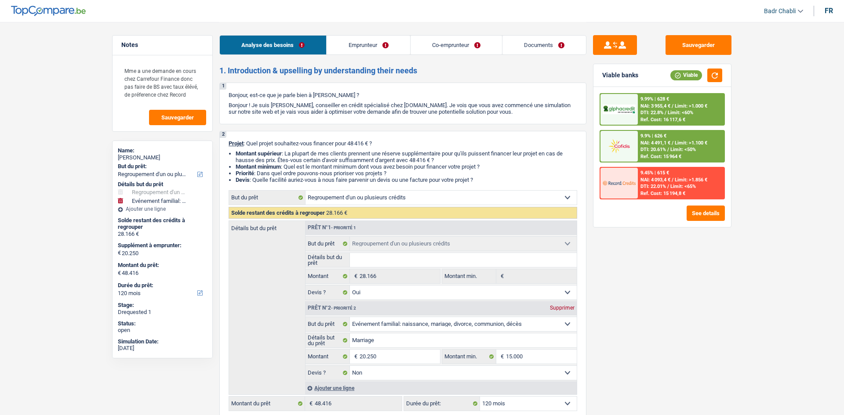
select select "refinancing"
select select "familyEvent"
select select "120"
select select "refinancing"
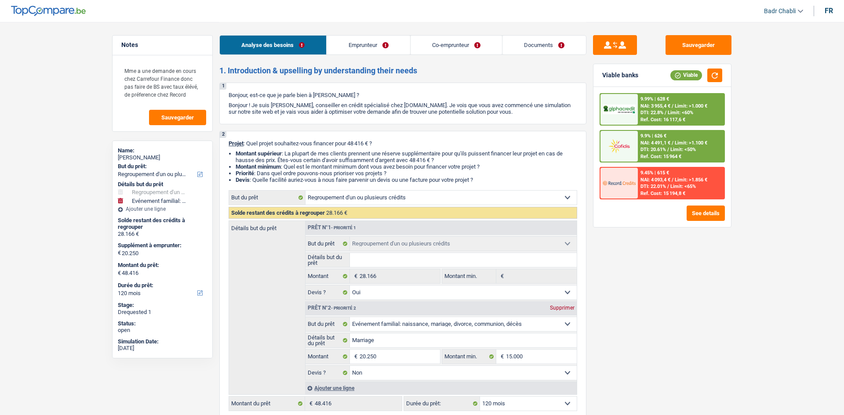
select select "refinancing"
select select "yes"
select select "familyEvent"
select select "false"
select select "120"
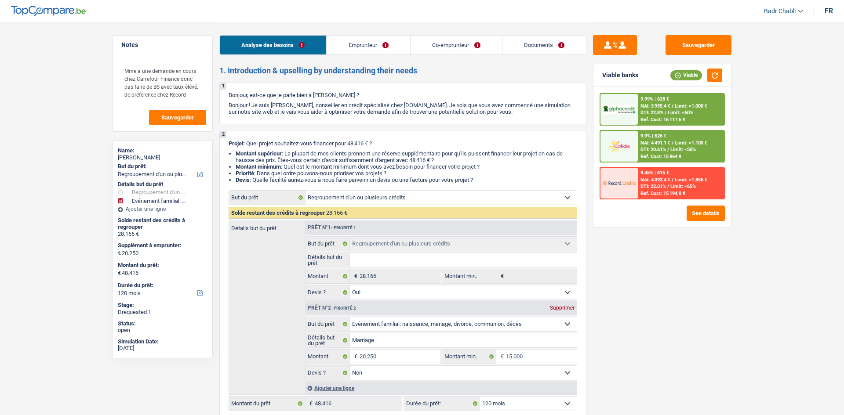
select select "worker"
select select "familyAllowances"
select select "netSalary"
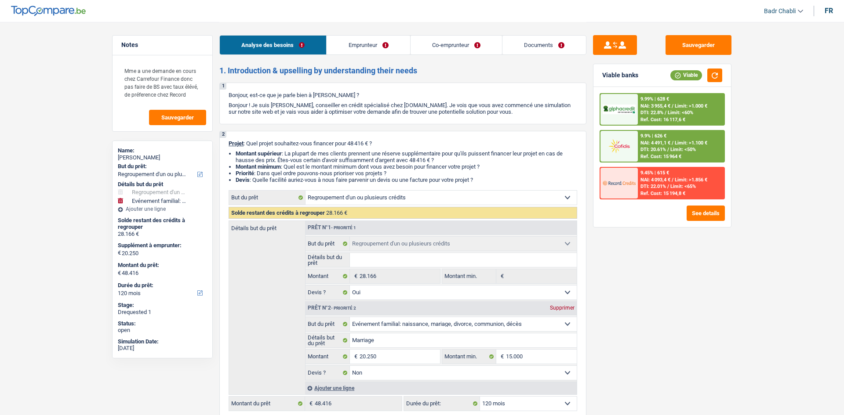
select select "mealVouchers"
select select "rents"
select select "carLoan"
select select "60"
select select "refinancing"
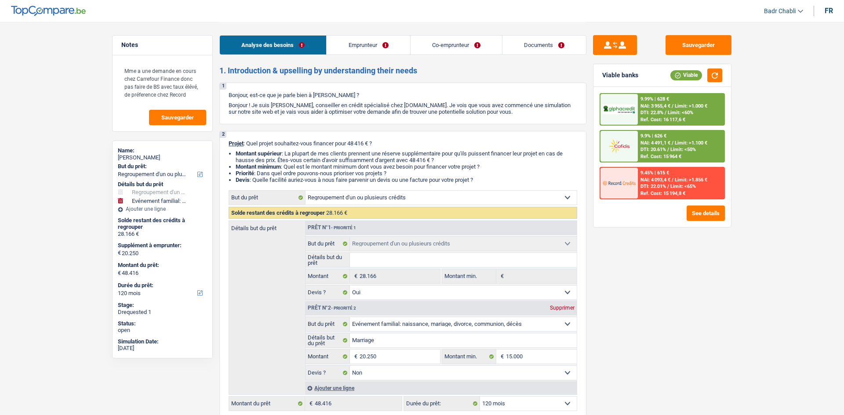
select select "refinancing"
select select "yes"
select select "familyEvent"
select select "false"
select select "120"
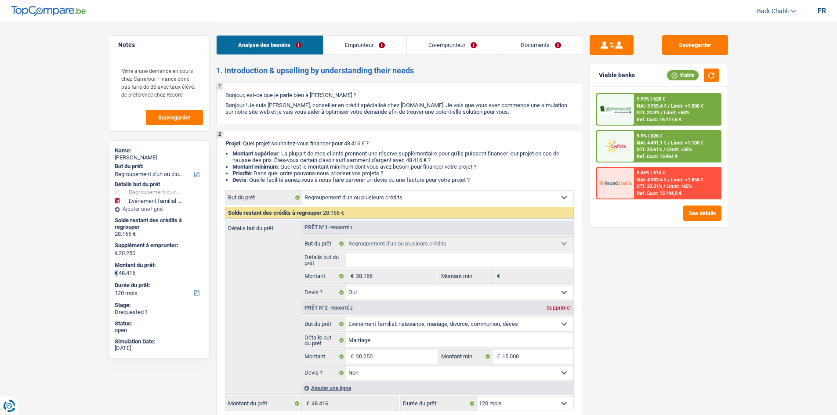
click at [149, 273] on div "Name: [PERSON_NAME] But du prêt: Confort maison: meubles, textile, peinture, él…" at bounding box center [159, 250] width 101 height 218
click at [721, 43] on button "Sauvegarder" at bounding box center [695, 45] width 66 height 20
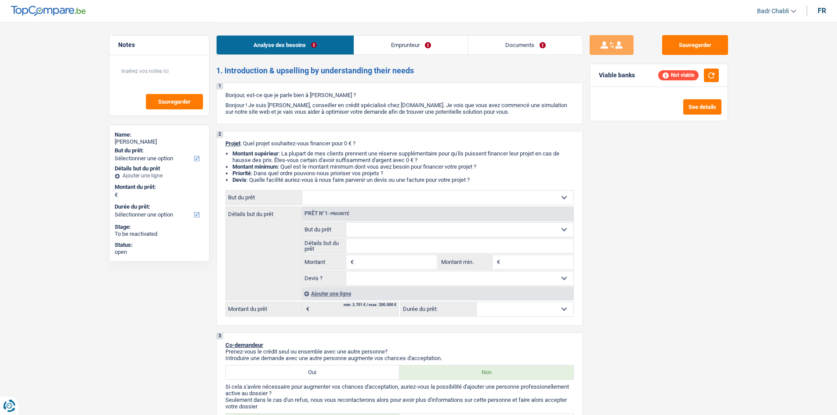
select select "worker"
select select "netSalary"
select select "liveWithParents"
select select "creditConsolidation"
select select "120"
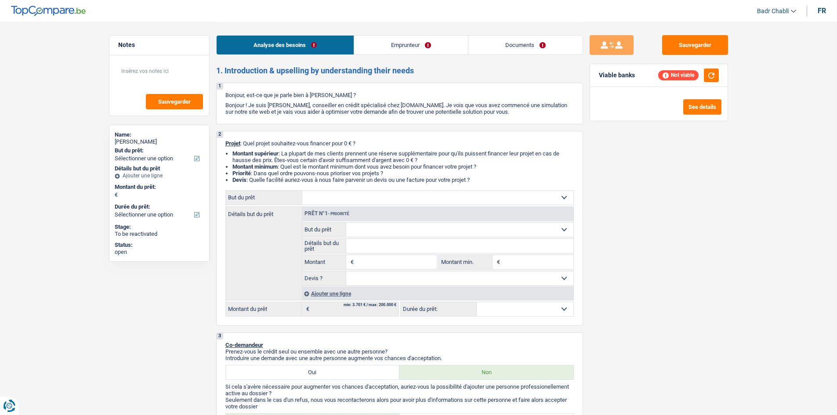
select select "personalLoan"
select select "carRestore"
select select "36"
select select "cardOrCredit"
select select "liveWithParents"
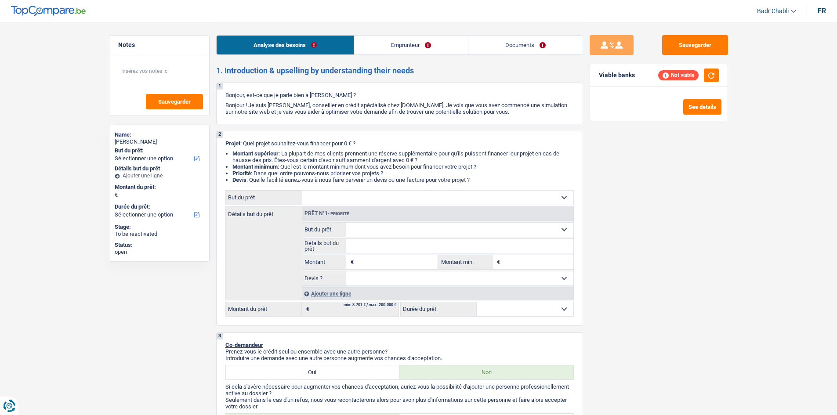
select select "BE"
select select "creditConsolidation"
select select "120"
select select "personalLoan"
select select "carRestore"
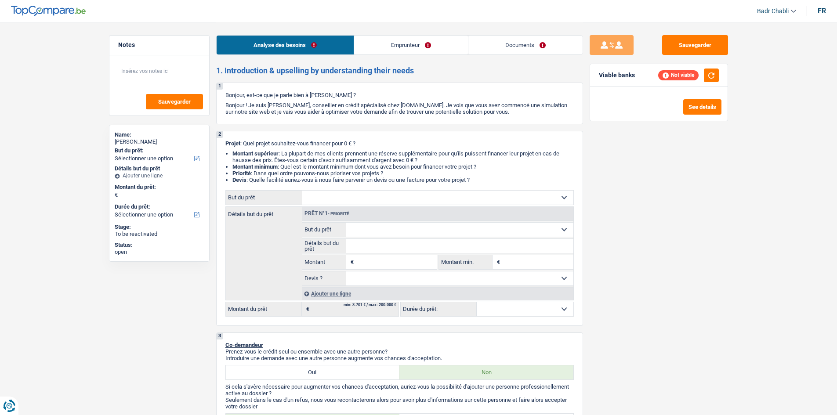
select select "36"
select select "cardOrCredit"
click at [420, 39] on link "Emprunteur" at bounding box center [411, 45] width 114 height 19
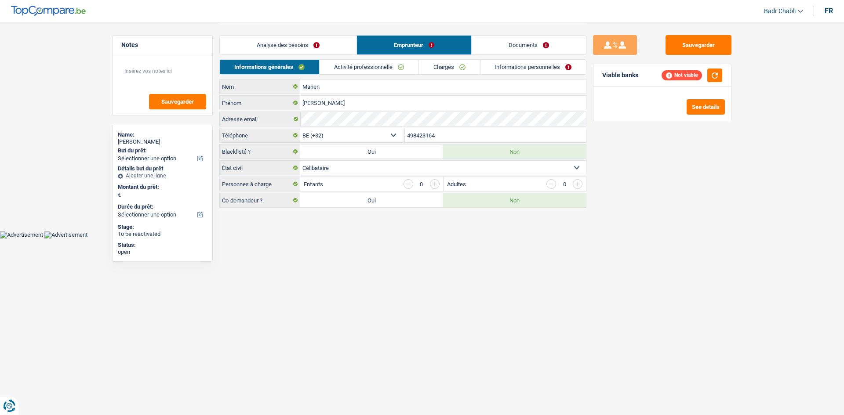
click at [368, 67] on link "Activité professionnelle" at bounding box center [368, 67] width 99 height 14
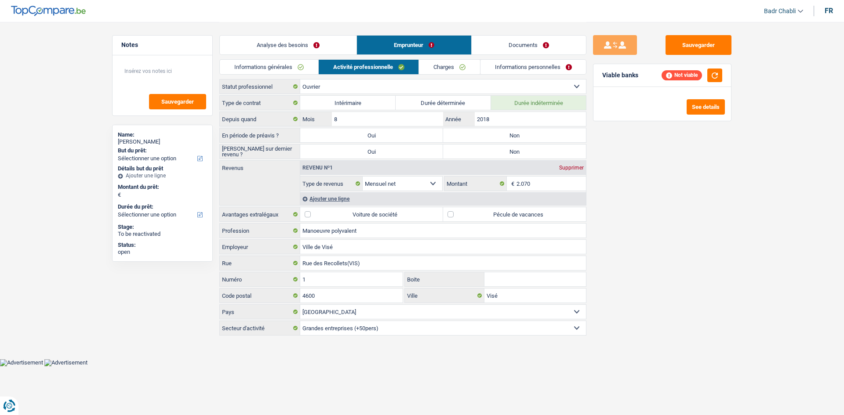
click at [433, 71] on link "Charges" at bounding box center [449, 67] width 61 height 14
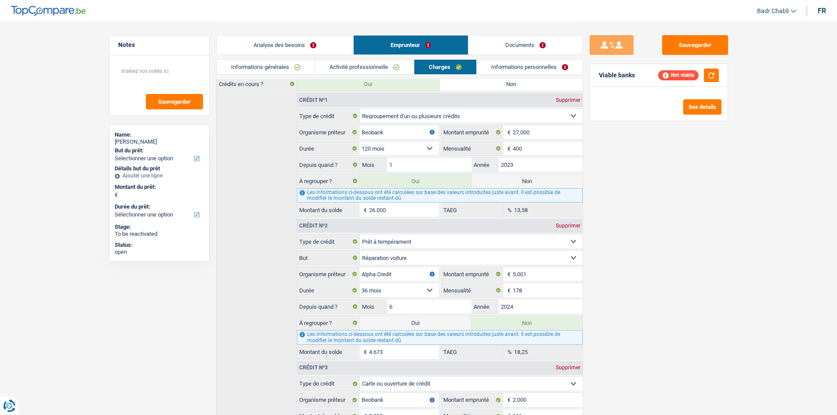
scroll to position [28, 0]
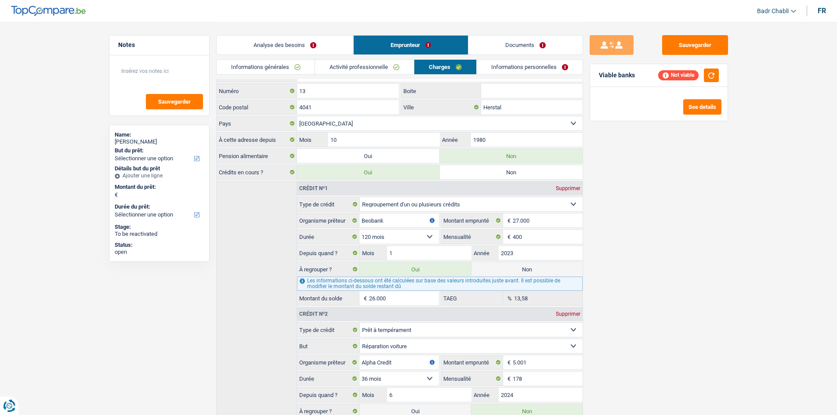
click at [569, 319] on div "Crédit nº2 Supprimer" at bounding box center [439, 314] width 285 height 14
click at [571, 313] on div "Supprimer" at bounding box center [568, 314] width 29 height 5
select select "cardOrCredit"
type input "Beobank"
type input "2.000"
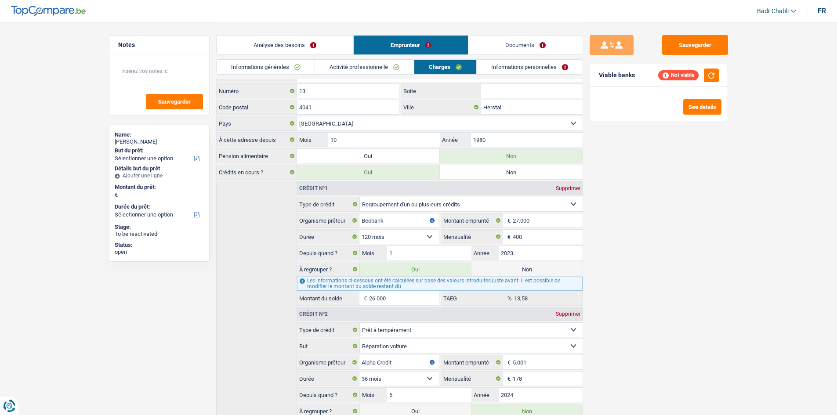
type input "111"
type input "5"
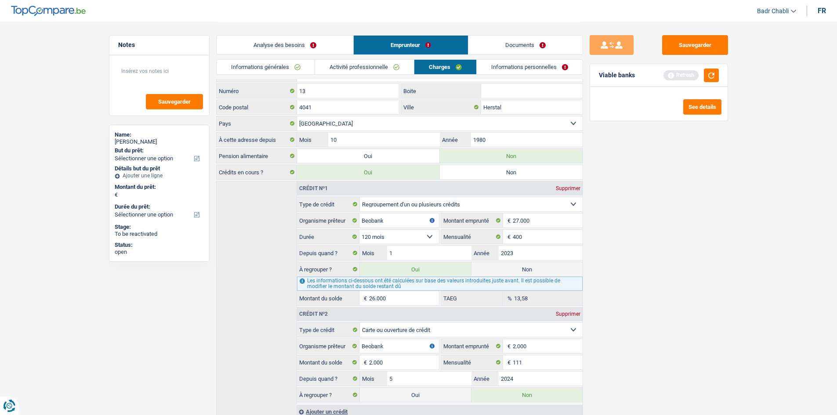
click at [569, 313] on div "Supprimer" at bounding box center [568, 314] width 29 height 5
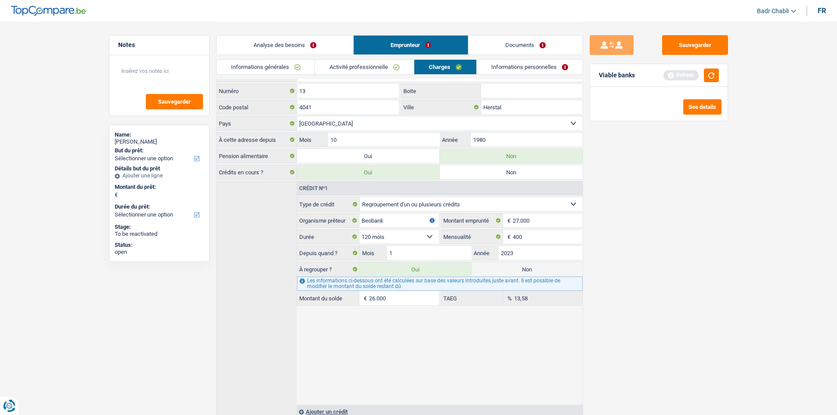
scroll to position [0, 0]
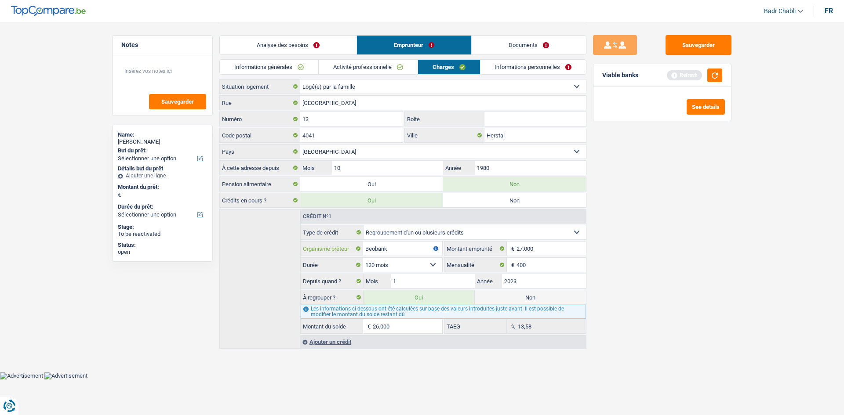
click at [401, 253] on input "Beobank" at bounding box center [402, 249] width 79 height 14
type input "d"
type input "Cofidis"
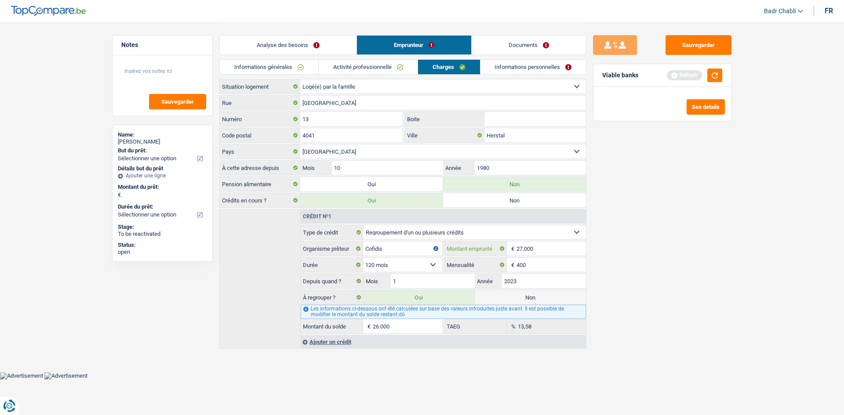
click at [538, 247] on input "27.000" at bounding box center [550, 249] width 69 height 14
type input "3"
select select
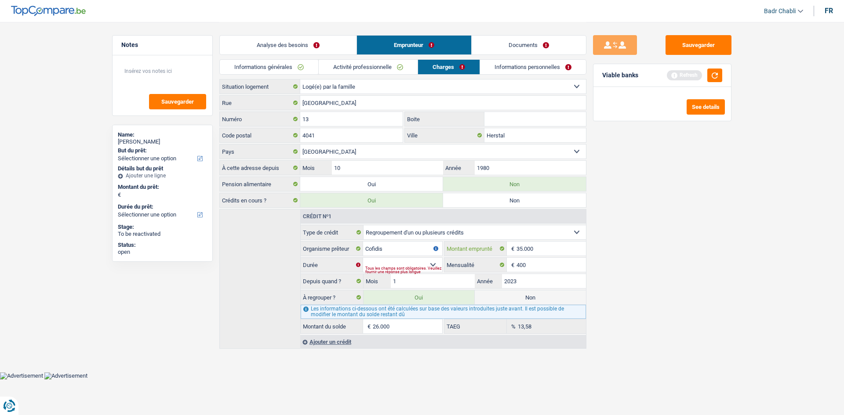
type input "35.000"
click at [427, 264] on select "12 mois 18 mois 24 mois 30 mois 36 mois 42 mois 48 mois 60 mois 72 mois 84 mois…" at bounding box center [402, 265] width 79 height 14
select select "120"
click at [363, 258] on select "12 mois 18 mois 24 mois 30 mois 36 mois 42 mois 48 mois 60 mois 72 mois 84 mois…" at bounding box center [402, 265] width 79 height 14
type input "27.557"
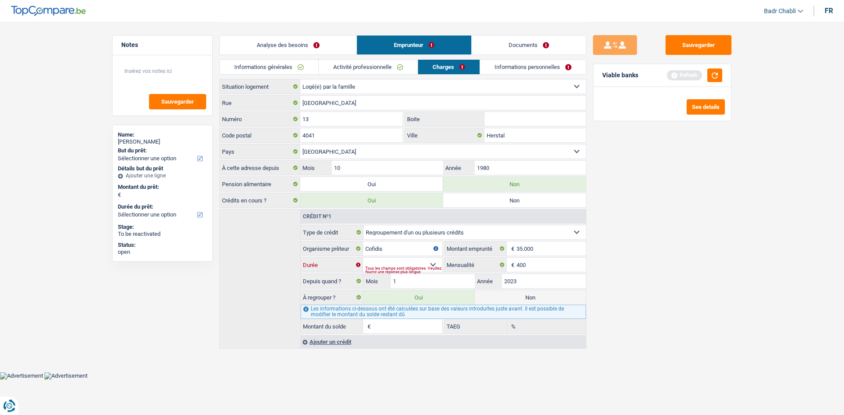
type input "6,85"
click at [533, 270] on input "400" at bounding box center [550, 265] width 69 height 14
type input "650"
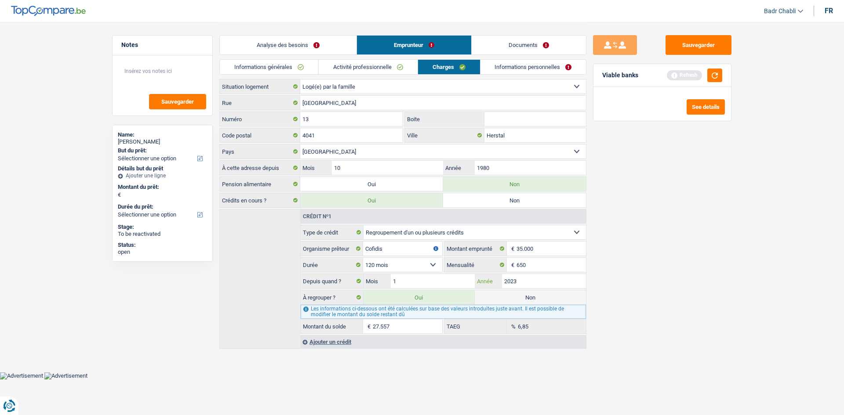
type input "30.714"
type input "20,57"
click at [520, 280] on input "2023" at bounding box center [544, 281] width 84 height 14
type input "2025"
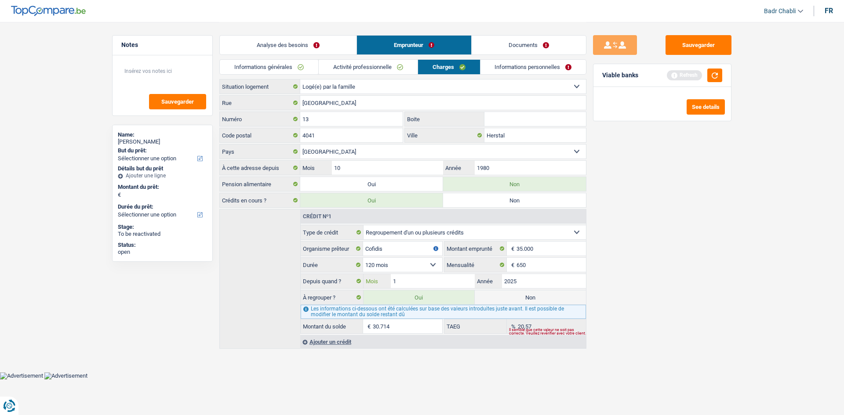
type input "34.041"
click at [450, 281] on input "1" at bounding box center [433, 281] width 84 height 14
type input "04"
type input "34.376"
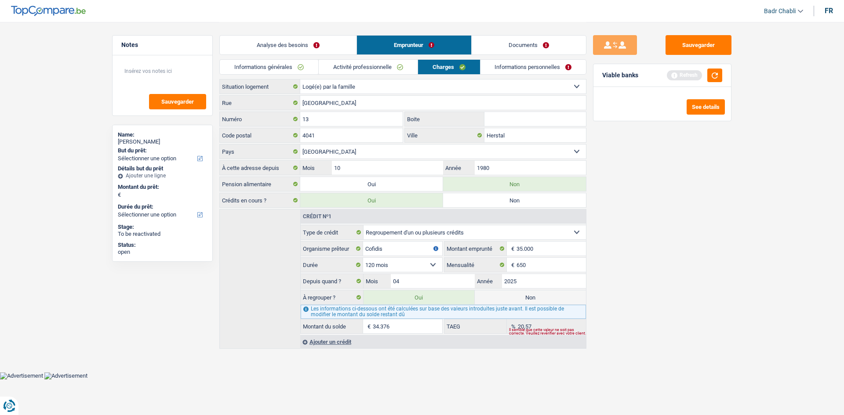
click at [768, 239] on main "Notes Sauvegarder Name: [PERSON_NAME] But du prêt: Confort maison: meubles, tex…" at bounding box center [422, 186] width 844 height 372
click at [714, 72] on button "button" at bounding box center [714, 76] width 15 height 14
click at [298, 47] on link "Analyse des besoins" at bounding box center [288, 45] width 137 height 19
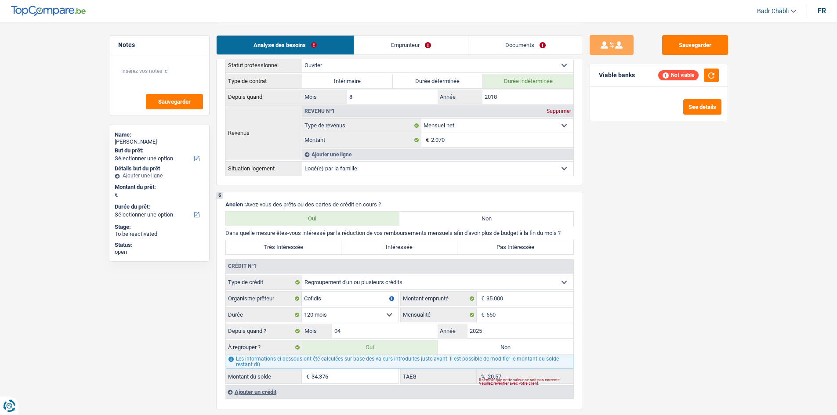
scroll to position [615, 0]
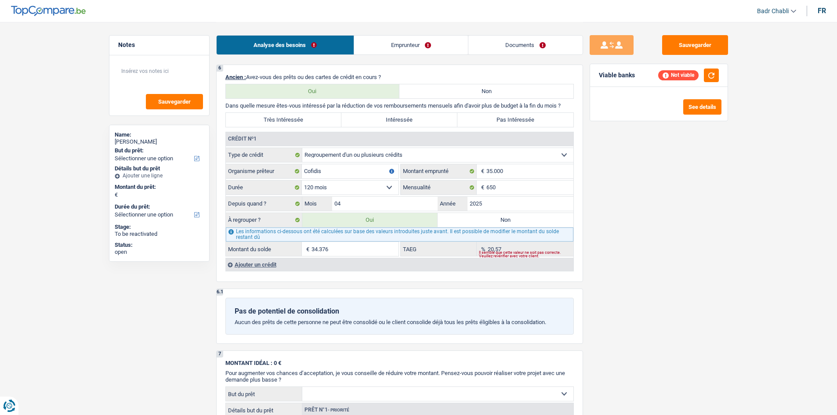
click at [491, 213] on div "À regrouper ? Oui Non" at bounding box center [400, 220] width 348 height 15
click at [491, 216] on label "Non" at bounding box center [506, 220] width 136 height 14
click at [491, 216] on input "Non" at bounding box center [506, 220] width 136 height 14
radio input "true"
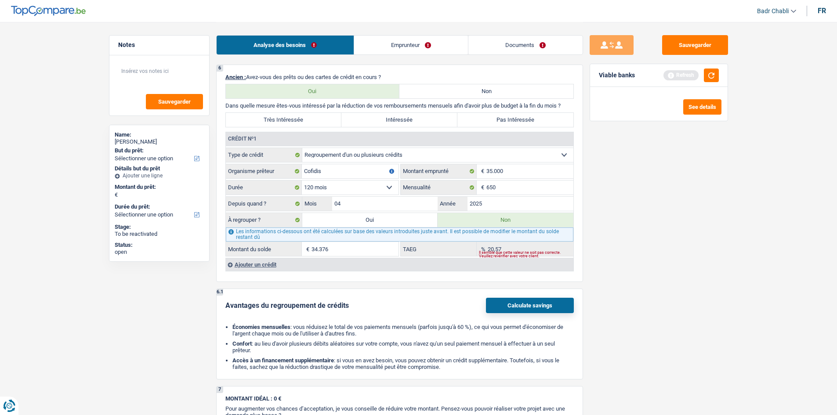
click at [371, 224] on label "Oui" at bounding box center [370, 220] width 136 height 14
click at [371, 224] on input "Oui" at bounding box center [370, 220] width 136 height 14
radio input "true"
type input "34.376"
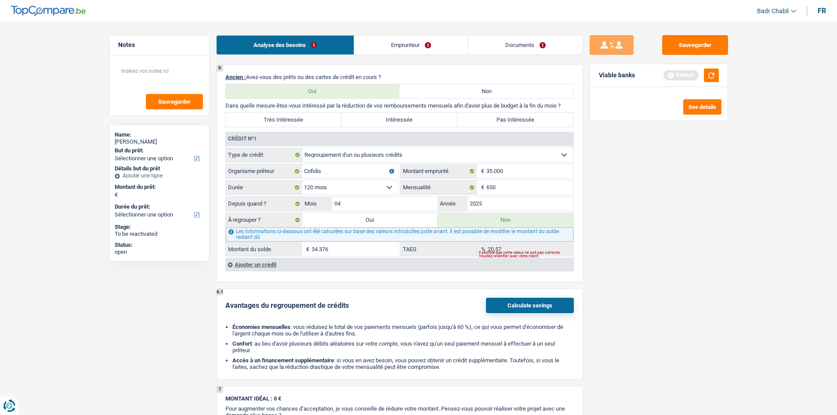
radio input "false"
type input "34.376"
select select "refinancing"
select select "120"
select select "refinancing"
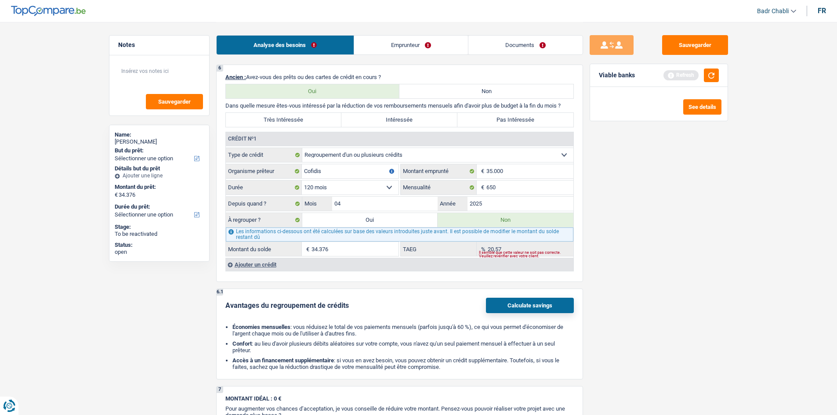
select select "refinancing"
select select "120"
select select "refinancing"
select select "120"
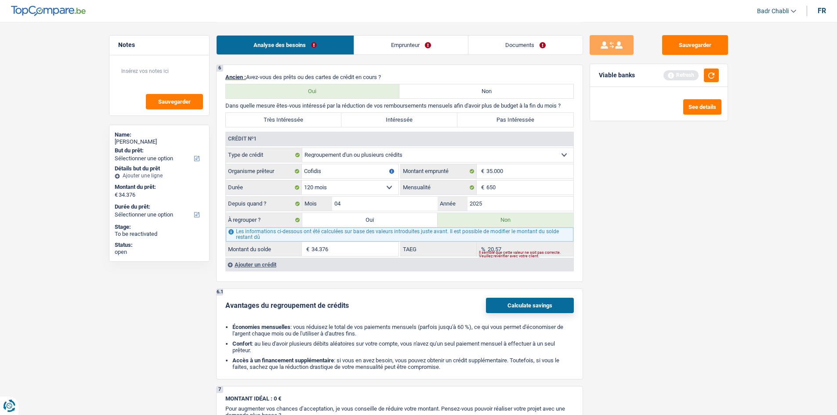
select select "refinancing"
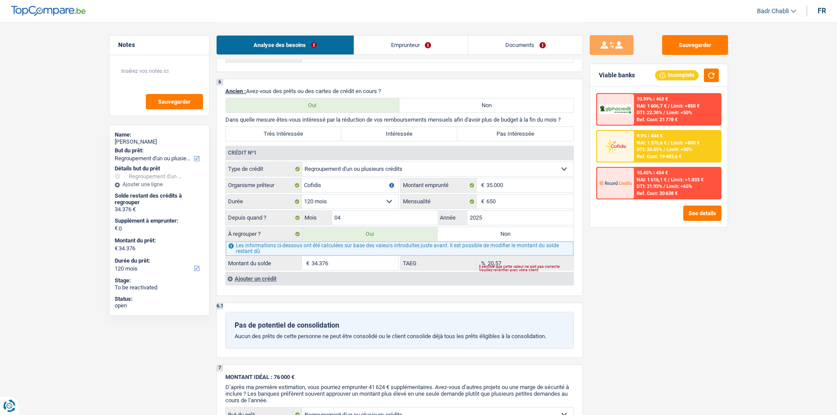
click at [667, 141] on span "NAI: 1 375,6 €" at bounding box center [652, 143] width 30 height 6
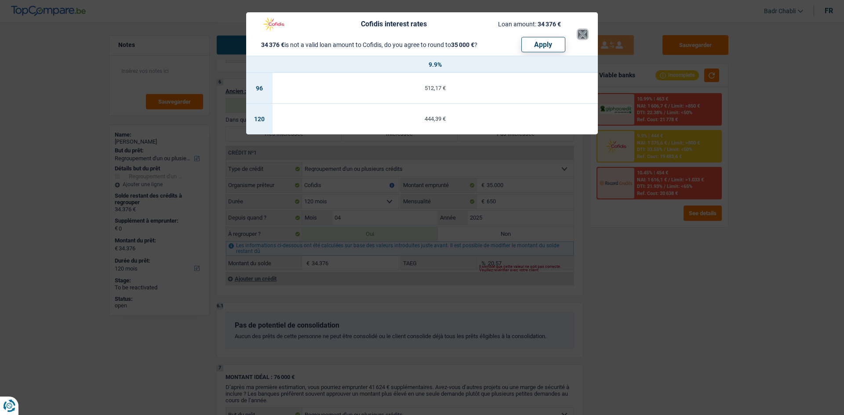
click at [578, 34] on button "×" at bounding box center [582, 34] width 9 height 9
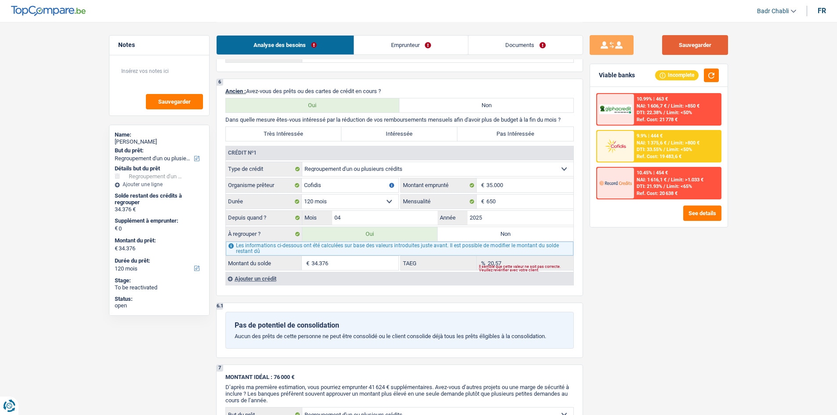
click at [694, 43] on button "Sauvegarder" at bounding box center [695, 45] width 66 height 20
click at [703, 49] on button "Sauvegarder" at bounding box center [695, 45] width 66 height 20
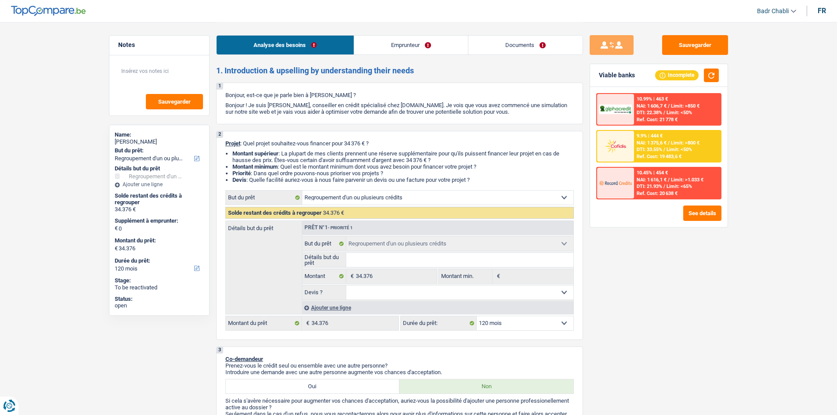
select select "refinancing"
select select "120"
select select "refinancing"
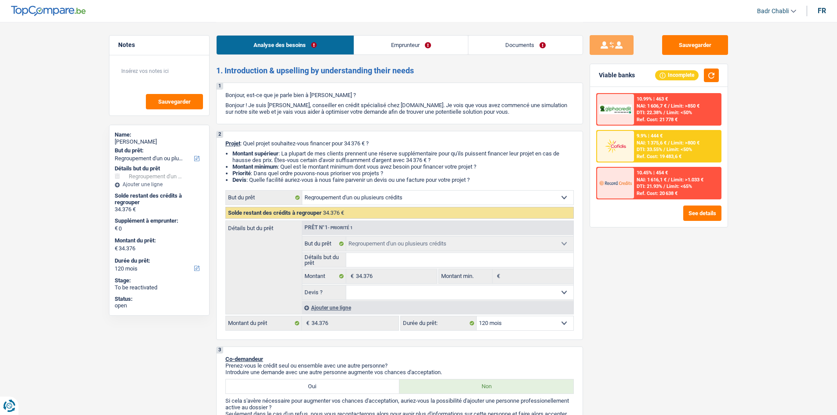
select select "120"
select select "worker"
select select "netSalary"
select select "liveWithParents"
select select "creditConsolidation"
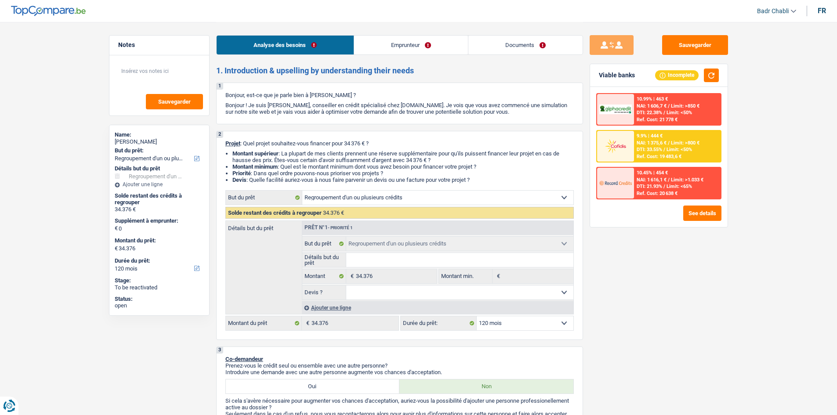
select select "120"
select select "refinancing"
select select "120"
click at [692, 149] on div "9.9% | 444 € NAI: 1 375,6 € / Limit: >800 € DTI: 33.55% / Limit: <50% Ref. Cost…" at bounding box center [677, 146] width 87 height 31
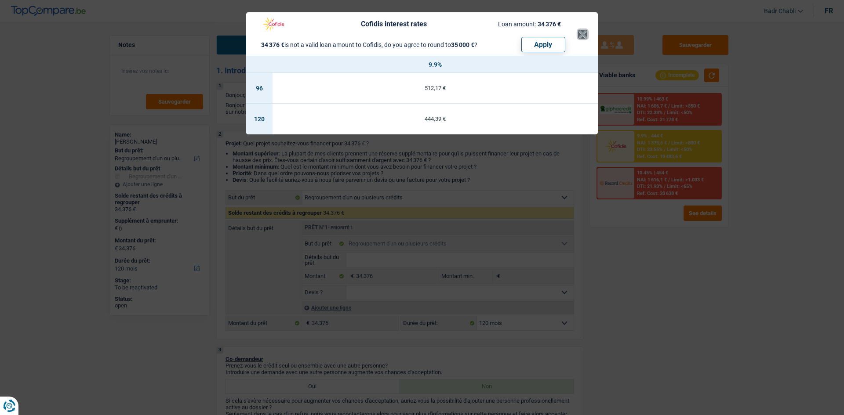
click at [584, 36] on button "×" at bounding box center [582, 34] width 9 height 9
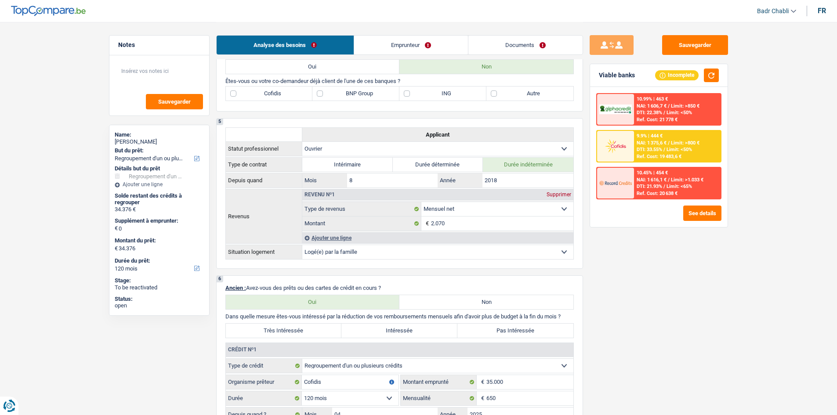
scroll to position [483, 0]
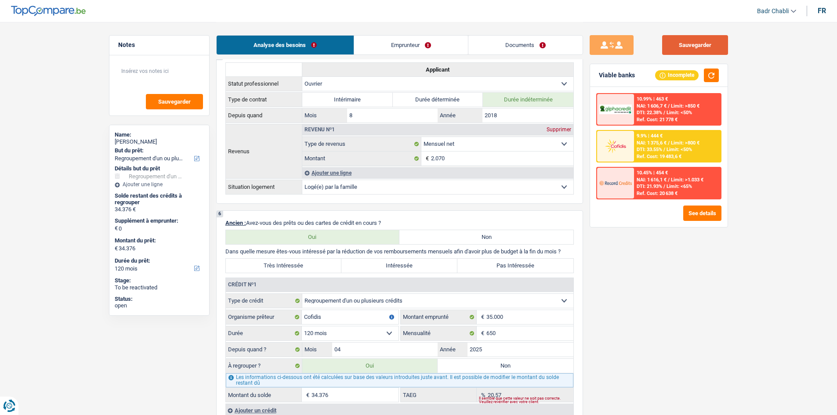
click at [717, 52] on button "Sauvegarder" at bounding box center [695, 45] width 66 height 20
